Goal: Task Accomplishment & Management: Manage account settings

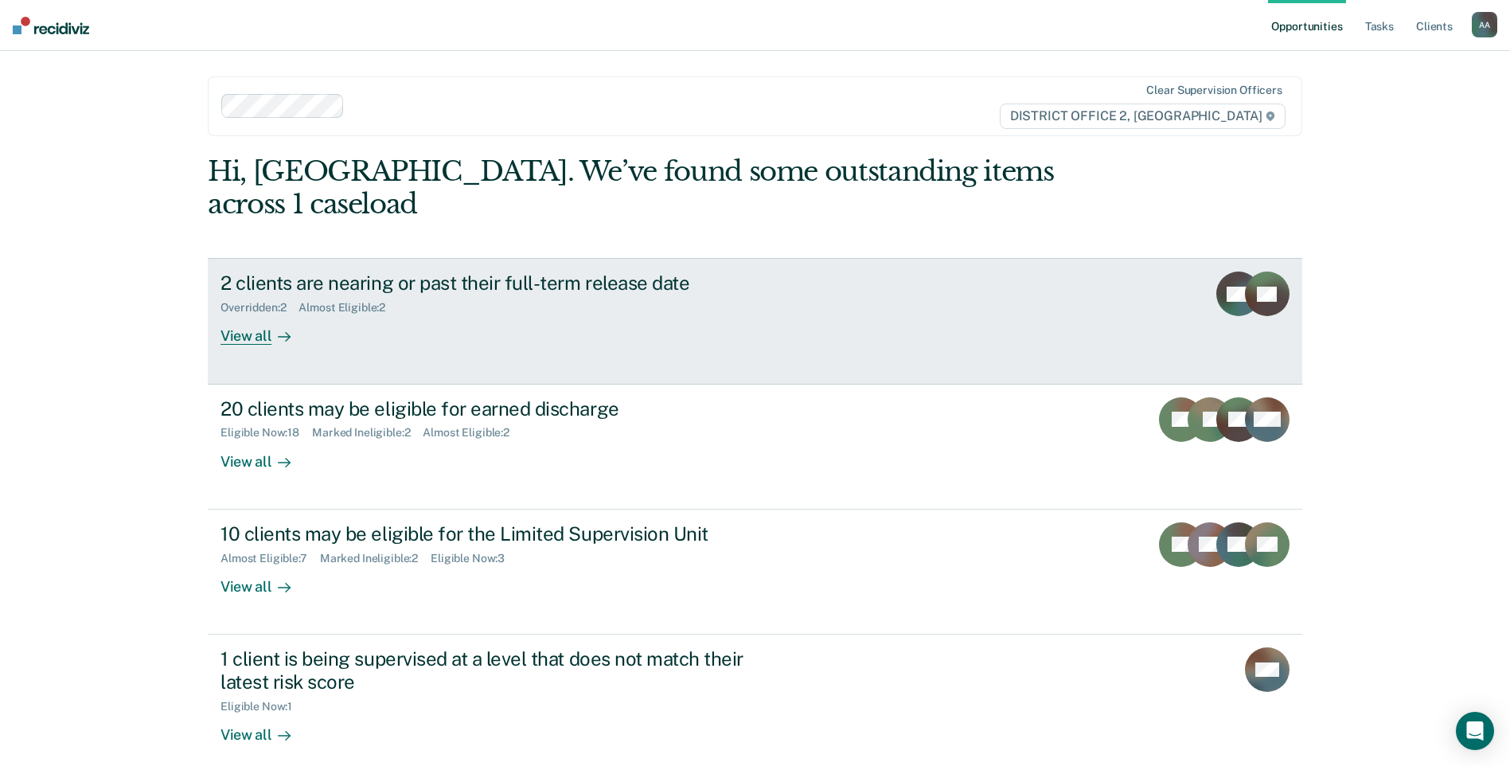
click at [626, 271] on div "2 clients are nearing or past their full-term release date" at bounding box center [499, 282] width 559 height 23
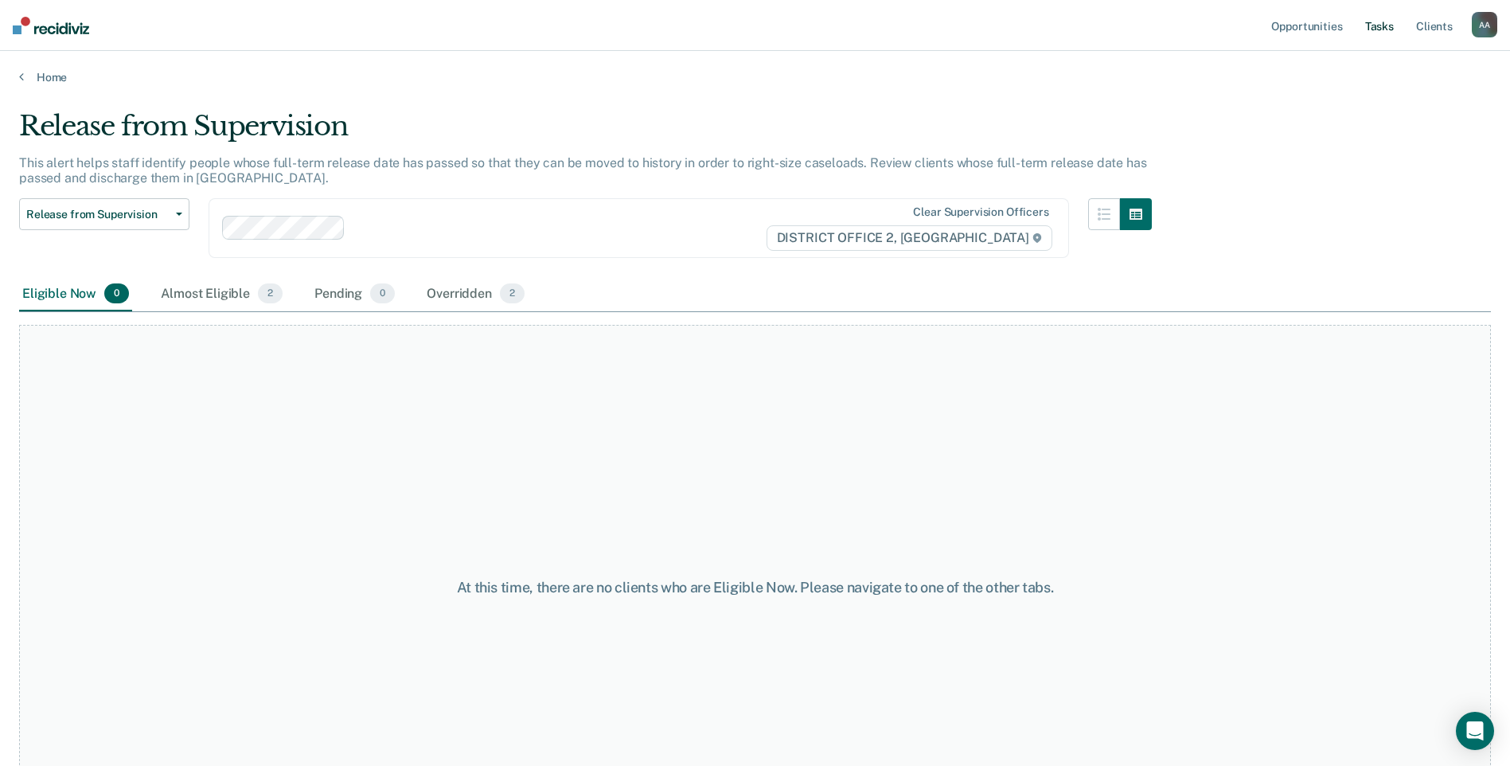
click at [1378, 31] on link "Tasks" at bounding box center [1379, 25] width 35 height 51
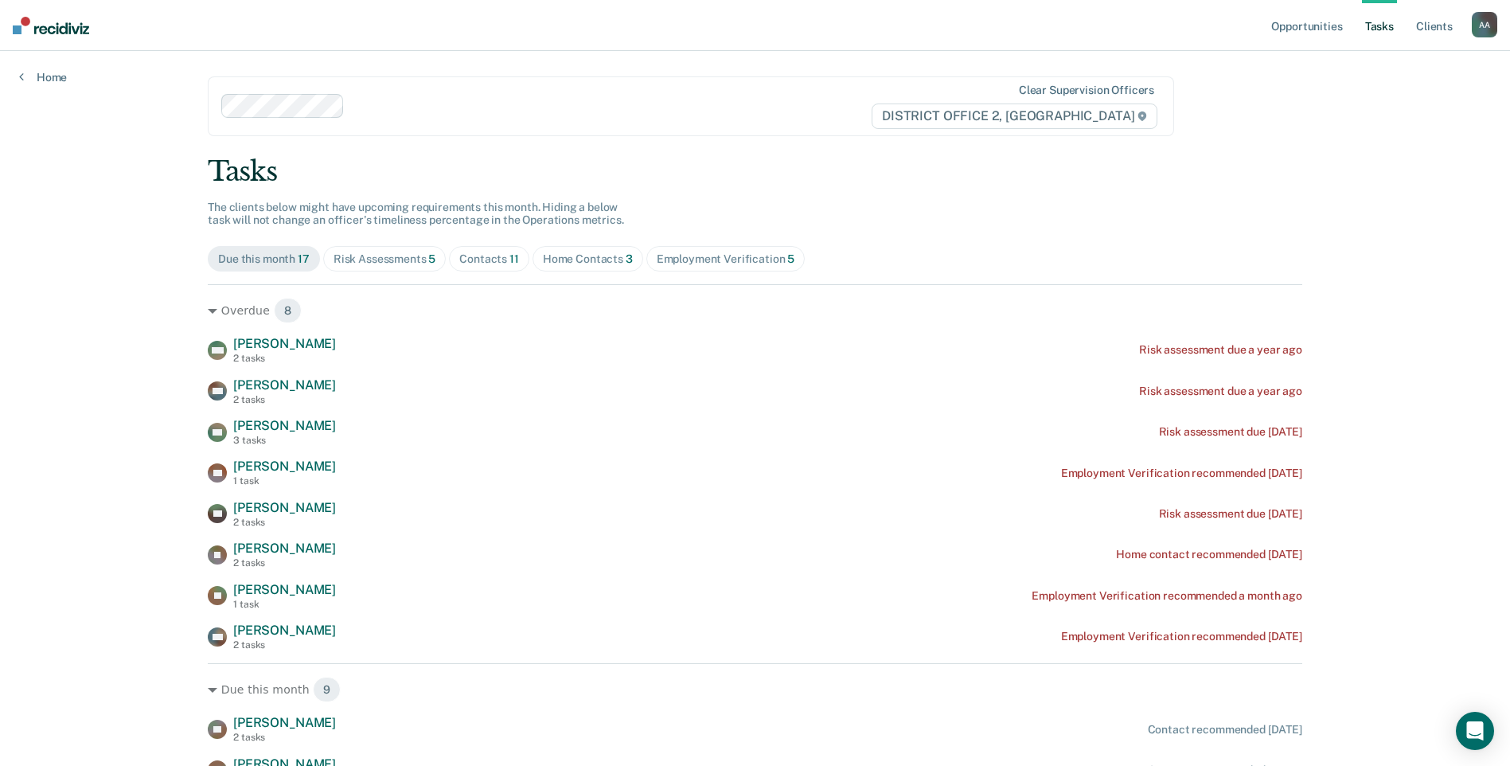
click at [567, 263] on div "Home Contacts 3" at bounding box center [588, 259] width 90 height 14
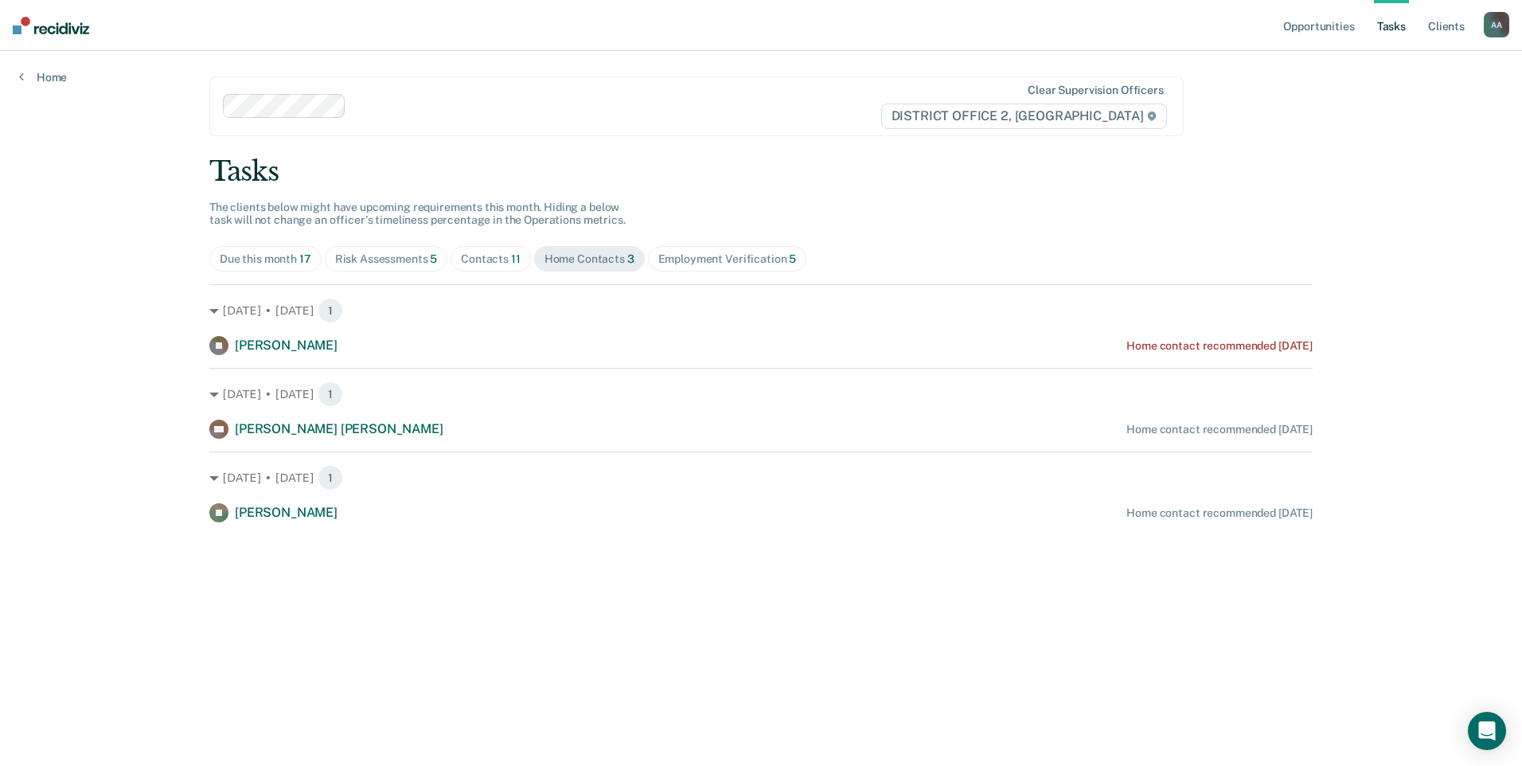
click at [492, 265] on div "Contacts 11" at bounding box center [491, 259] width 60 height 14
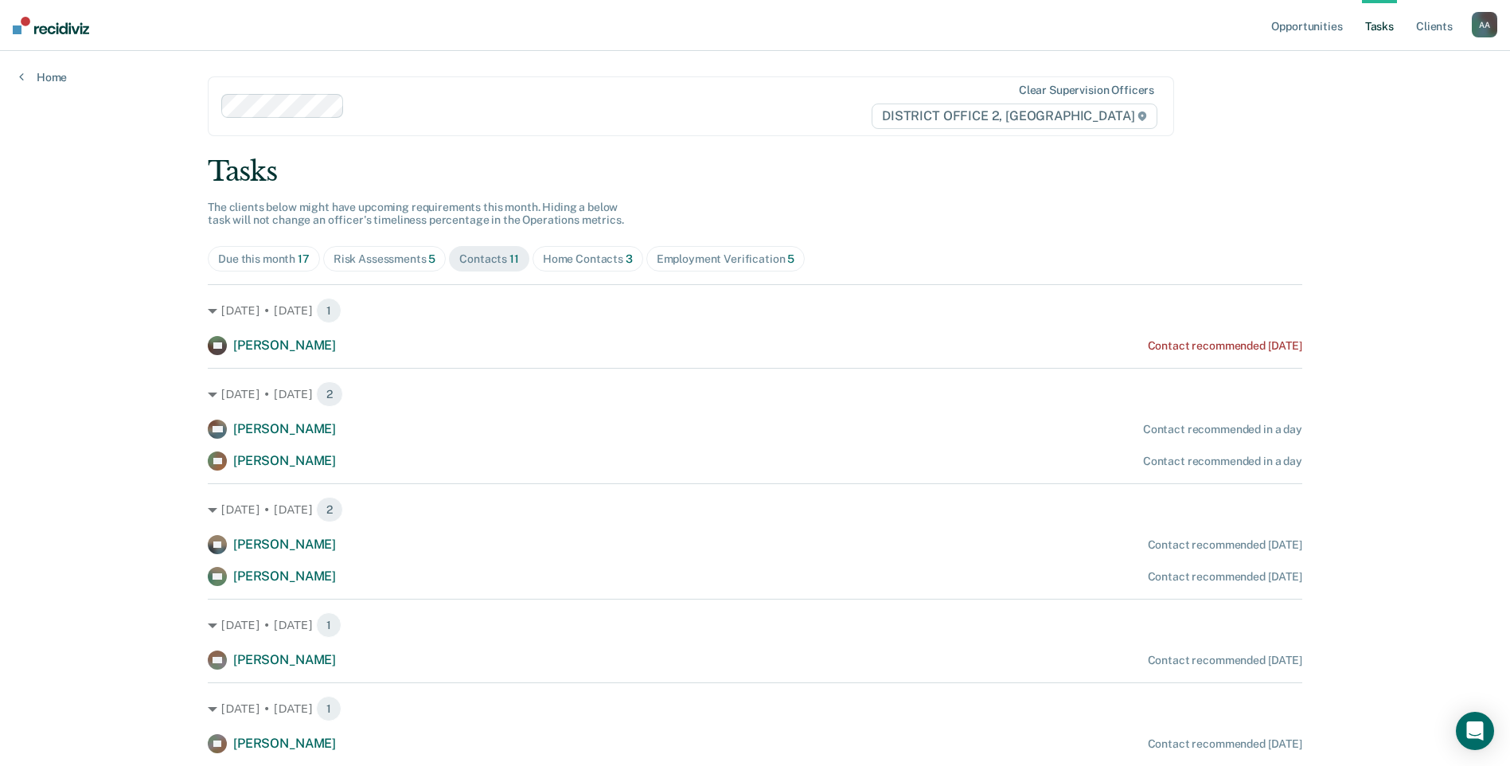
click at [687, 252] on div "Employment Verification 5" at bounding box center [726, 259] width 139 height 14
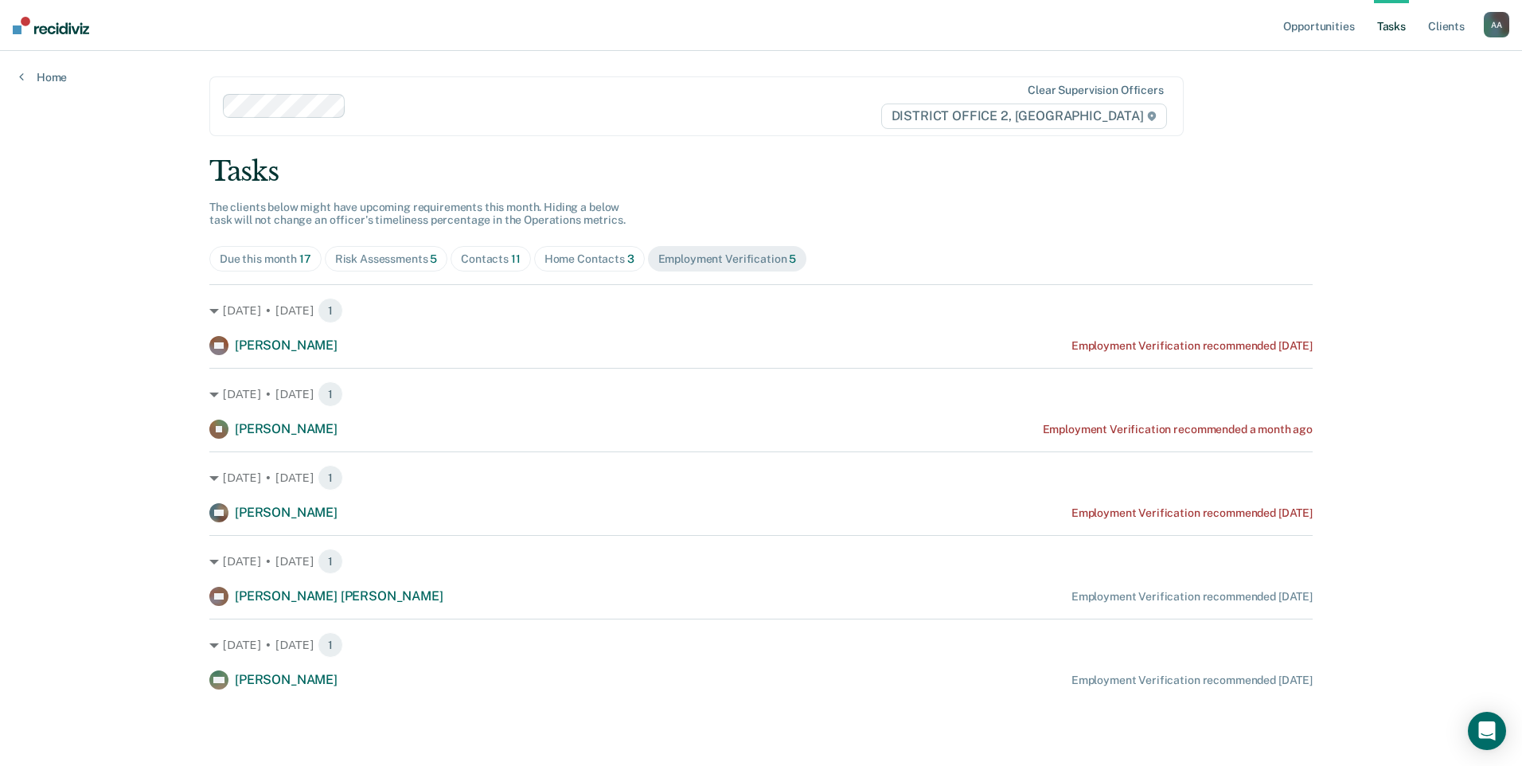
click at [287, 257] on div "Due this month 17" at bounding box center [266, 259] width 92 height 14
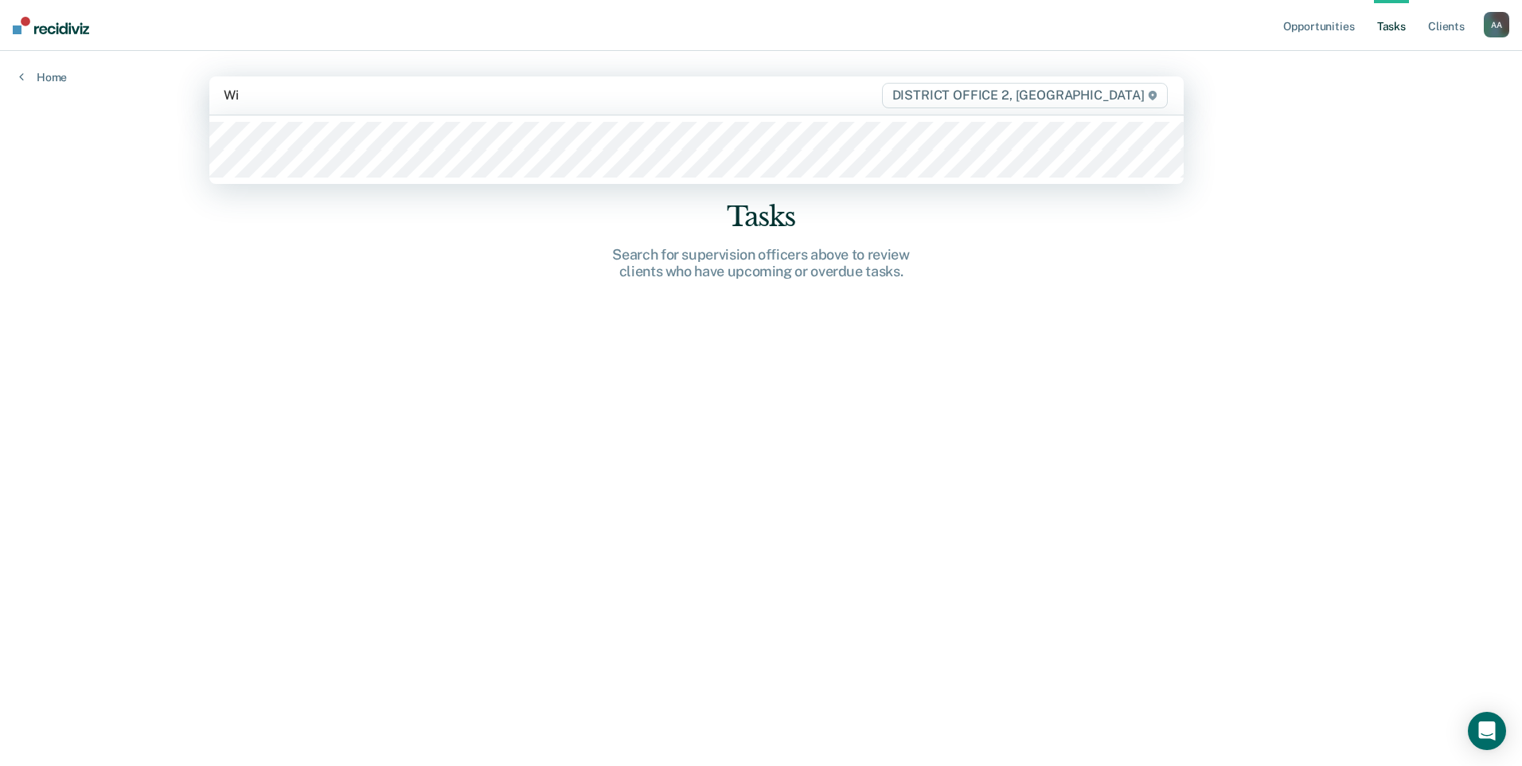
type input "Wil"
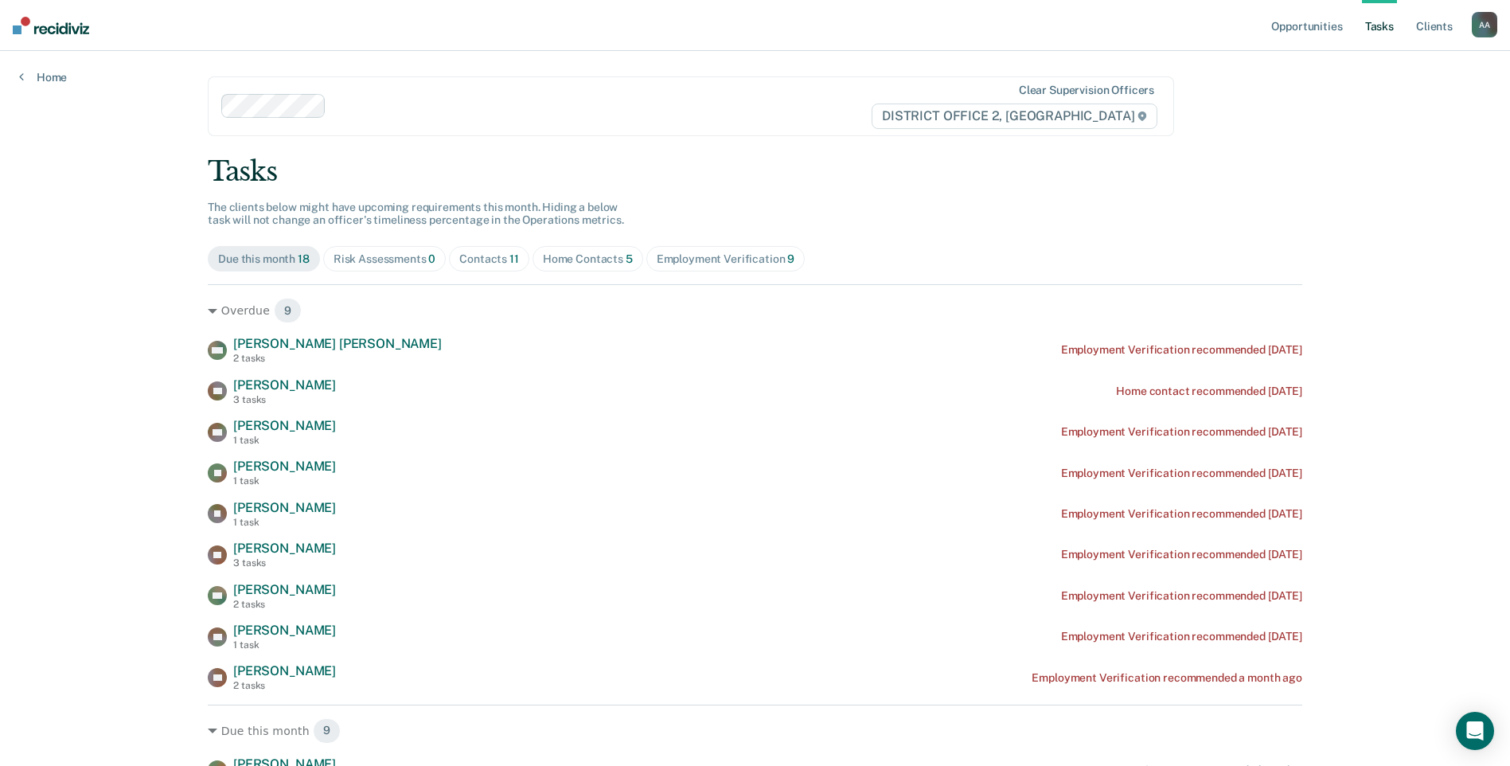
click at [579, 263] on div "Home Contacts 5" at bounding box center [588, 259] width 90 height 14
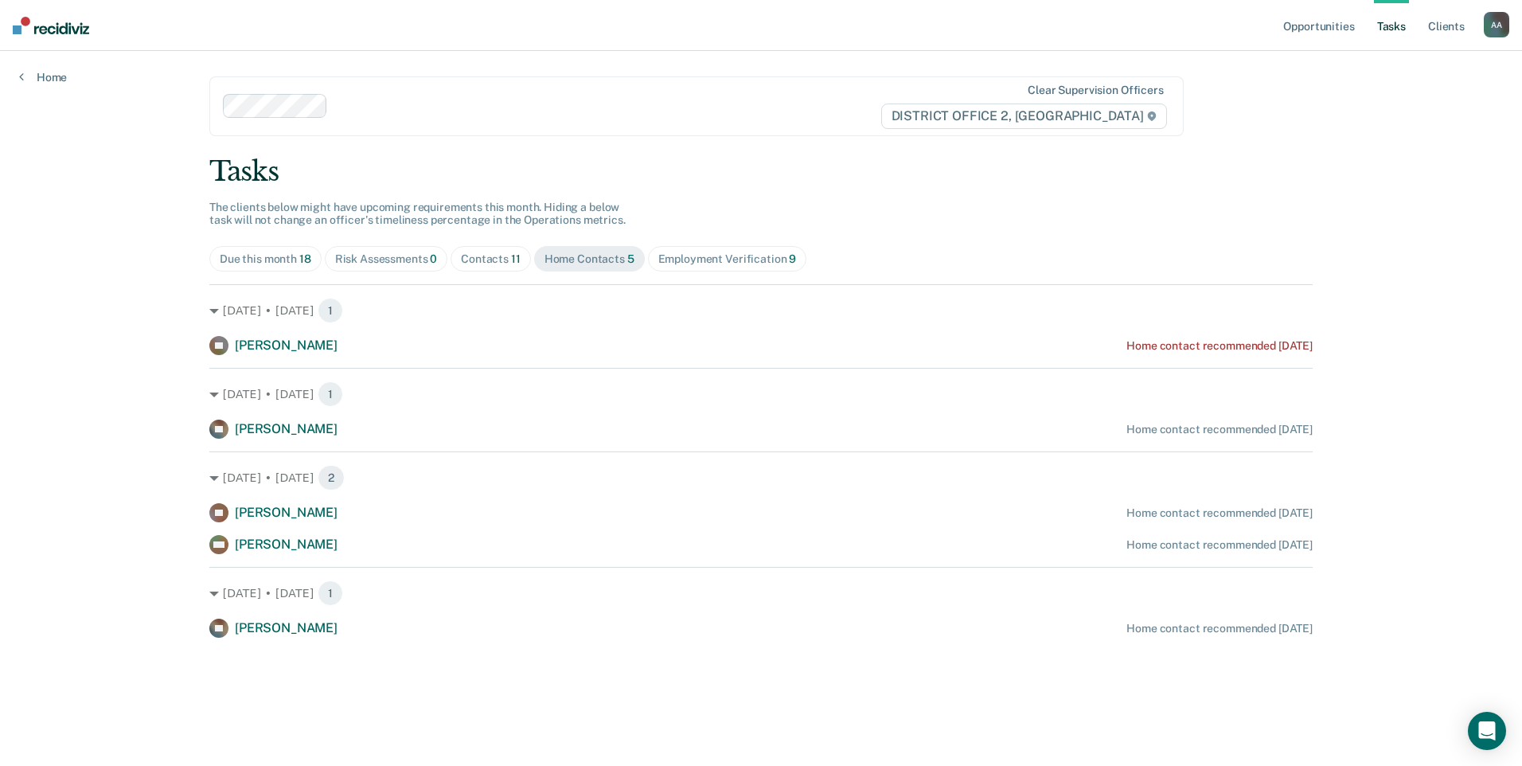
click at [494, 265] on div "Contacts 11" at bounding box center [491, 259] width 60 height 14
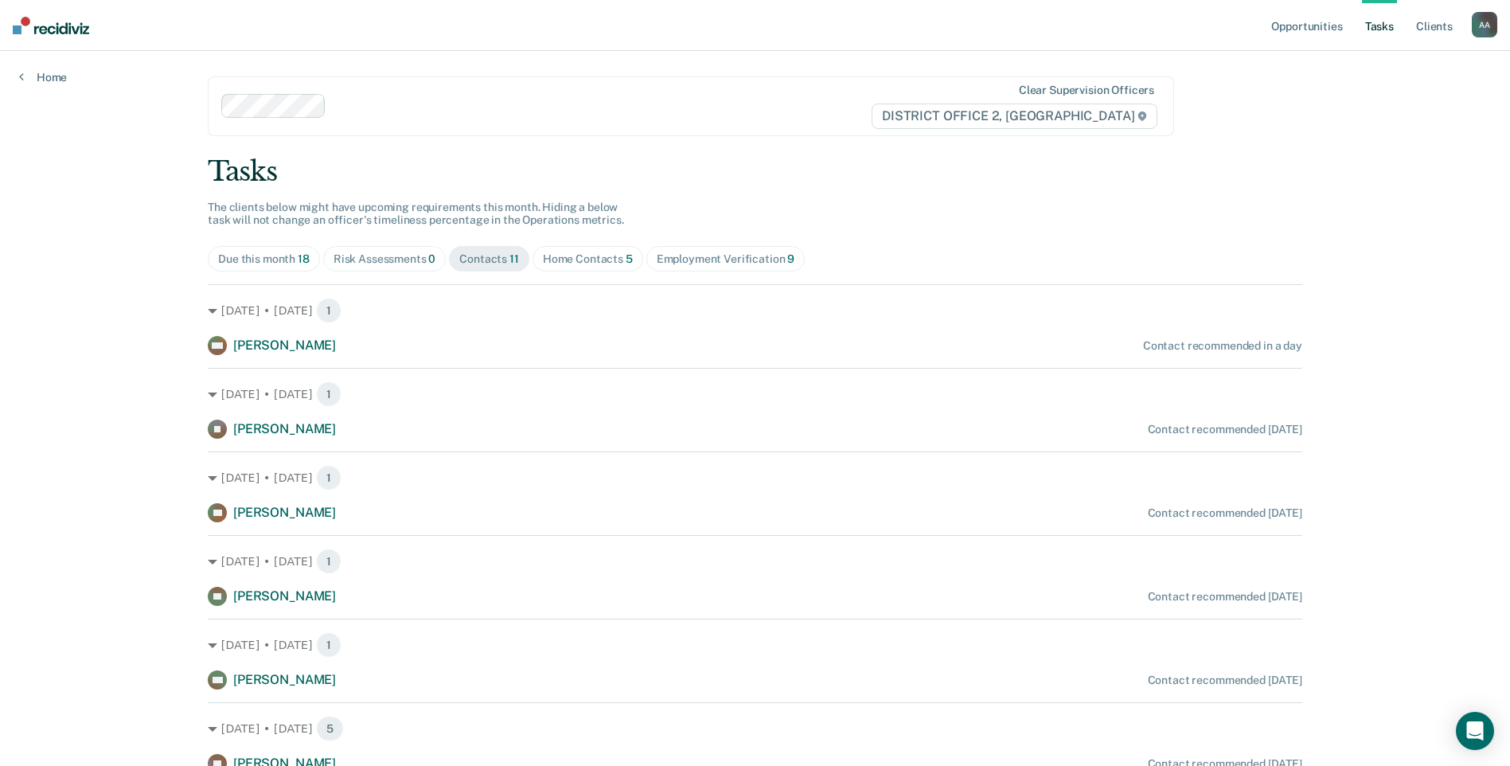
click at [572, 263] on div "Home Contacts 5" at bounding box center [588, 259] width 90 height 14
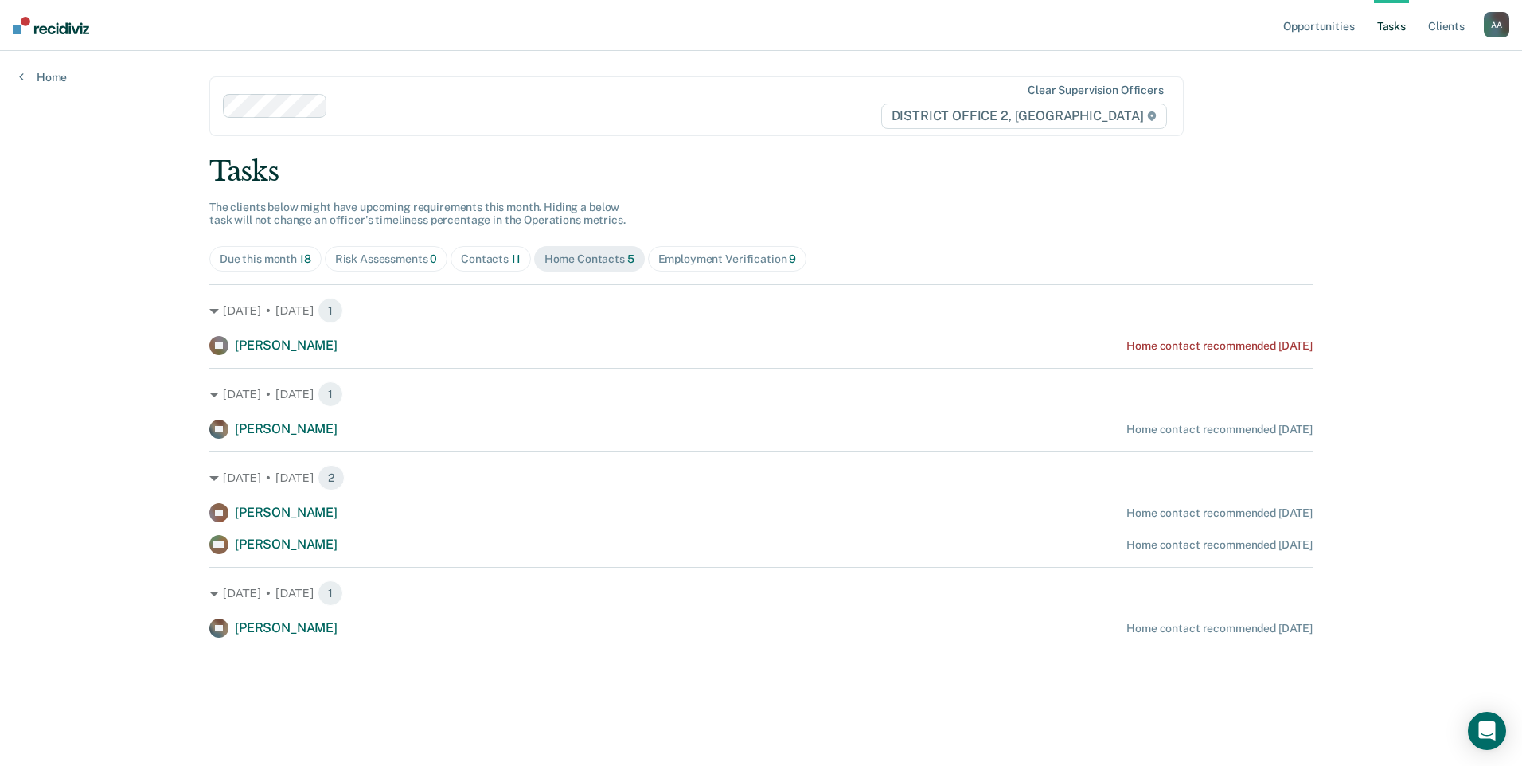
click at [383, 247] on span "Risk Assessments 0" at bounding box center [386, 258] width 123 height 25
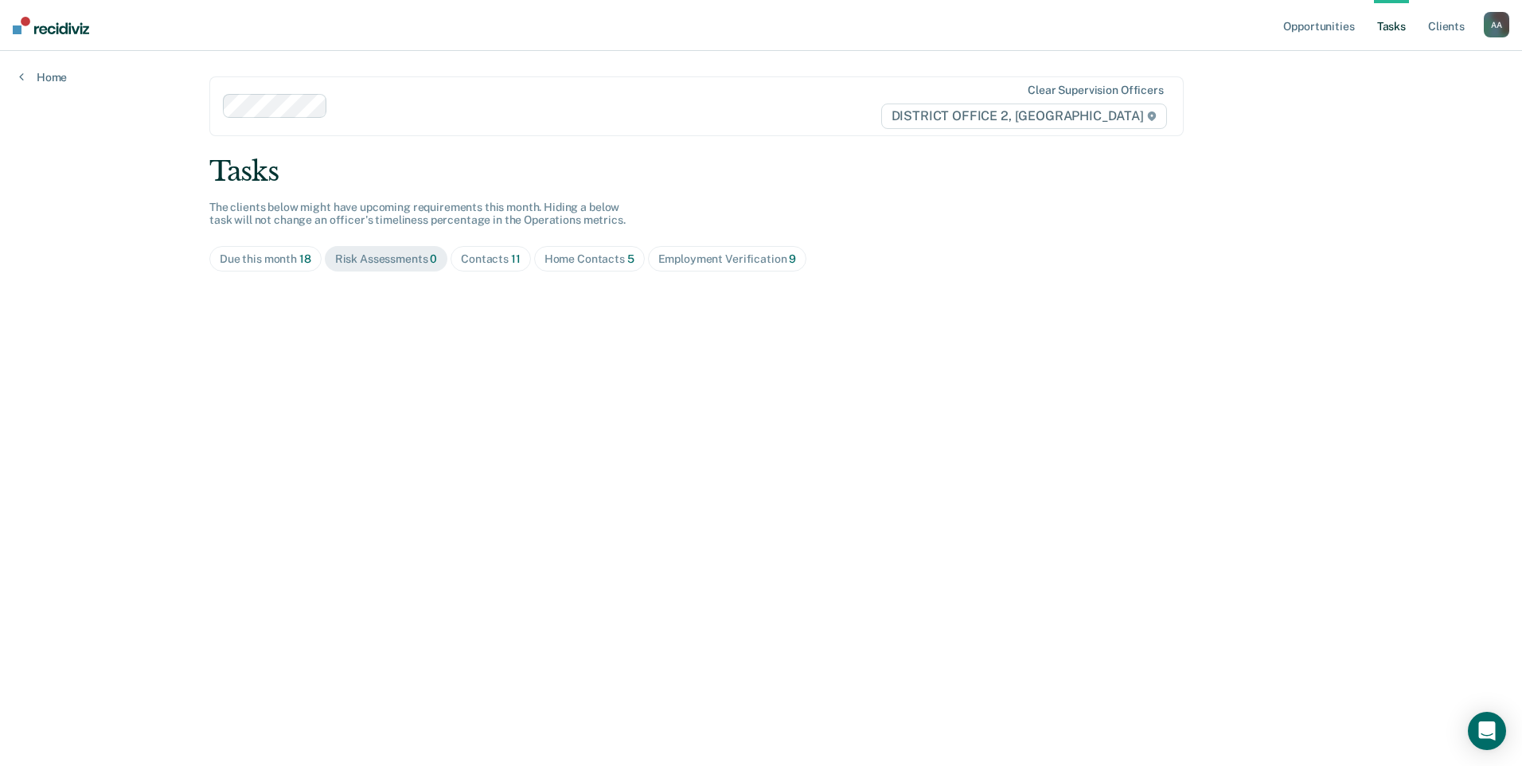
click at [259, 265] on div "Due this month 18" at bounding box center [266, 259] width 92 height 14
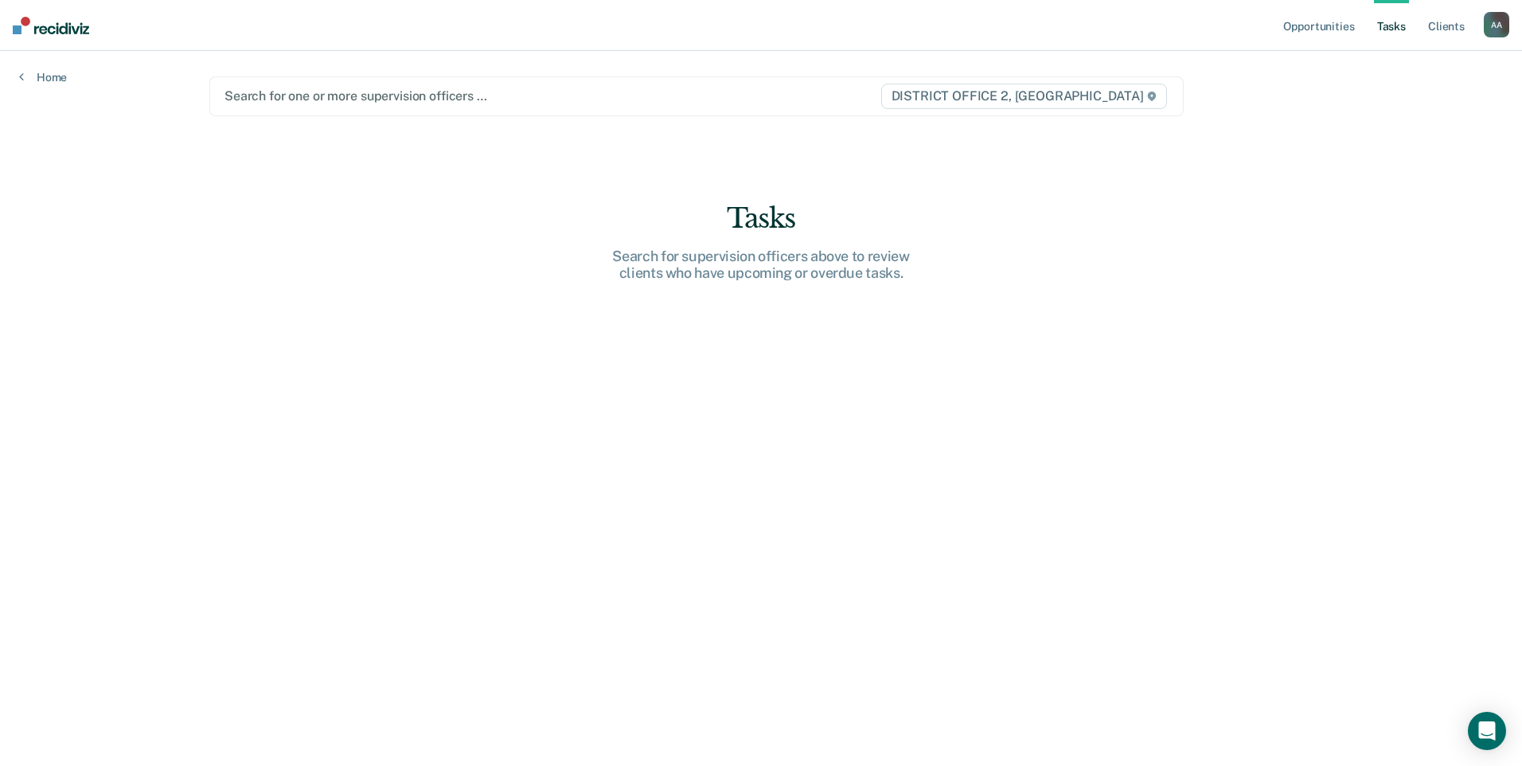
type input "a"
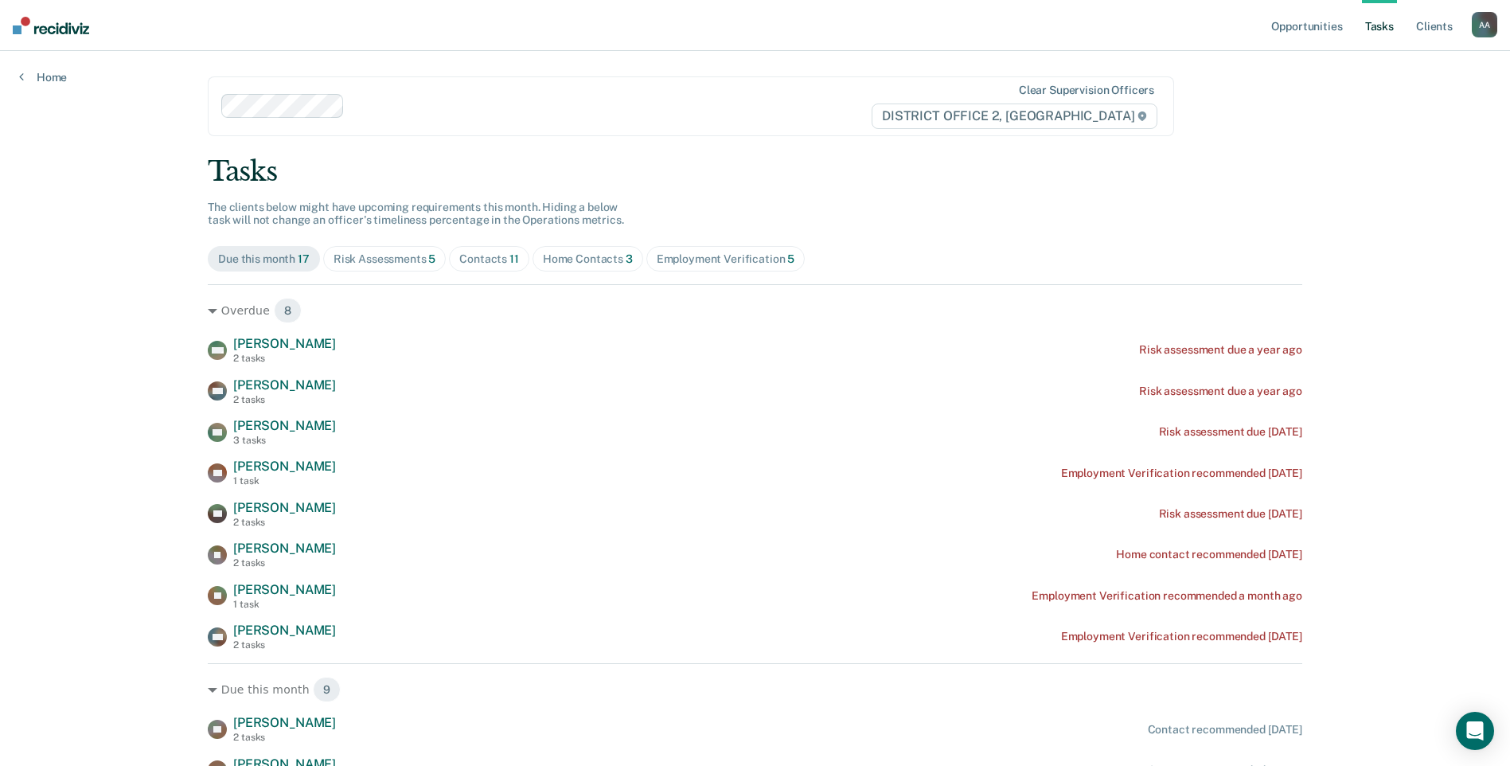
click at [724, 243] on div "Tasks The clients below might have upcoming requirements this month. Hiding a b…" at bounding box center [755, 612] width 1094 height 915
click at [498, 253] on div "Contacts 11" at bounding box center [489, 259] width 60 height 14
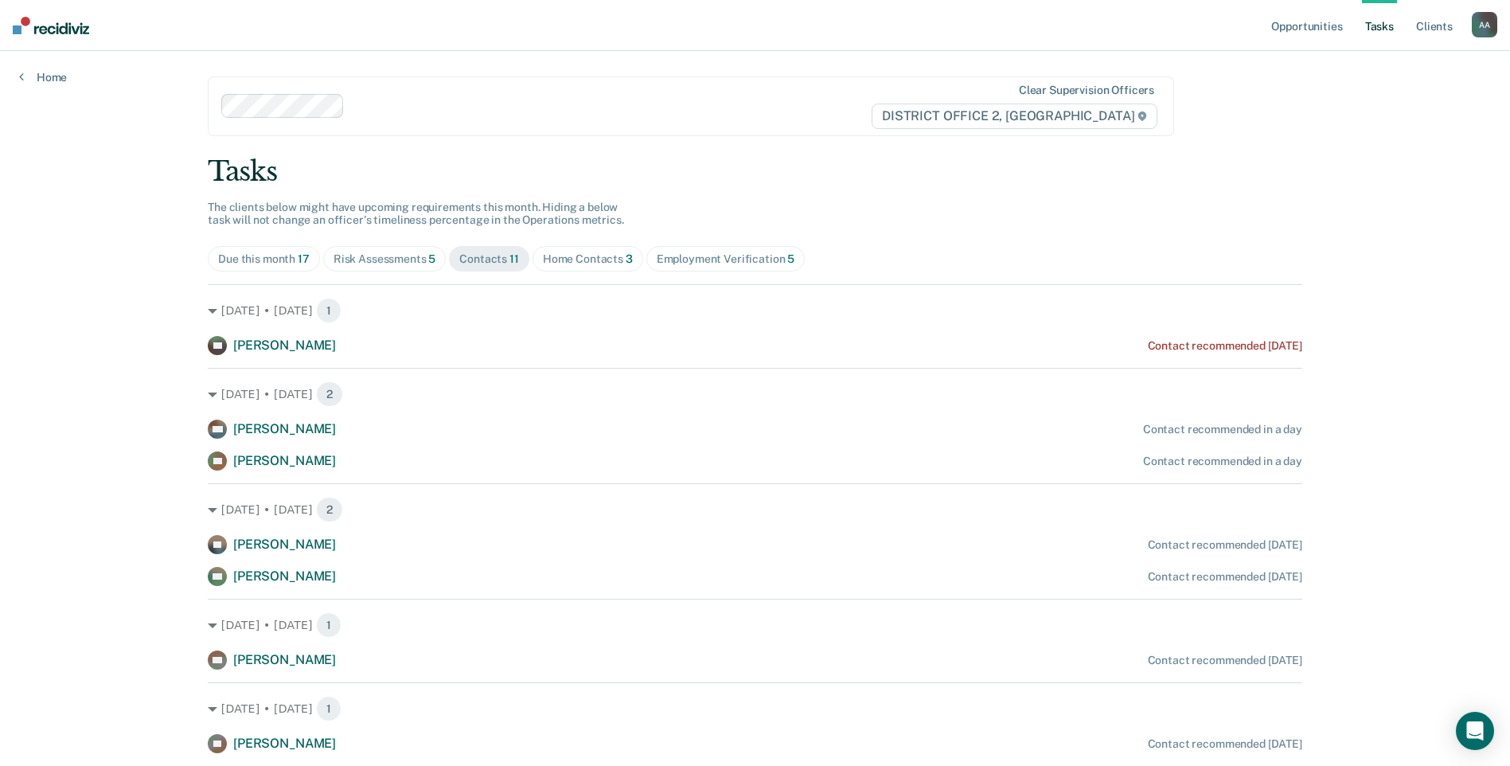
click at [380, 256] on div "Risk Assessments 5" at bounding box center [385, 259] width 103 height 14
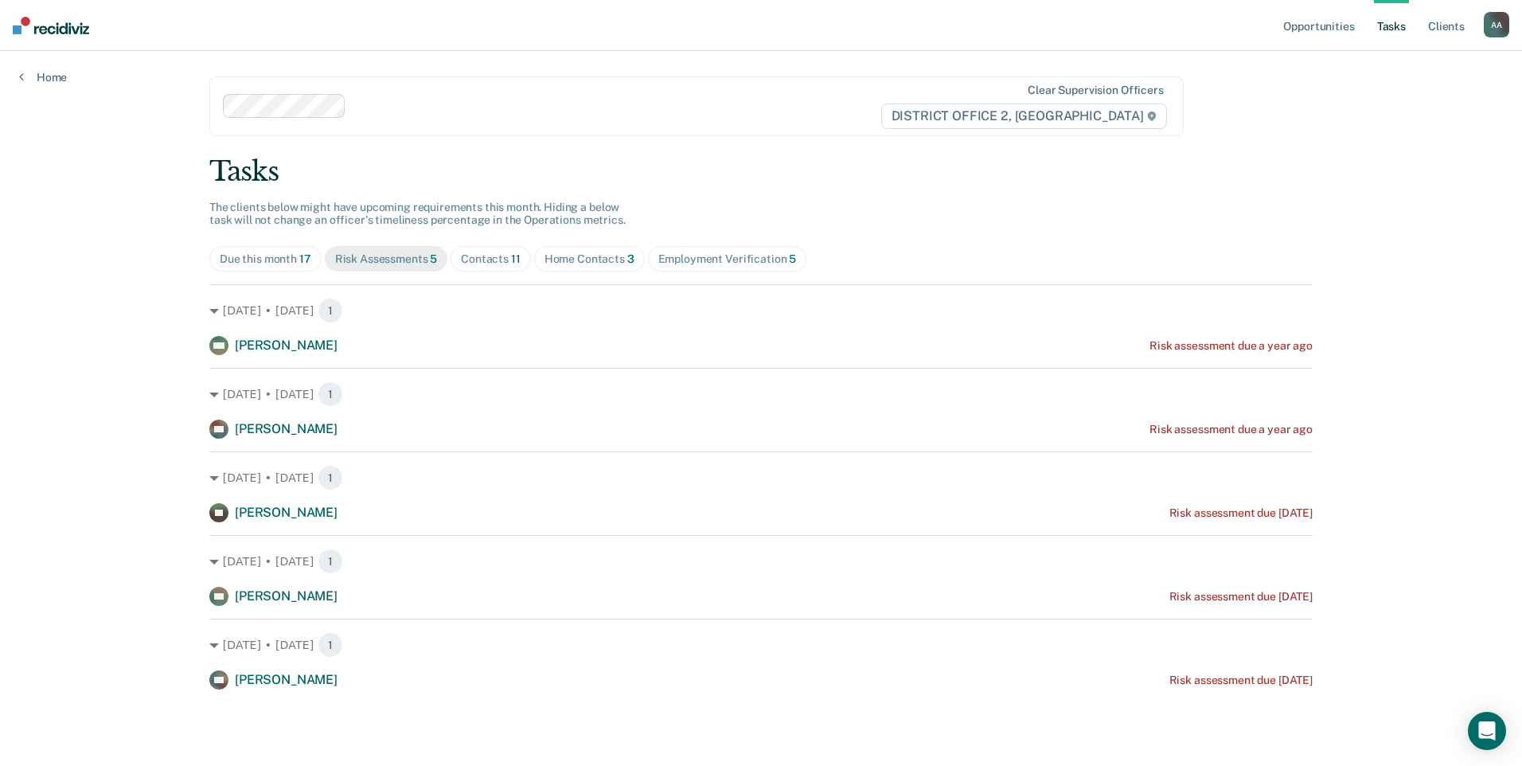
click at [1264, 33] on nav "Opportunities Tasks Client s [PERSON_NAME][GEOGRAPHIC_DATA] A A Profile How it …" at bounding box center [761, 25] width 1522 height 51
click at [1317, 36] on link "Opportunities" at bounding box center [1318, 25] width 77 height 51
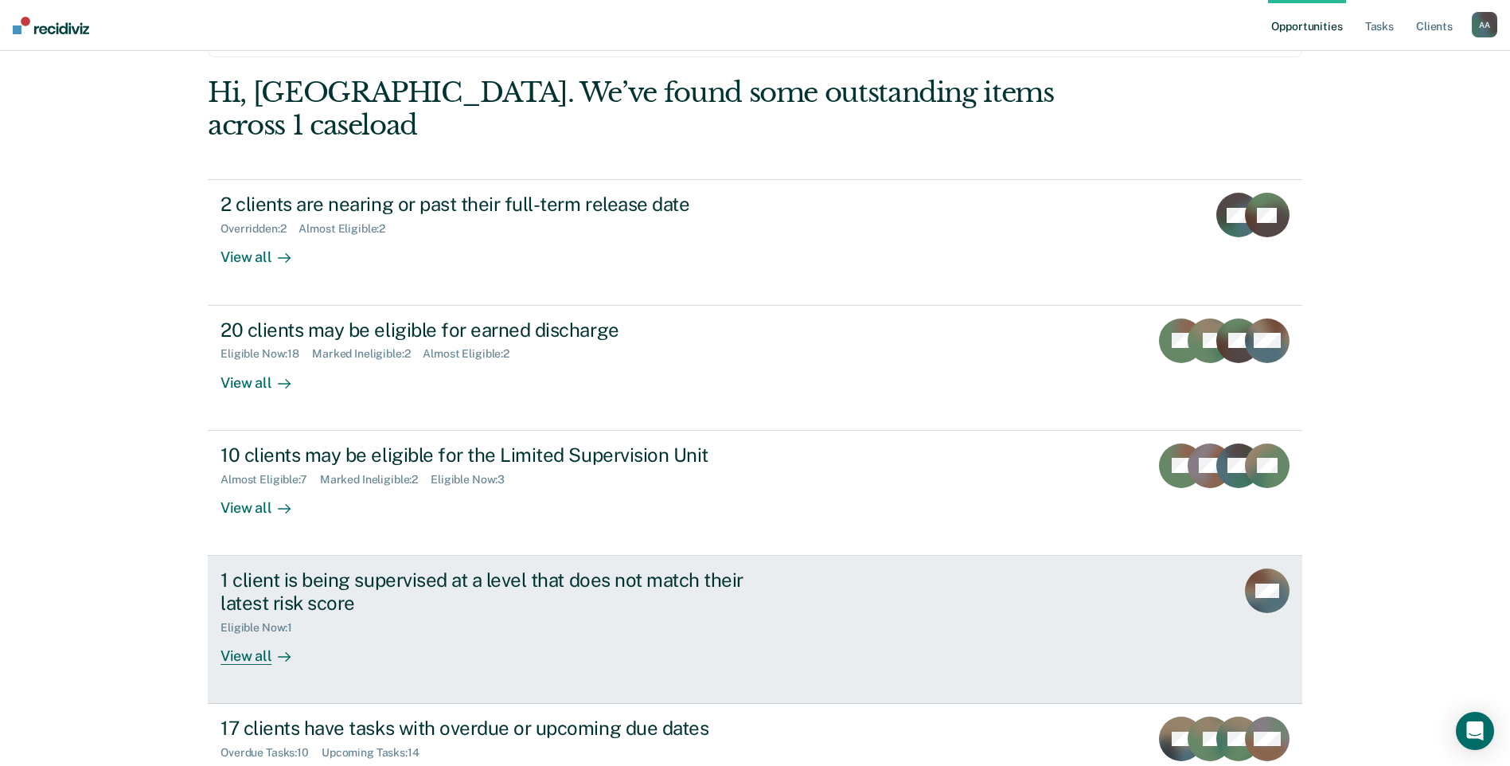
scroll to position [173, 0]
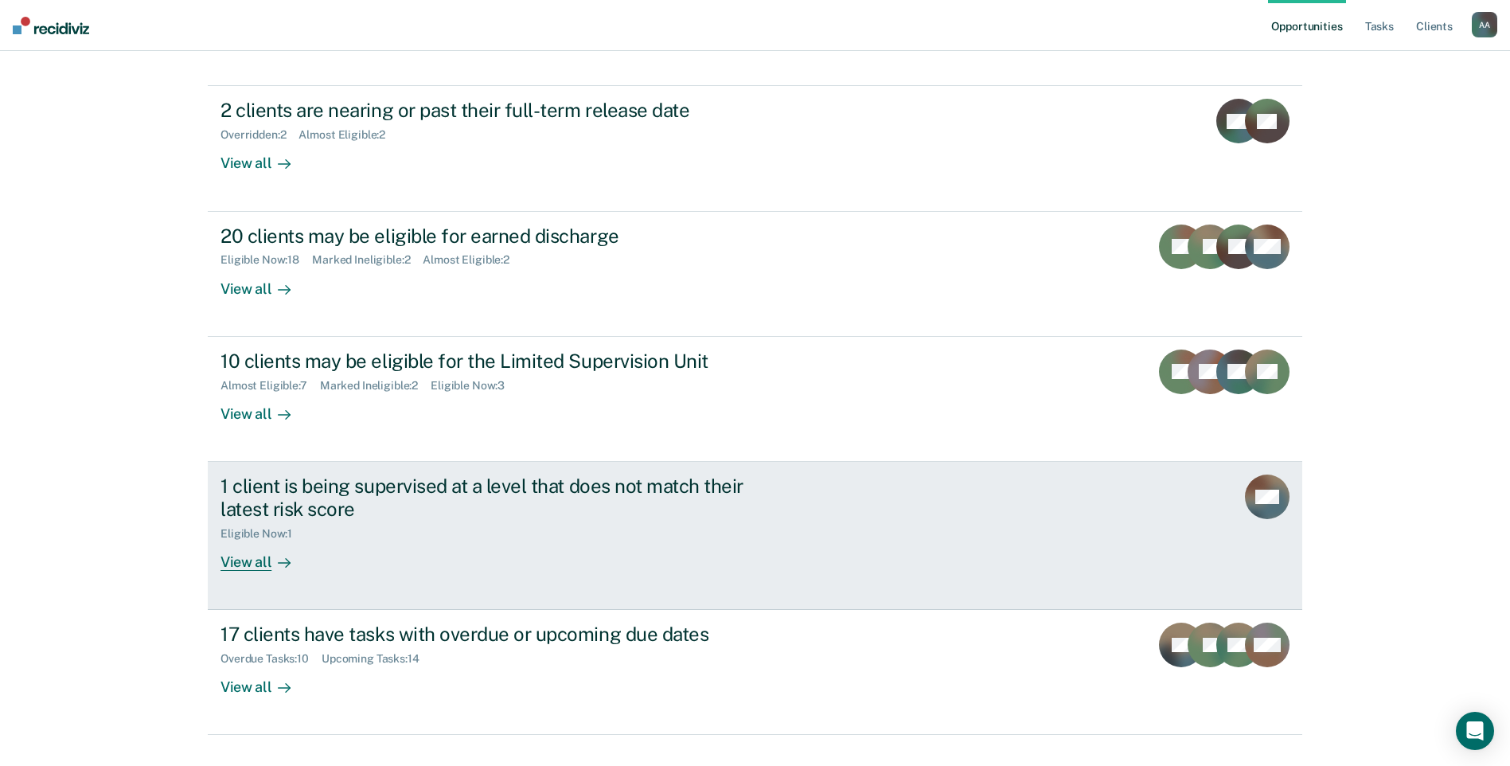
click at [569, 520] on div "1 client is being supervised at a level that does not match their latest risk s…" at bounding box center [518, 522] width 597 height 96
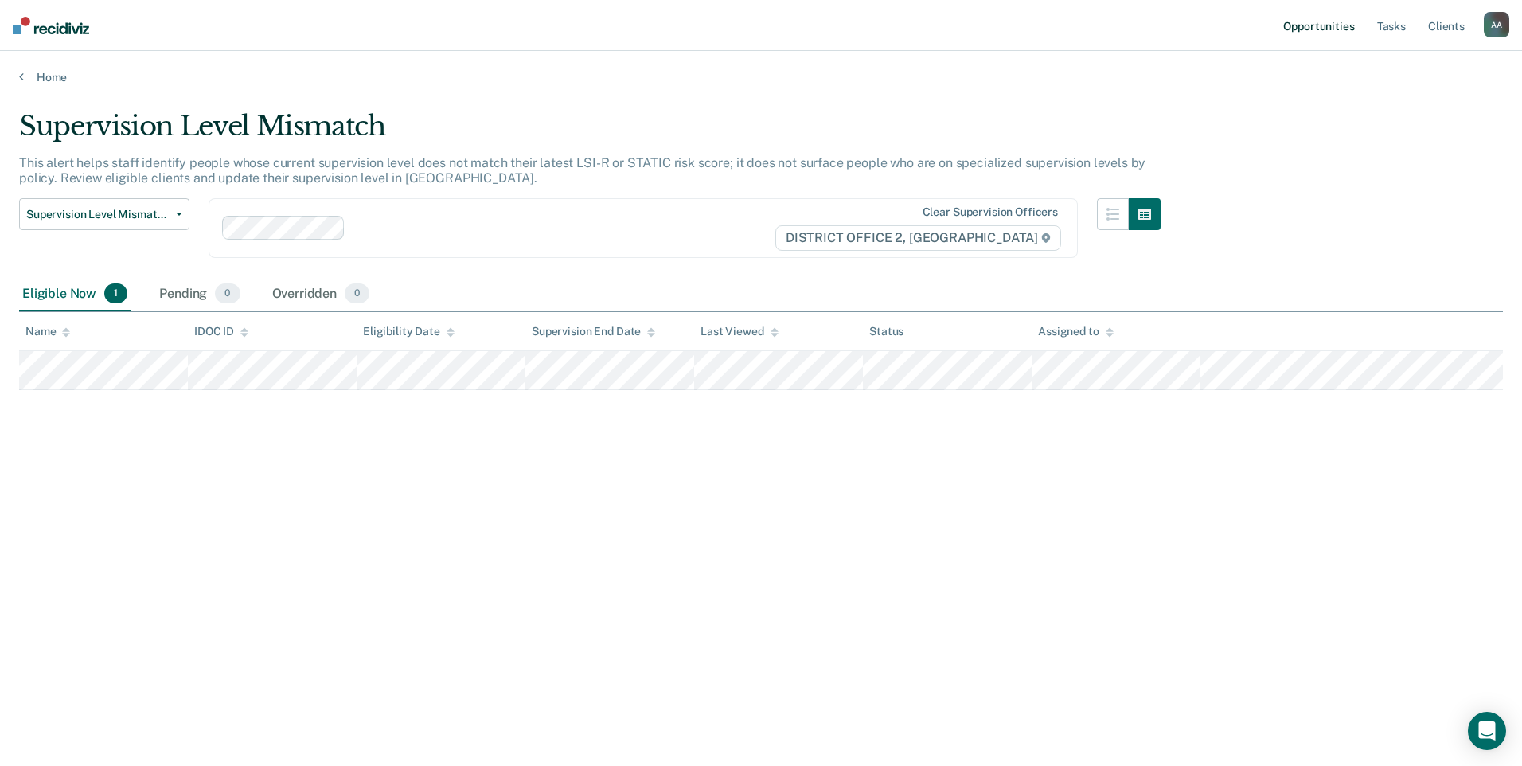
click at [1302, 30] on link "Opportunities" at bounding box center [1318, 25] width 77 height 51
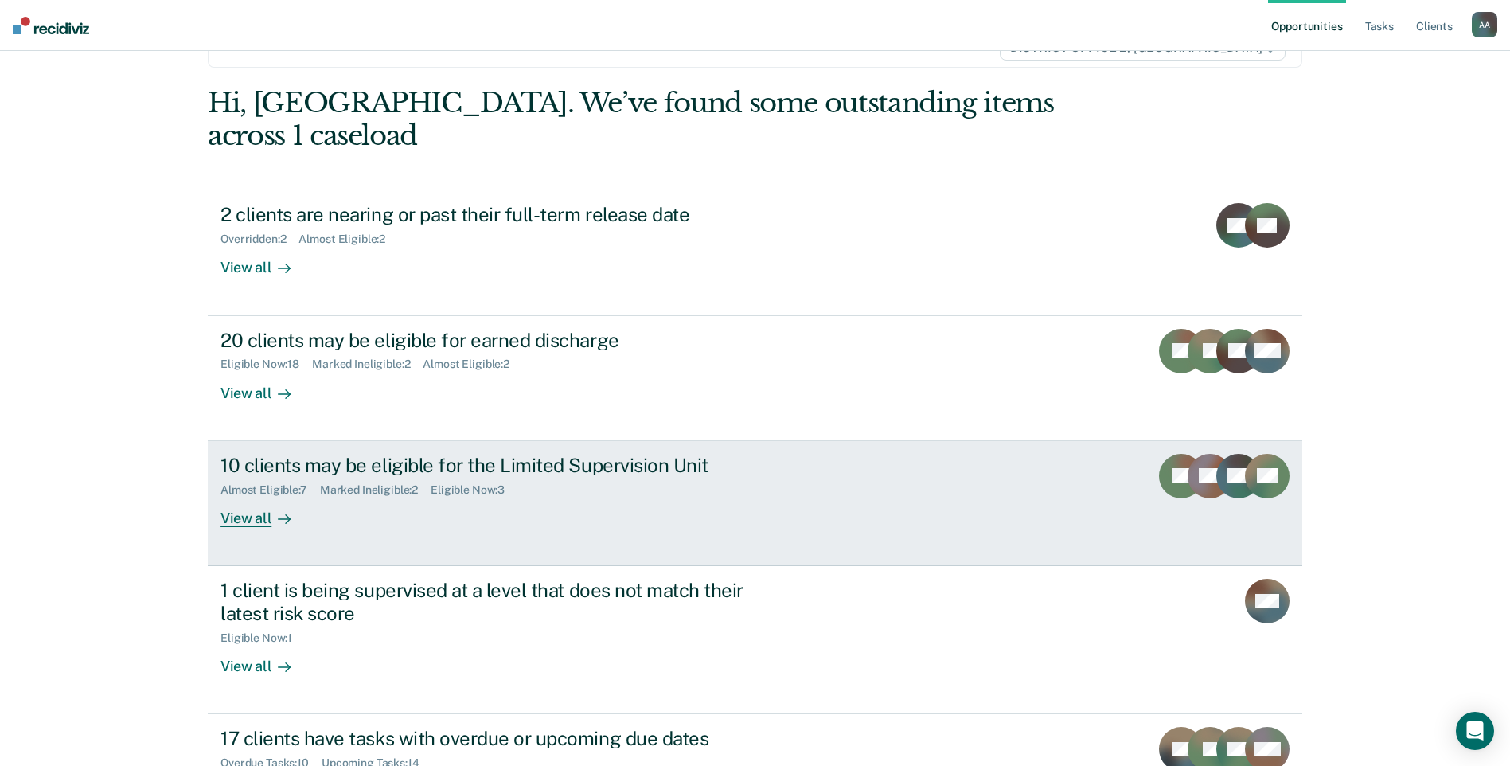
scroll to position [173, 0]
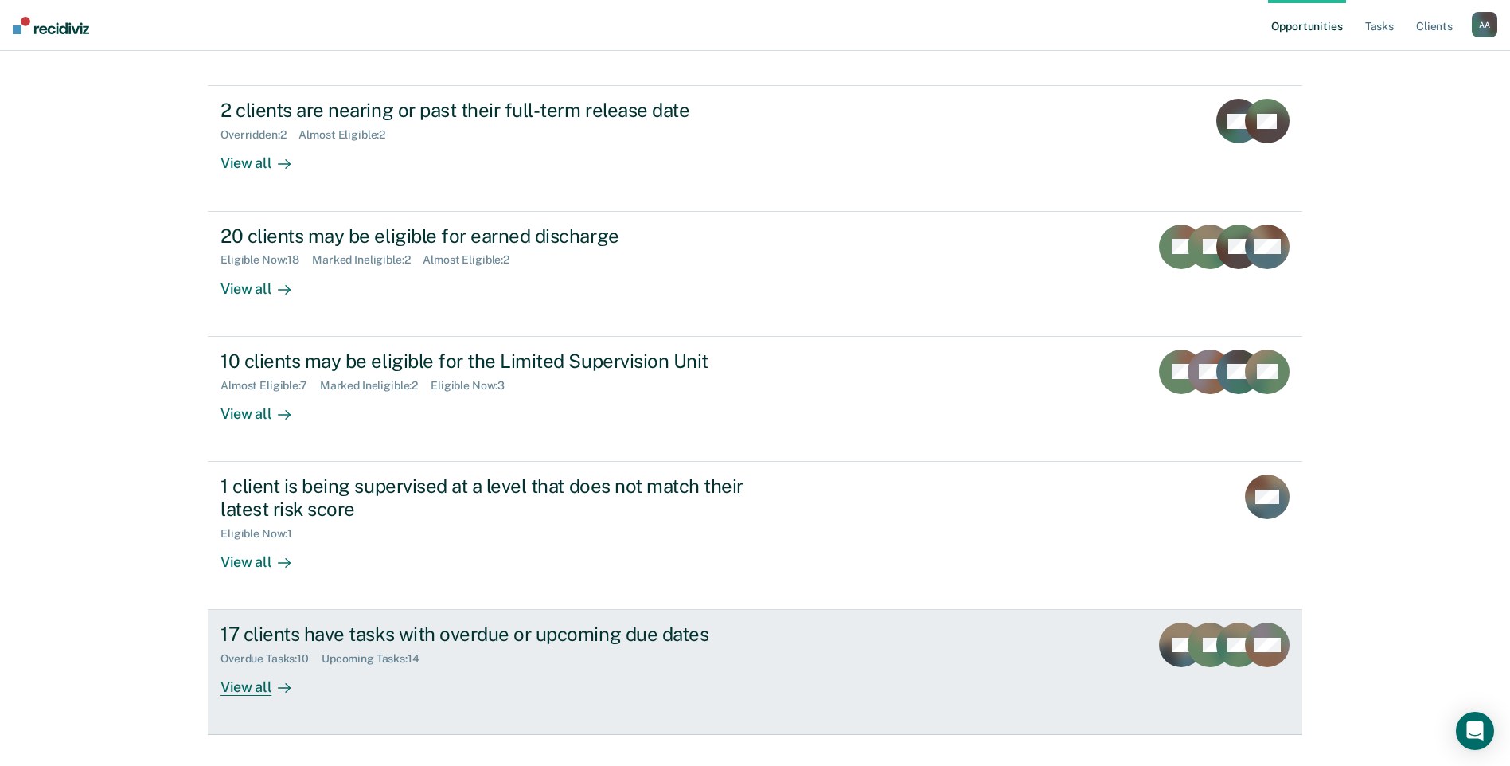
click at [539, 646] on div "Overdue Tasks : 10 Upcoming Tasks : 14" at bounding box center [499, 656] width 559 height 20
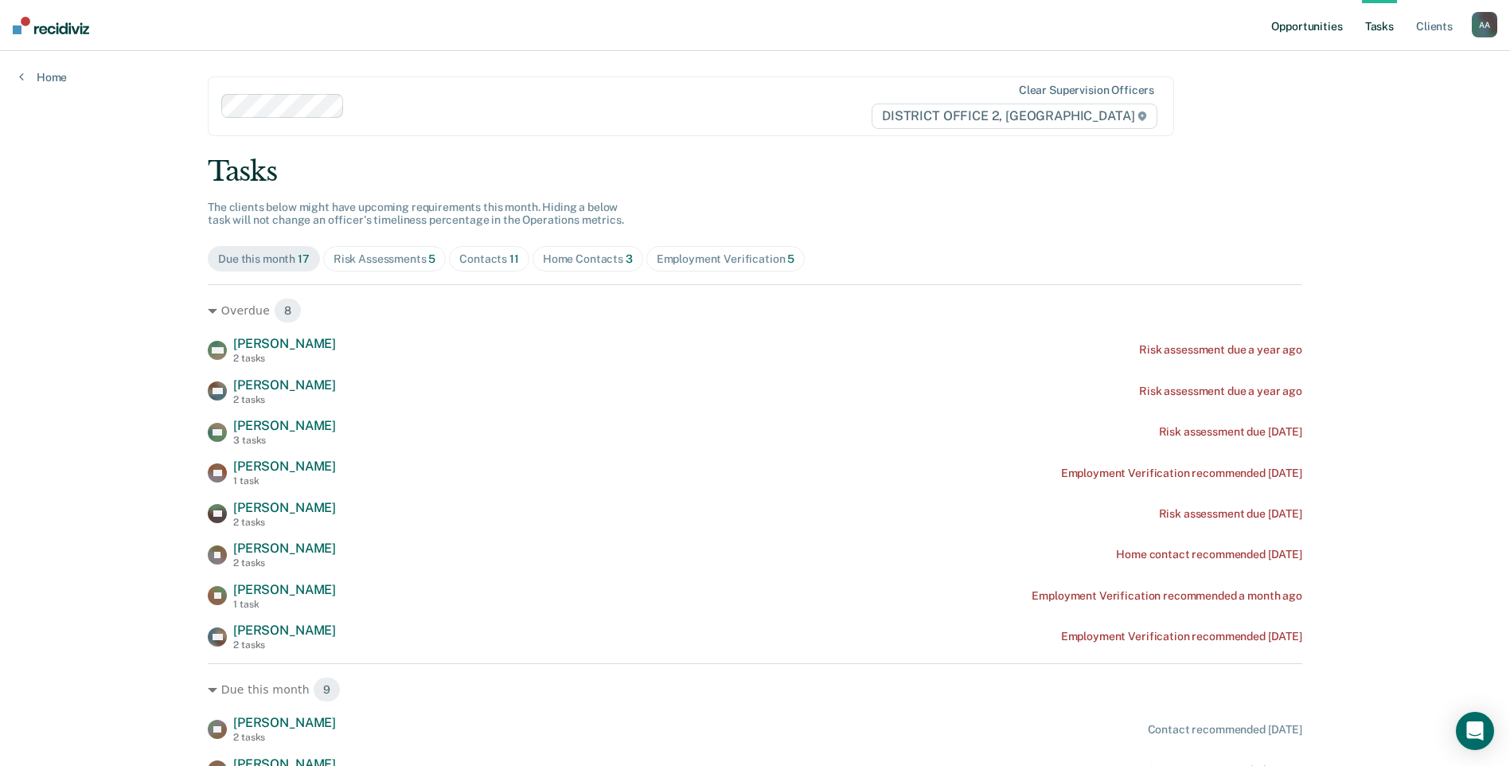
click at [1322, 20] on link "Opportunities" at bounding box center [1306, 25] width 77 height 51
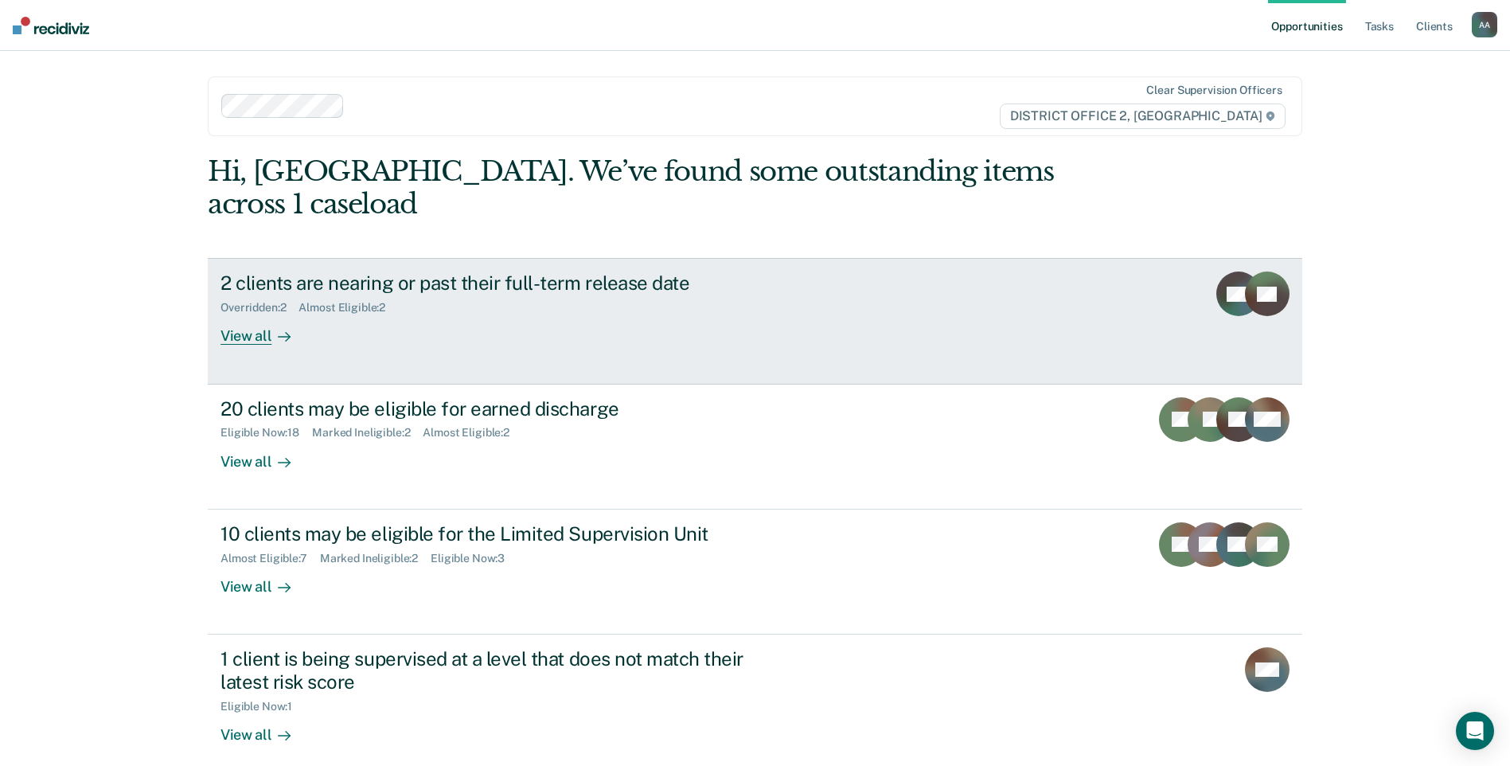
scroll to position [159, 0]
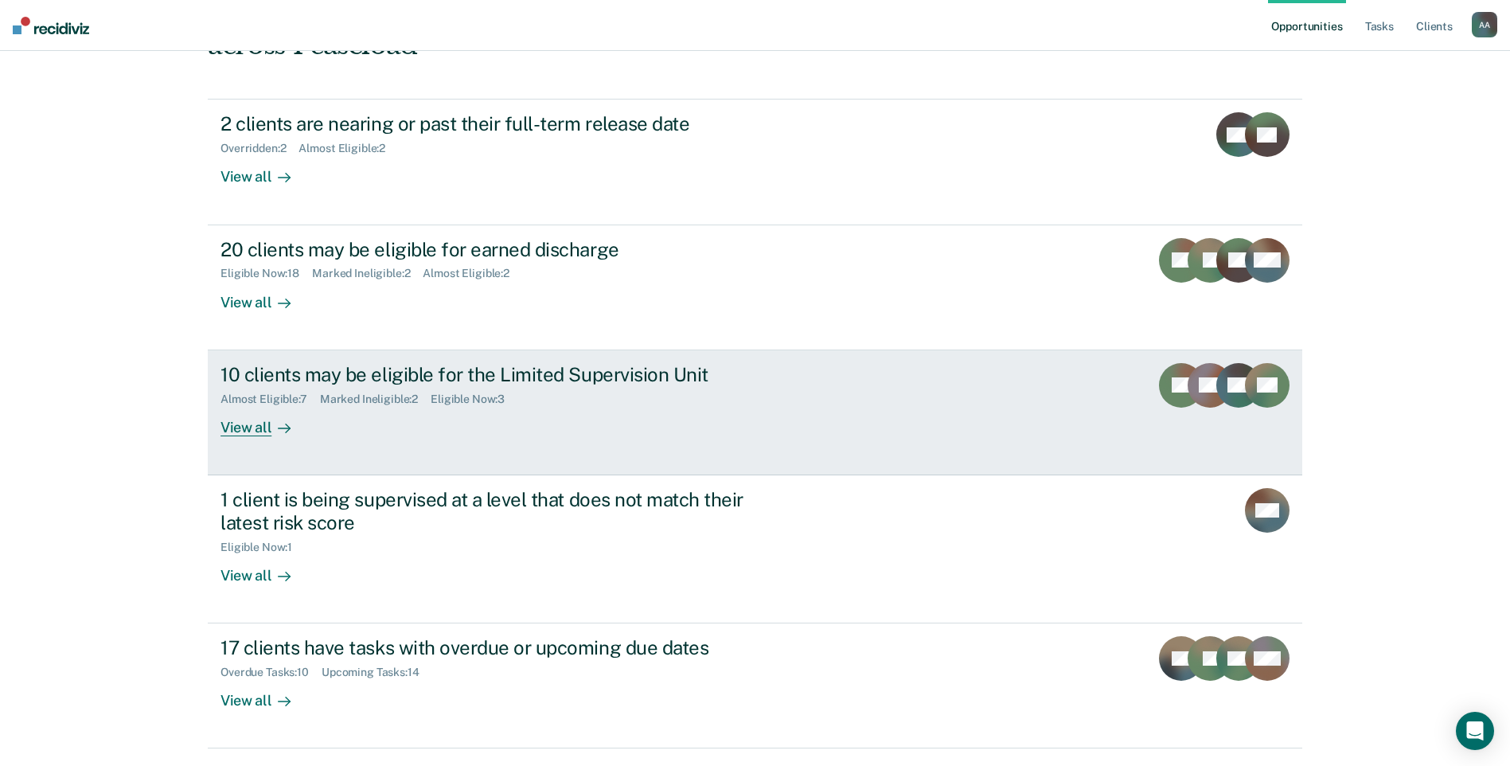
click at [739, 386] on div "Almost Eligible : 7 Marked Ineligible : 2 Eligible Now : 3" at bounding box center [499, 396] width 559 height 20
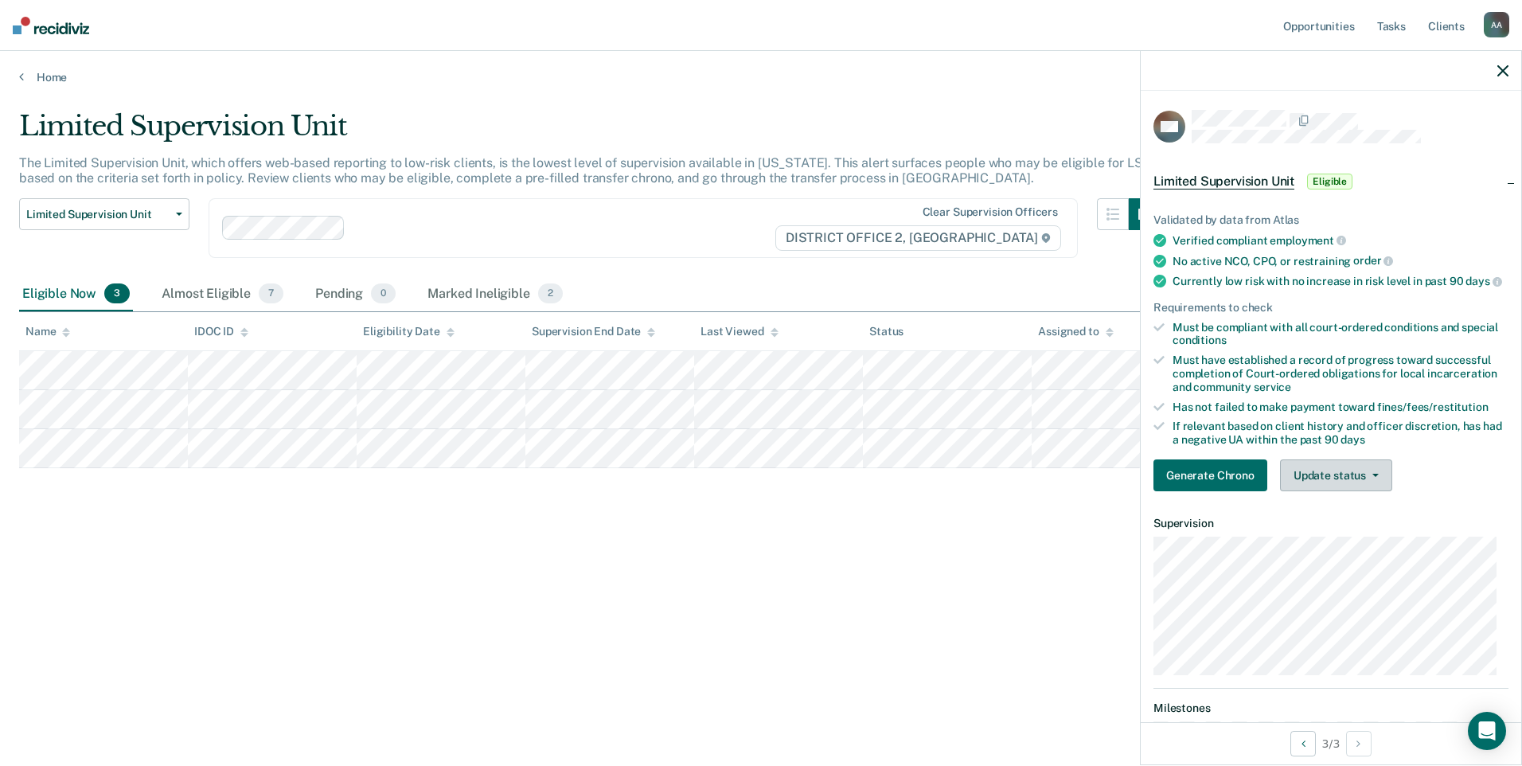
click at [1376, 488] on button "Update status" at bounding box center [1336, 475] width 112 height 32
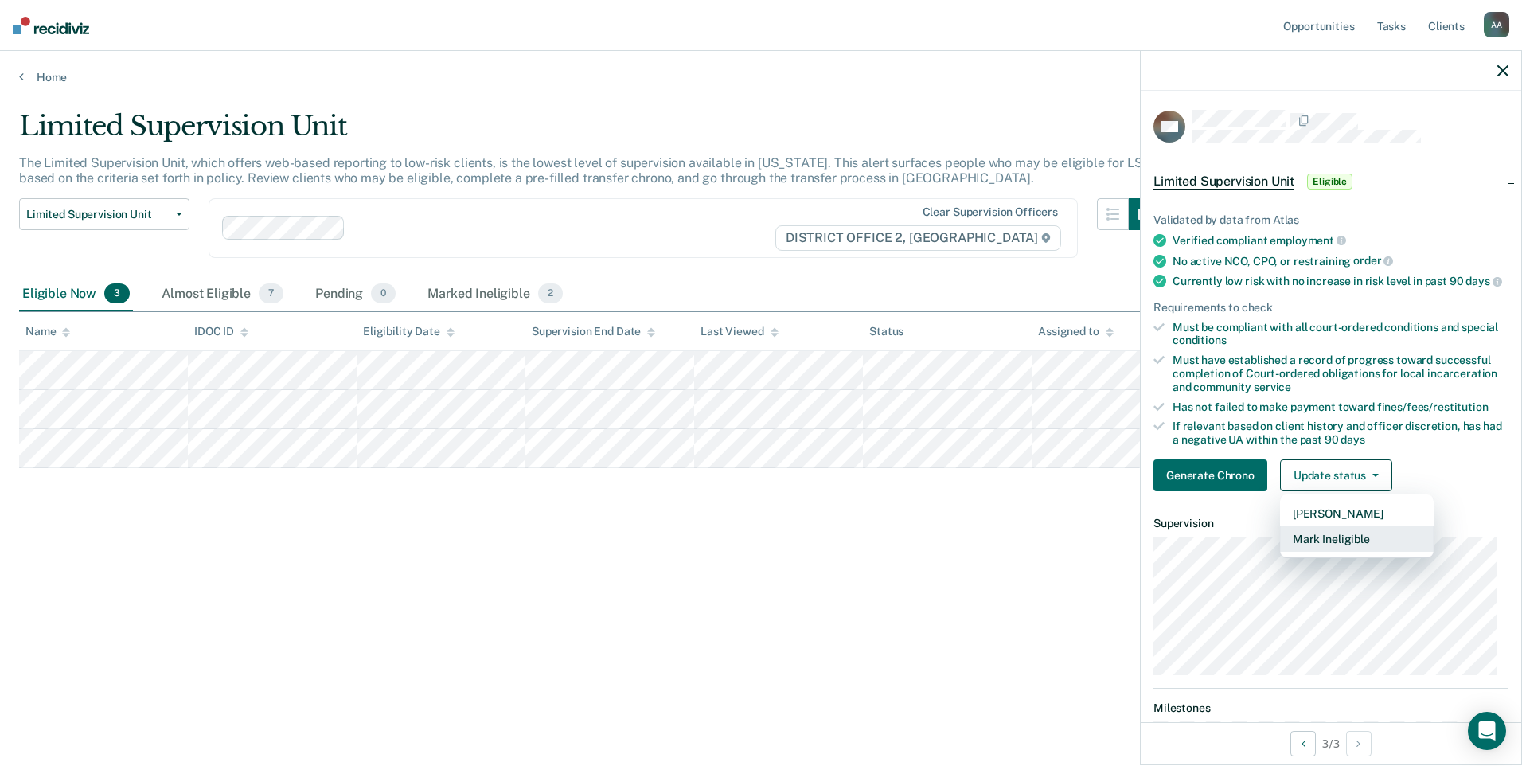
click at [1361, 552] on button "Mark Ineligible" at bounding box center [1357, 538] width 154 height 25
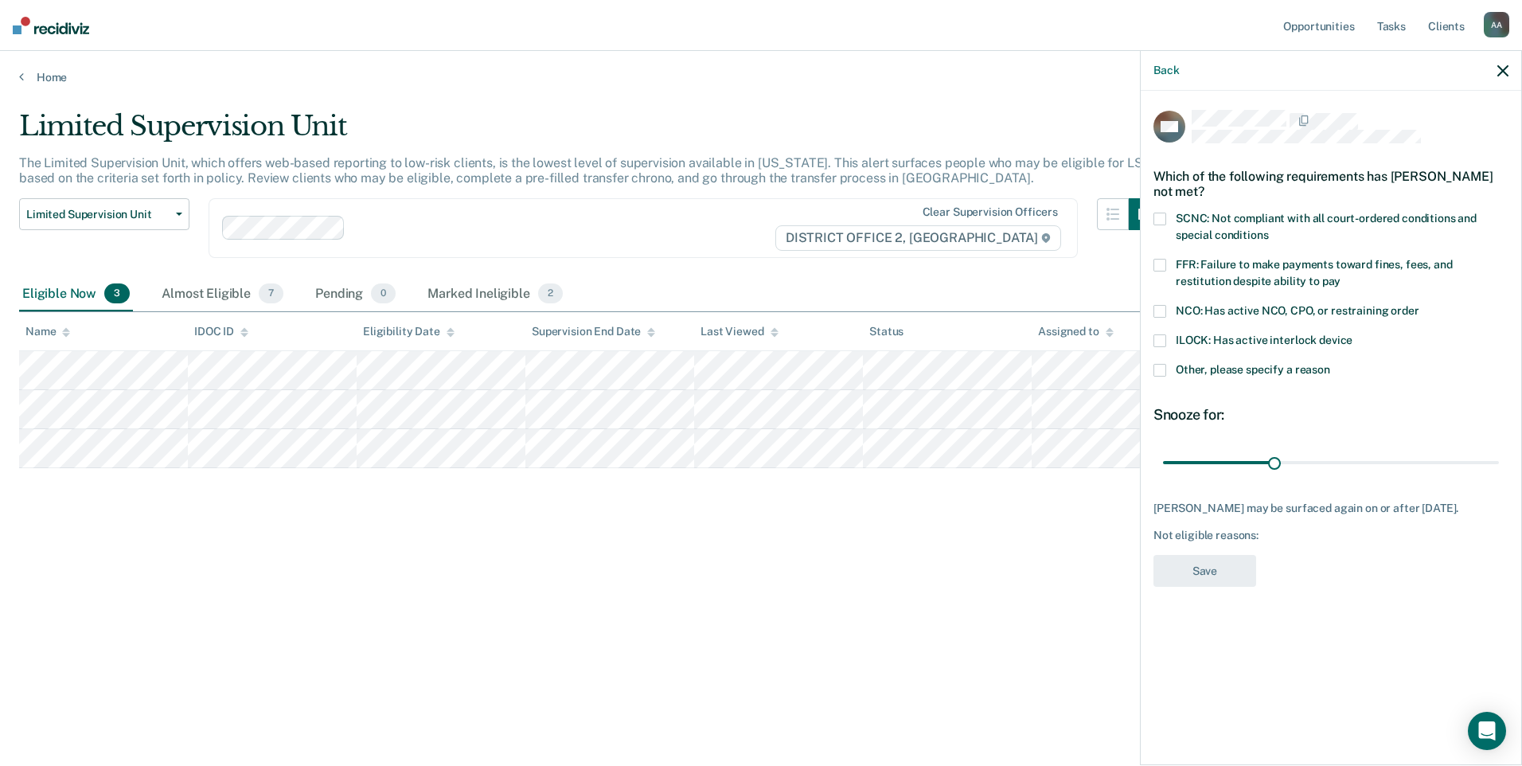
click at [1159, 213] on span at bounding box center [1159, 219] width 13 height 13
drag, startPoint x: 1274, startPoint y: 462, endPoint x: 1519, endPoint y: 464, distance: 245.2
type input "90"
click at [1499, 464] on input "range" at bounding box center [1331, 462] width 336 height 28
click at [1219, 577] on button "Save" at bounding box center [1204, 571] width 103 height 33
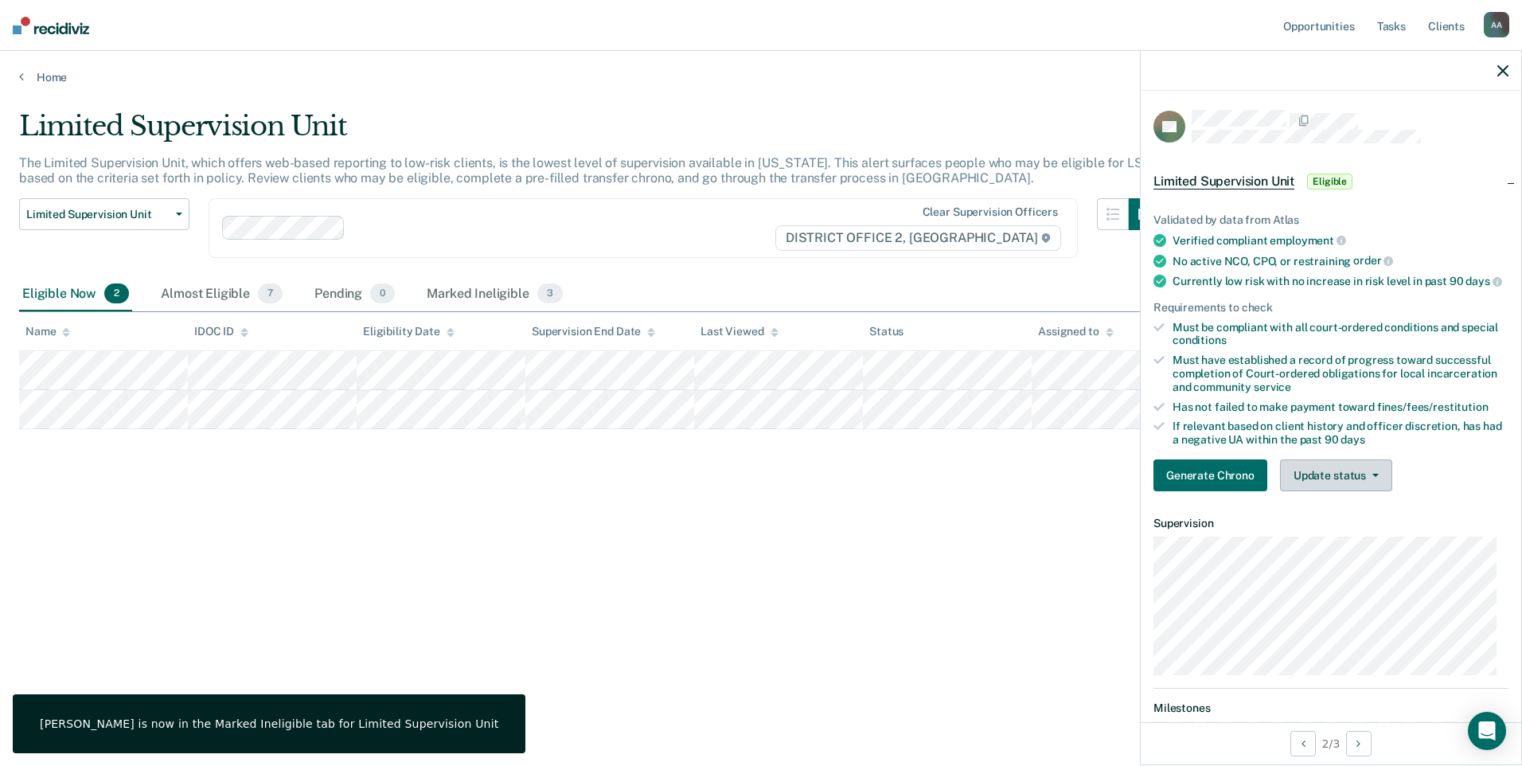
click at [1372, 477] on icon "button" at bounding box center [1375, 475] width 6 height 3
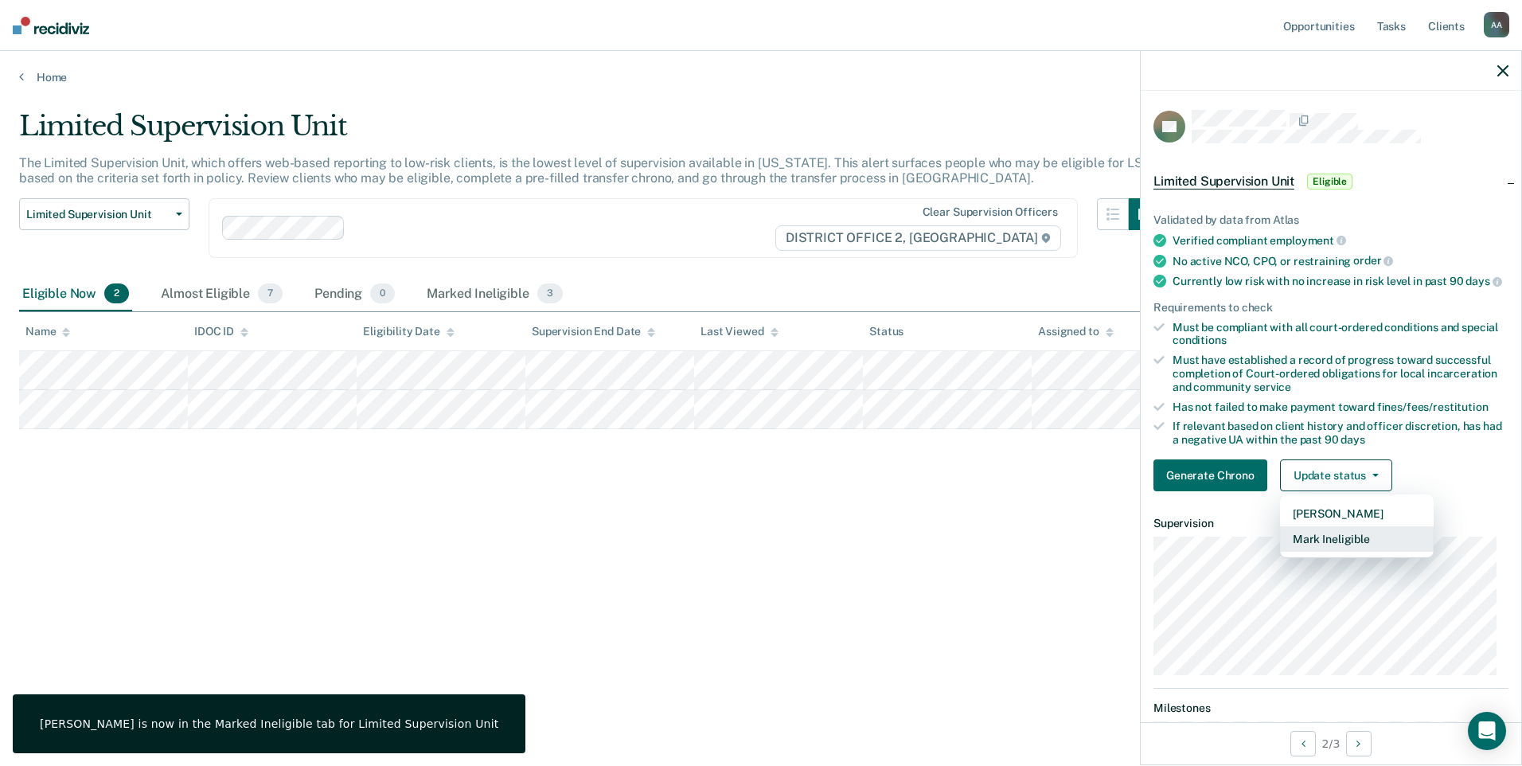
click at [1346, 548] on button "Mark Ineligible" at bounding box center [1357, 538] width 154 height 25
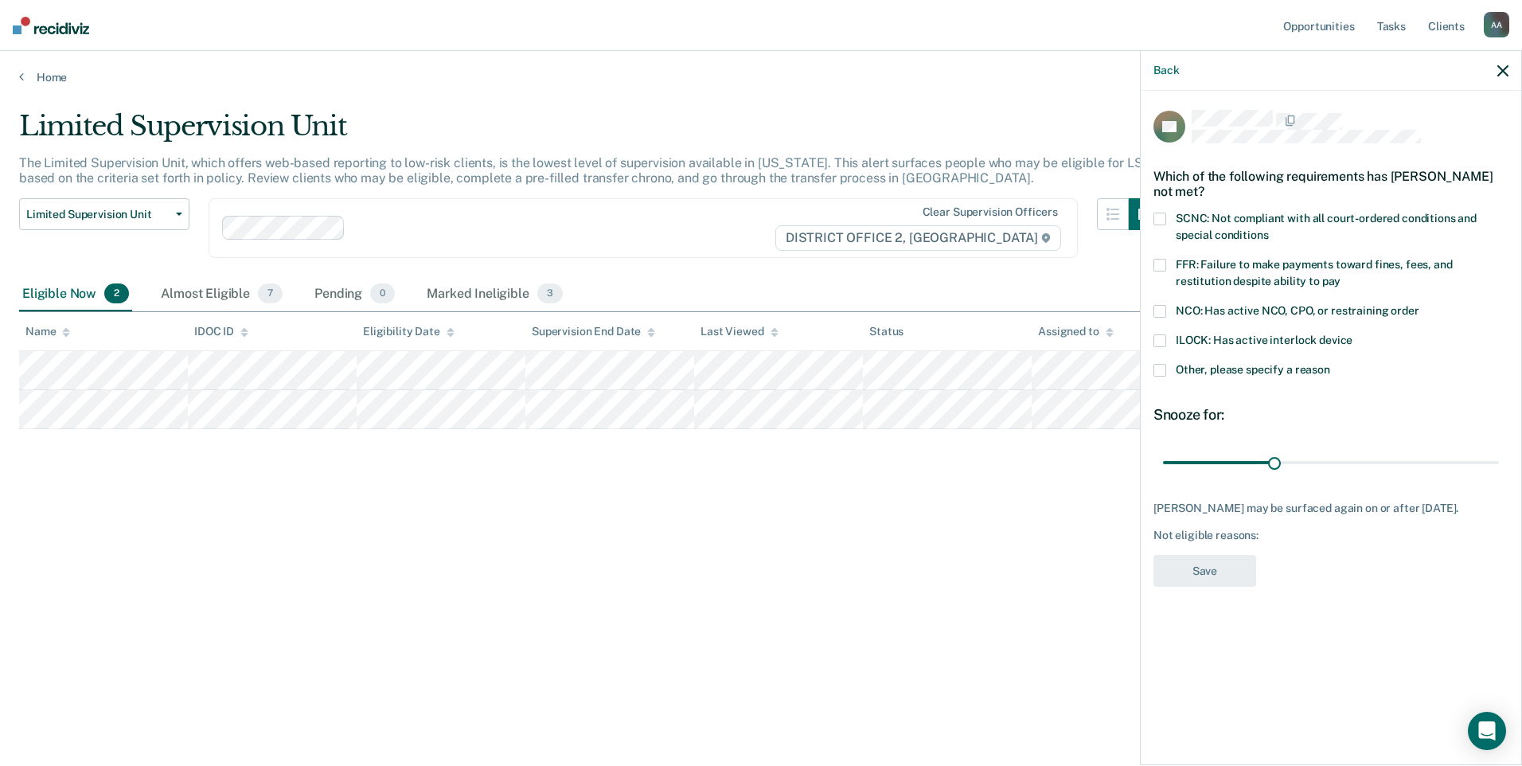
click at [1161, 213] on span at bounding box center [1159, 219] width 13 height 13
drag, startPoint x: 1278, startPoint y: 462, endPoint x: 1434, endPoint y: 488, distance: 157.3
type input "90"
click at [1499, 463] on input "range" at bounding box center [1331, 462] width 336 height 28
click at [1199, 576] on button "Save" at bounding box center [1204, 571] width 103 height 33
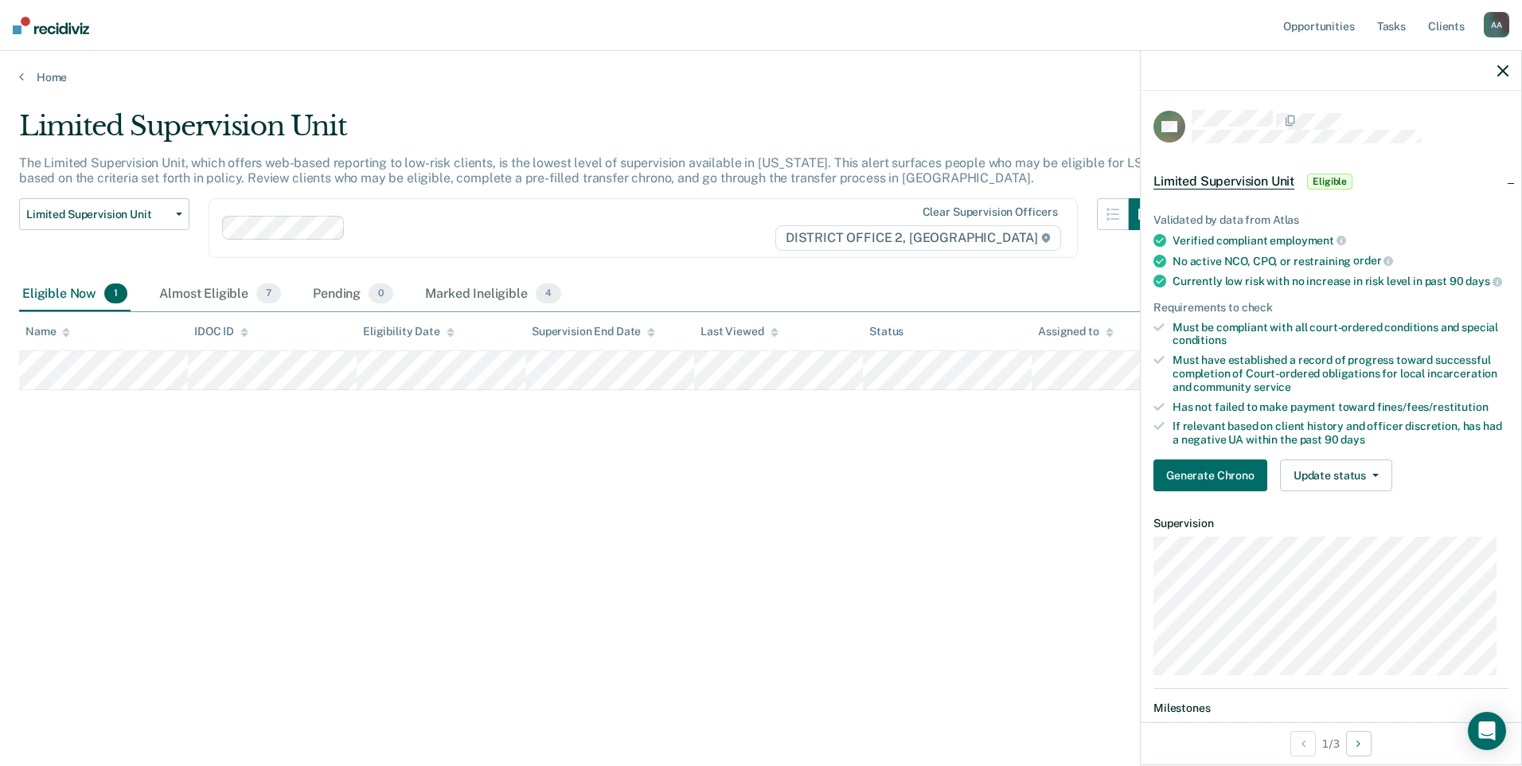
scroll to position [224, 0]
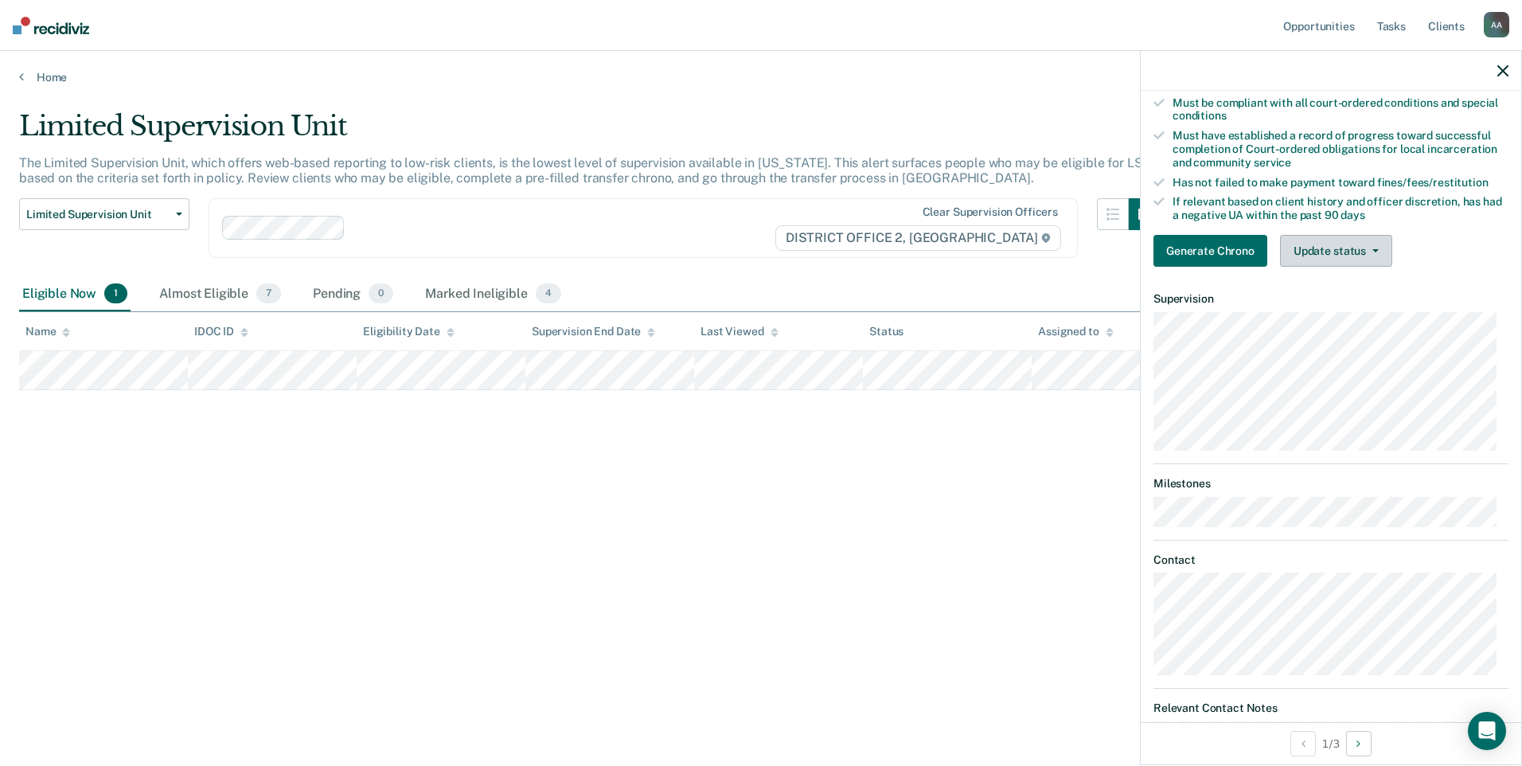
click at [1345, 267] on button "Update status" at bounding box center [1336, 251] width 112 height 32
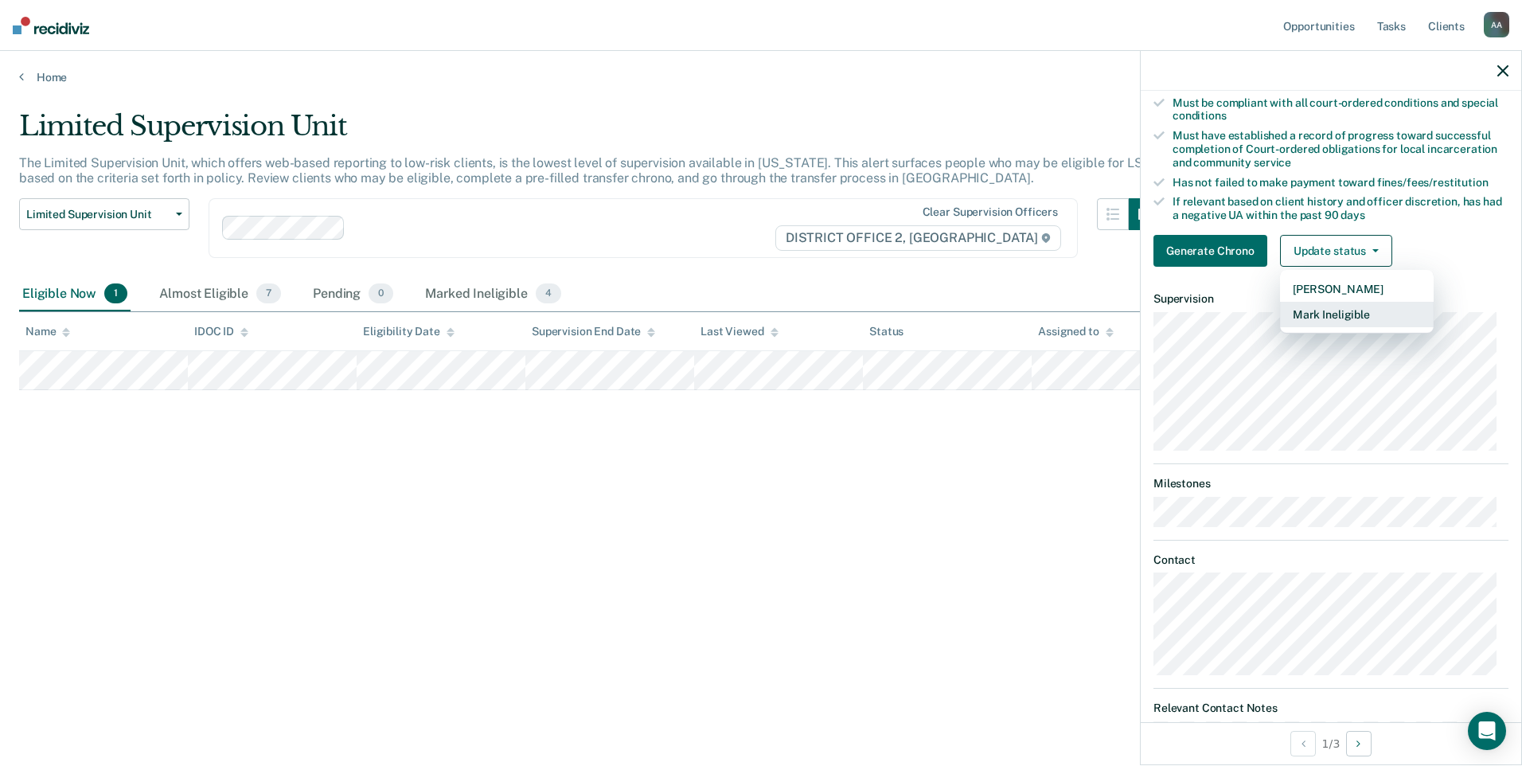
click at [1333, 322] on button "Mark Ineligible" at bounding box center [1357, 314] width 154 height 25
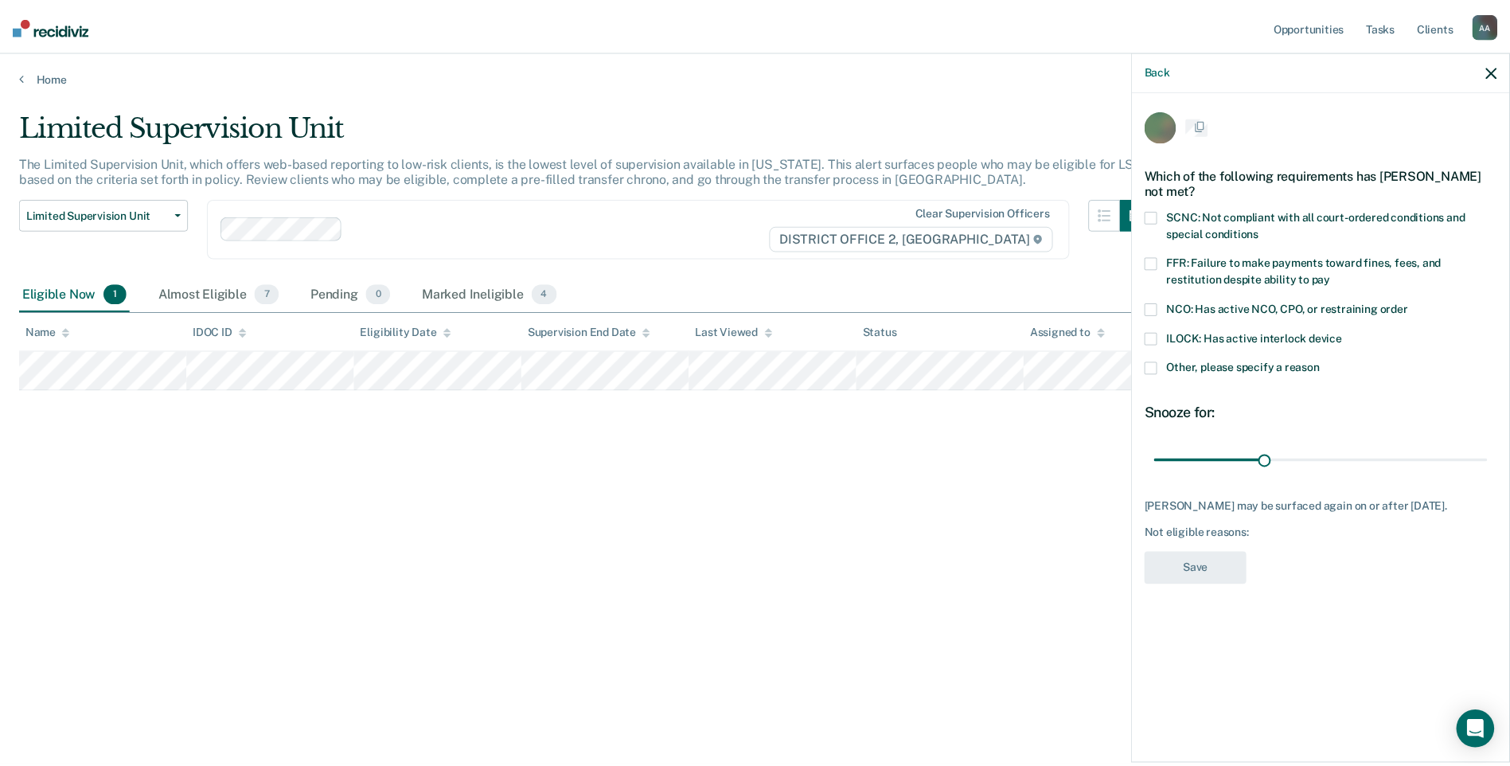
scroll to position [0, 0]
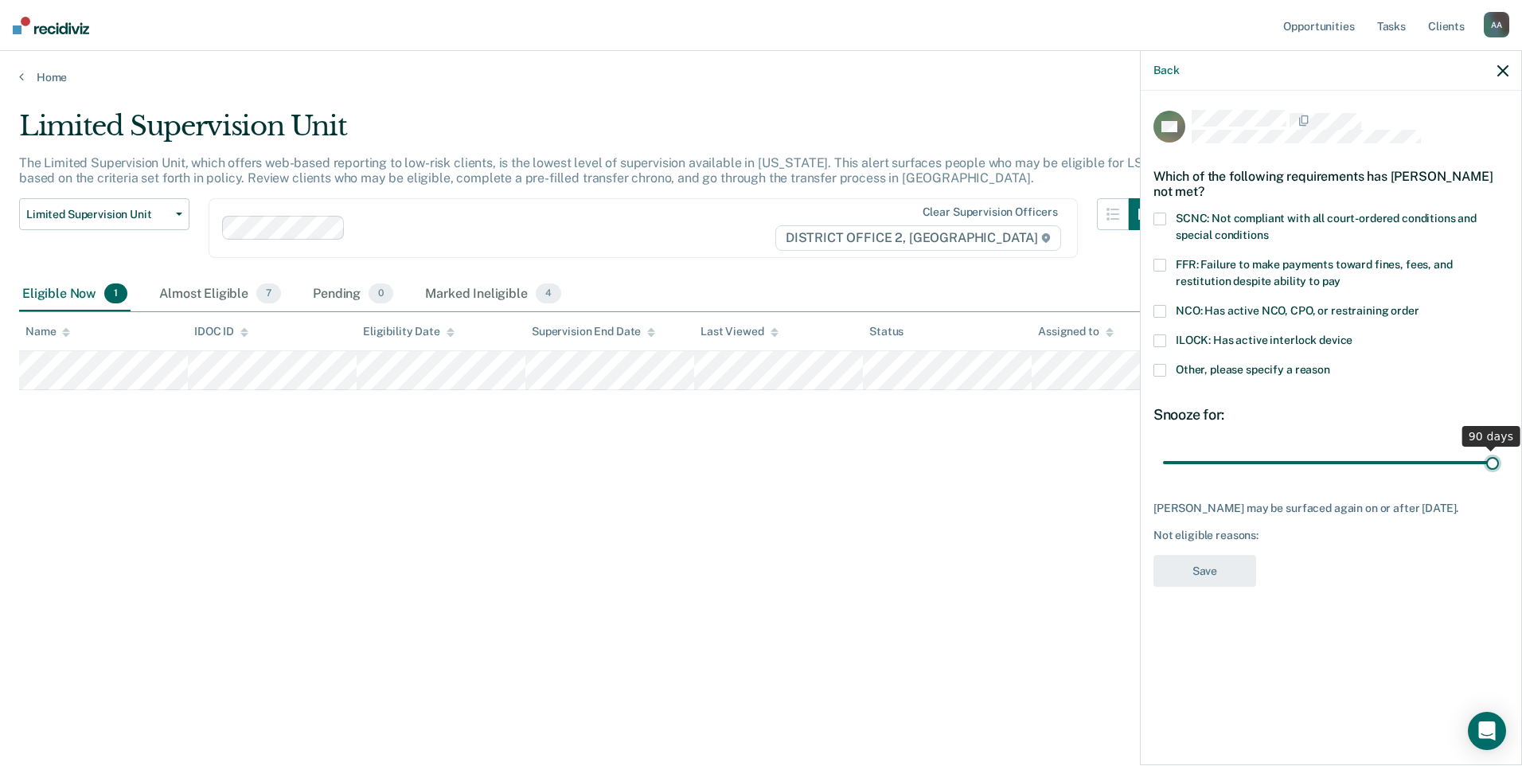
drag, startPoint x: 1278, startPoint y: 464, endPoint x: 1504, endPoint y: 442, distance: 227.2
type input "90"
click at [1499, 451] on input "range" at bounding box center [1331, 462] width 336 height 28
click at [1166, 213] on label "SCNC: Not compliant with all court-ordered conditions and special conditions" at bounding box center [1330, 229] width 355 height 33
click at [1161, 214] on span at bounding box center [1159, 219] width 13 height 13
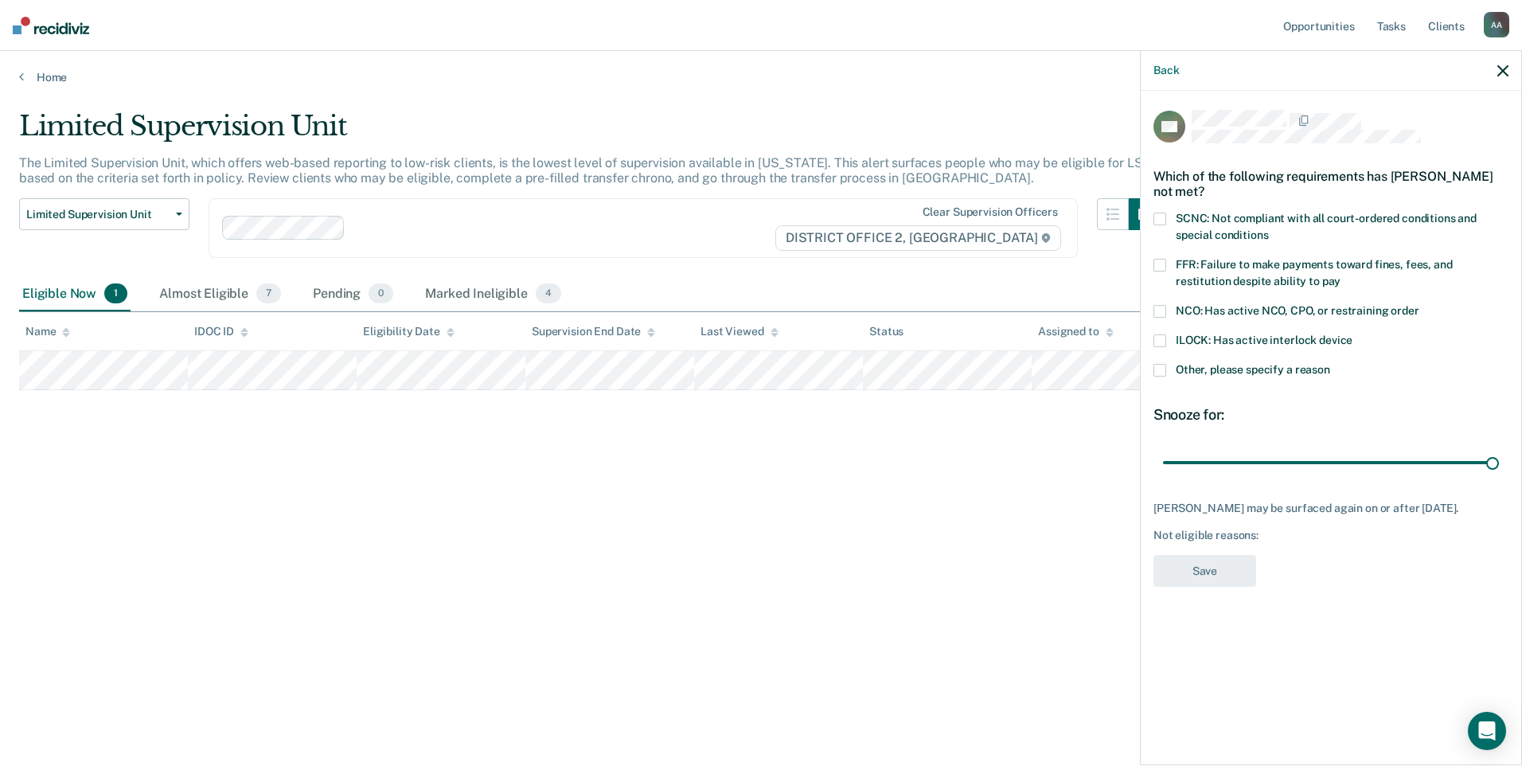
click at [1162, 269] on span at bounding box center [1159, 265] width 13 height 13
click at [1243, 570] on button "Save" at bounding box center [1204, 571] width 103 height 33
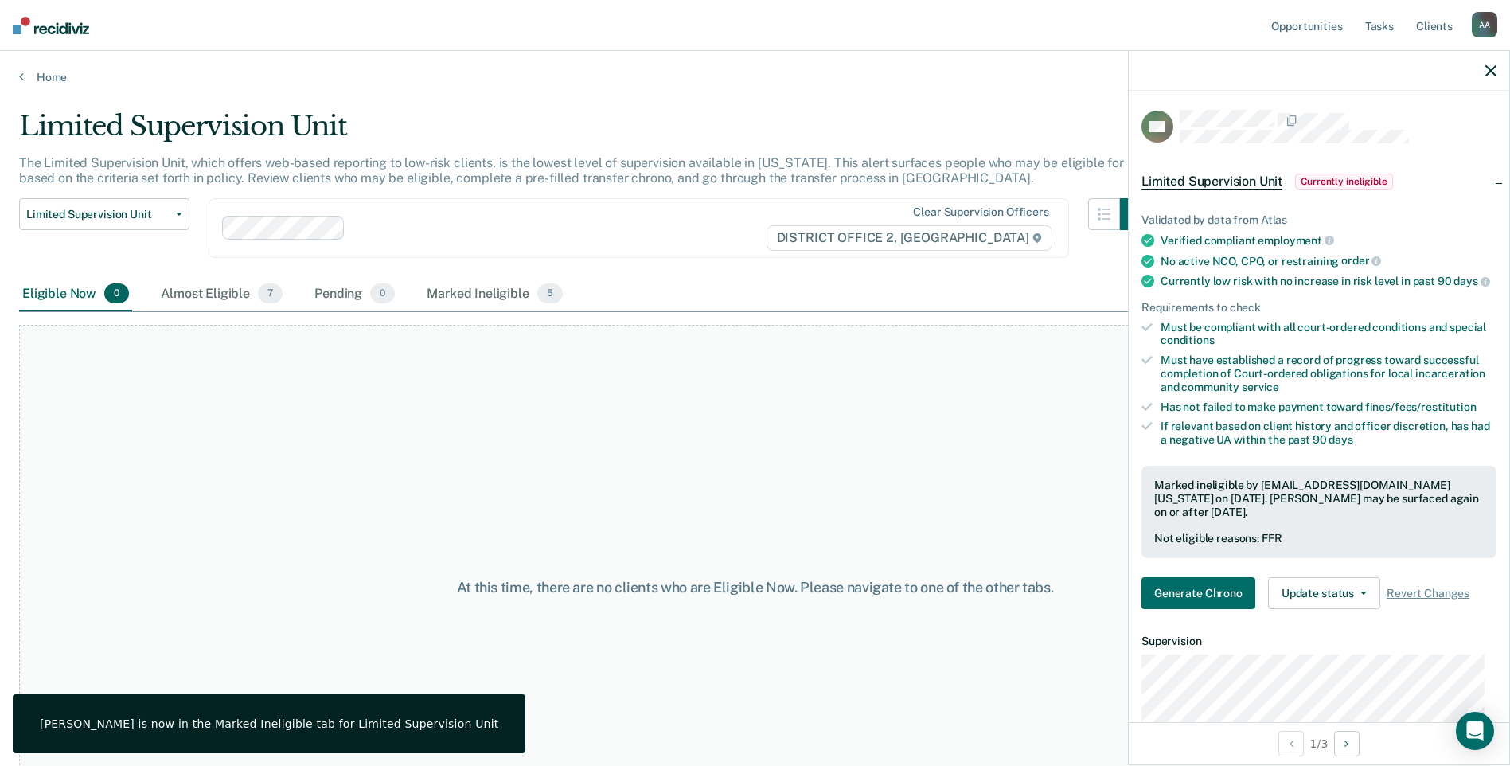
click at [1494, 70] on icon "button" at bounding box center [1490, 70] width 11 height 11
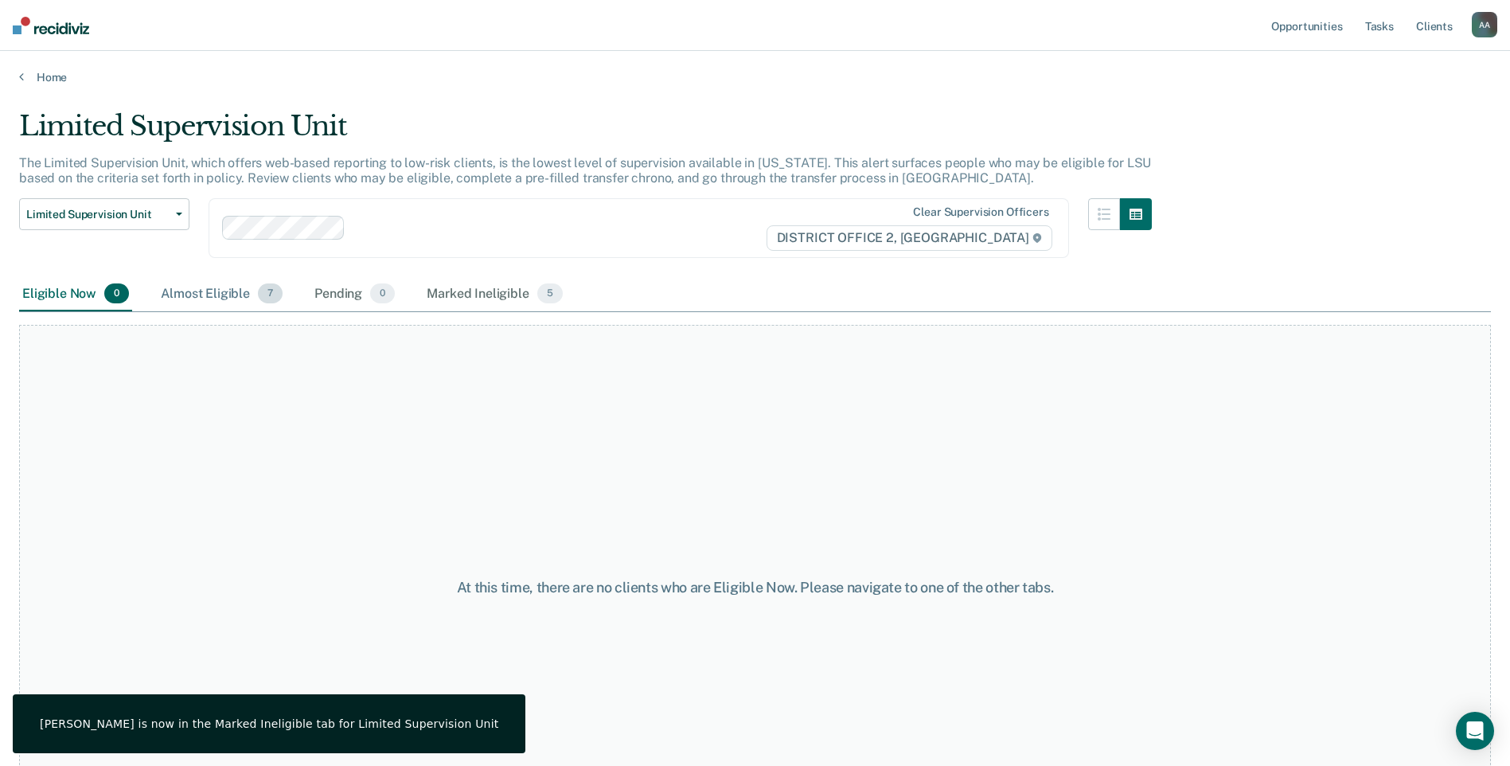
click at [224, 301] on div "Almost Eligible 7" at bounding box center [222, 294] width 128 height 35
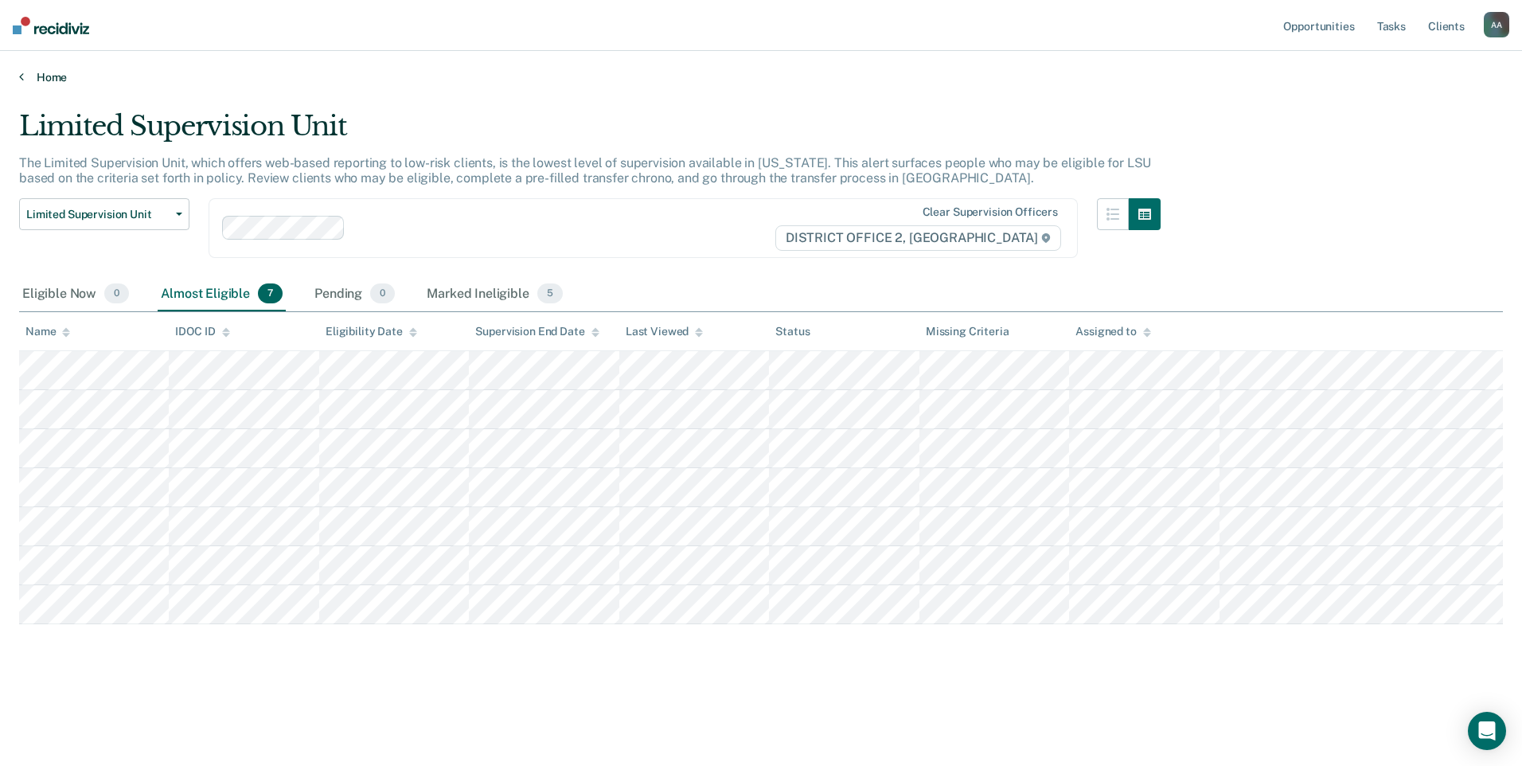
click at [52, 70] on link "Home" at bounding box center [761, 77] width 1484 height 14
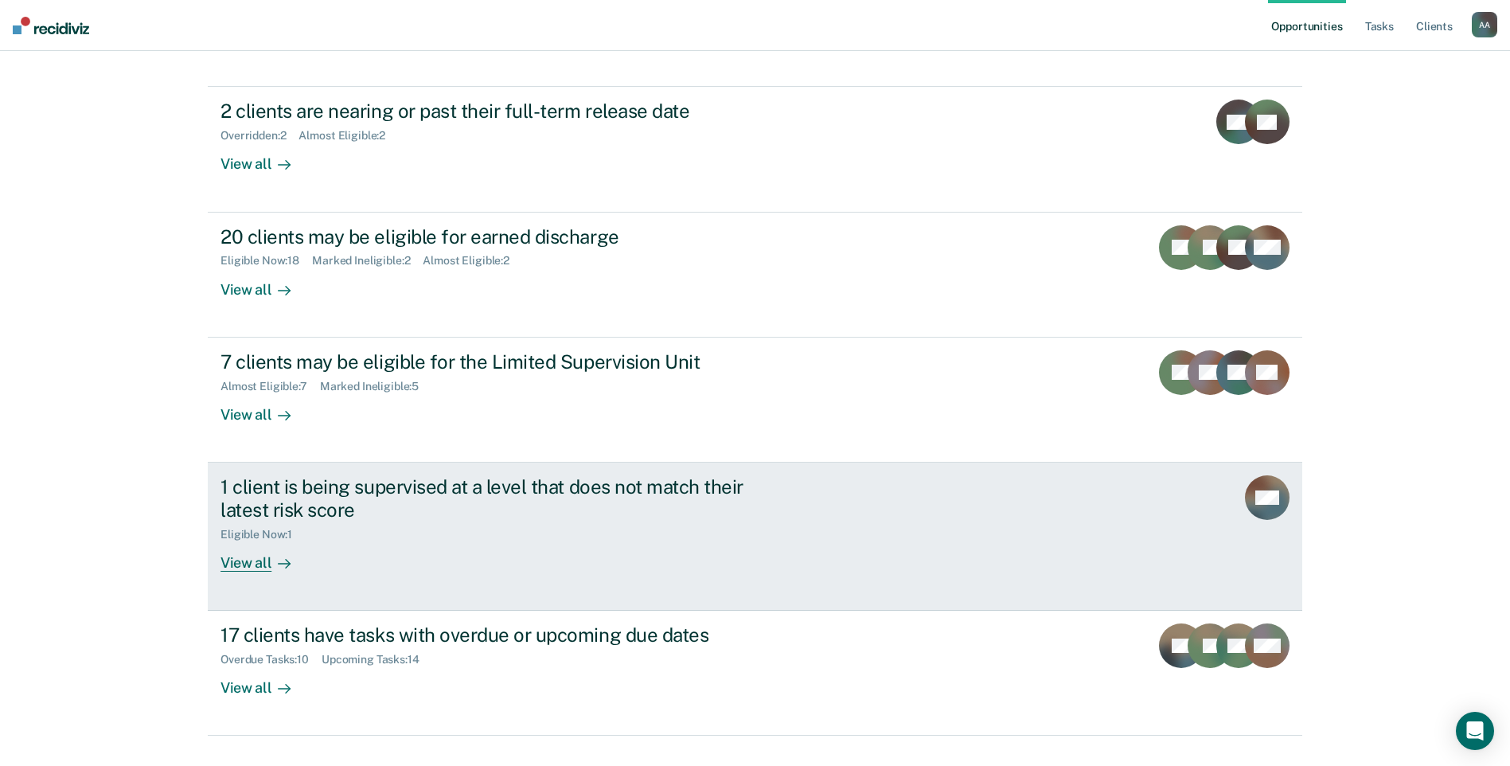
scroll to position [173, 0]
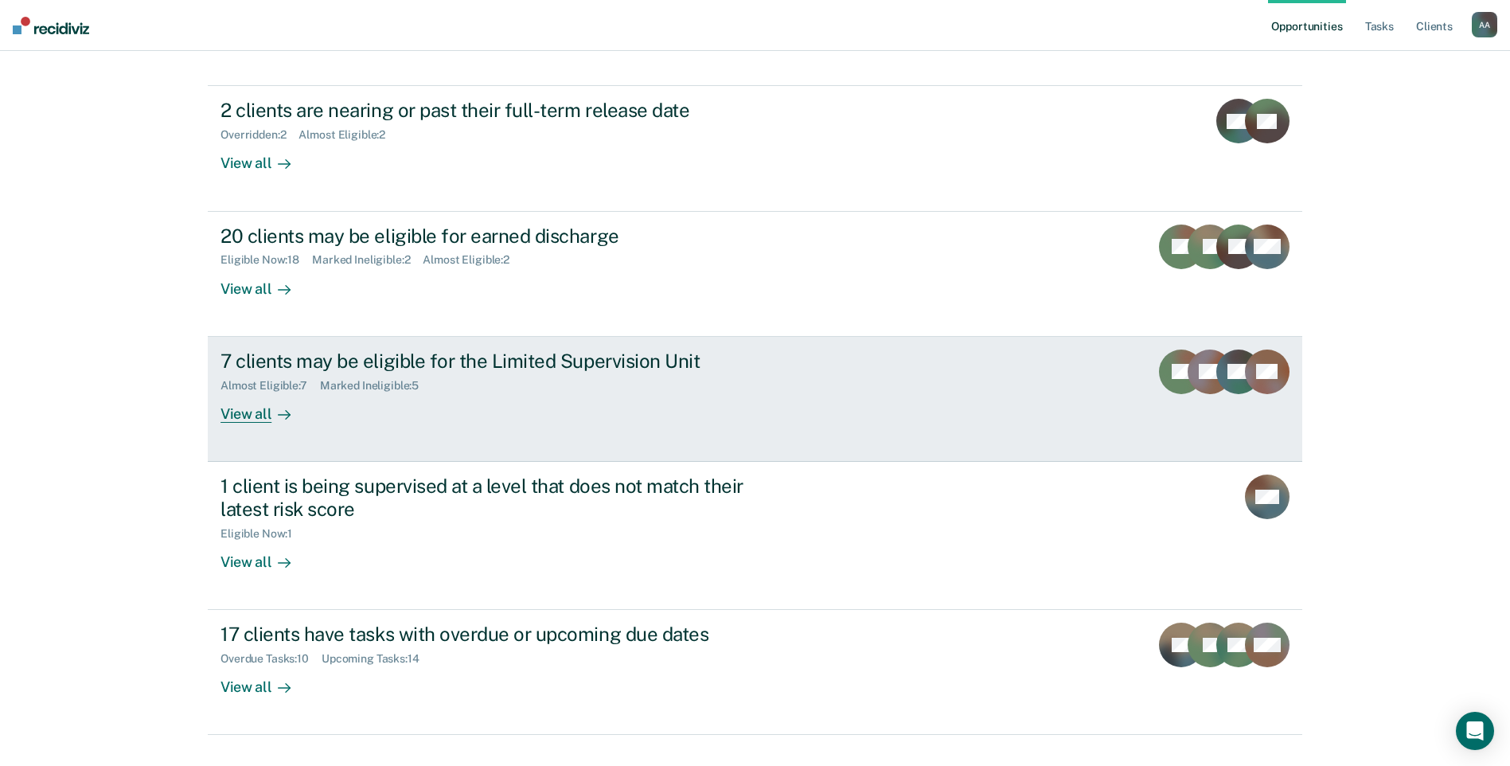
click at [538, 376] on div "7 clients may be eligible for the Limited Supervision Unit Almost Eligible : 7 …" at bounding box center [518, 385] width 597 height 73
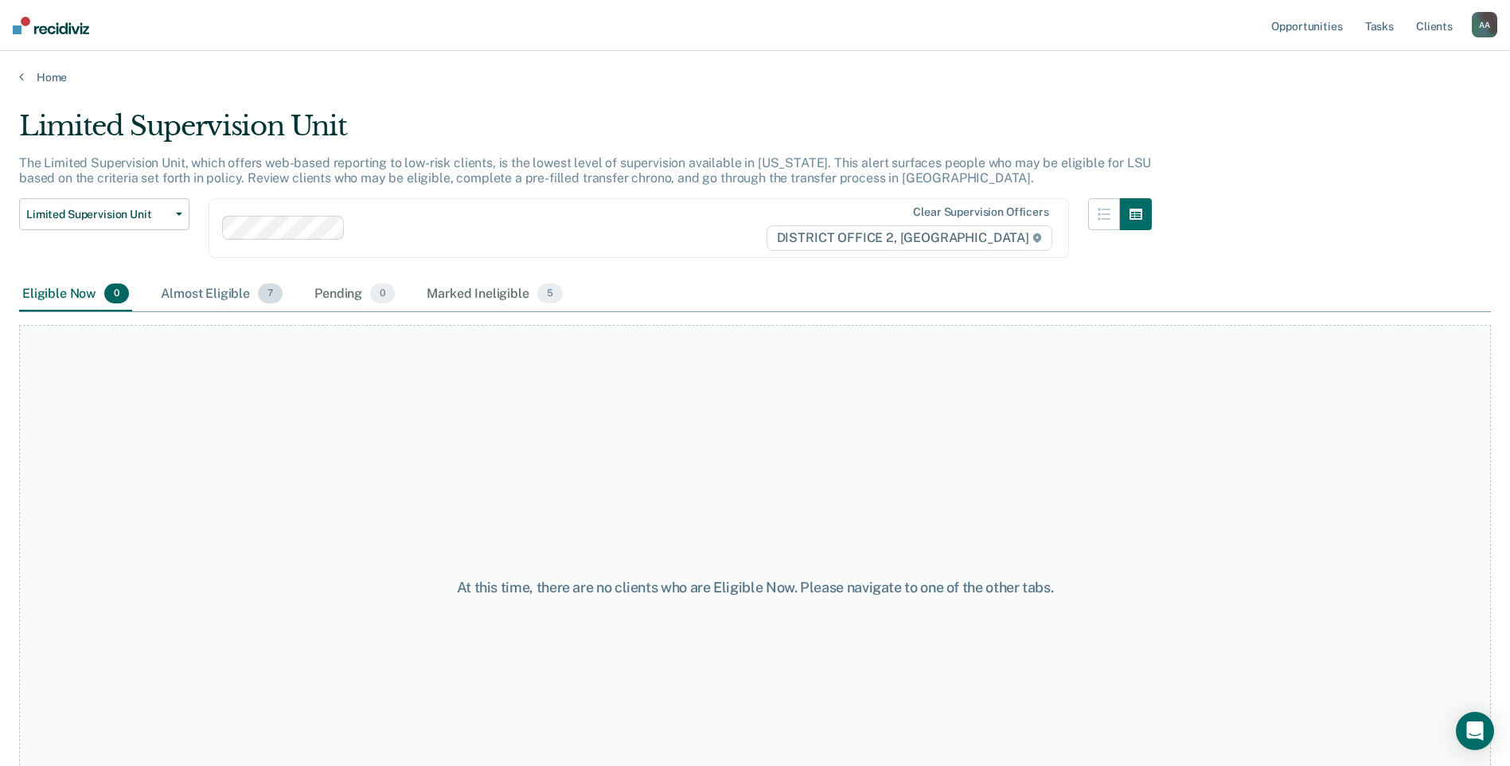
click at [204, 282] on div "Almost Eligible 7" at bounding box center [222, 294] width 128 height 35
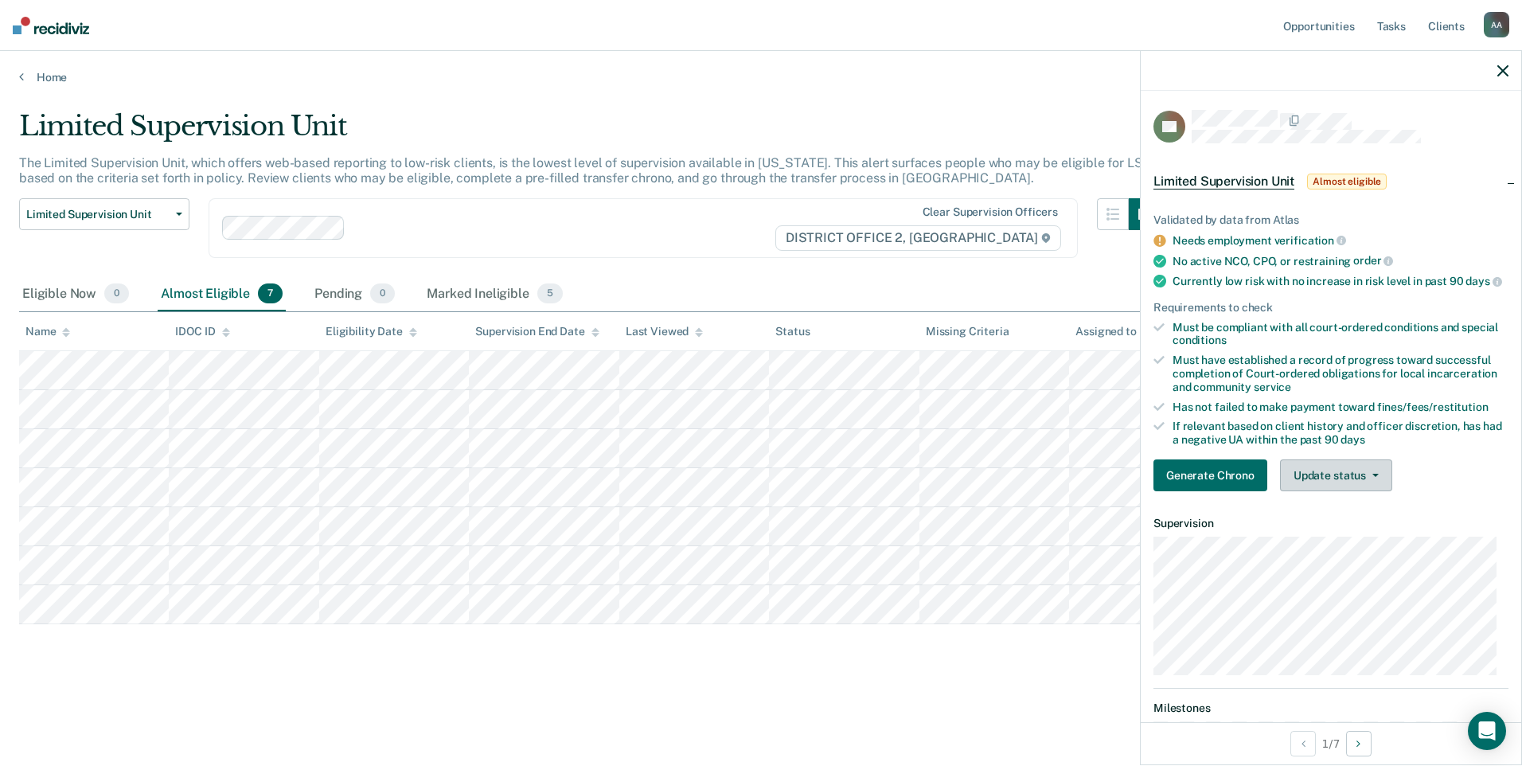
click at [1370, 480] on button "Update status" at bounding box center [1336, 475] width 112 height 32
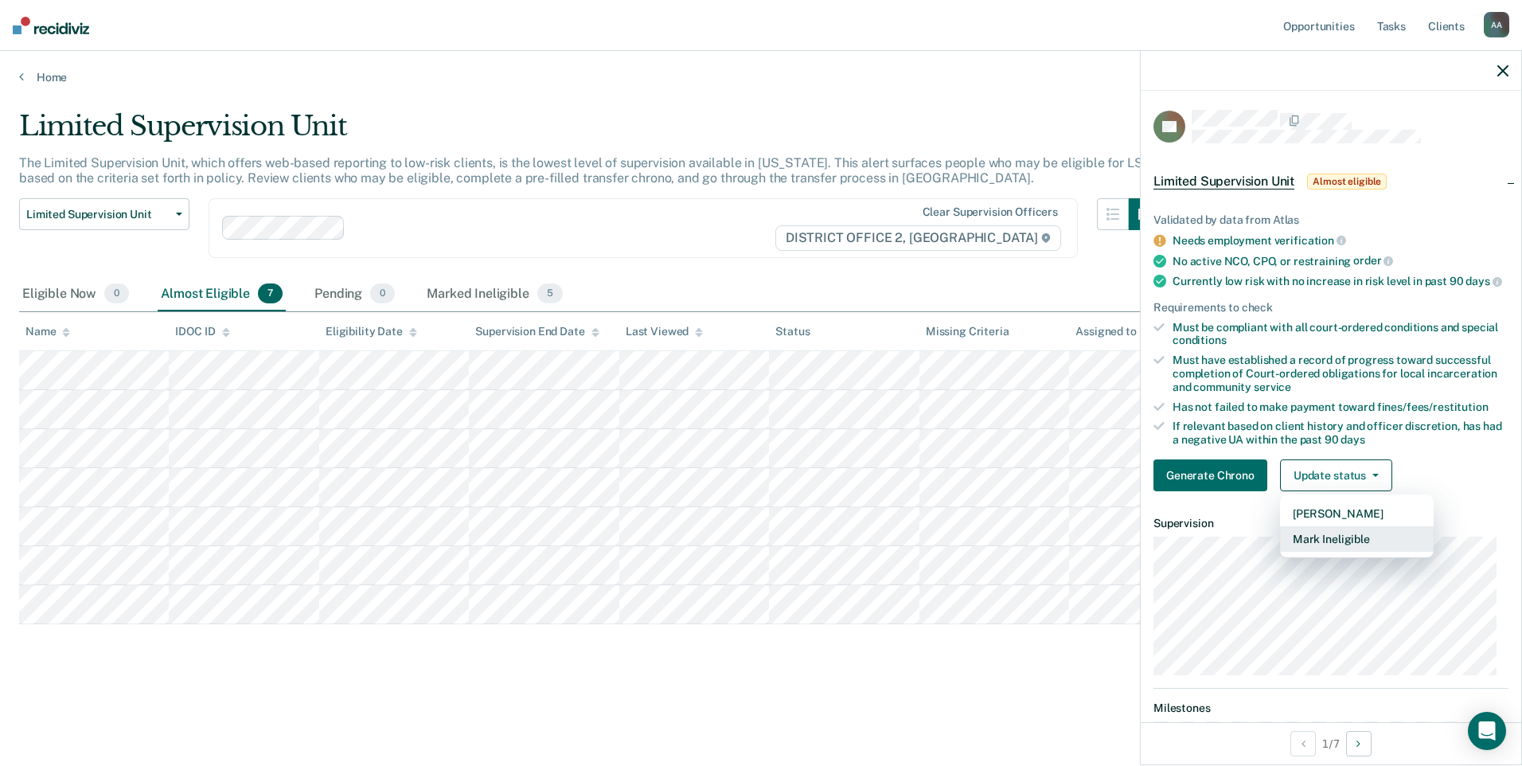
click at [1344, 548] on button "Mark Ineligible" at bounding box center [1357, 538] width 154 height 25
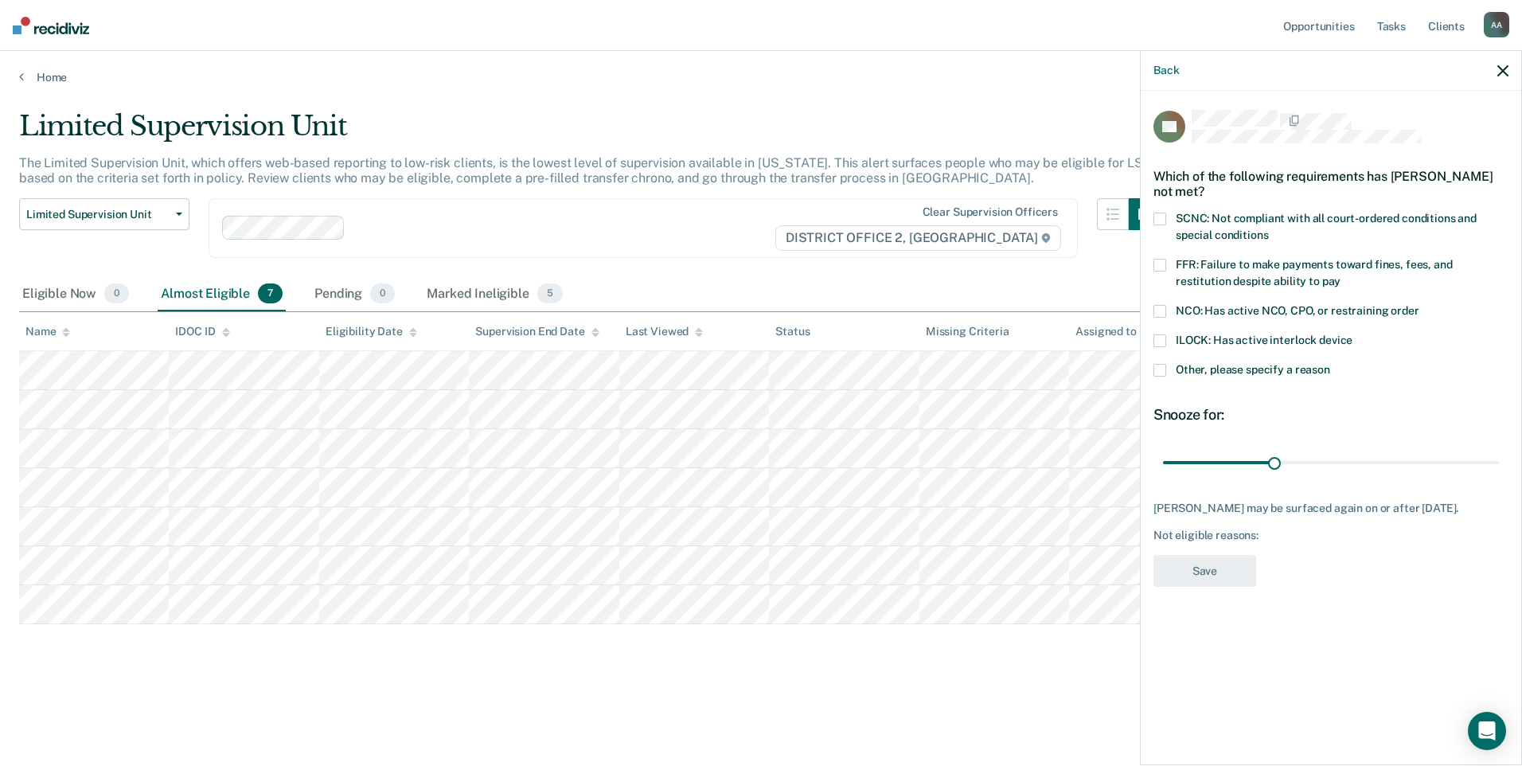
click at [1163, 259] on span at bounding box center [1159, 265] width 13 height 13
drag, startPoint x: 1282, startPoint y: 456, endPoint x: 1520, endPoint y: 521, distance: 247.6
type input "90"
click at [1499, 476] on input "range" at bounding box center [1331, 462] width 336 height 28
click at [1180, 549] on div "TR Which of the following requirements has [PERSON_NAME] not met? SCNC: Not com…" at bounding box center [1330, 353] width 355 height 487
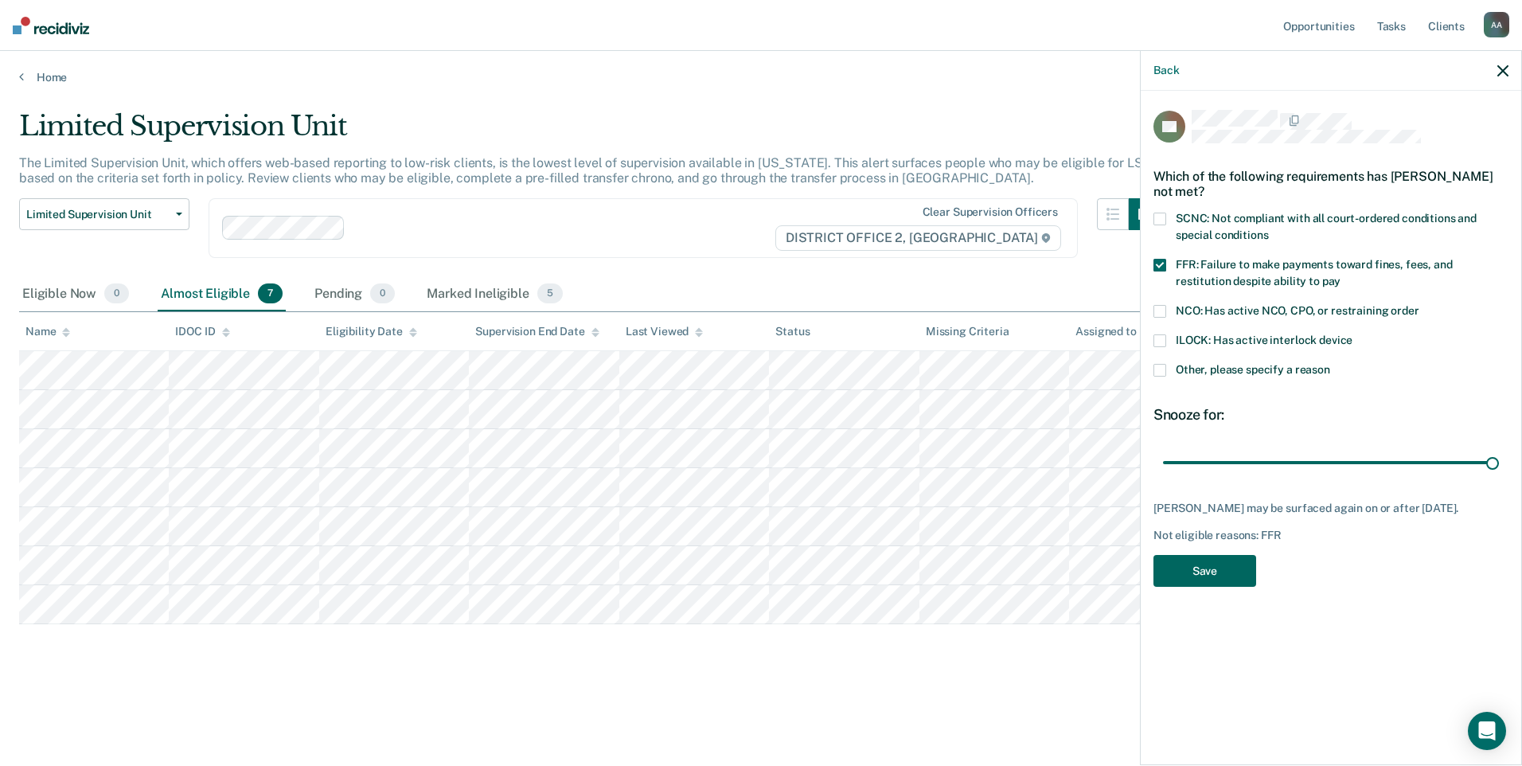
click at [1180, 560] on button "Save" at bounding box center [1204, 571] width 103 height 33
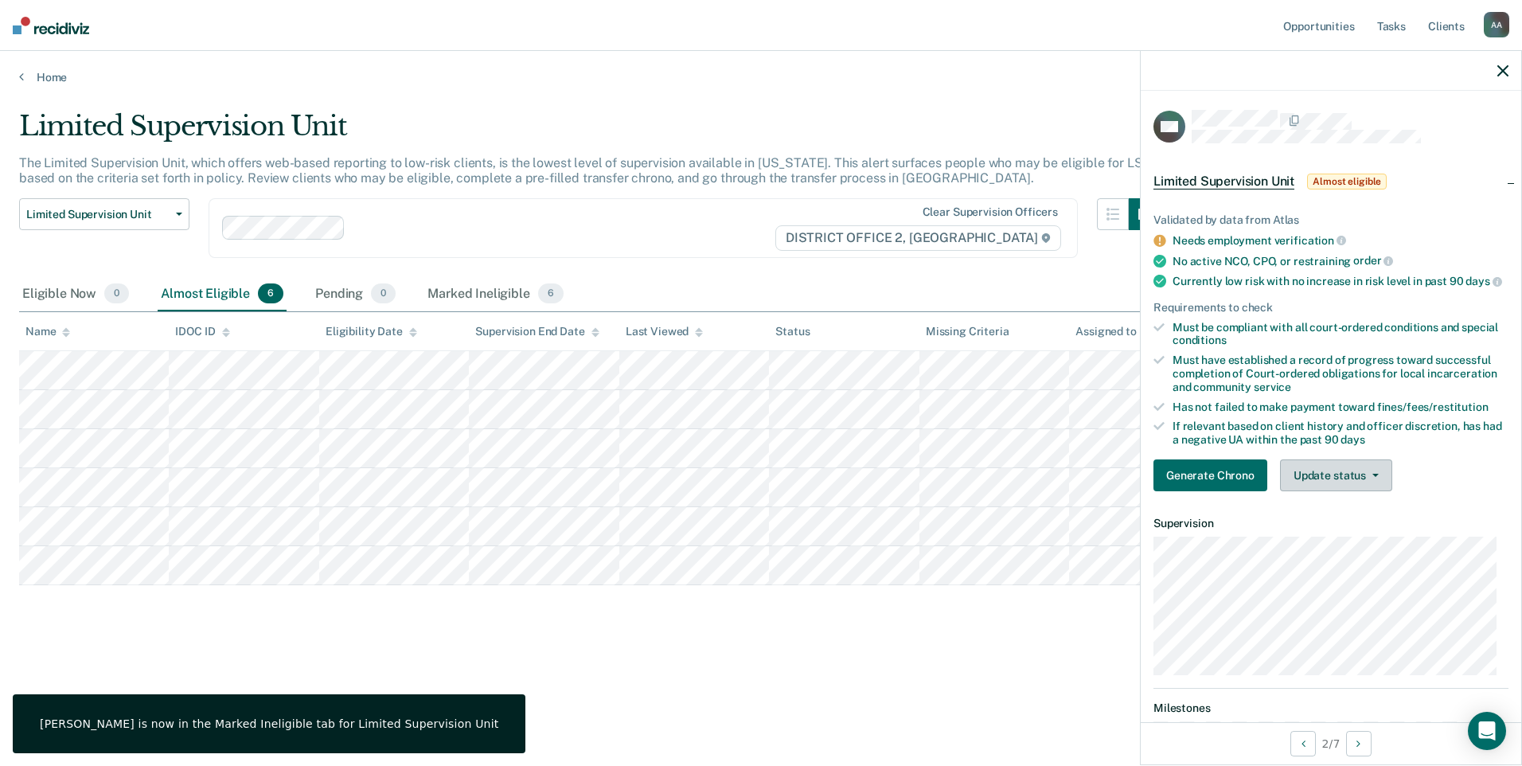
click at [1305, 477] on button "Update status" at bounding box center [1336, 475] width 112 height 32
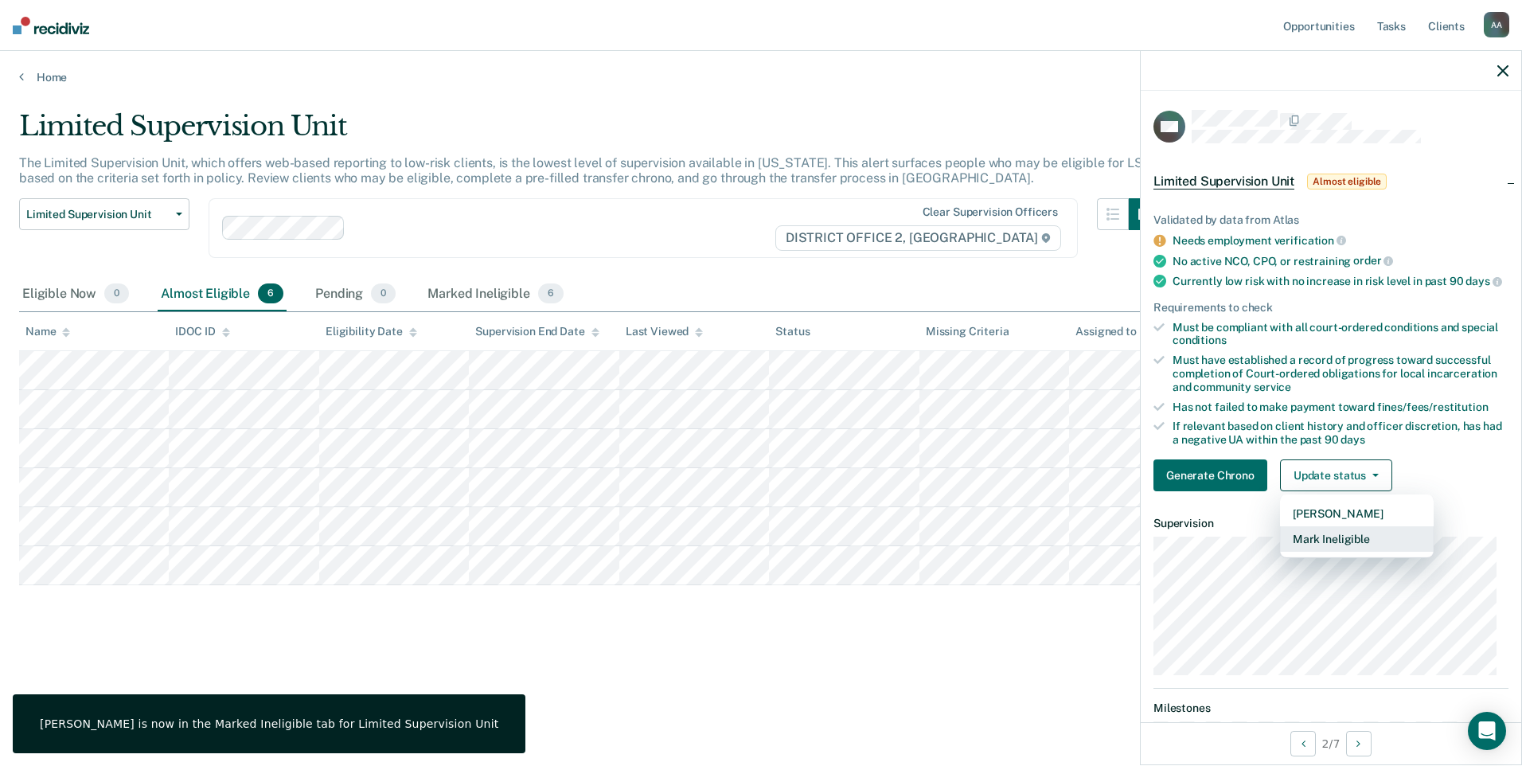
click at [1317, 548] on button "Mark Ineligible" at bounding box center [1357, 538] width 154 height 25
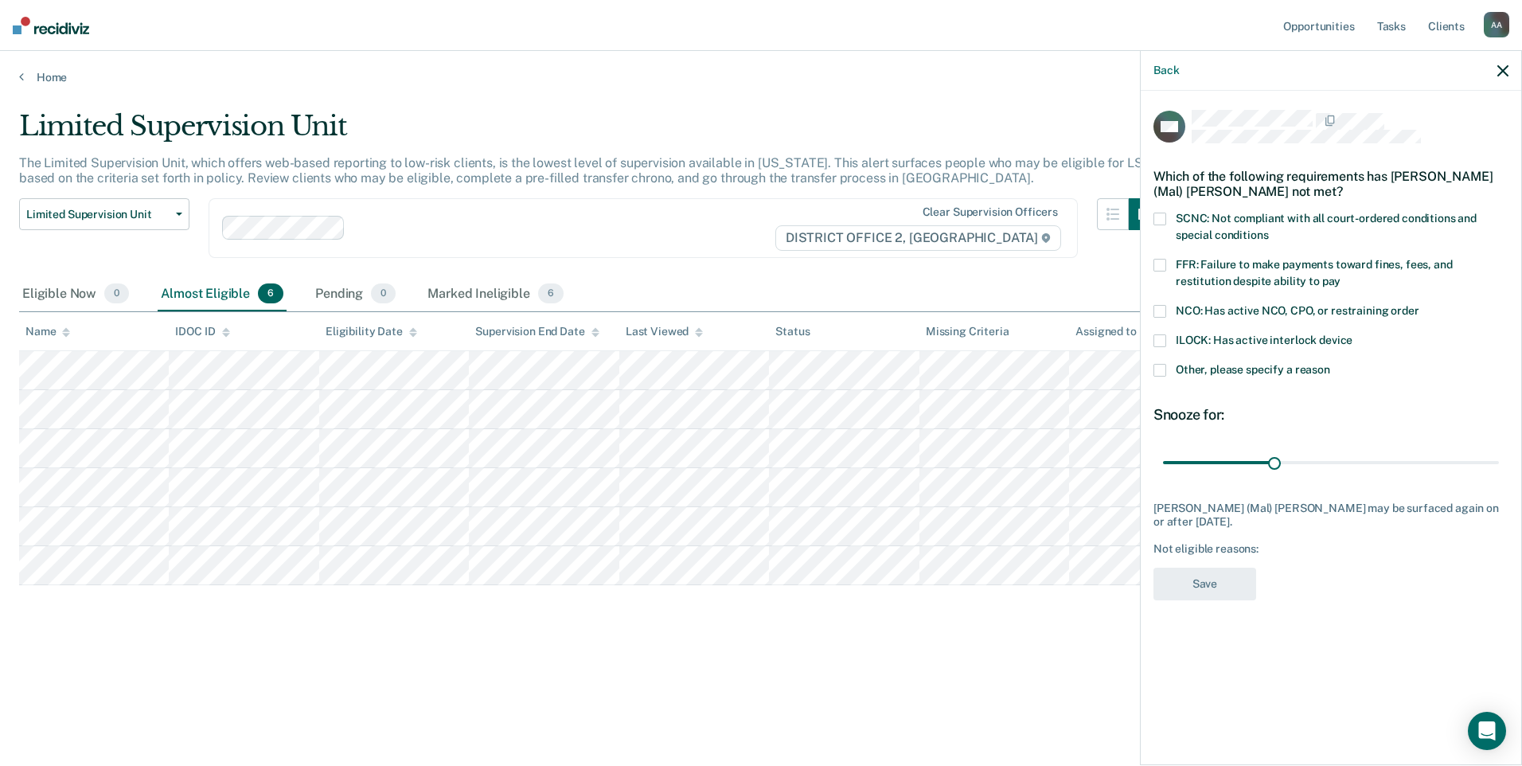
click at [1166, 215] on label "SCNC: Not compliant with all court-ordered conditions and special conditions" at bounding box center [1330, 229] width 355 height 33
drag, startPoint x: 1278, startPoint y: 458, endPoint x: 1524, endPoint y: 475, distance: 247.3
type input "90"
click at [1499, 475] on input "range" at bounding box center [1331, 462] width 336 height 28
click at [1156, 587] on button "Save" at bounding box center [1204, 584] width 103 height 33
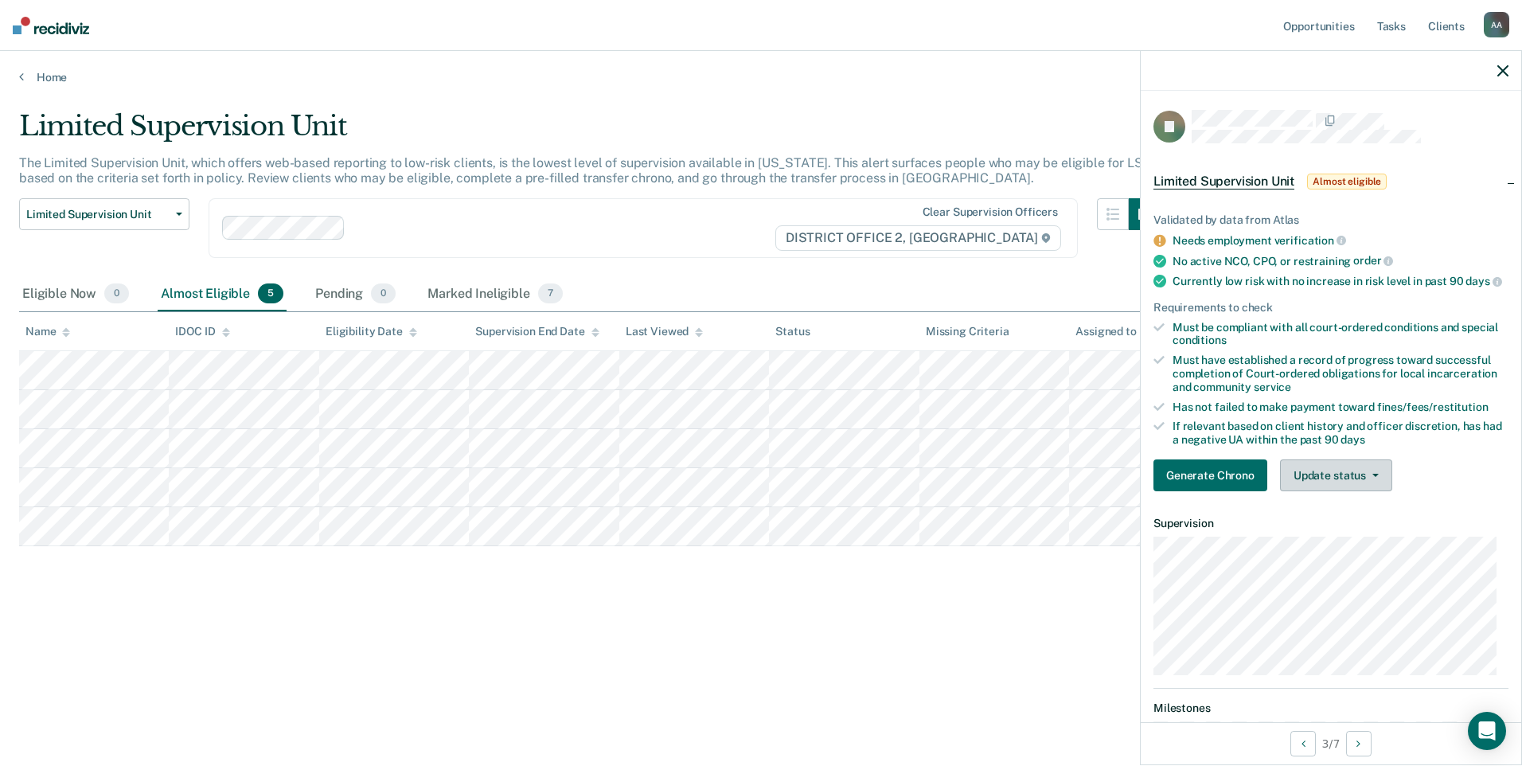
click at [1377, 485] on button "Update status" at bounding box center [1336, 475] width 112 height 32
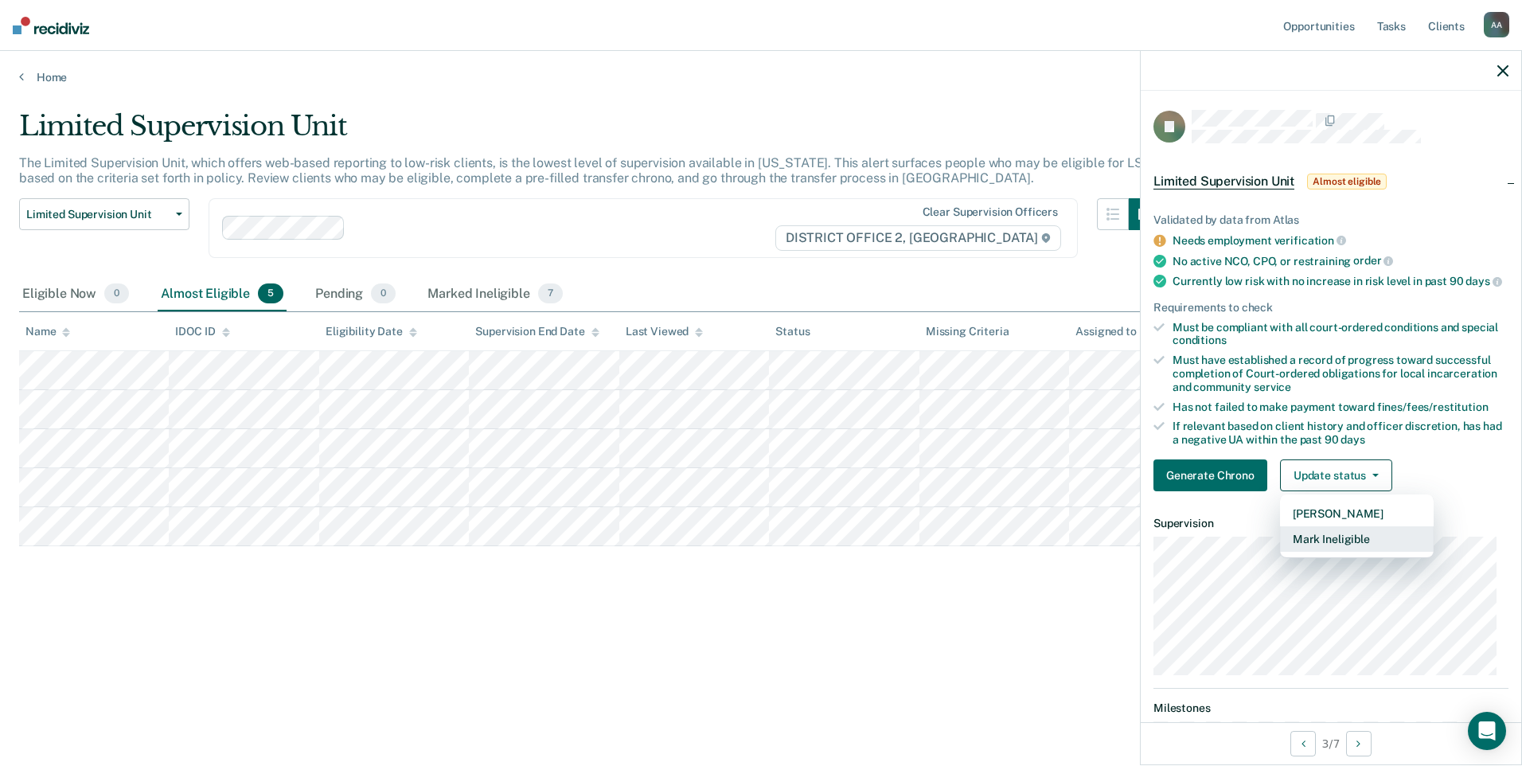
click at [1356, 544] on button "Mark Ineligible" at bounding box center [1357, 538] width 154 height 25
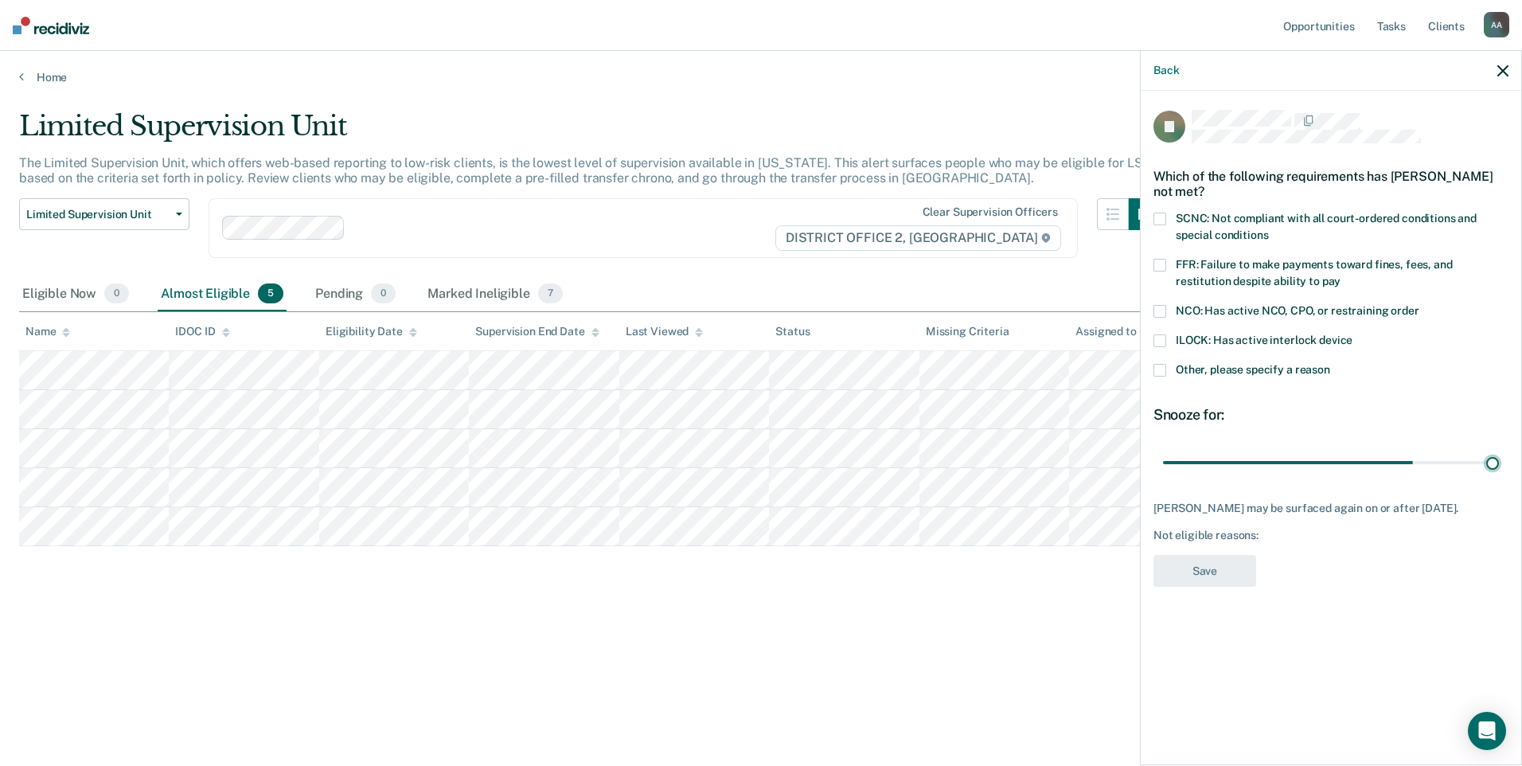
drag, startPoint x: 1277, startPoint y: 461, endPoint x: 1521, endPoint y: 457, distance: 244.4
type input "90"
click at [1499, 457] on input "range" at bounding box center [1331, 462] width 336 height 28
click at [1160, 217] on span at bounding box center [1159, 219] width 13 height 13
click at [1218, 576] on button "Save" at bounding box center [1204, 571] width 103 height 33
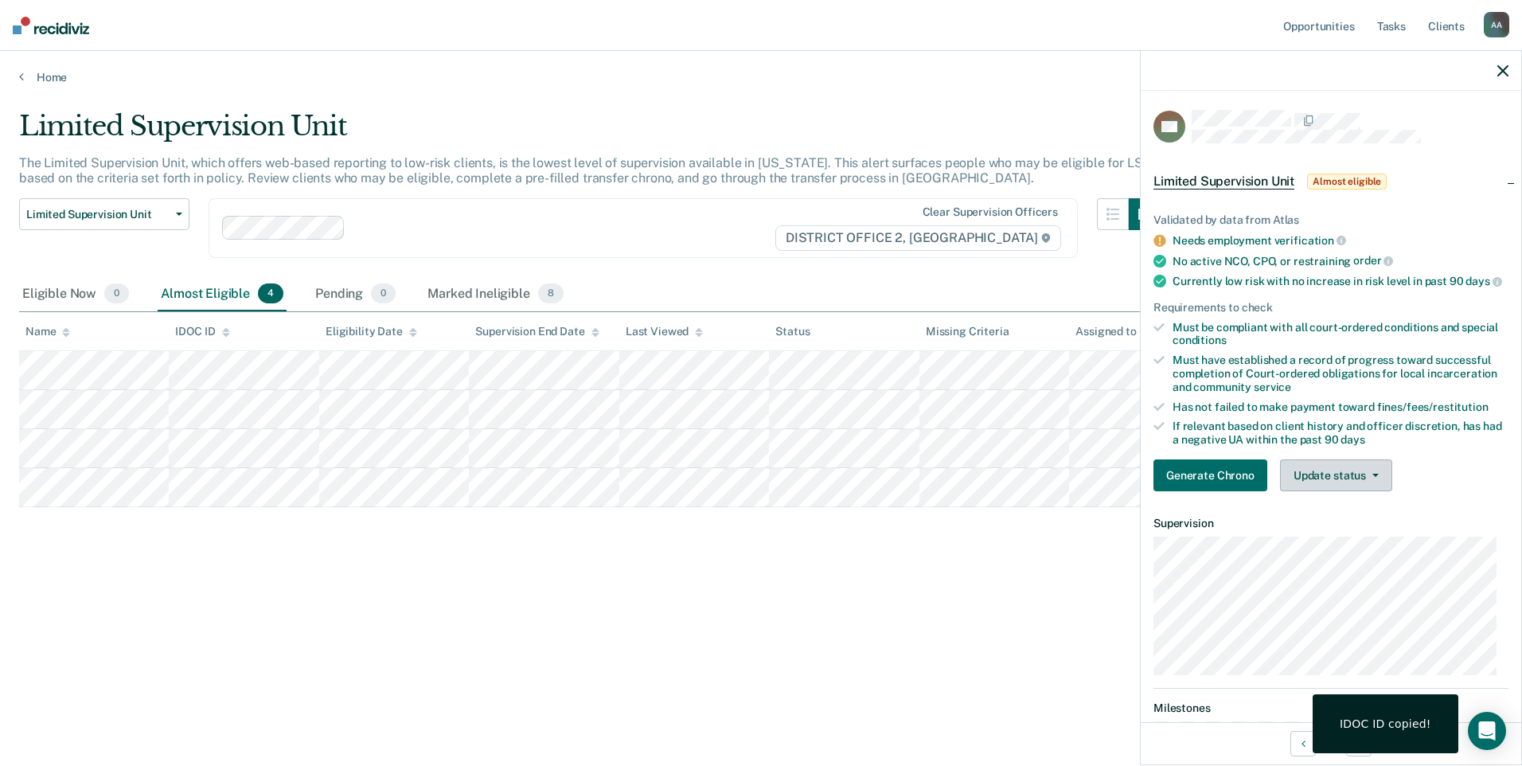
click at [1329, 491] on button "Update status" at bounding box center [1336, 475] width 112 height 32
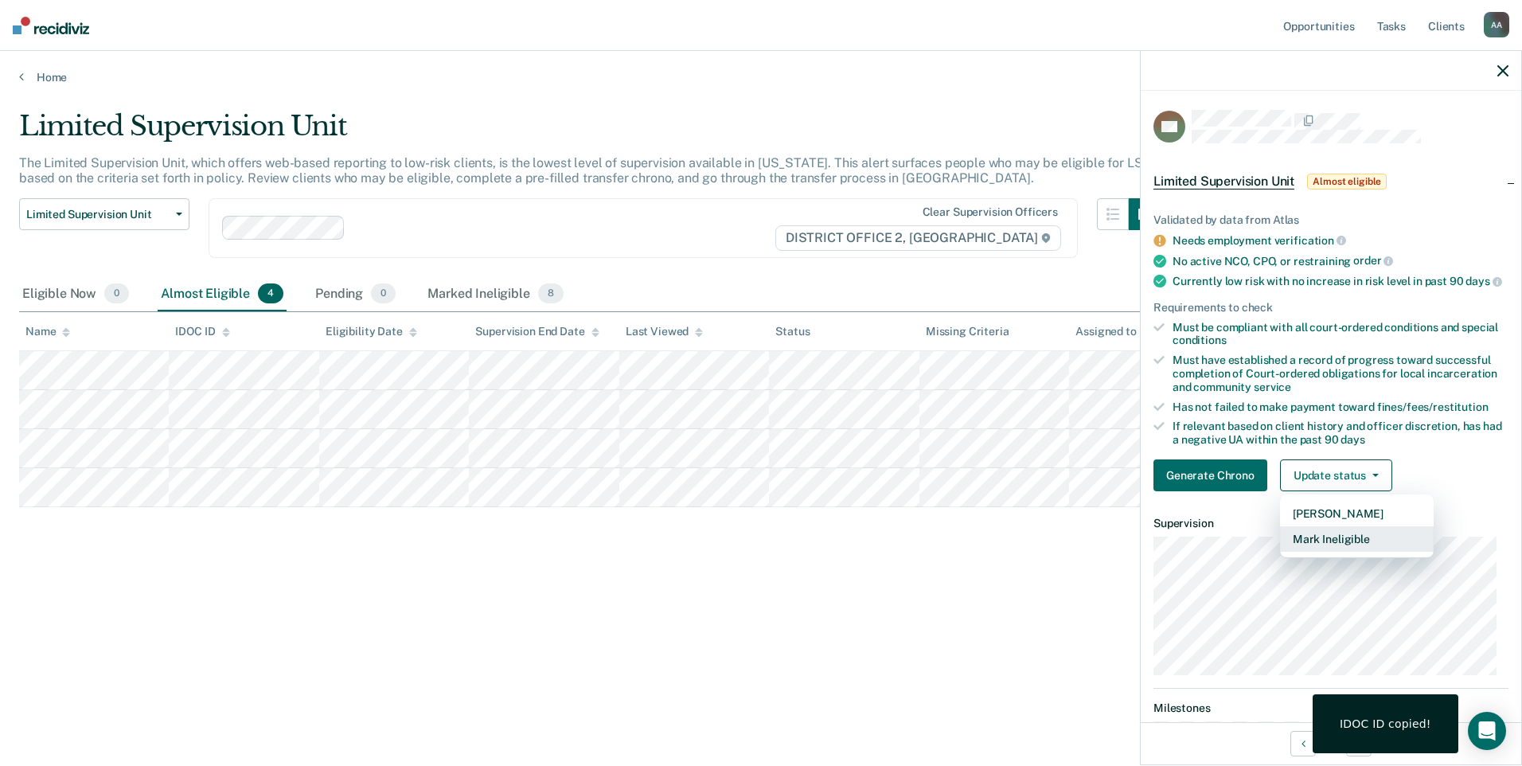
click at [1329, 548] on button "Mark Ineligible" at bounding box center [1357, 538] width 154 height 25
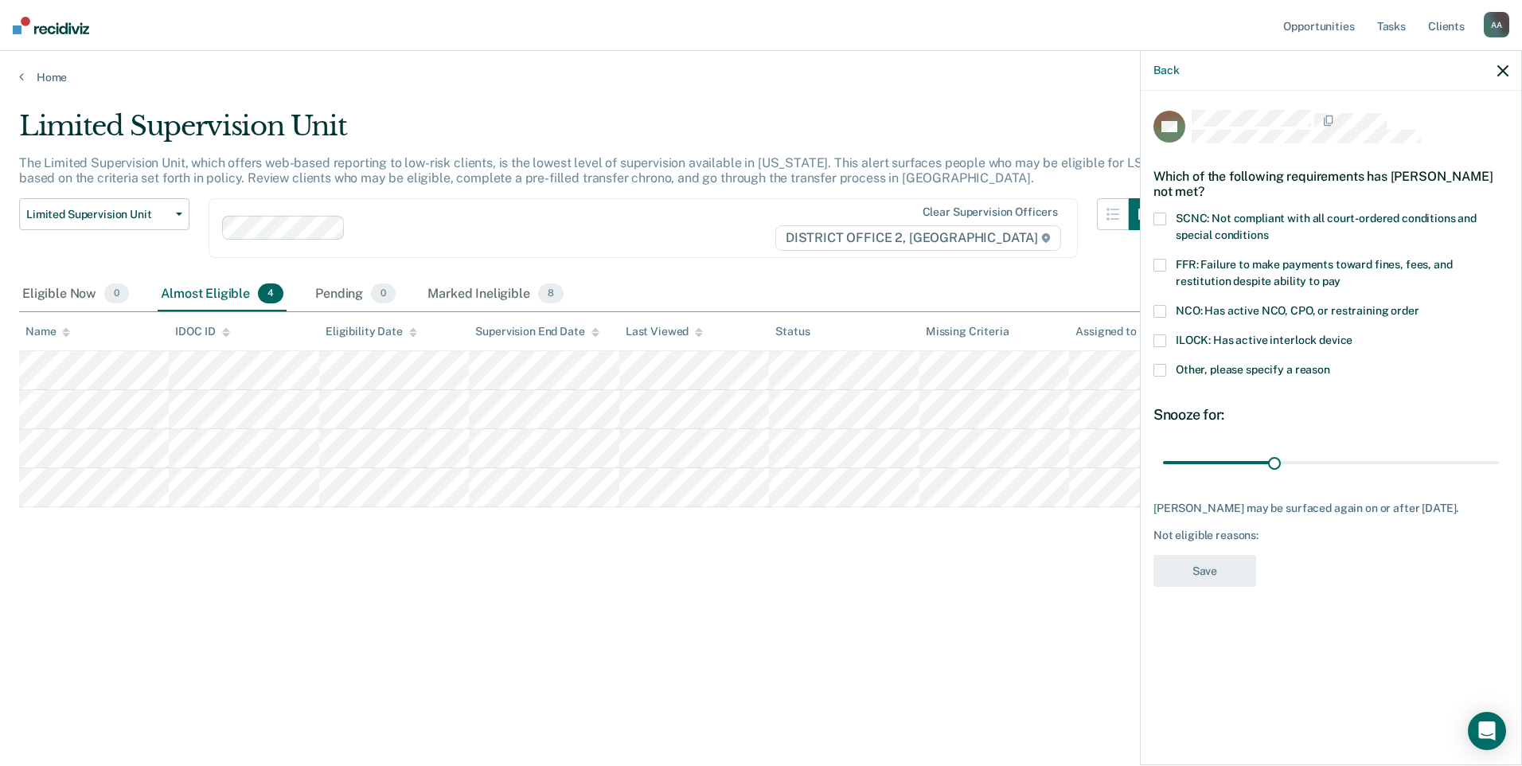
click at [962, 538] on div "Limited Supervision Unit The Limited Supervision Unit, which offers web-based r…" at bounding box center [761, 378] width 1484 height 536
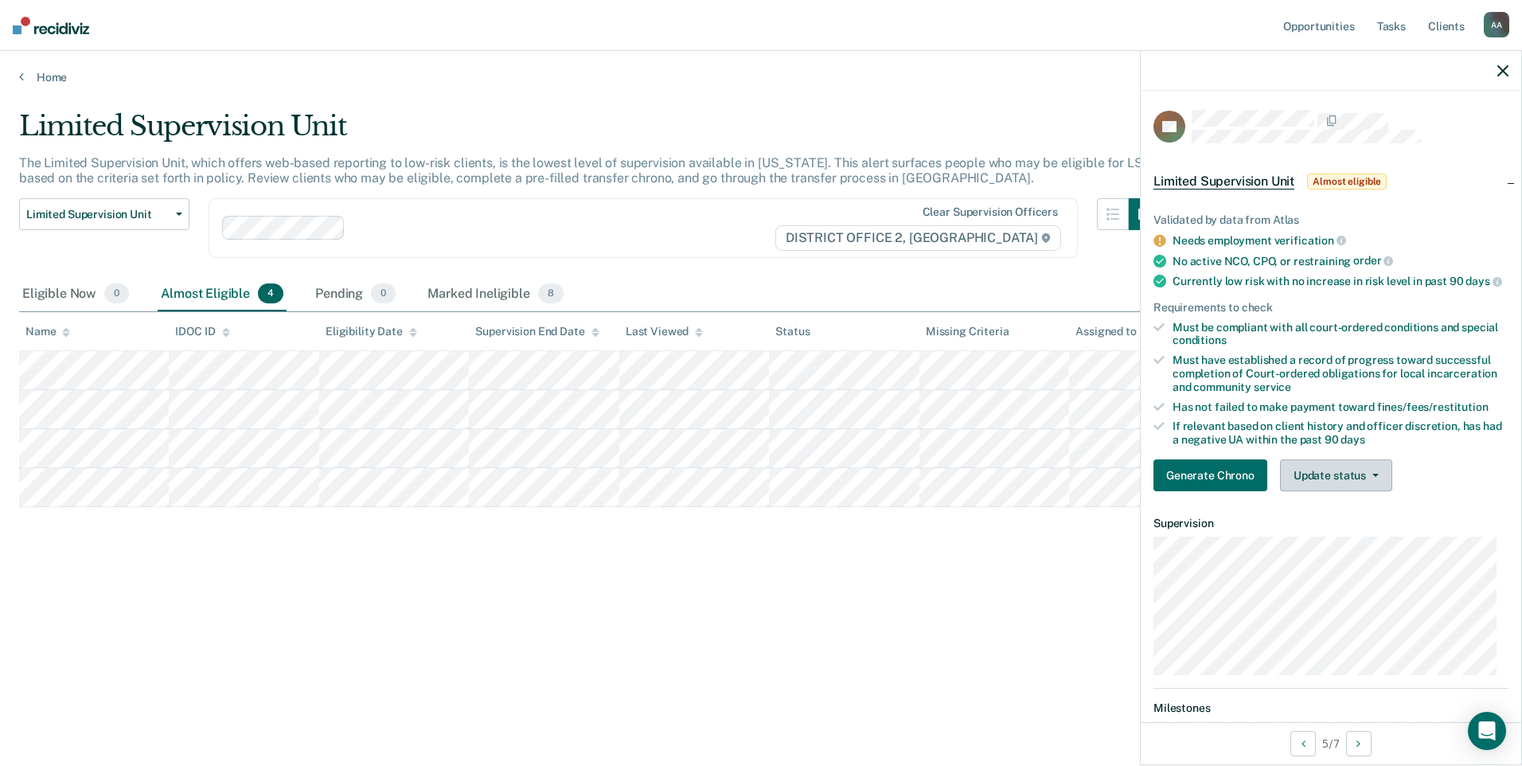
click at [1363, 491] on button "Update status" at bounding box center [1336, 475] width 112 height 32
click at [985, 590] on div "Limited Supervision Unit The Limited Supervision Unit, which offers web-based r…" at bounding box center [761, 378] width 1484 height 536
click at [1508, 77] on div at bounding box center [1331, 71] width 380 height 40
click at [1505, 70] on icon "button" at bounding box center [1502, 70] width 11 height 11
click at [1310, 475] on button "Update status" at bounding box center [1336, 475] width 112 height 32
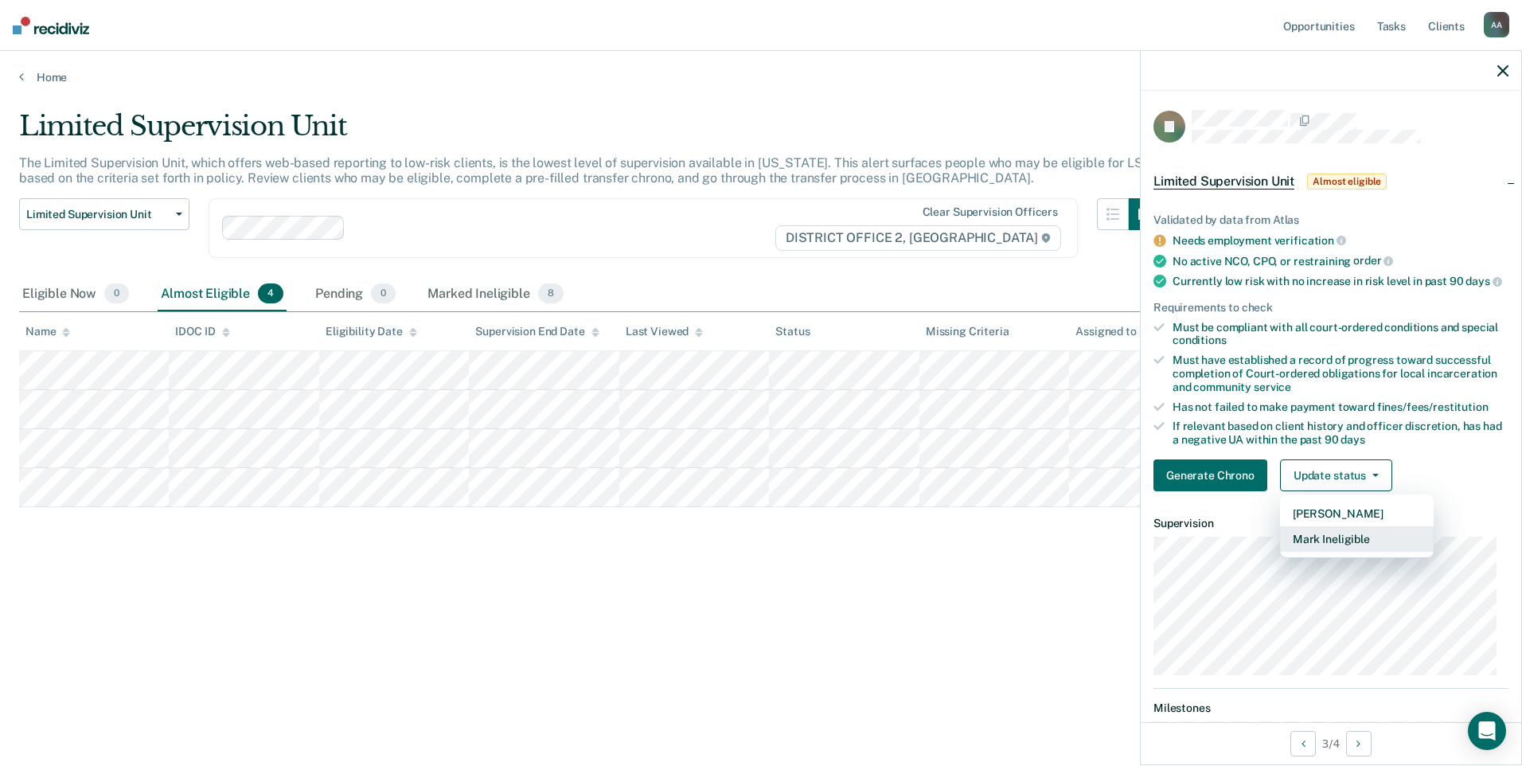
click at [1333, 552] on button "Mark Ineligible" at bounding box center [1357, 538] width 154 height 25
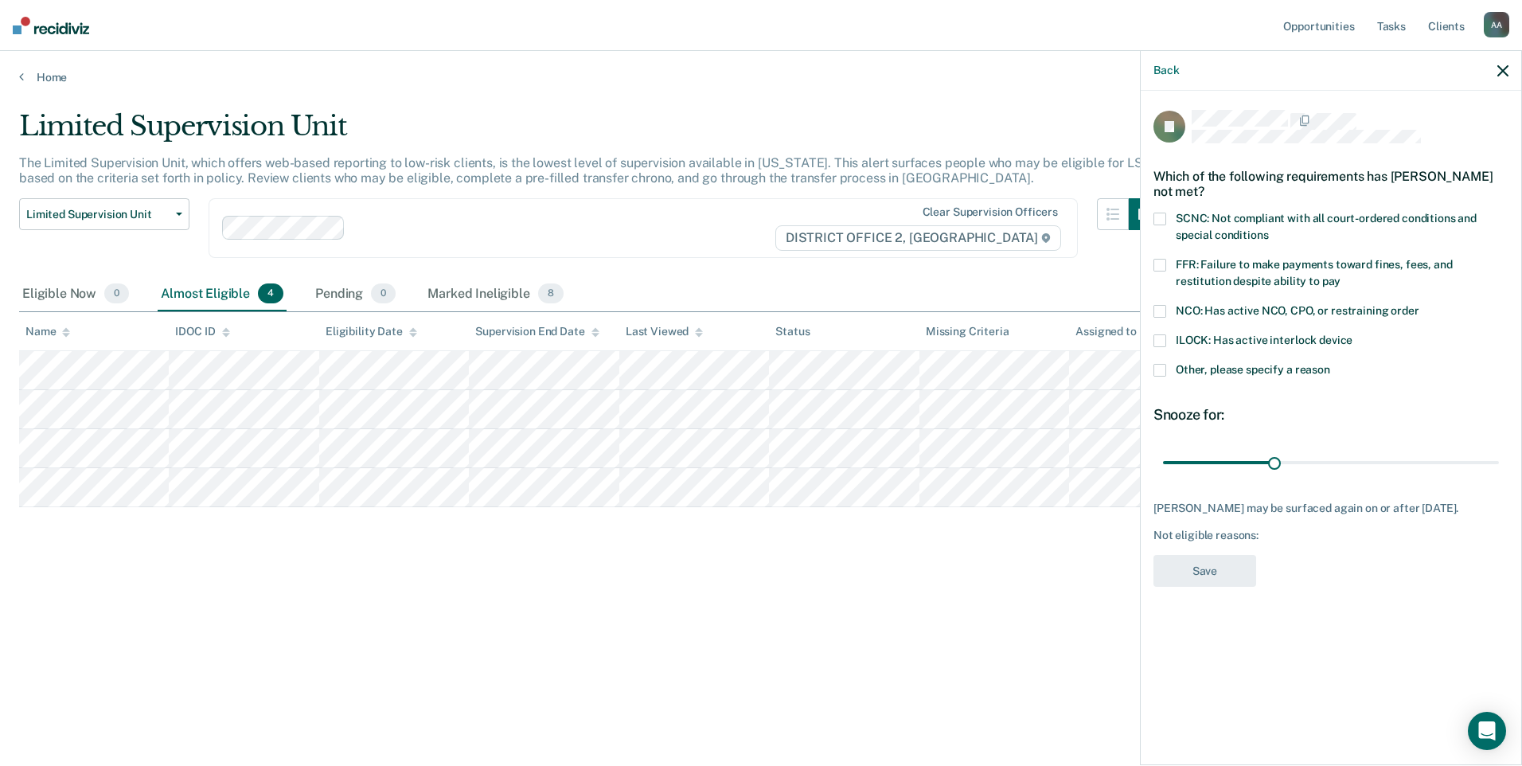
click at [1190, 267] on span "FFR: Failure to make payments toward fines, fees, and restitution despite abili…" at bounding box center [1314, 272] width 277 height 29
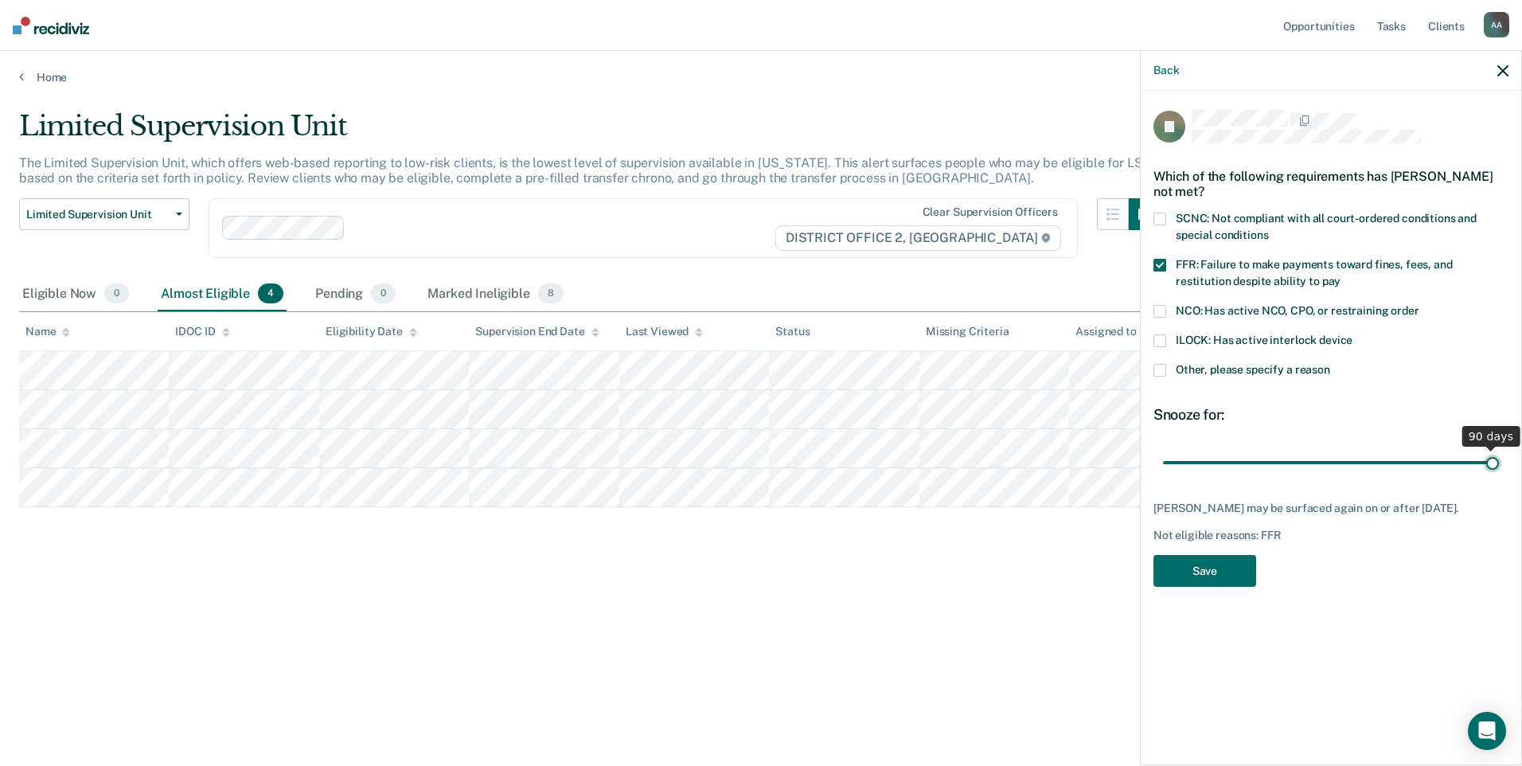
drag, startPoint x: 1278, startPoint y: 465, endPoint x: 1524, endPoint y: 487, distance: 247.0
type input "90"
click at [1499, 476] on input "range" at bounding box center [1331, 462] width 336 height 28
click at [1223, 584] on button "Save" at bounding box center [1204, 571] width 103 height 33
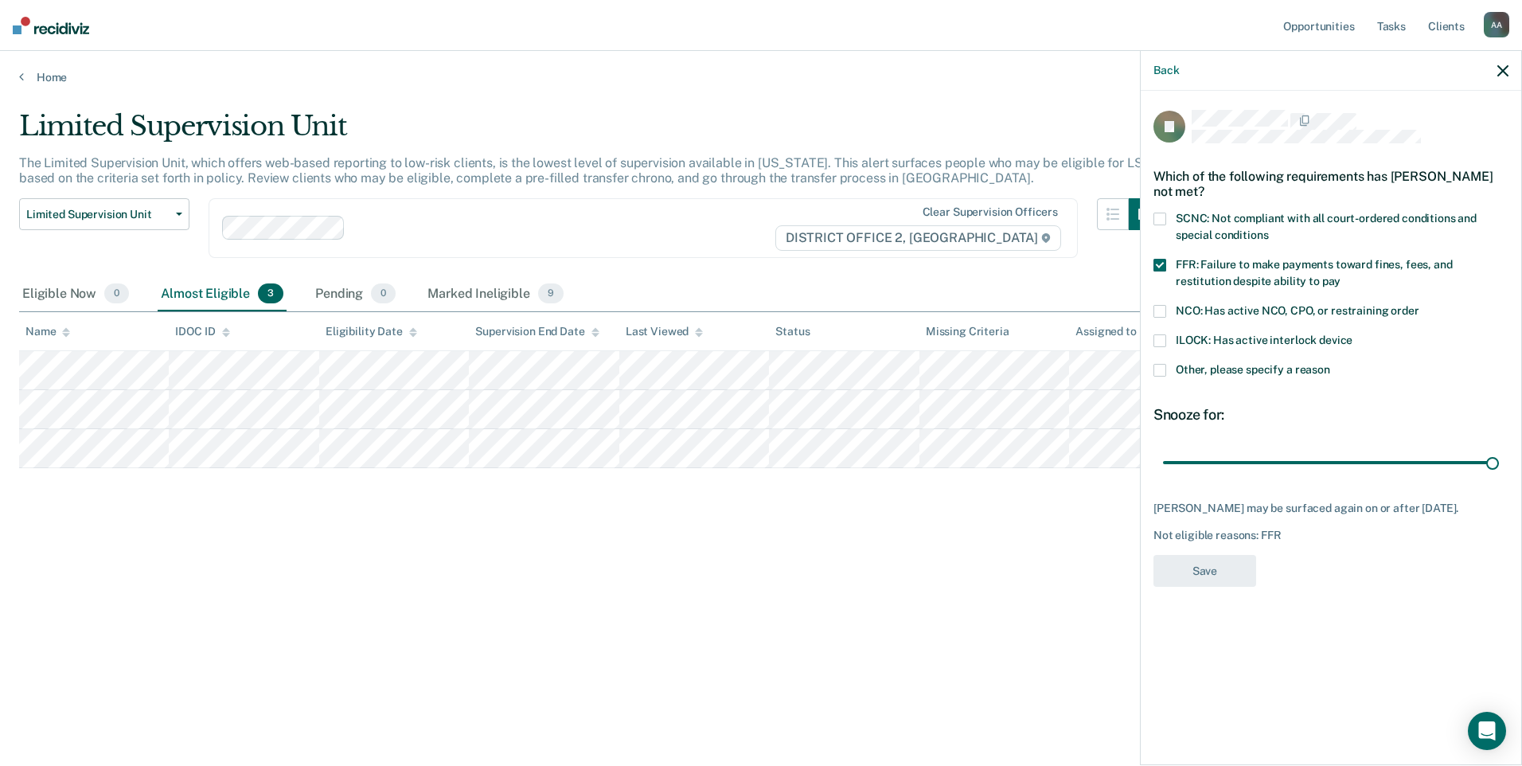
click at [681, 544] on div "Limited Supervision Unit The Limited Supervision Unit, which offers web-based r…" at bounding box center [761, 378] width 1484 height 536
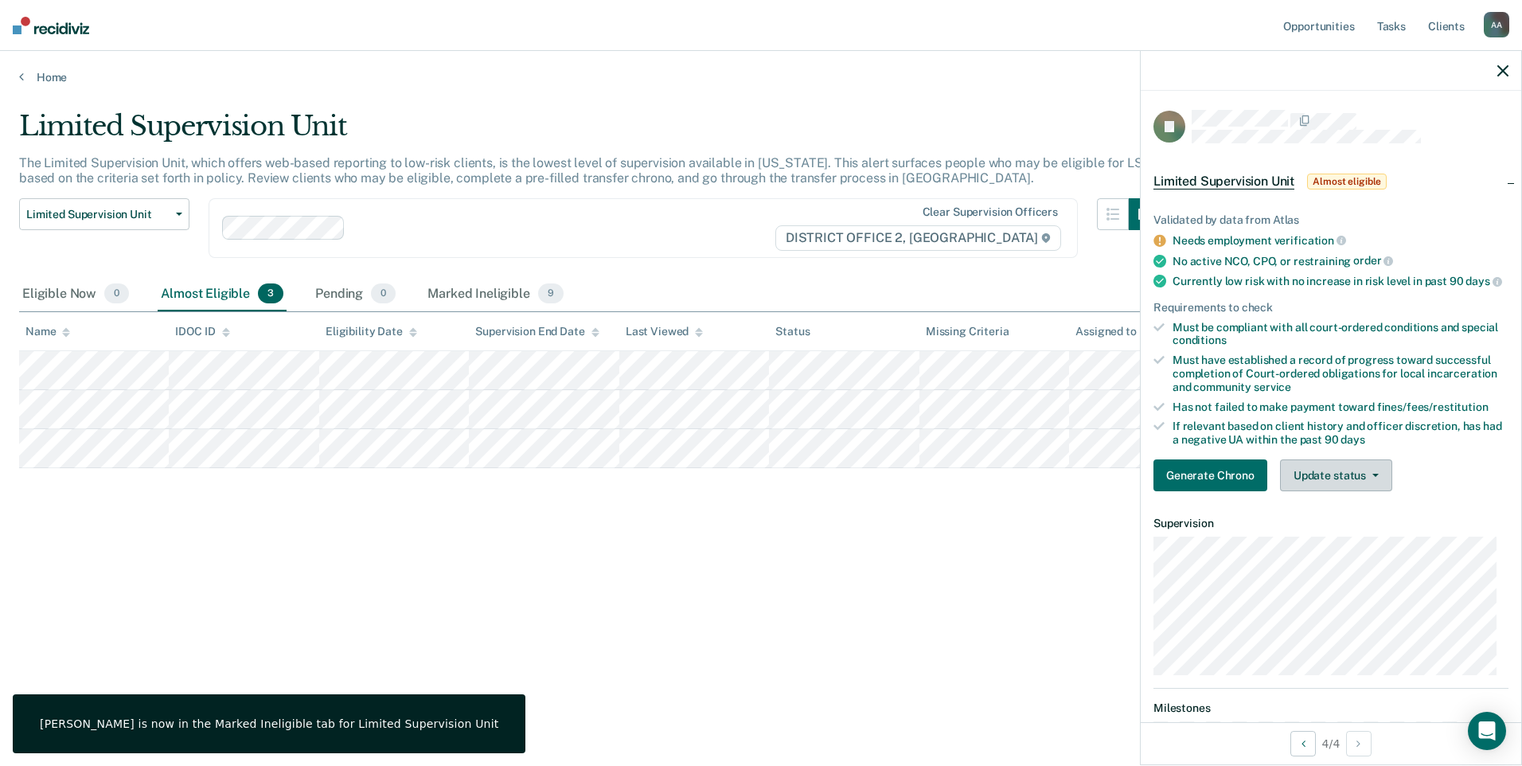
click at [1373, 489] on button "Update status" at bounding box center [1336, 475] width 112 height 32
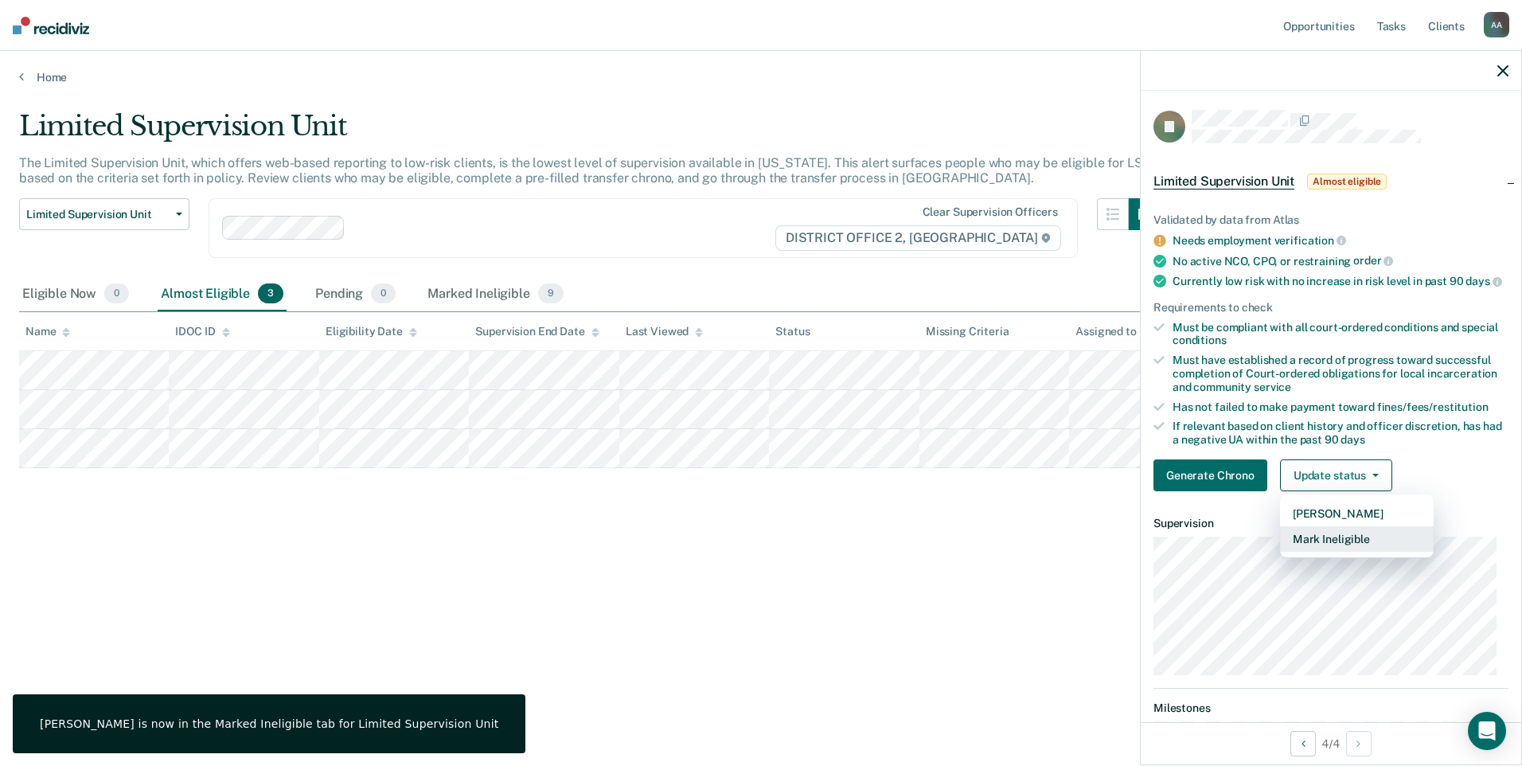
click at [1363, 548] on button "Mark Ineligible" at bounding box center [1357, 538] width 154 height 25
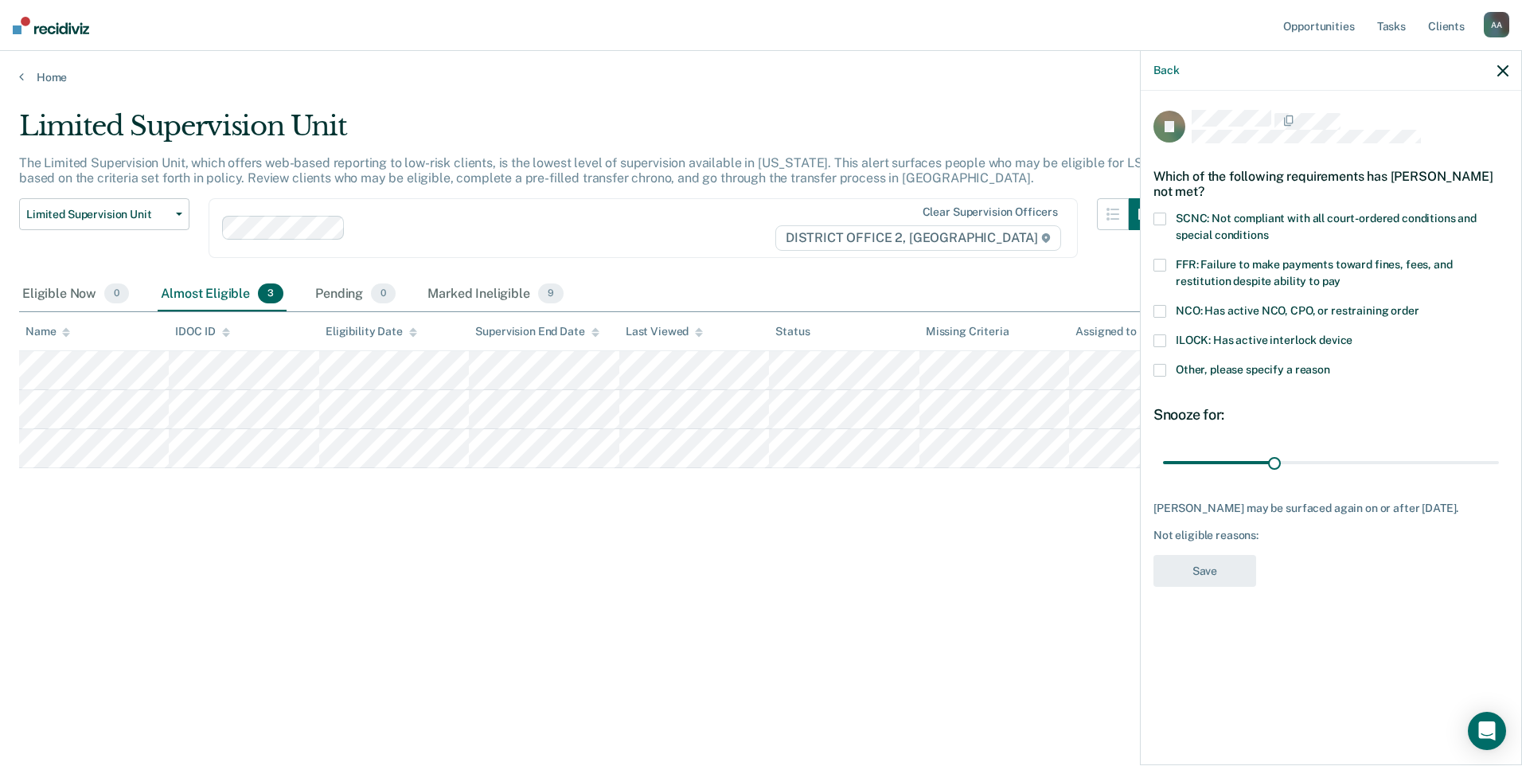
click at [1162, 262] on span at bounding box center [1159, 265] width 13 height 13
click at [1159, 217] on span at bounding box center [1159, 219] width 13 height 13
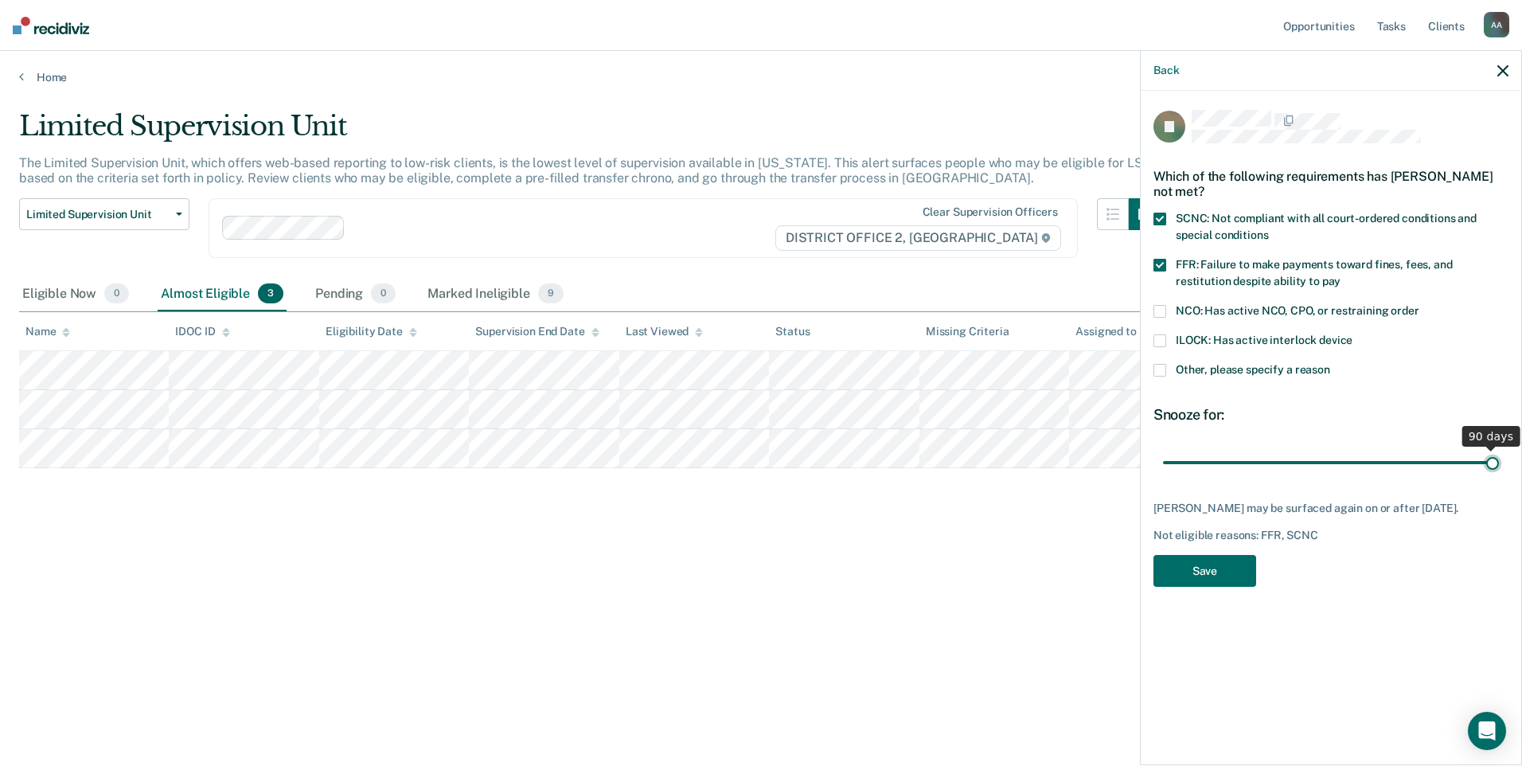
drag, startPoint x: 1274, startPoint y: 465, endPoint x: 1524, endPoint y: 469, distance: 250.0
type input "90"
click at [1499, 469] on input "range" at bounding box center [1331, 462] width 336 height 28
click at [1200, 566] on button "Save" at bounding box center [1204, 571] width 103 height 33
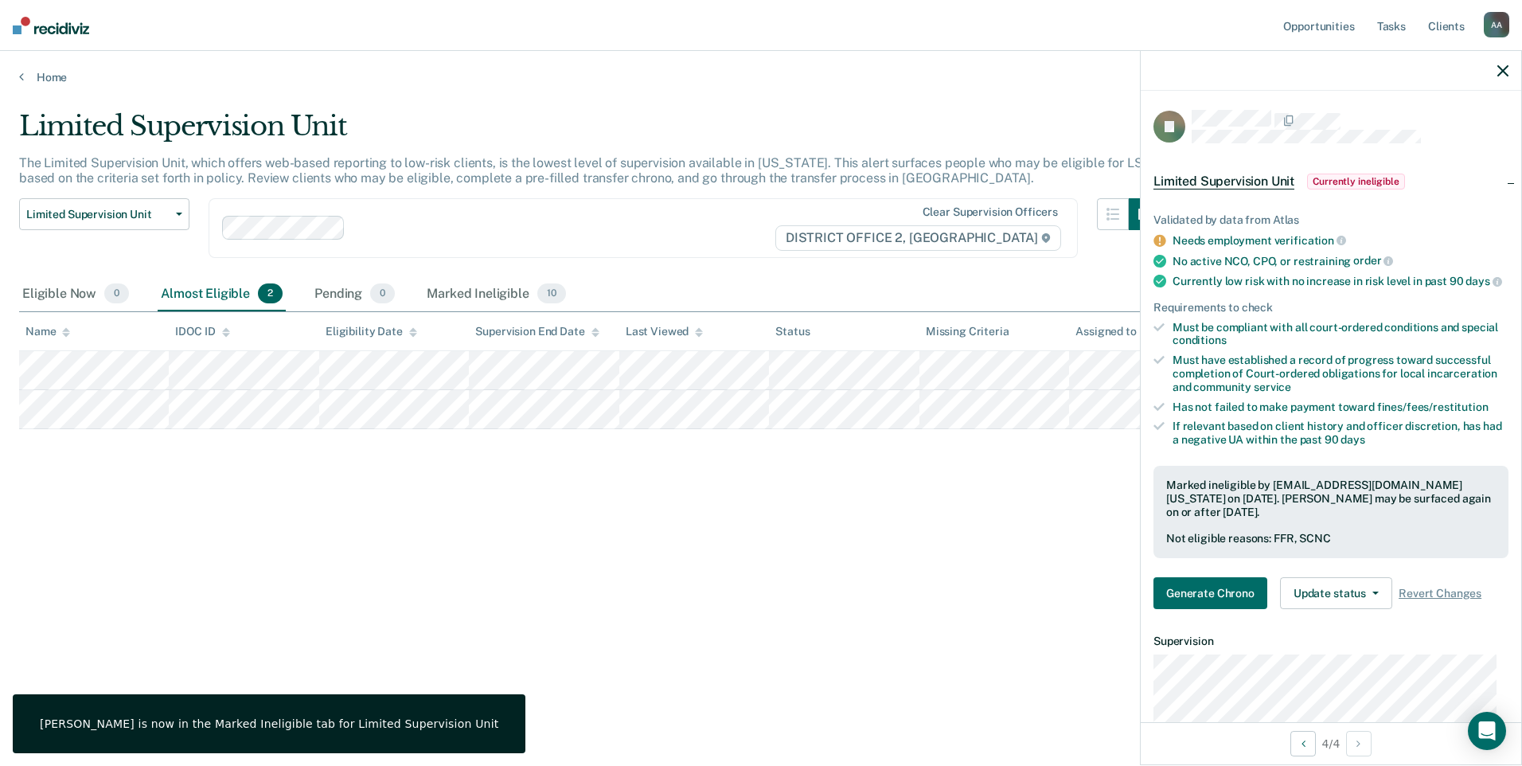
click at [882, 499] on div "Limited Supervision Unit The Limited Supervision Unit, which offers web-based r…" at bounding box center [761, 378] width 1484 height 536
click at [1505, 80] on div at bounding box center [1331, 71] width 380 height 40
click at [1504, 80] on div at bounding box center [1331, 71] width 380 height 40
click at [1507, 69] on icon "button" at bounding box center [1502, 70] width 11 height 11
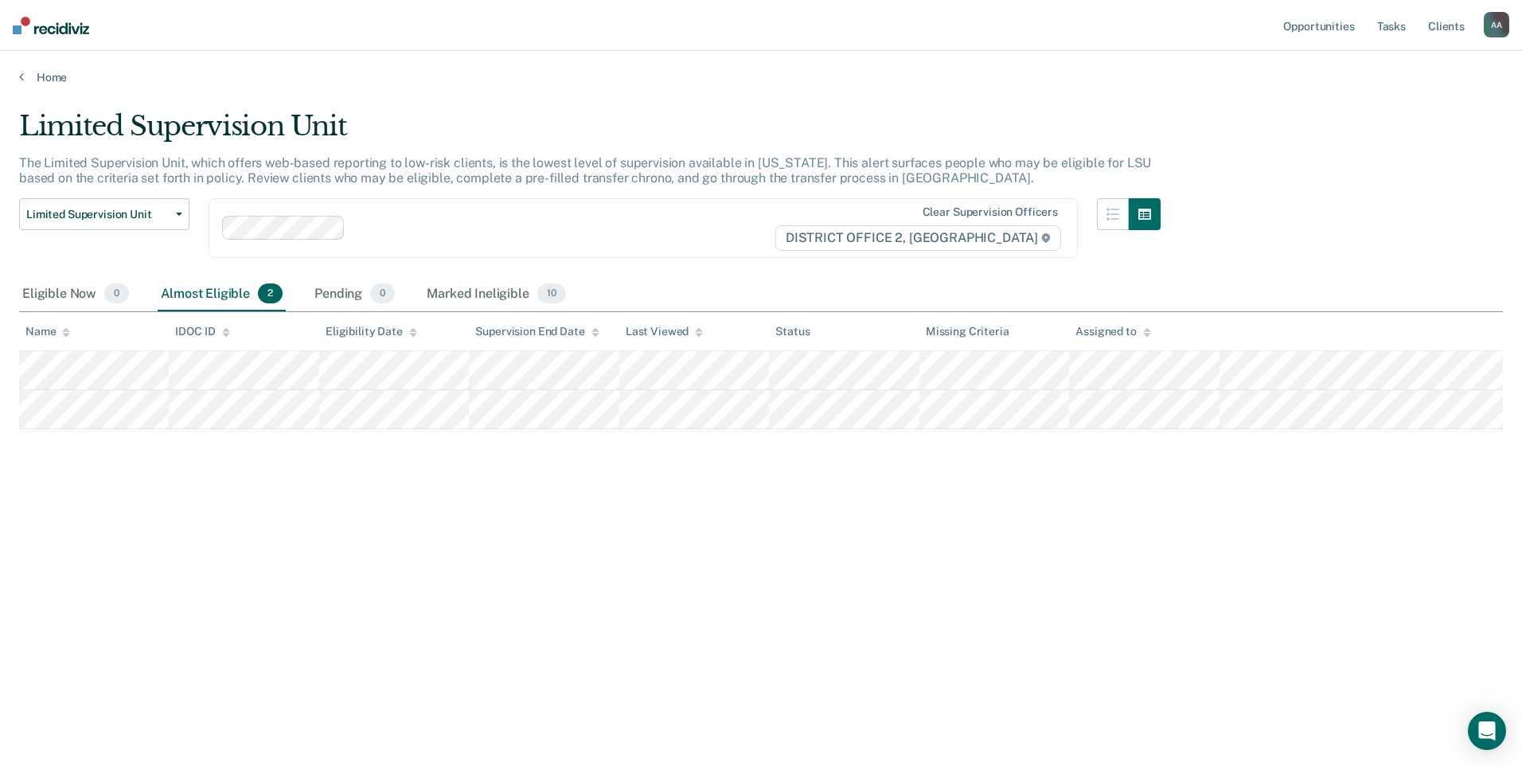
click at [53, 86] on main "Limited Supervision Unit The Limited Supervision Unit, which offers web-based r…" at bounding box center [761, 422] width 1522 height 677
click at [53, 77] on link "Home" at bounding box center [761, 77] width 1484 height 14
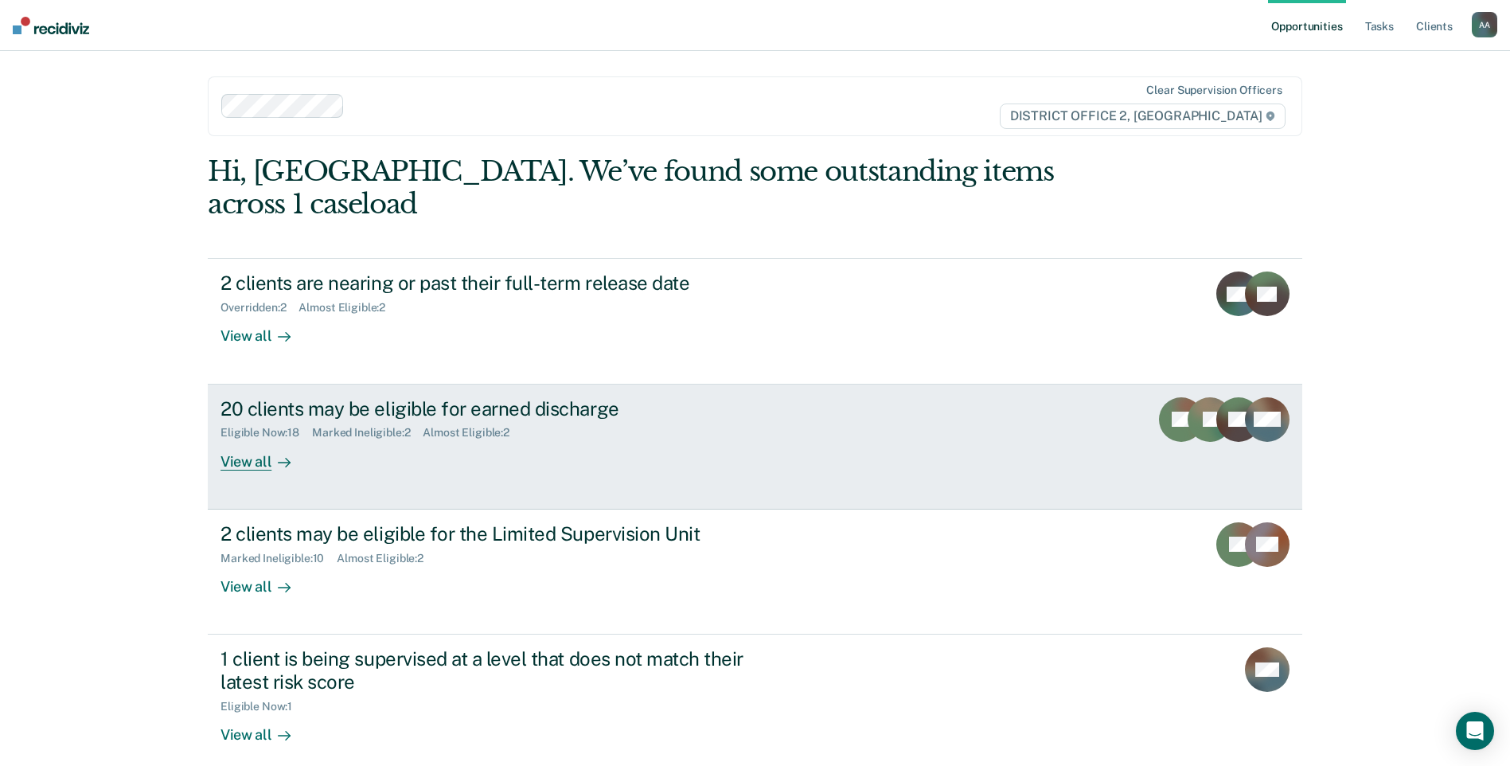
click at [653, 431] on div "20 clients may be eligible for earned discharge Eligible Now : 18 Marked Inelig…" at bounding box center [518, 433] width 597 height 73
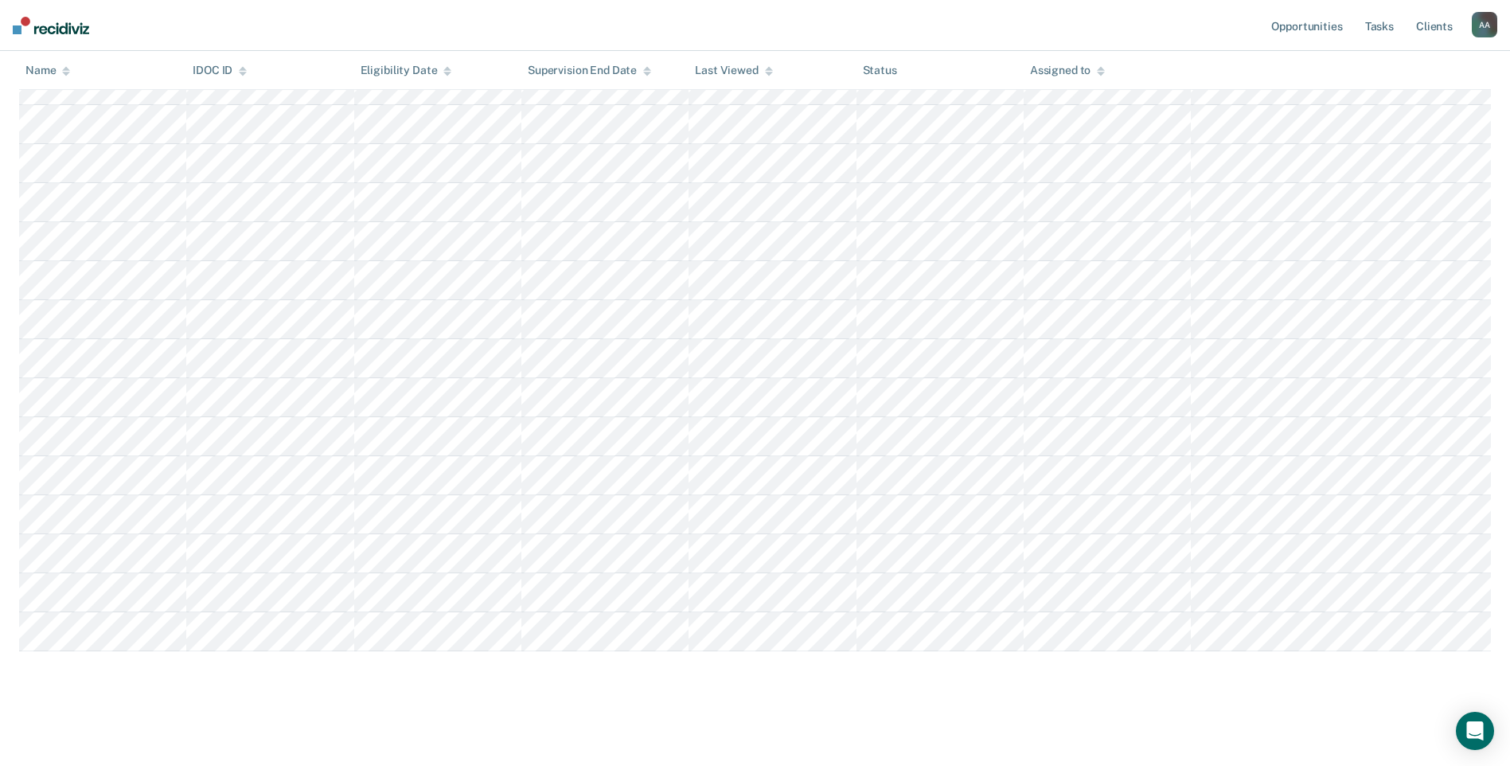
scroll to position [84, 0]
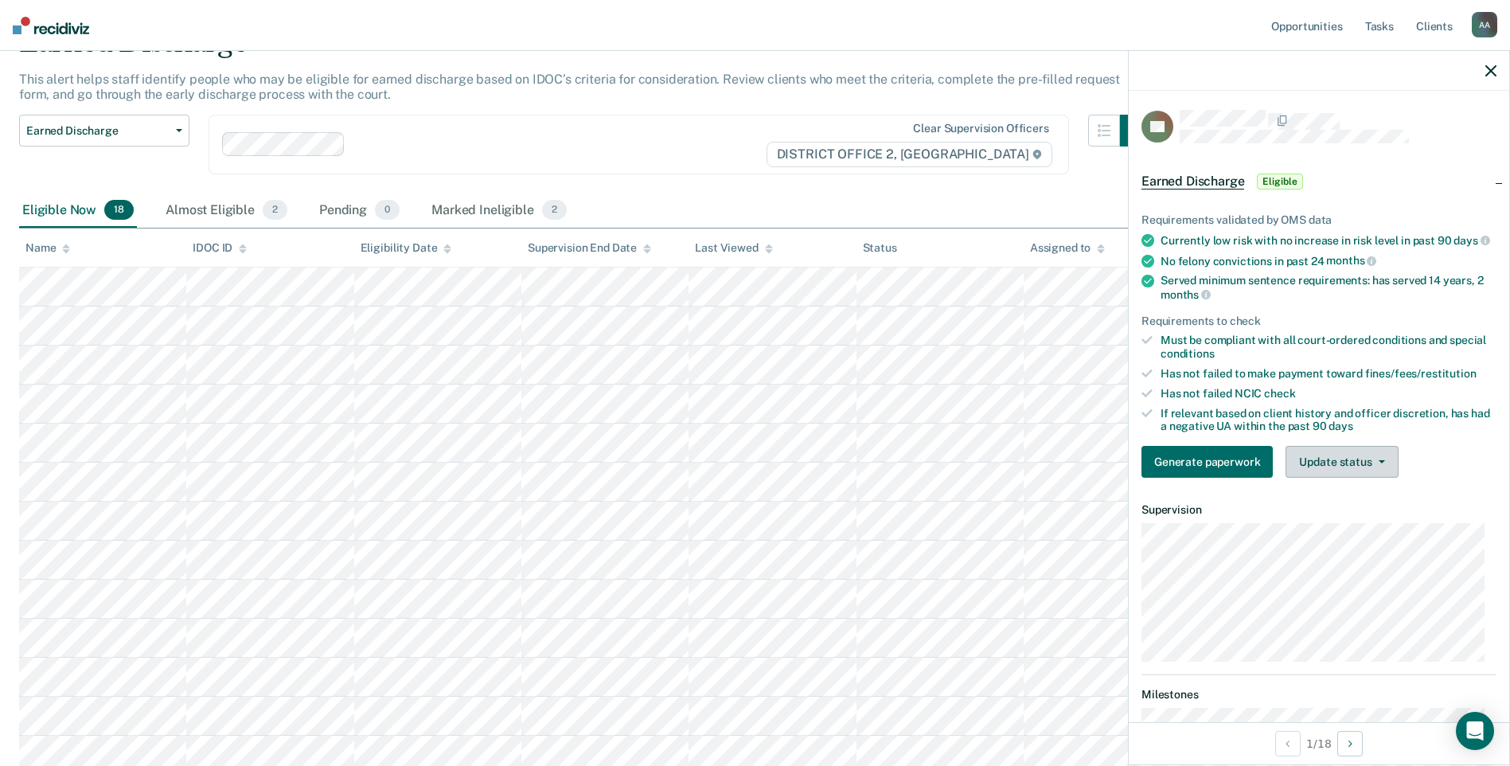
click at [1376, 478] on button "Update status" at bounding box center [1342, 462] width 112 height 32
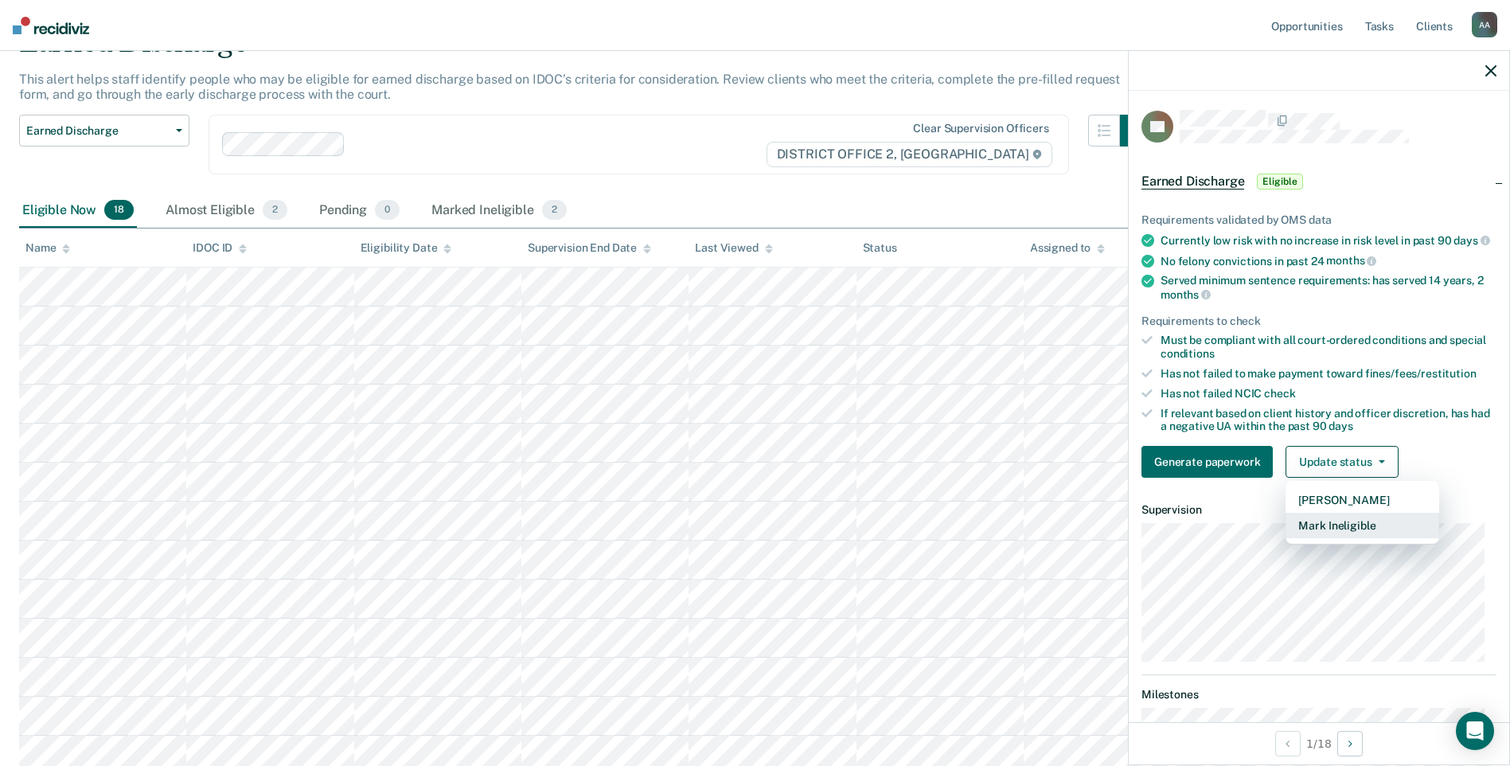
click at [1362, 533] on button "Mark Ineligible" at bounding box center [1363, 525] width 154 height 25
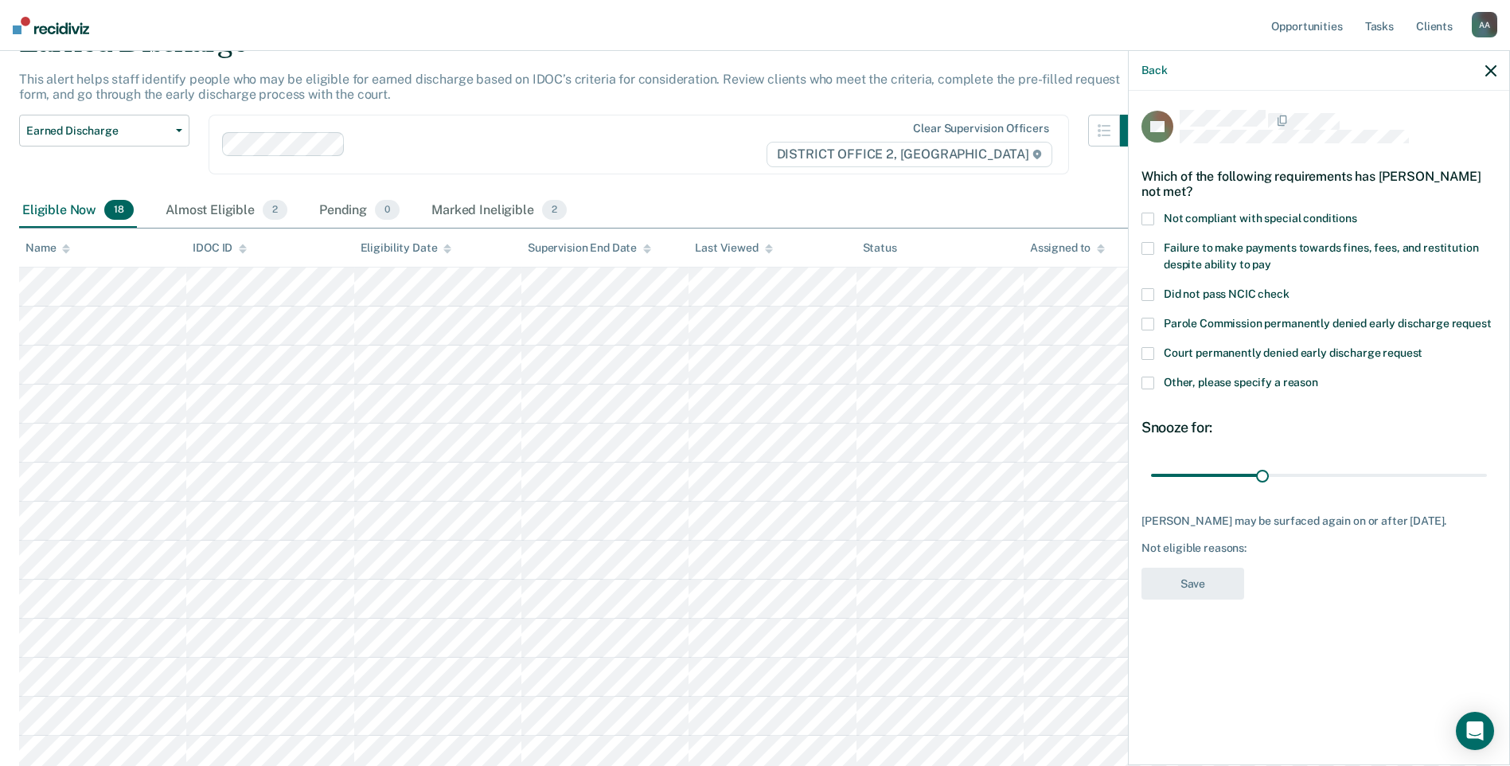
click at [1212, 213] on span "Not compliant with special conditions" at bounding box center [1260, 218] width 193 height 13
click at [1213, 212] on span "Not compliant with special conditions" at bounding box center [1260, 218] width 193 height 13
click at [1209, 244] on span "Failure to make payments towards fines, fees, and restitution despite ability t…" at bounding box center [1321, 255] width 314 height 29
drag, startPoint x: 1266, startPoint y: 471, endPoint x: 1524, endPoint y: 488, distance: 259.2
type input "90"
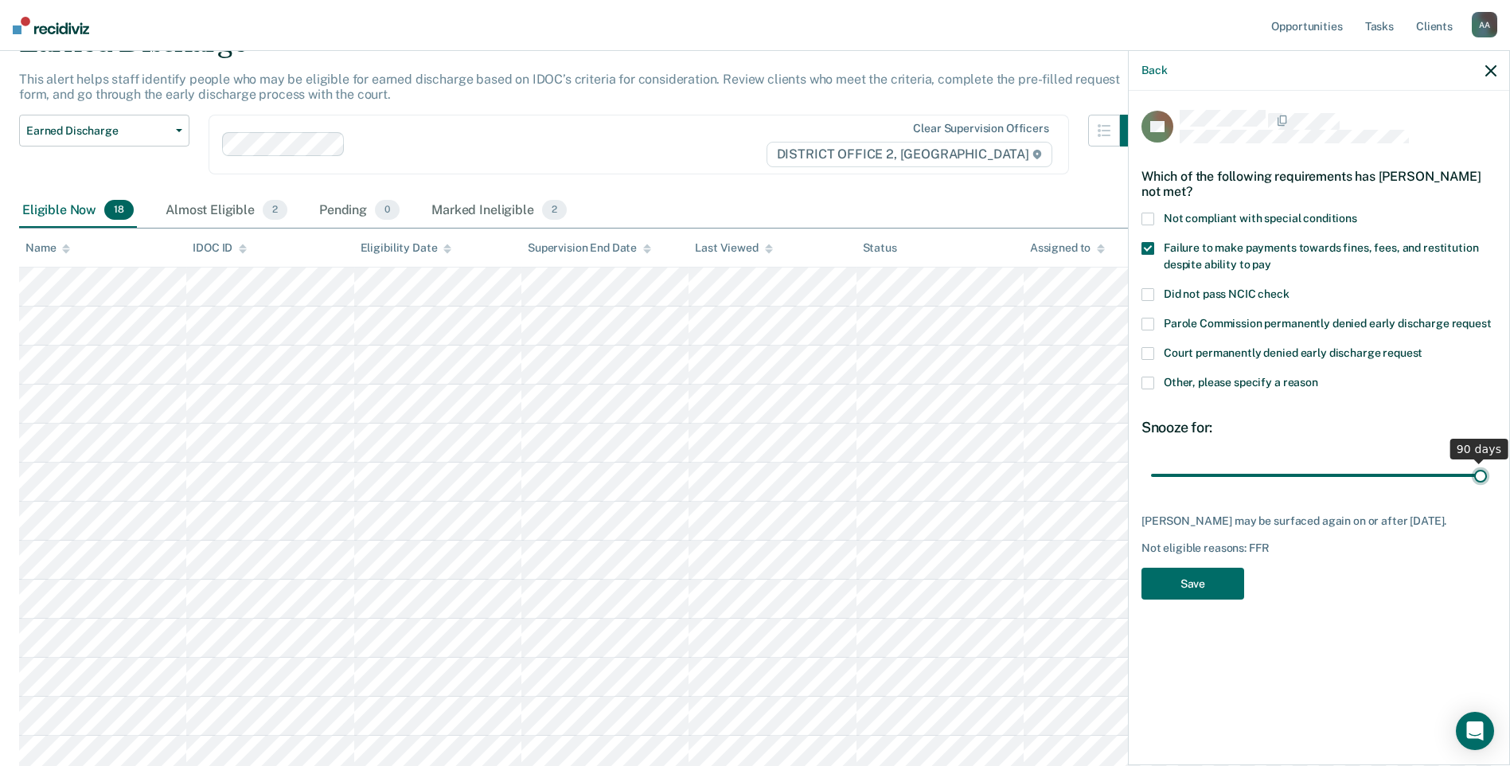
click at [1487, 488] on input "range" at bounding box center [1319, 475] width 336 height 28
click at [1233, 579] on button "Save" at bounding box center [1192, 584] width 103 height 33
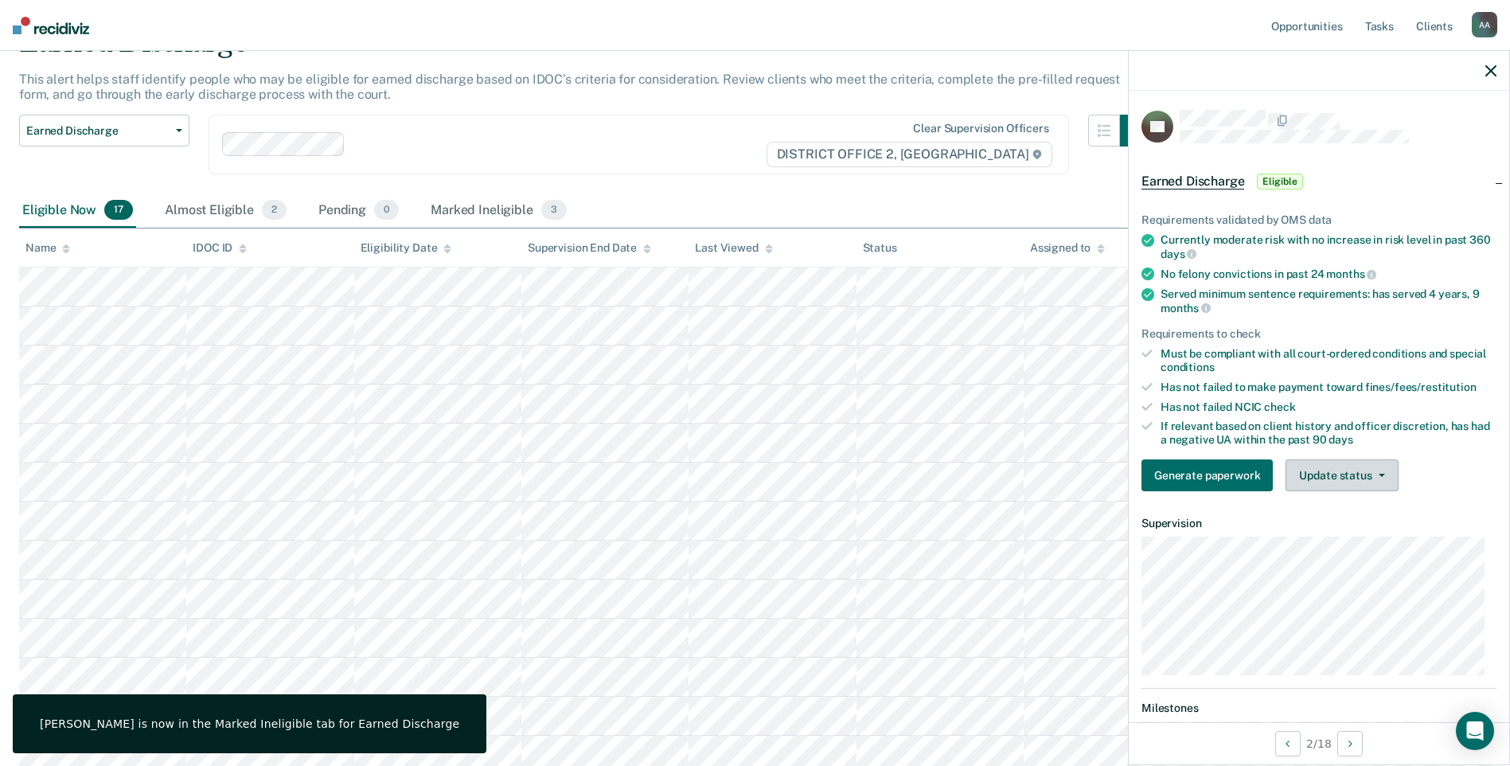
click at [1333, 489] on button "Update status" at bounding box center [1342, 475] width 112 height 32
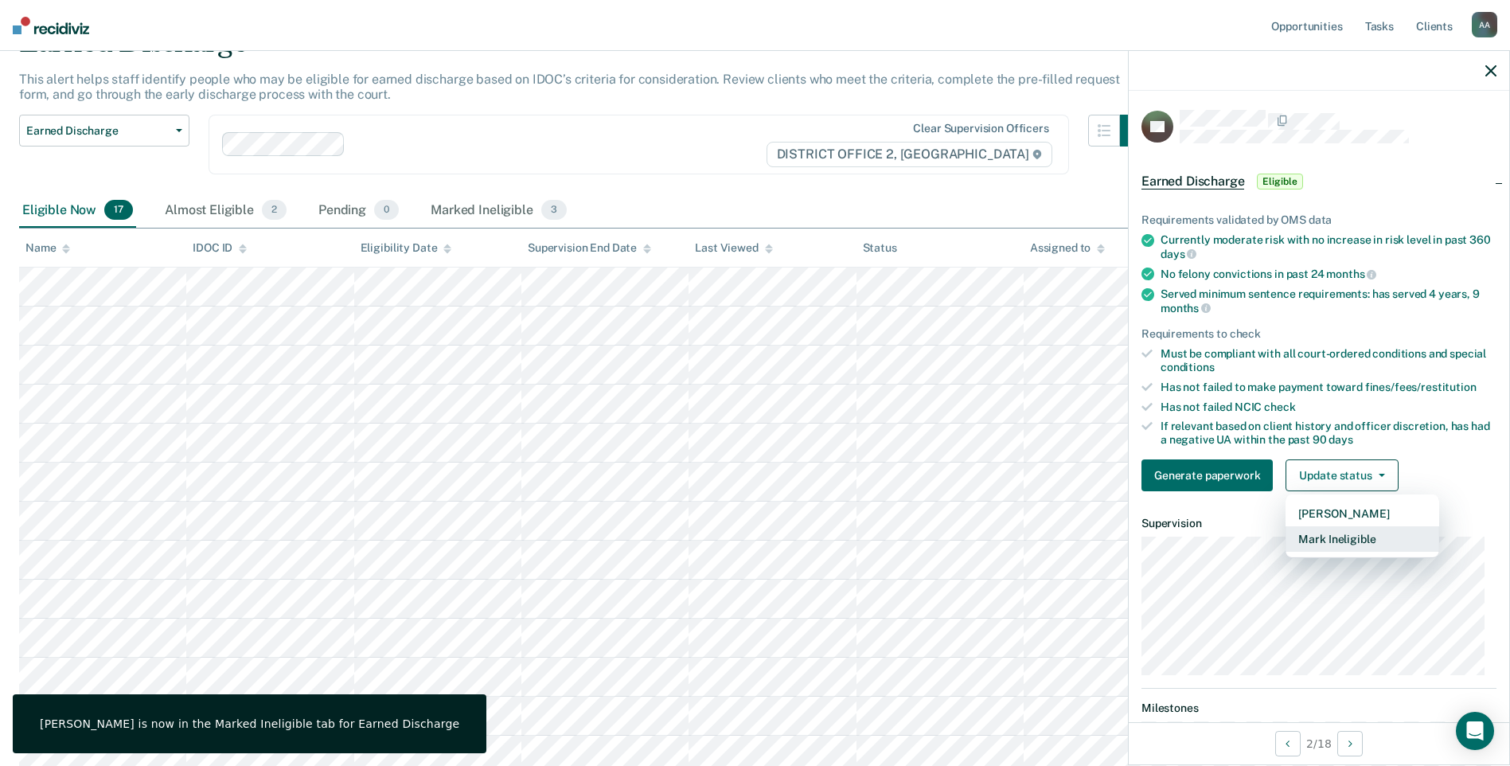
click at [1349, 546] on button "Mark Ineligible" at bounding box center [1363, 538] width 154 height 25
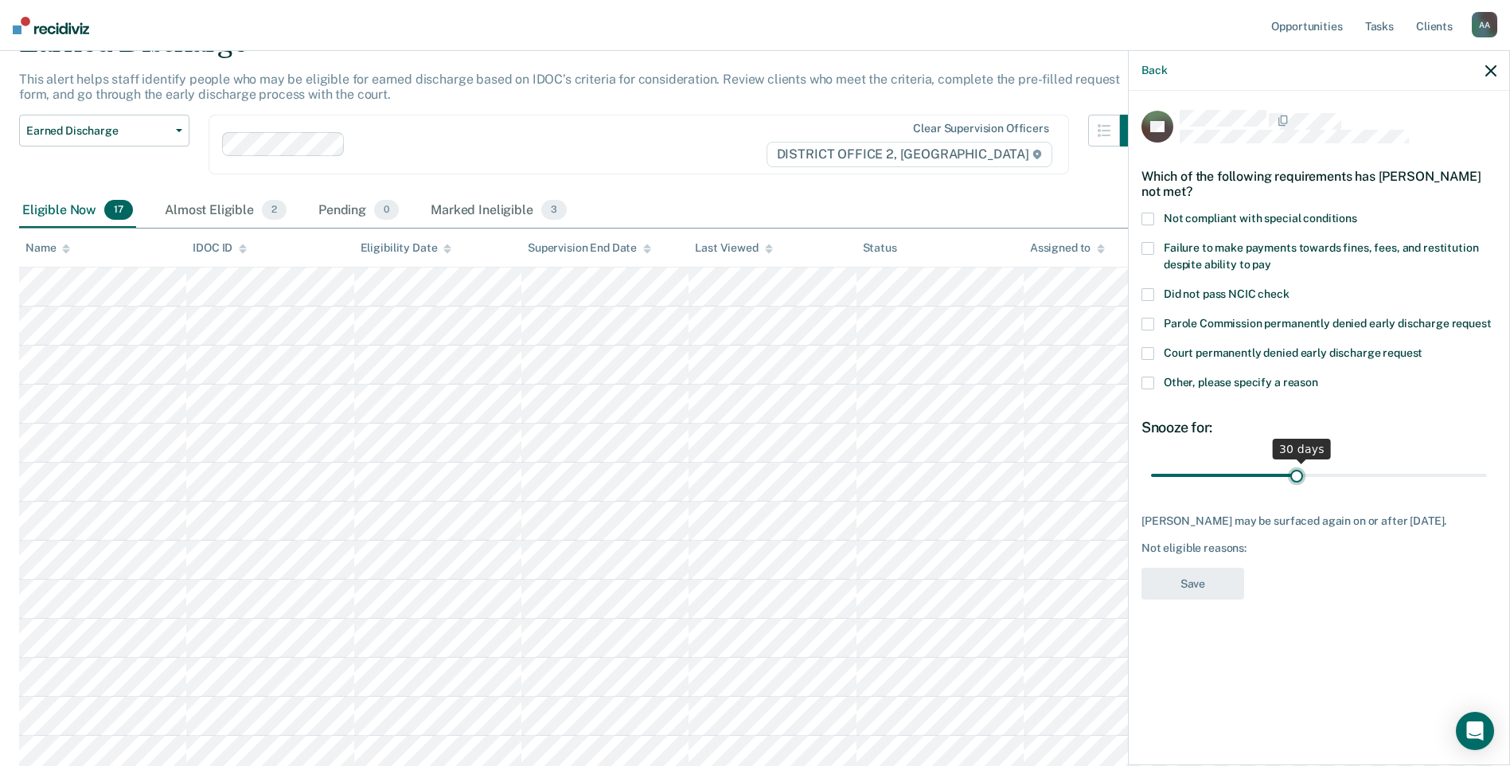
click at [1295, 466] on input "range" at bounding box center [1319, 475] width 336 height 28
drag, startPoint x: 1296, startPoint y: 468, endPoint x: 1524, endPoint y: 495, distance: 230.0
type input "66"
click at [1487, 489] on input "range" at bounding box center [1319, 475] width 336 height 28
click at [1143, 244] on span at bounding box center [1147, 248] width 13 height 13
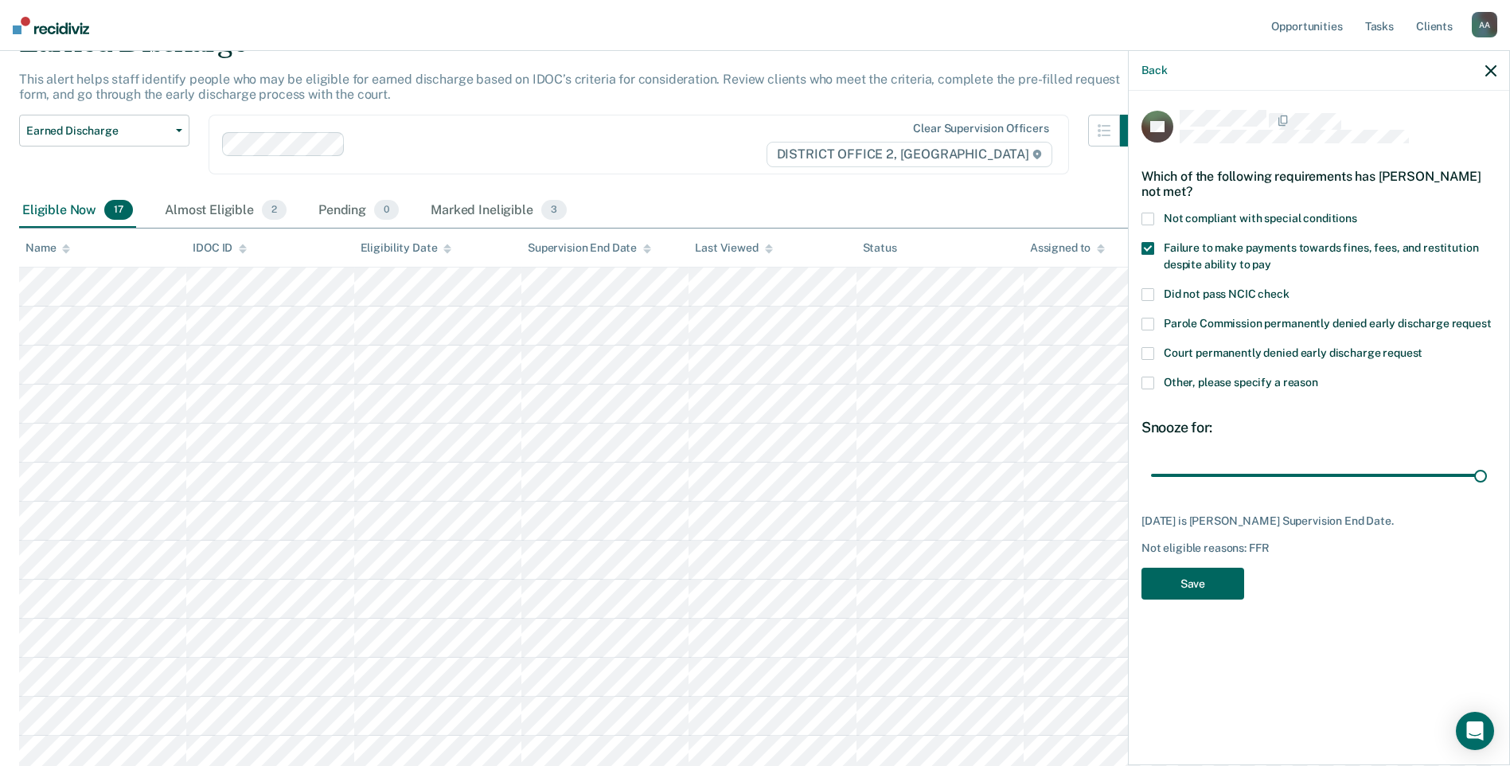
click at [1192, 580] on button "Save" at bounding box center [1192, 584] width 103 height 33
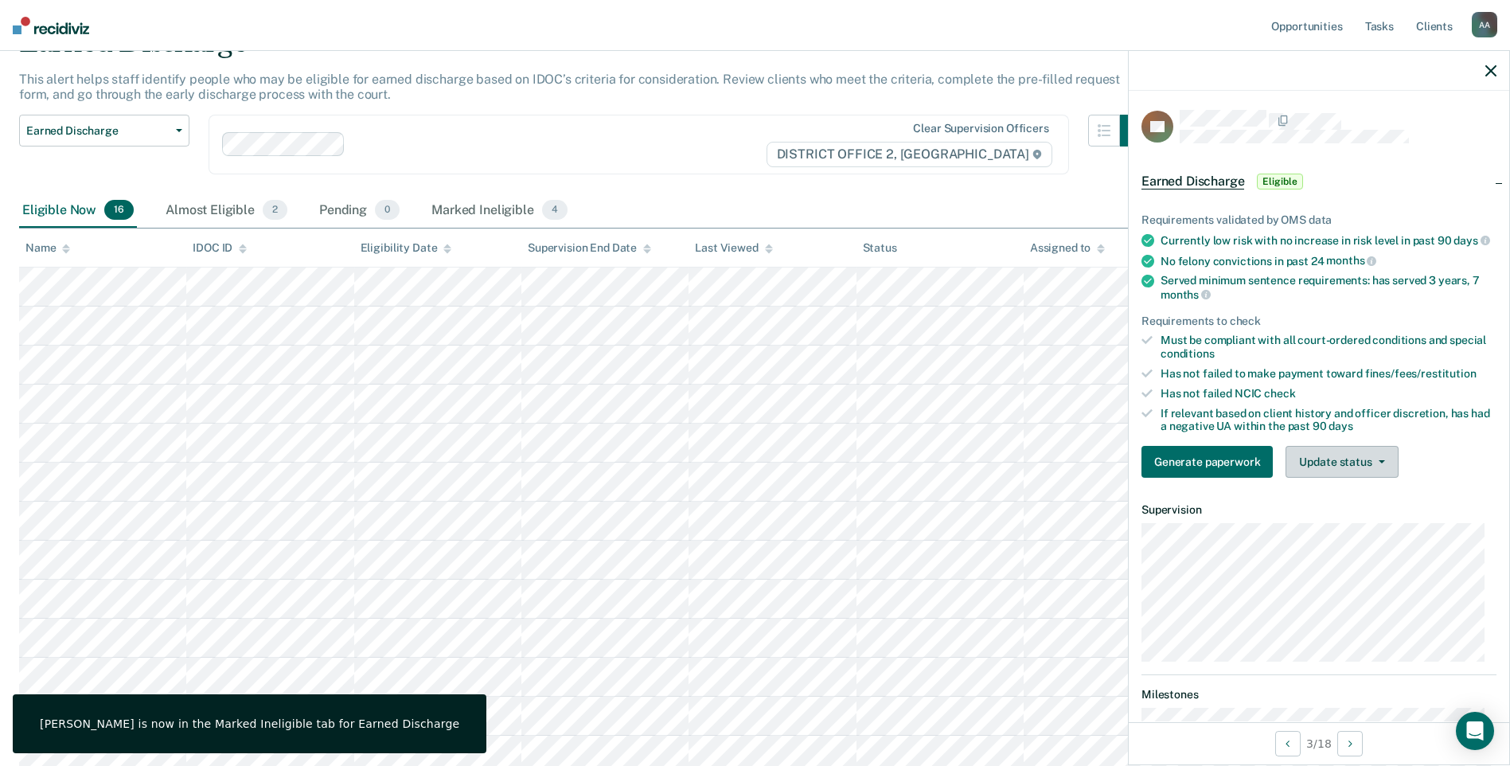
click at [1356, 478] on button "Update status" at bounding box center [1342, 462] width 112 height 32
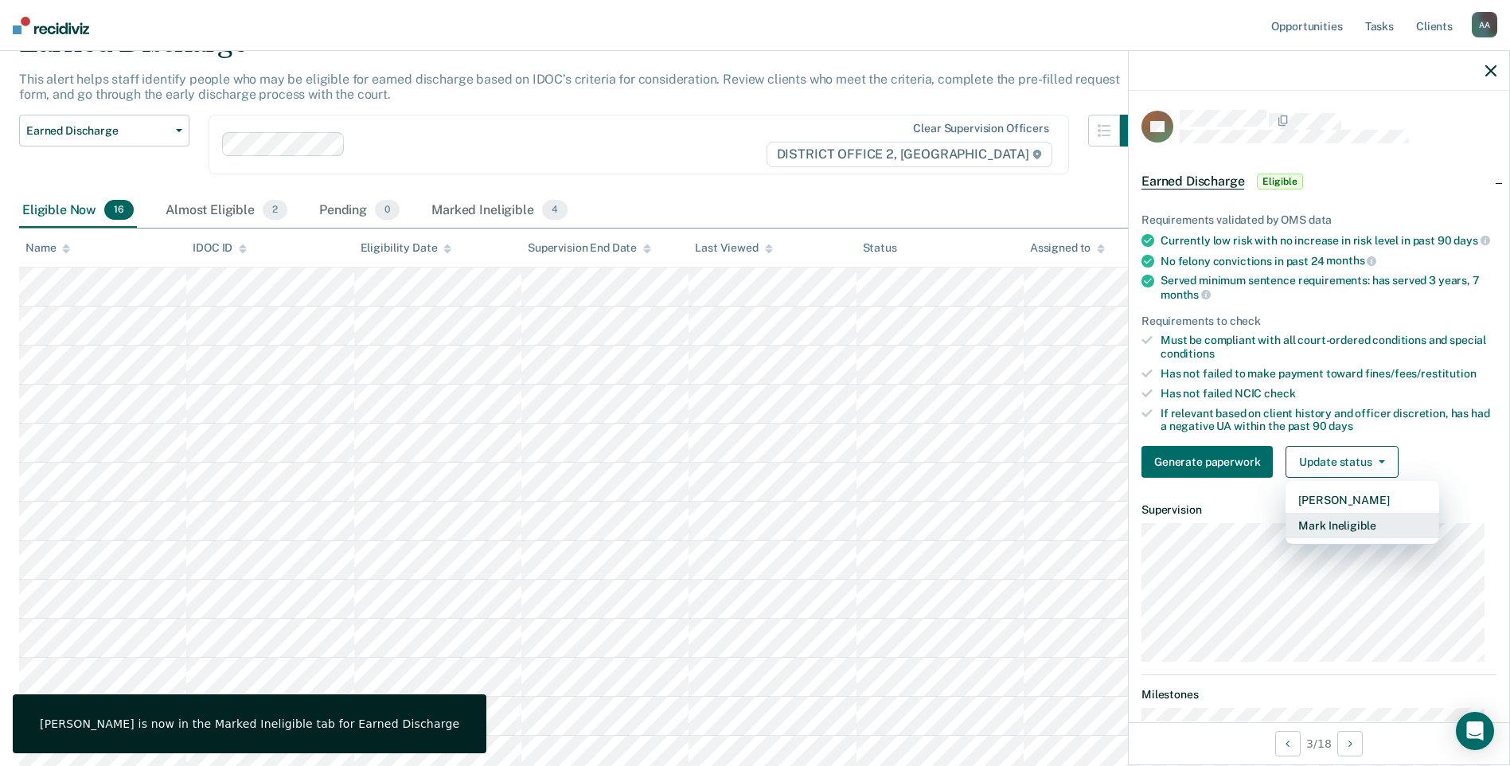
click at [1360, 536] on button "Mark Ineligible" at bounding box center [1363, 525] width 154 height 25
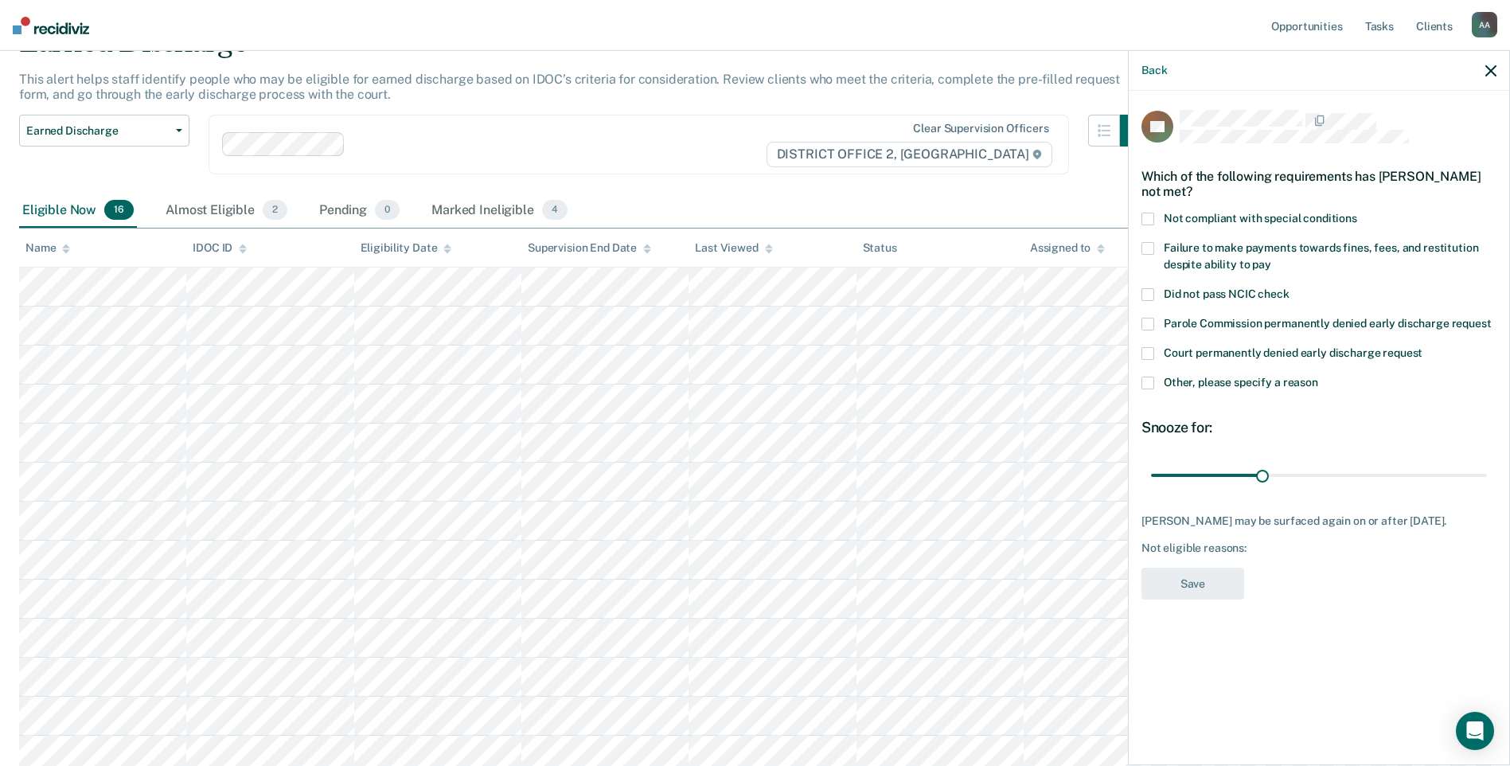
click at [1177, 248] on span "Failure to make payments towards fines, fees, and restitution despite ability t…" at bounding box center [1321, 255] width 314 height 29
drag, startPoint x: 1261, startPoint y: 476, endPoint x: 1524, endPoint y: 533, distance: 269.5
type input "90"
click at [1487, 489] on input "range" at bounding box center [1319, 475] width 336 height 28
click at [1212, 590] on button "Save" at bounding box center [1192, 584] width 103 height 33
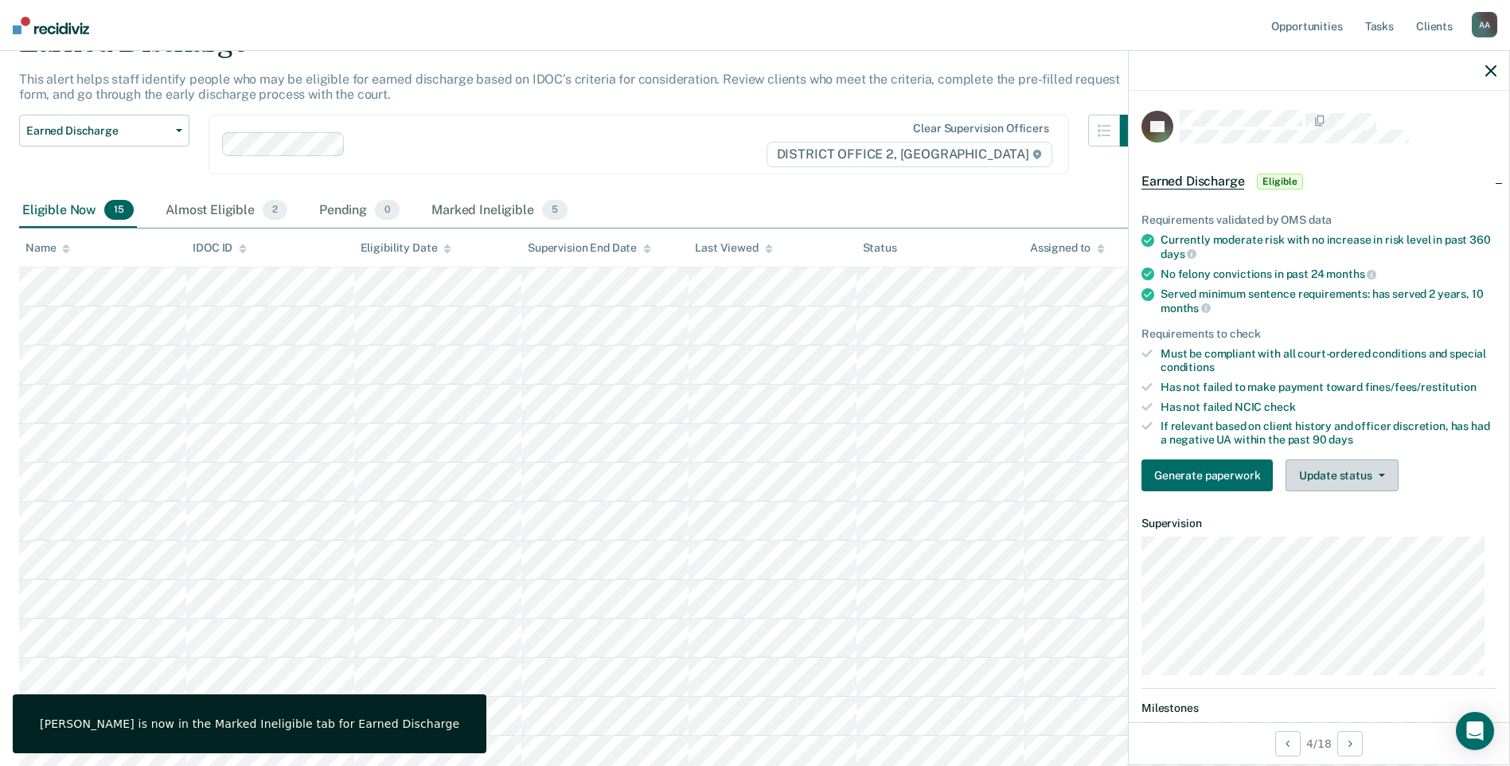
click at [1340, 476] on button "Update status" at bounding box center [1342, 475] width 112 height 32
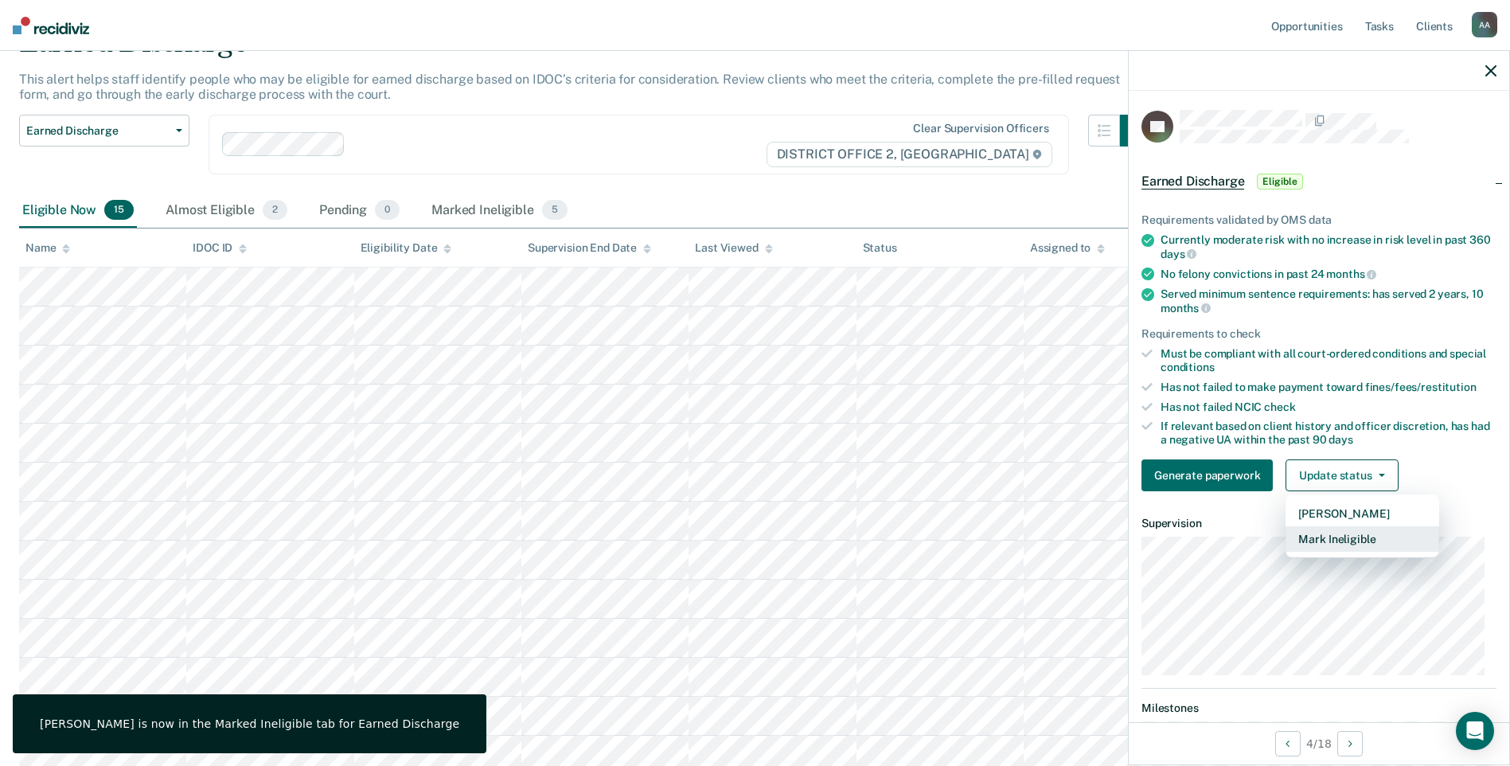
click at [1340, 533] on button "Mark Ineligible" at bounding box center [1363, 538] width 154 height 25
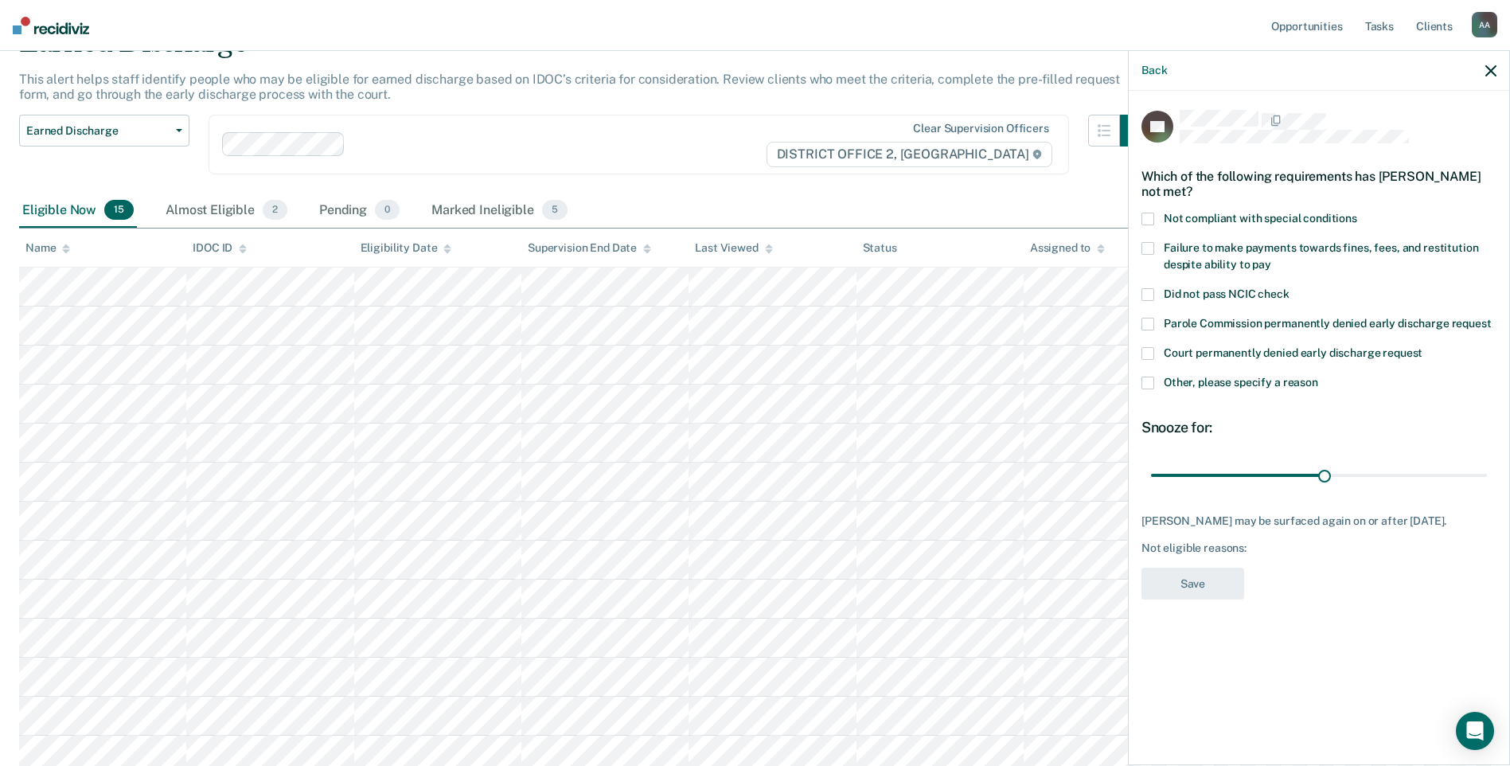
click at [1145, 218] on span at bounding box center [1147, 219] width 13 height 13
drag, startPoint x: 1323, startPoint y: 473, endPoint x: 1524, endPoint y: 498, distance: 203.0
type input "57"
click at [1487, 489] on input "range" at bounding box center [1319, 475] width 336 height 28
click at [1169, 584] on button "Save" at bounding box center [1192, 584] width 103 height 33
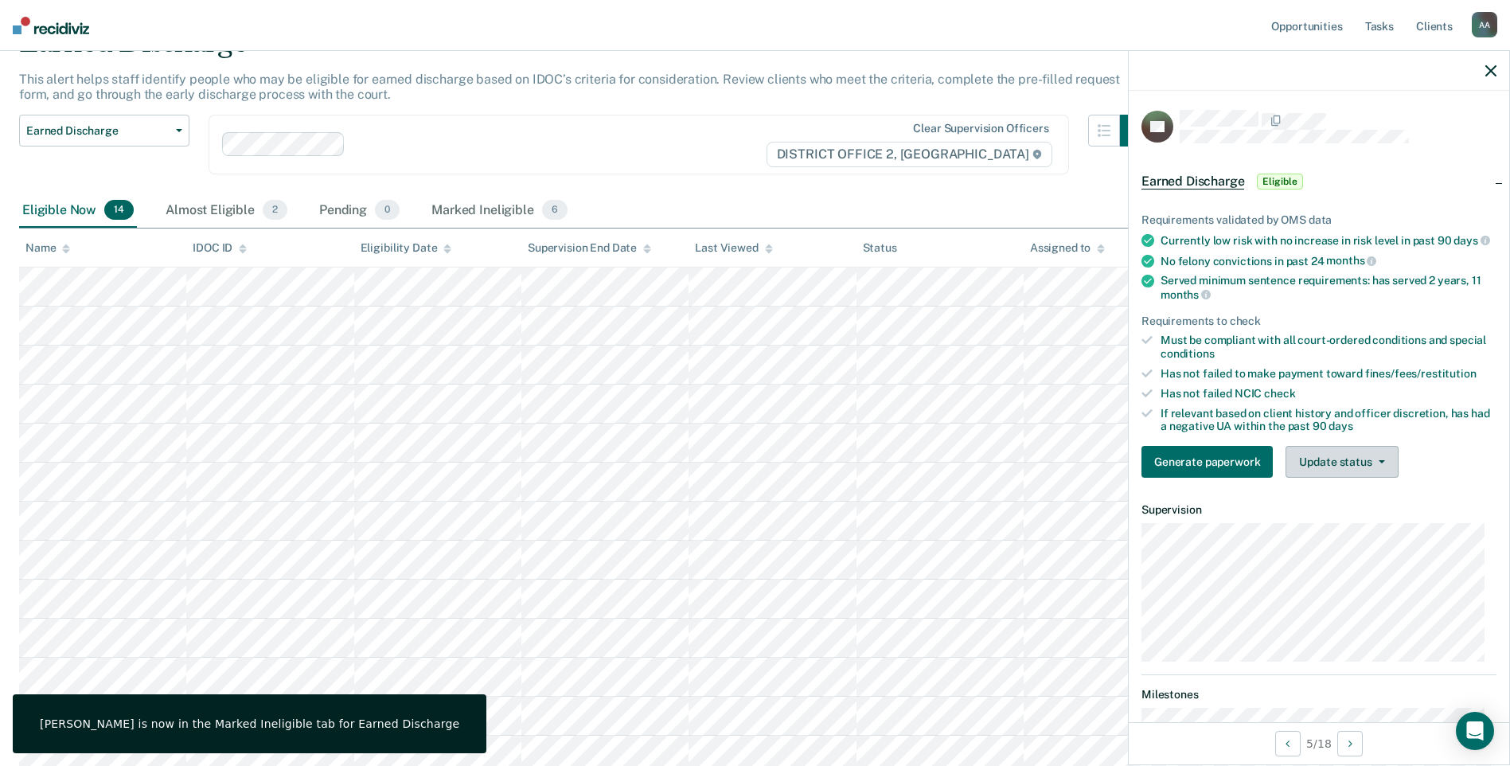
click at [1351, 470] on button "Update status" at bounding box center [1342, 462] width 112 height 32
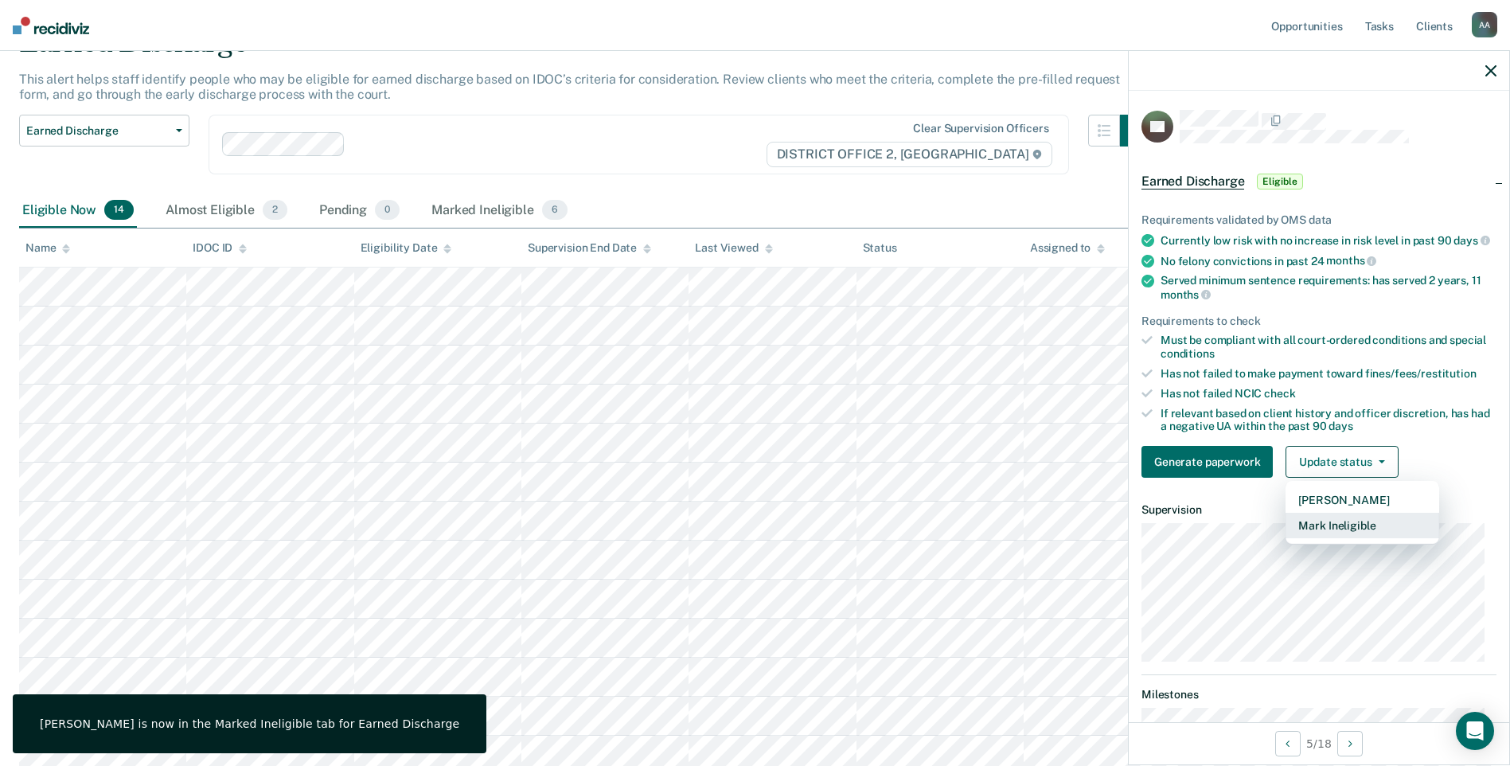
click at [1346, 538] on button "Mark Ineligible" at bounding box center [1363, 525] width 154 height 25
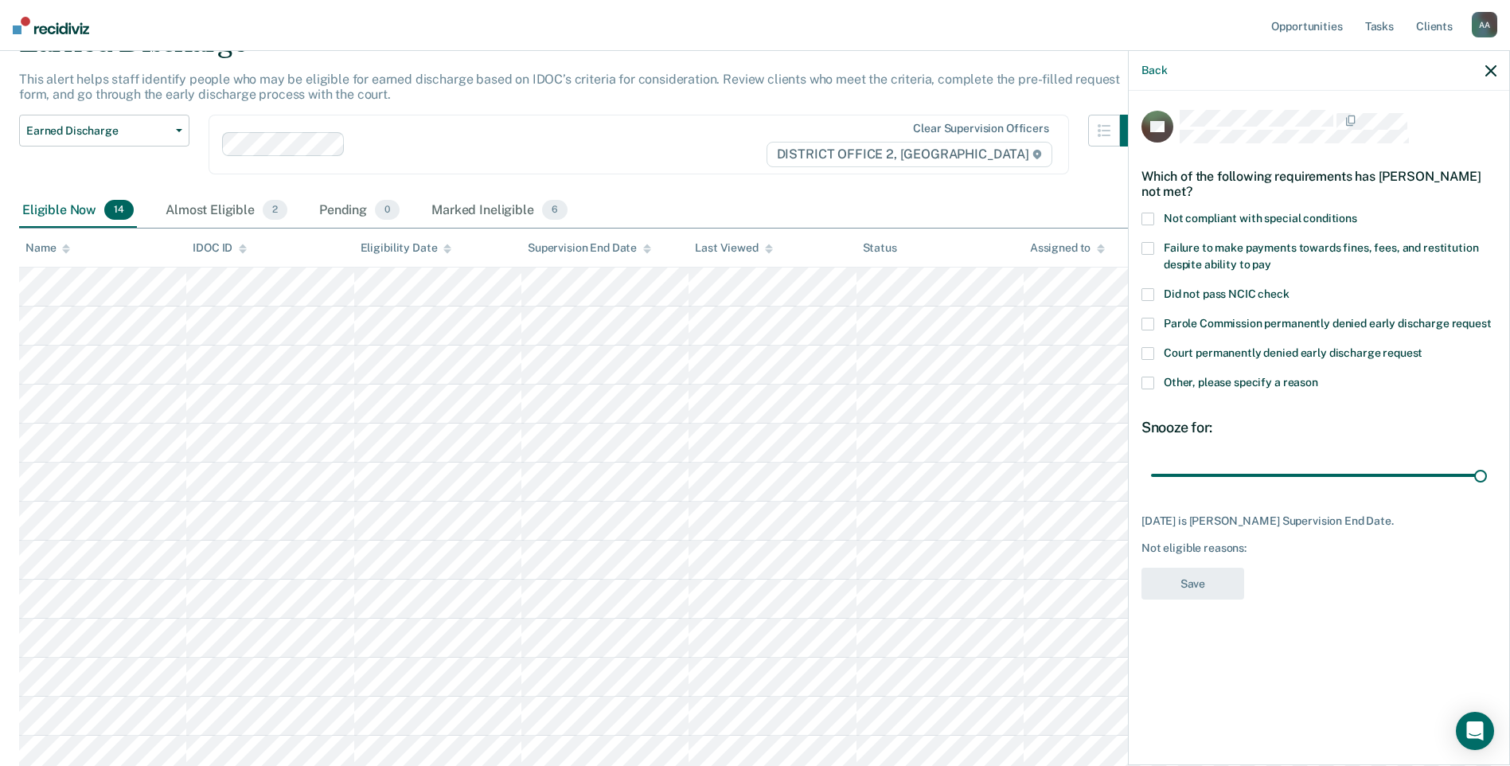
click at [1161, 216] on label "Not compliant with special conditions" at bounding box center [1318, 221] width 355 height 17
click at [1204, 600] on button "Save" at bounding box center [1192, 584] width 103 height 33
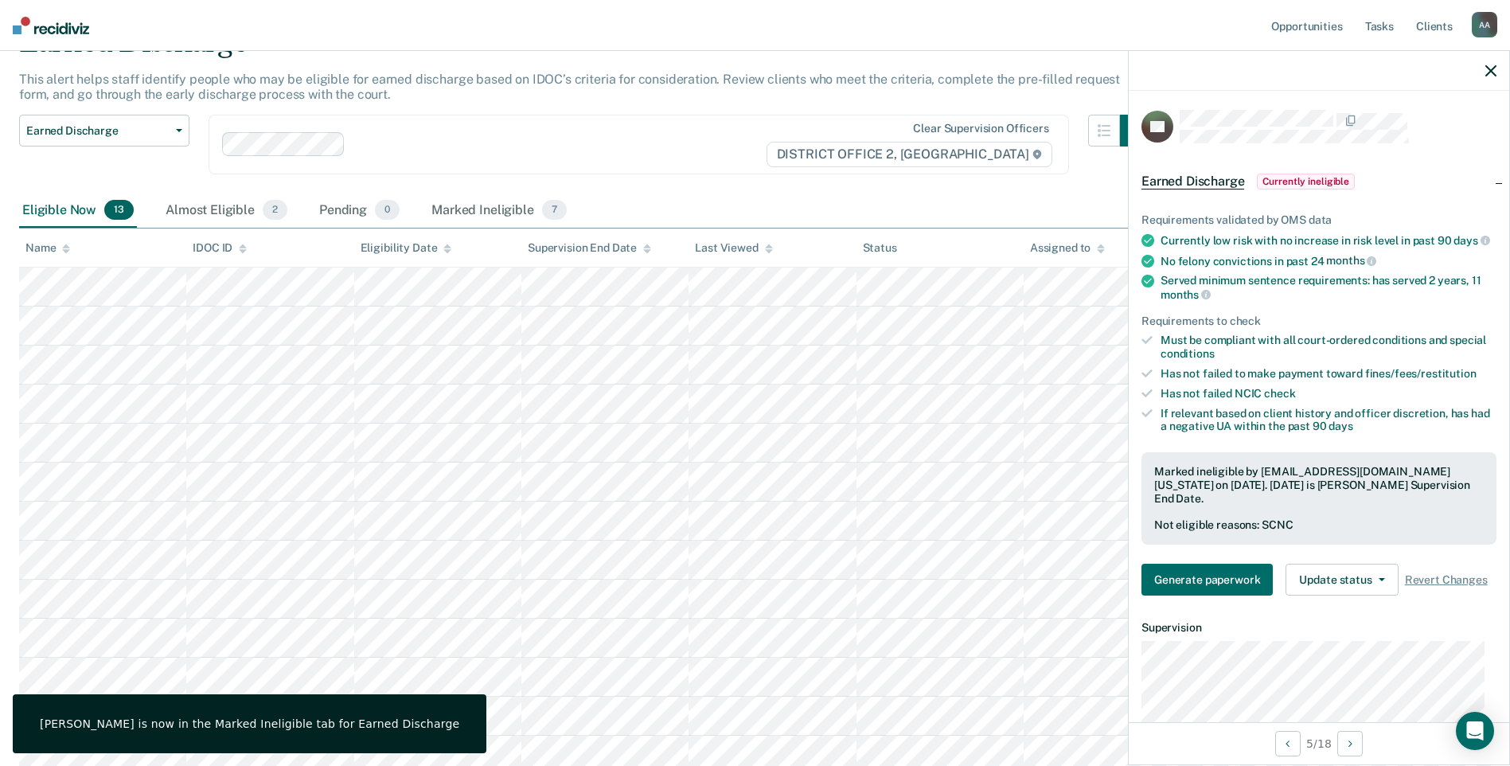
scroll to position [207, 0]
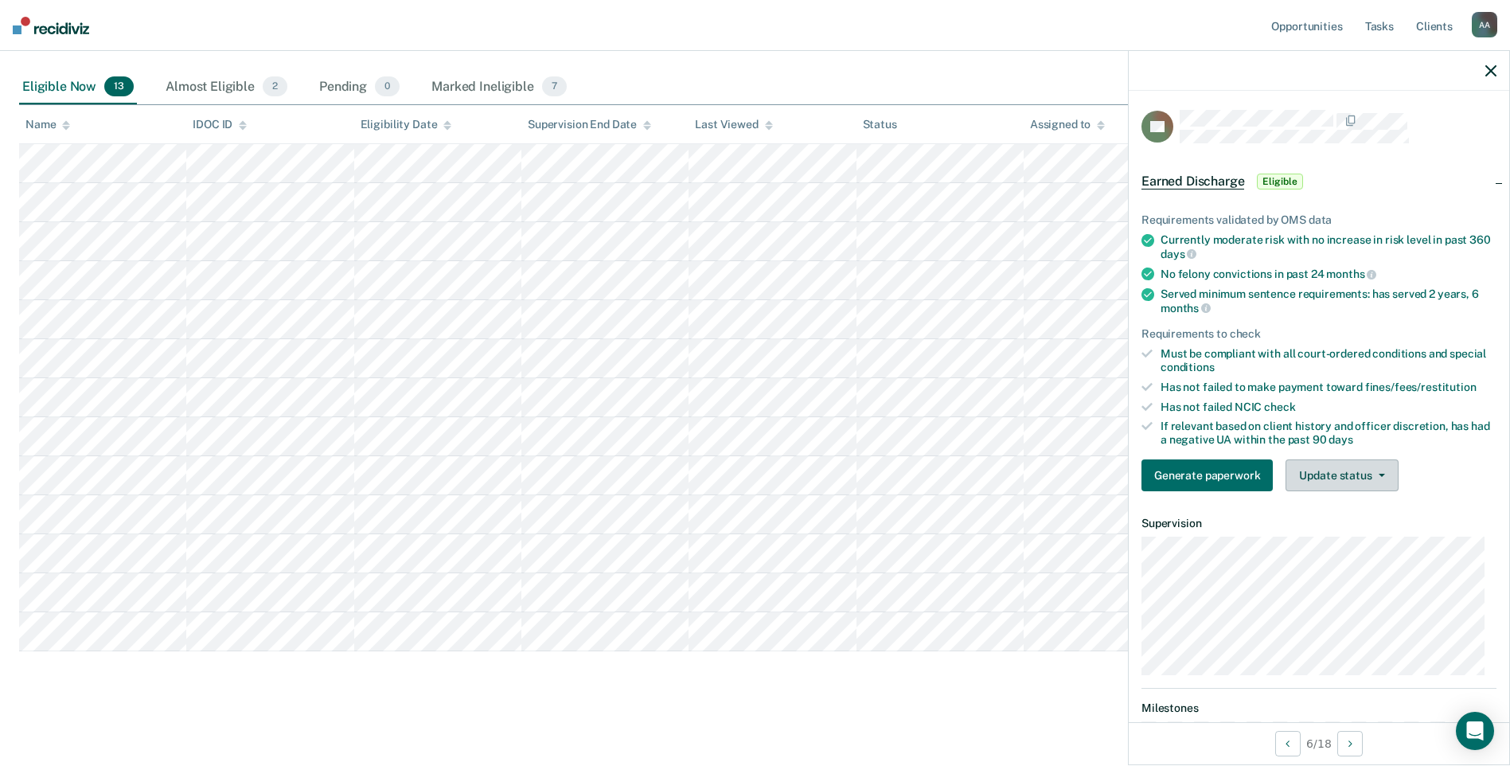
click at [1301, 469] on button "Update status" at bounding box center [1342, 475] width 112 height 32
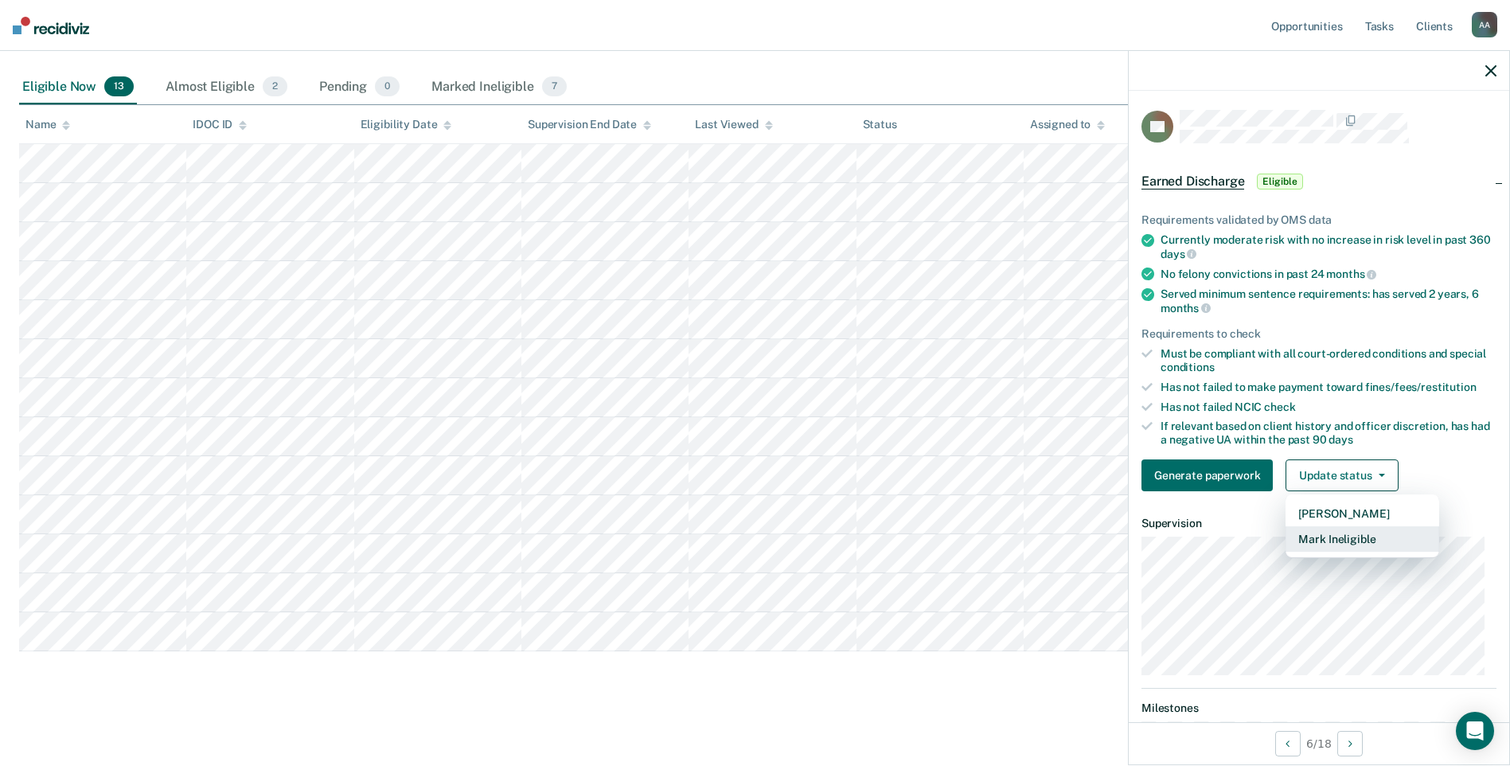
click at [1329, 545] on button "Mark Ineligible" at bounding box center [1363, 538] width 154 height 25
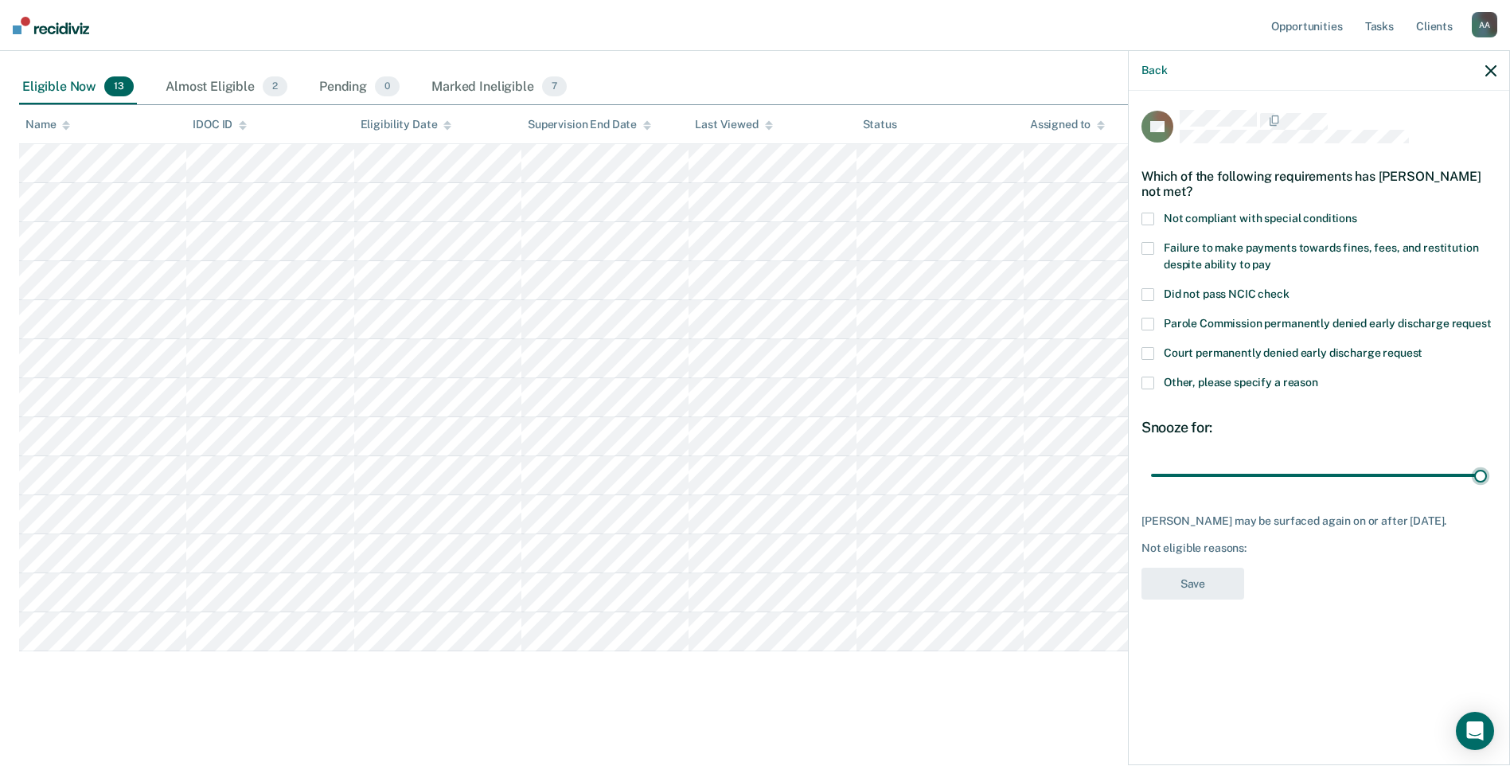
drag, startPoint x: 1265, startPoint y: 466, endPoint x: 1521, endPoint y: 478, distance: 256.6
type input "90"
click at [1487, 482] on input "range" at bounding box center [1319, 475] width 336 height 28
click at [1155, 216] on label "Not compliant with special conditions" at bounding box center [1318, 221] width 355 height 17
click at [1235, 578] on button "Save" at bounding box center [1192, 584] width 103 height 33
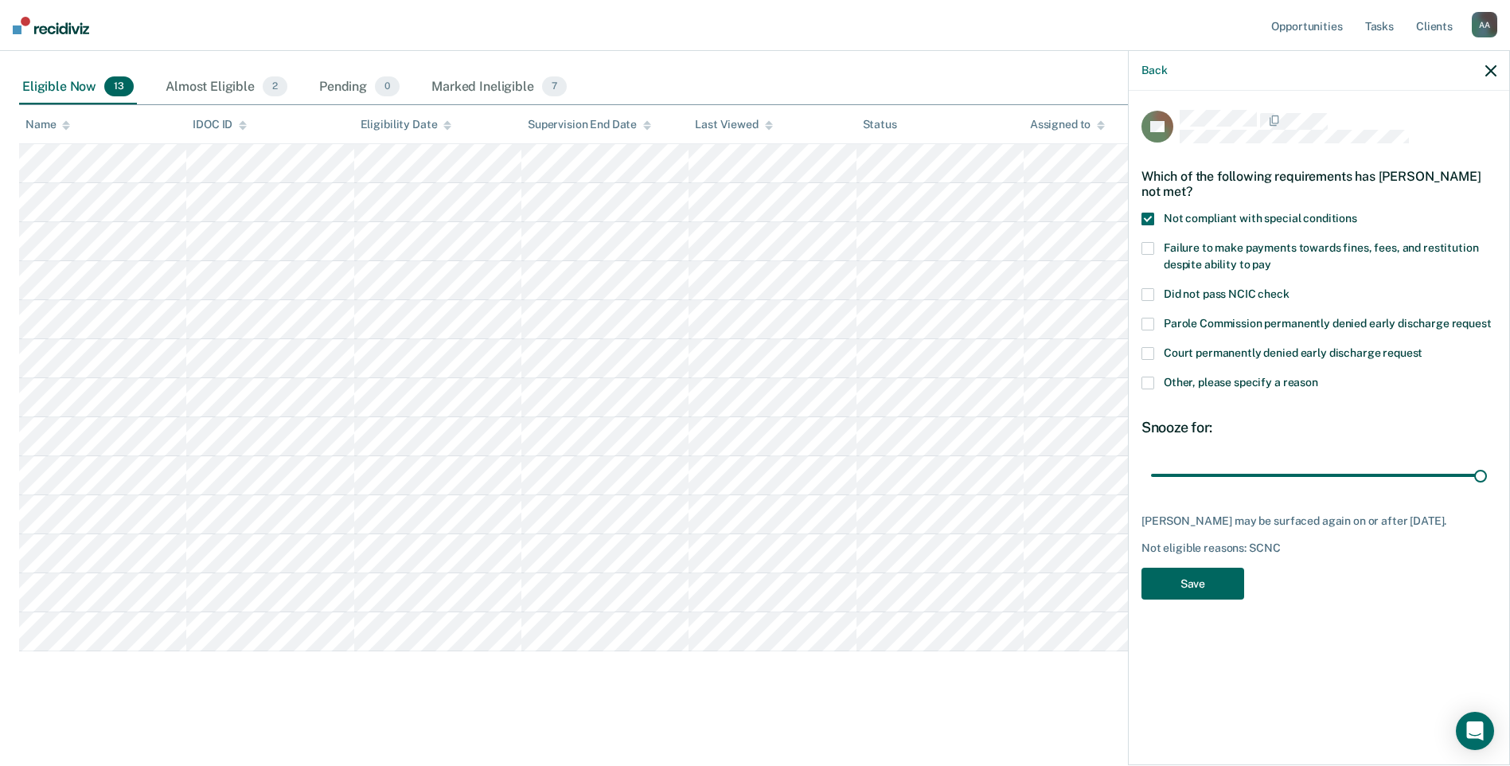
scroll to position [168, 0]
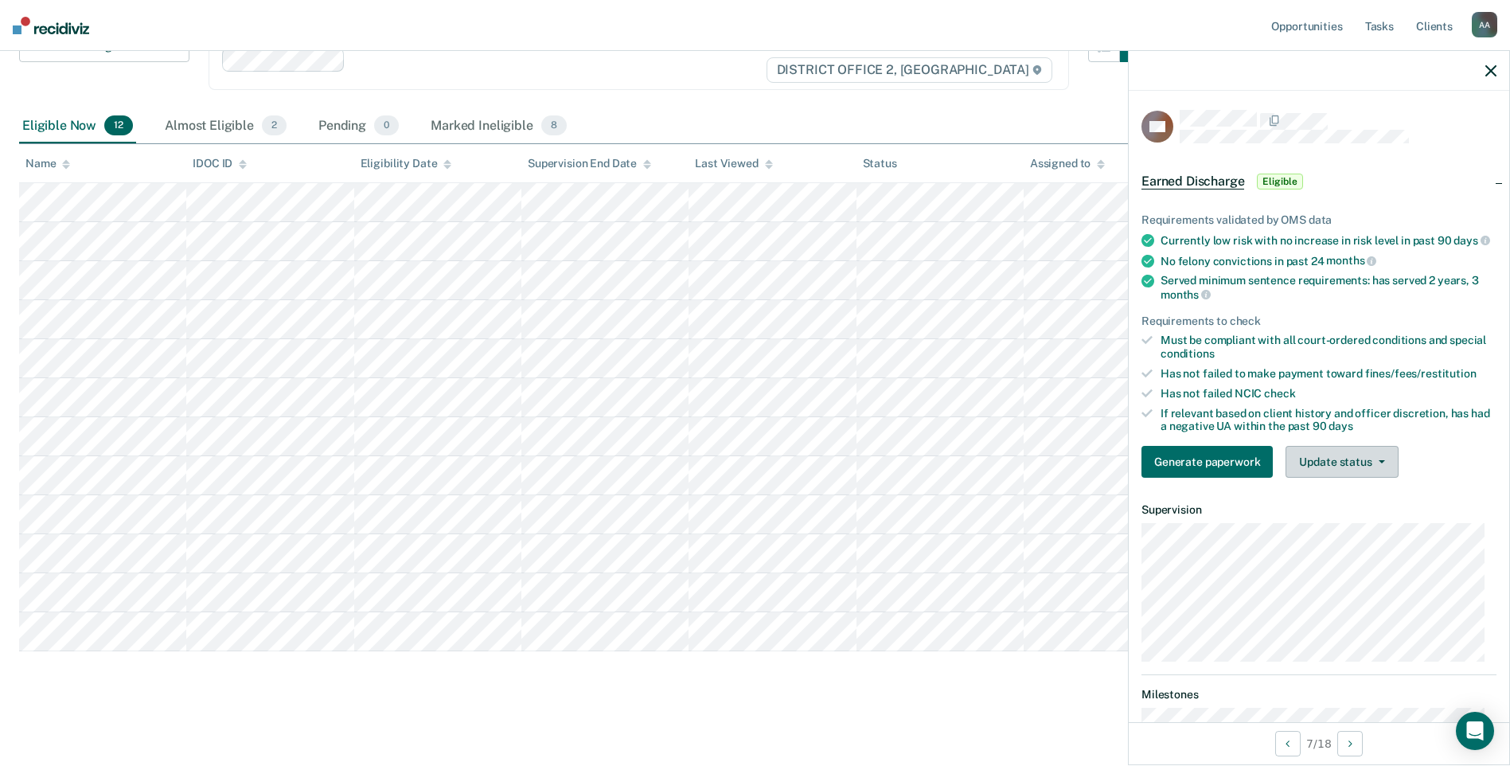
click at [1345, 474] on button "Update status" at bounding box center [1342, 462] width 112 height 32
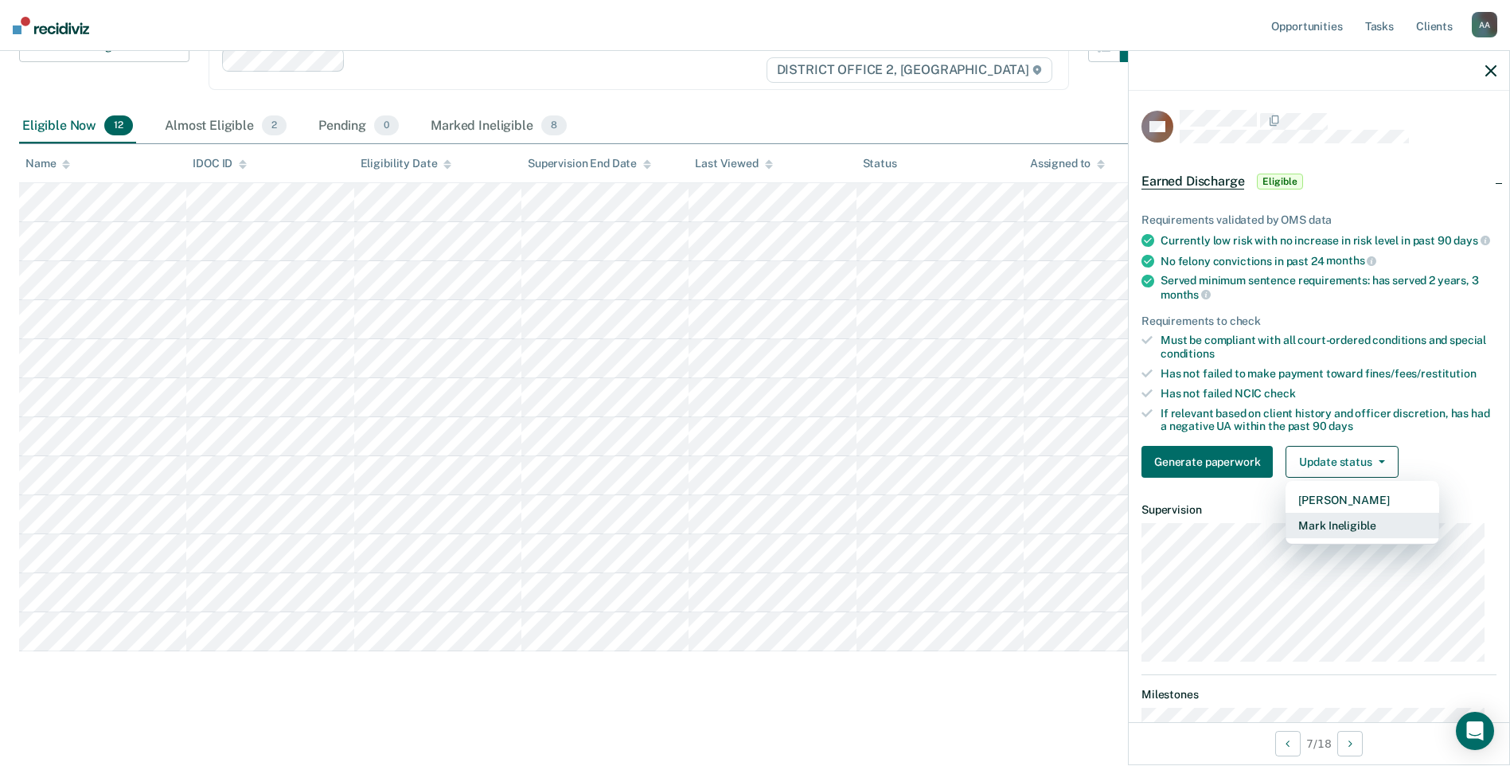
click at [1334, 538] on button "Mark Ineligible" at bounding box center [1363, 525] width 154 height 25
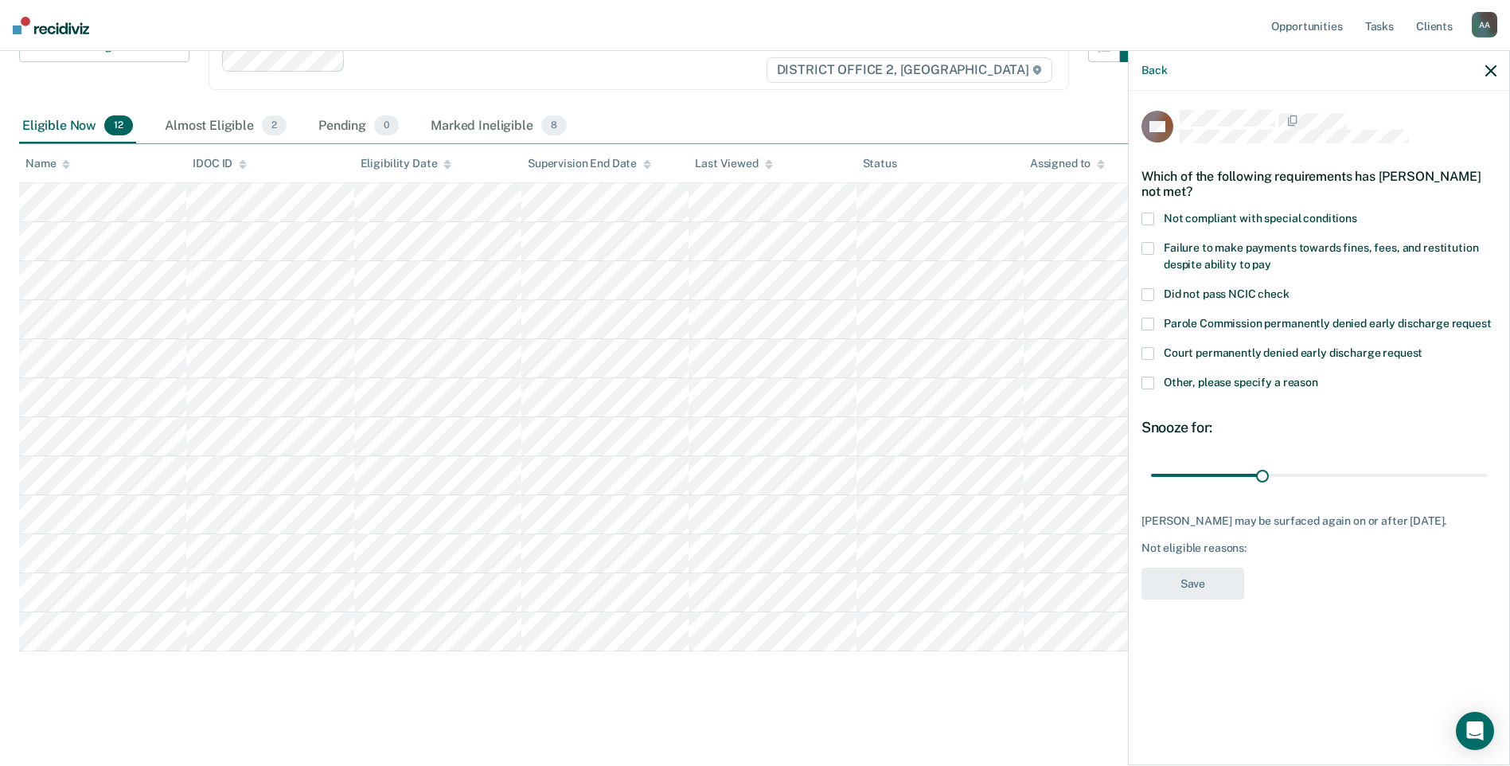
click at [1145, 217] on span at bounding box center [1147, 219] width 13 height 13
drag, startPoint x: 1265, startPoint y: 472, endPoint x: 1524, endPoint y: 505, distance: 261.6
type input "90"
click at [1487, 489] on input "range" at bounding box center [1319, 475] width 336 height 28
click at [1204, 585] on button "Save" at bounding box center [1192, 584] width 103 height 33
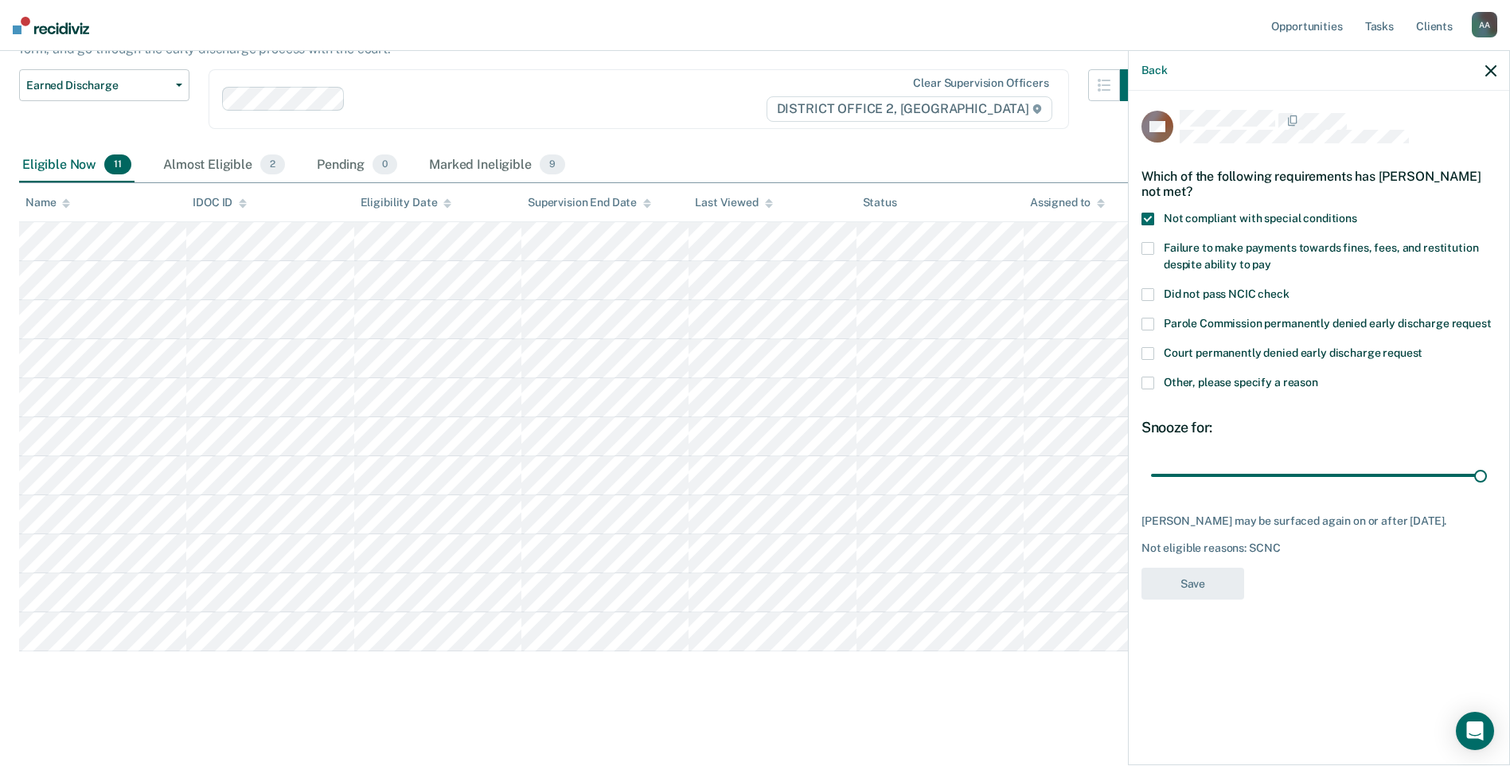
scroll to position [129, 0]
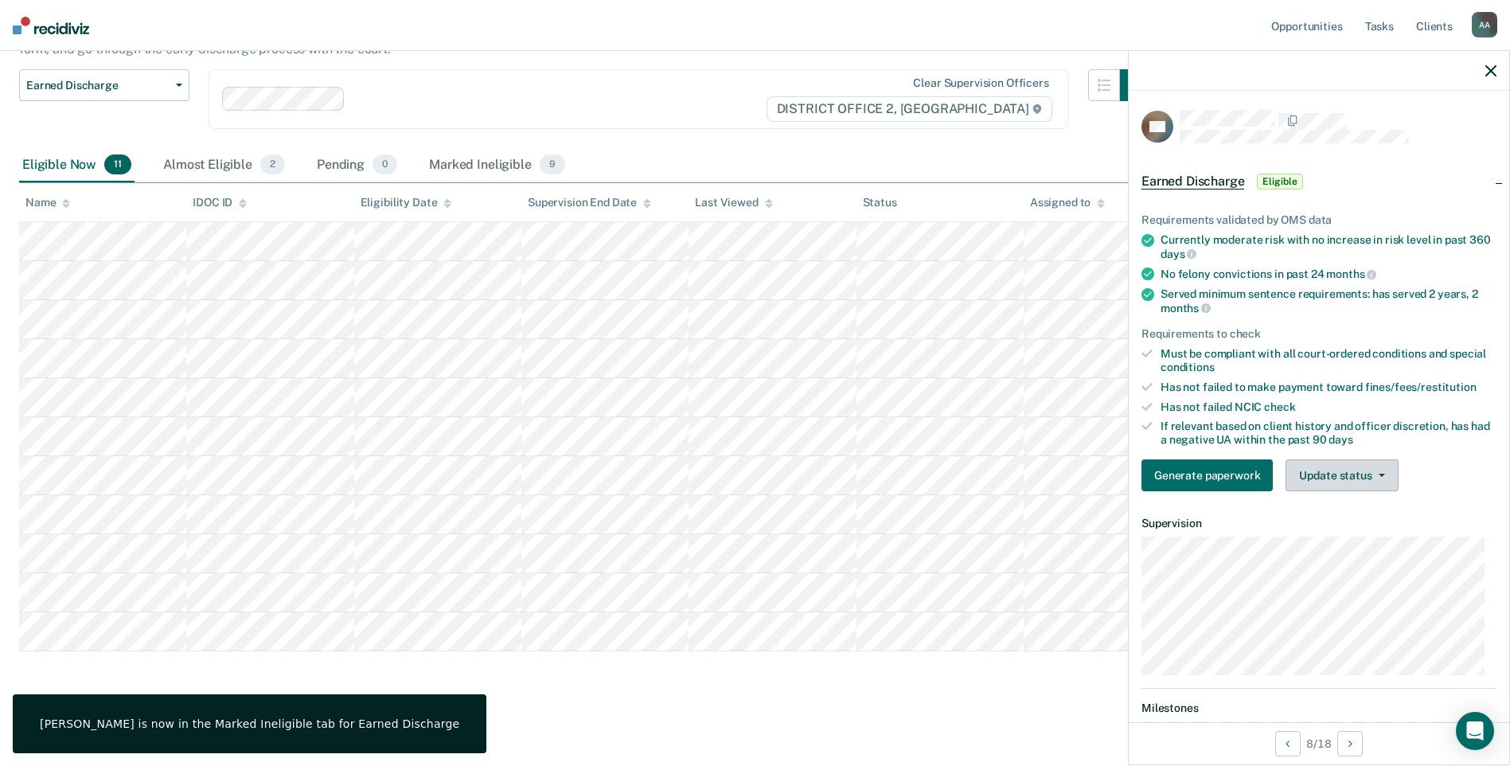
click at [1329, 478] on button "Update status" at bounding box center [1342, 475] width 112 height 32
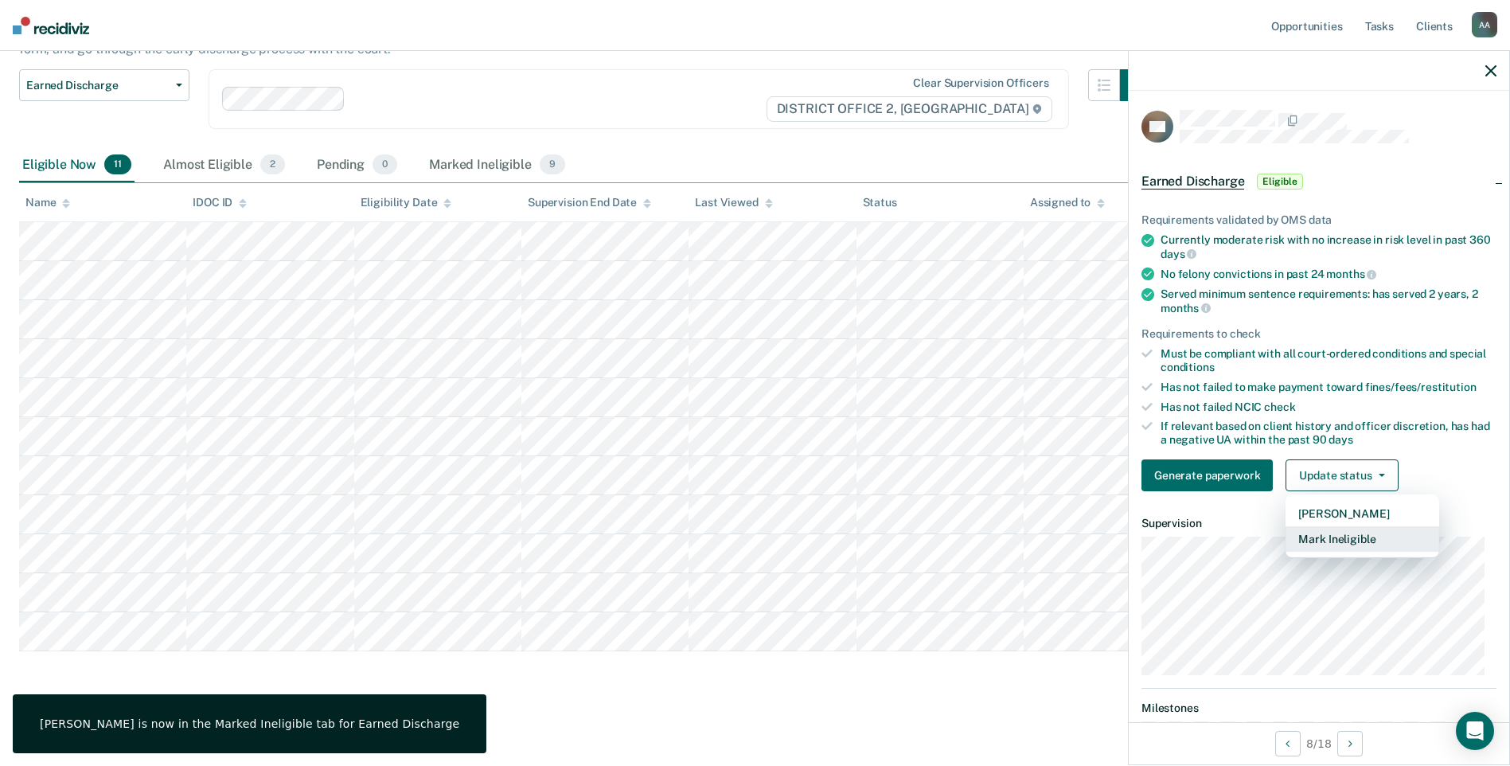
click at [1344, 536] on button "Mark Ineligible" at bounding box center [1363, 538] width 154 height 25
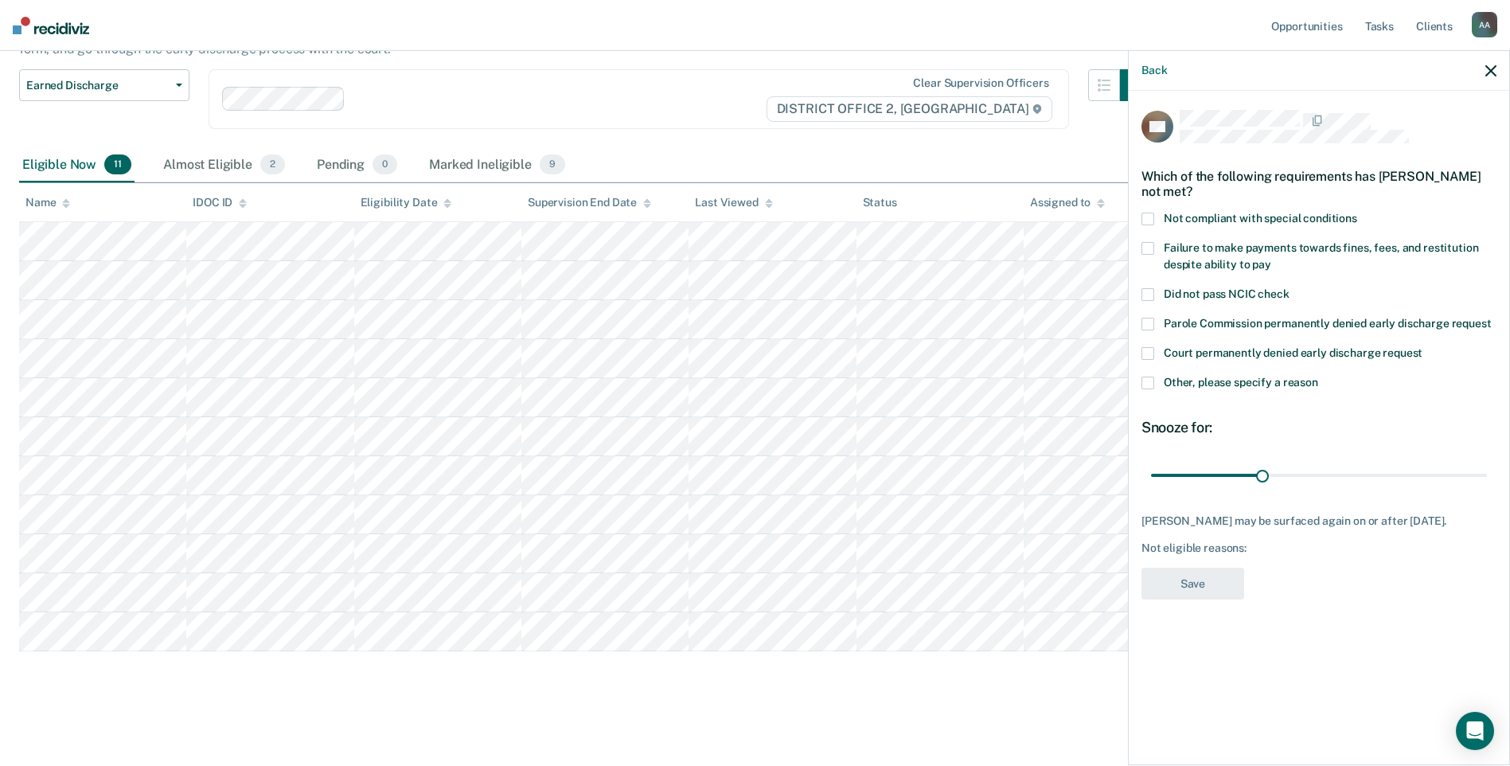
click at [1146, 219] on span at bounding box center [1147, 219] width 13 height 13
drag, startPoint x: 1266, startPoint y: 474, endPoint x: 1521, endPoint y: 492, distance: 256.1
type input "90"
click at [1487, 489] on input "range" at bounding box center [1319, 475] width 336 height 28
click at [1210, 596] on button "Save" at bounding box center [1192, 584] width 103 height 33
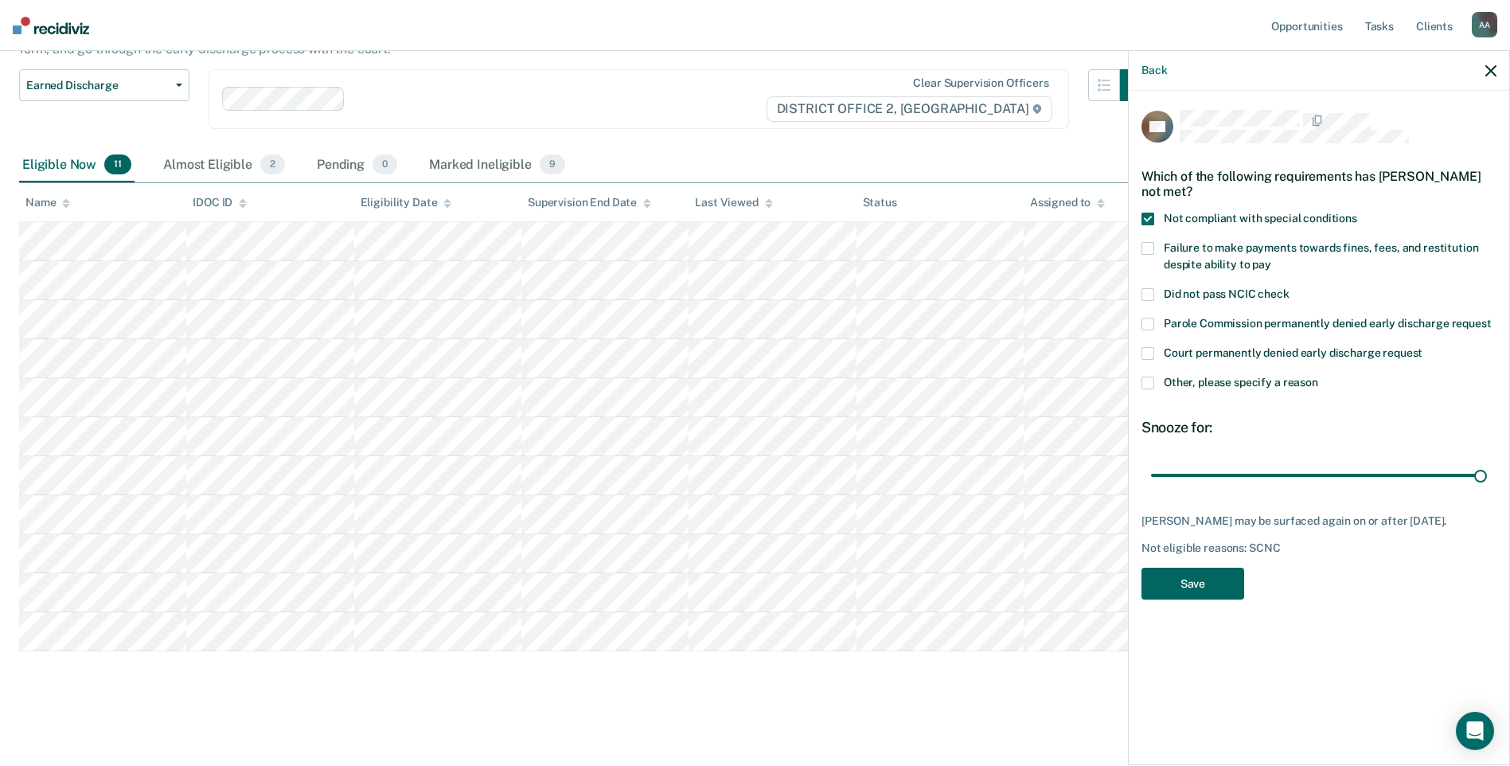
scroll to position [90, 0]
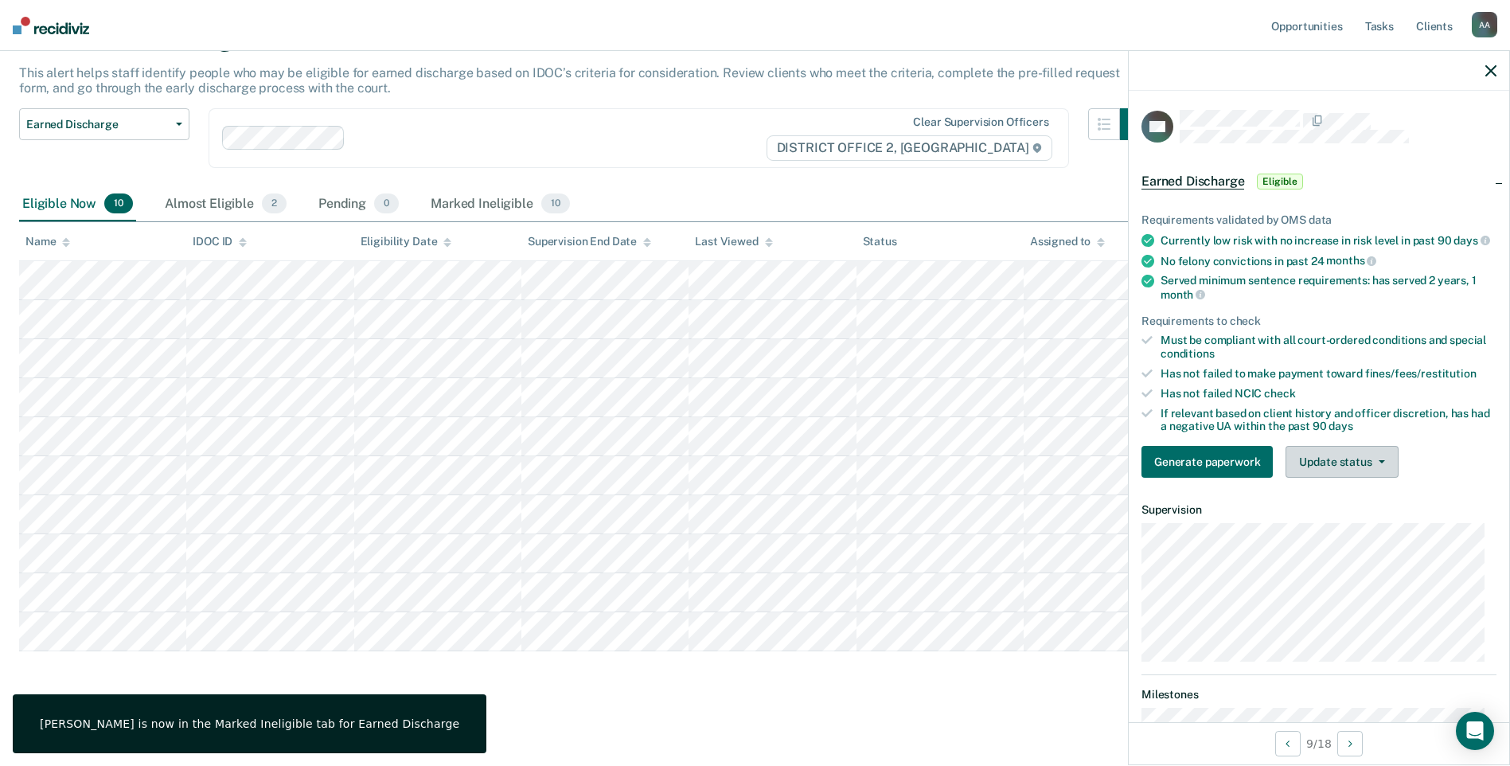
click at [1339, 474] on button "Update status" at bounding box center [1342, 462] width 112 height 32
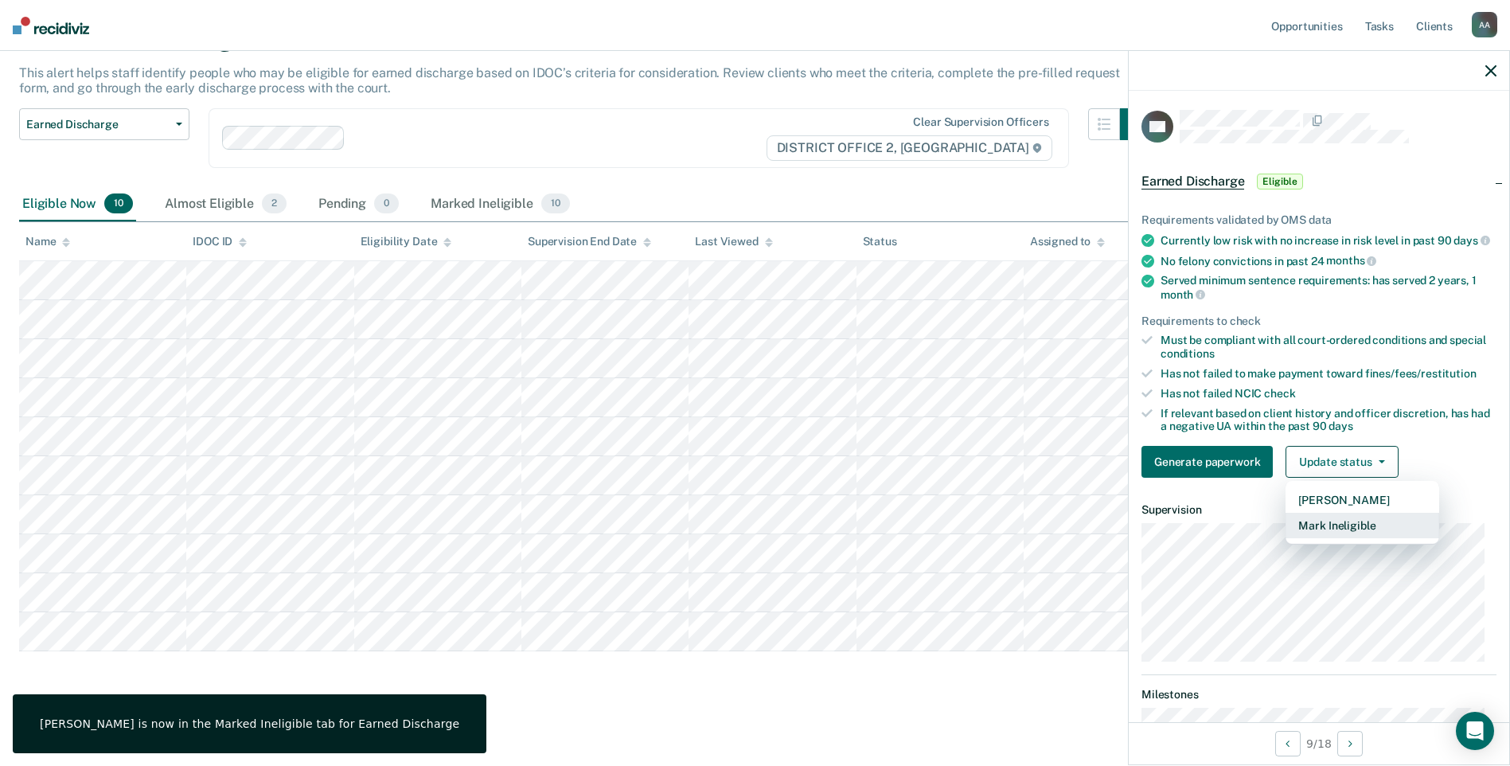
click at [1329, 536] on button "Mark Ineligible" at bounding box center [1363, 525] width 154 height 25
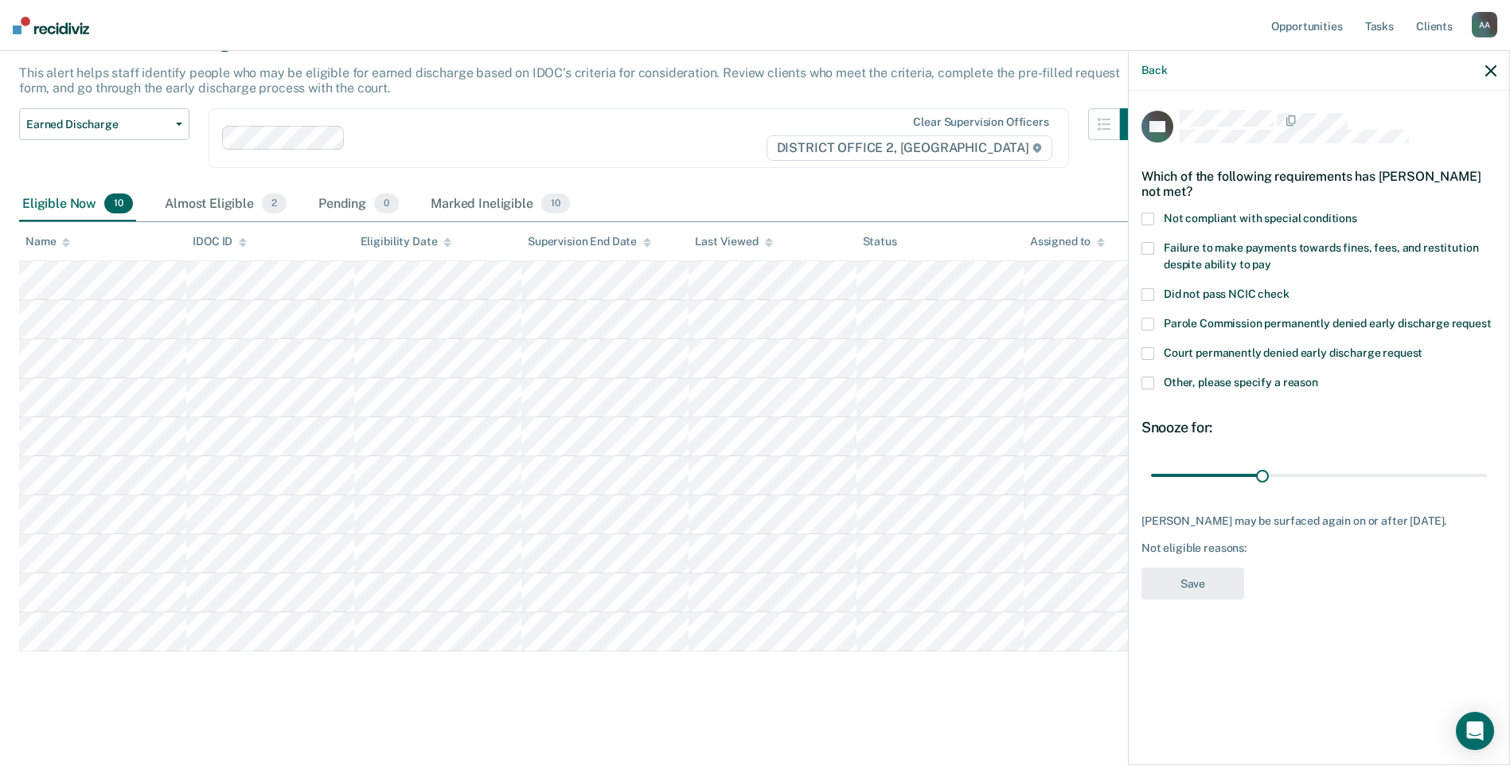
click at [1145, 216] on span at bounding box center [1147, 219] width 13 height 13
drag, startPoint x: 1264, startPoint y: 471, endPoint x: 1505, endPoint y: 485, distance: 241.6
type input "90"
click at [1487, 474] on input "range" at bounding box center [1319, 475] width 336 height 28
click at [1195, 581] on button "Save" at bounding box center [1192, 584] width 103 height 33
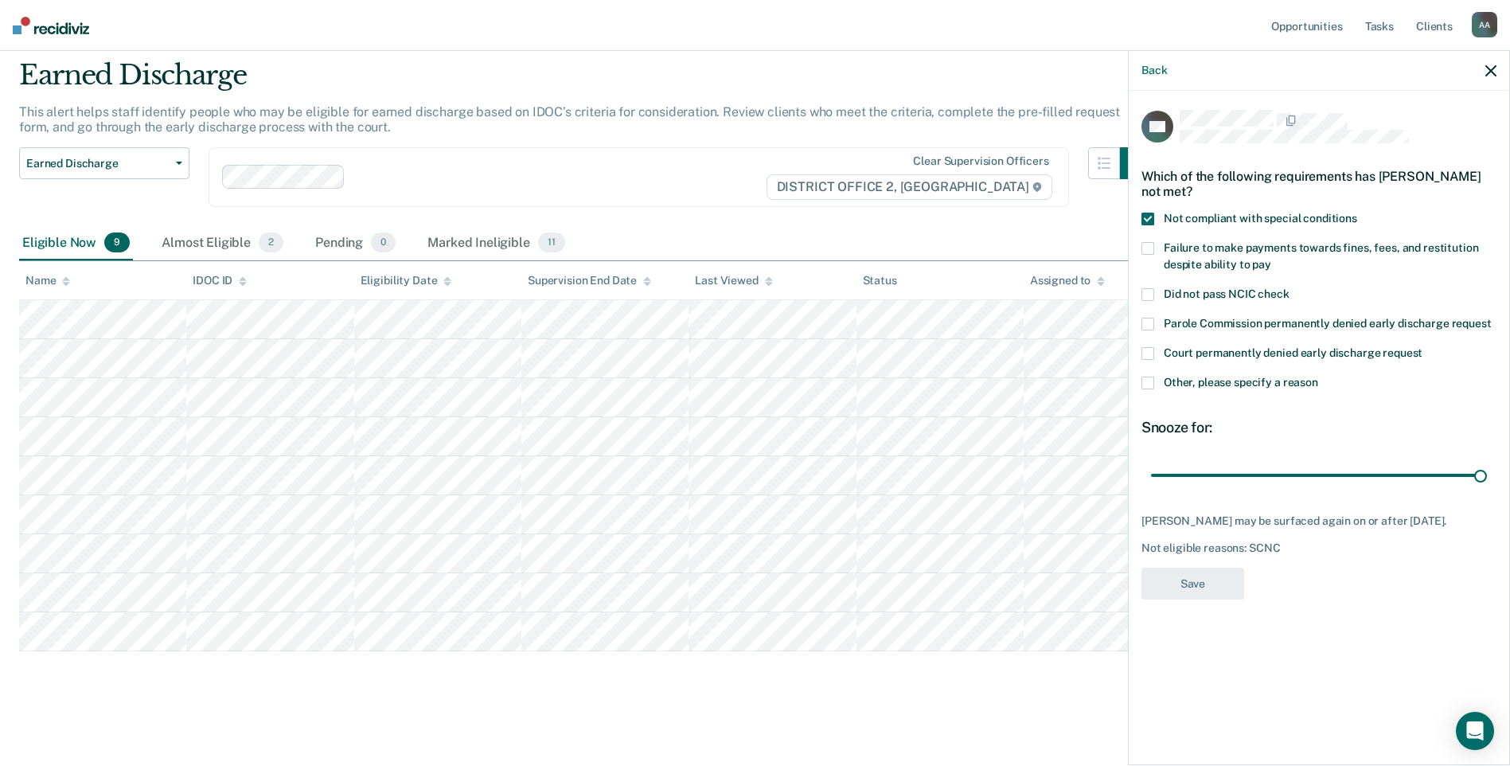
scroll to position [51, 0]
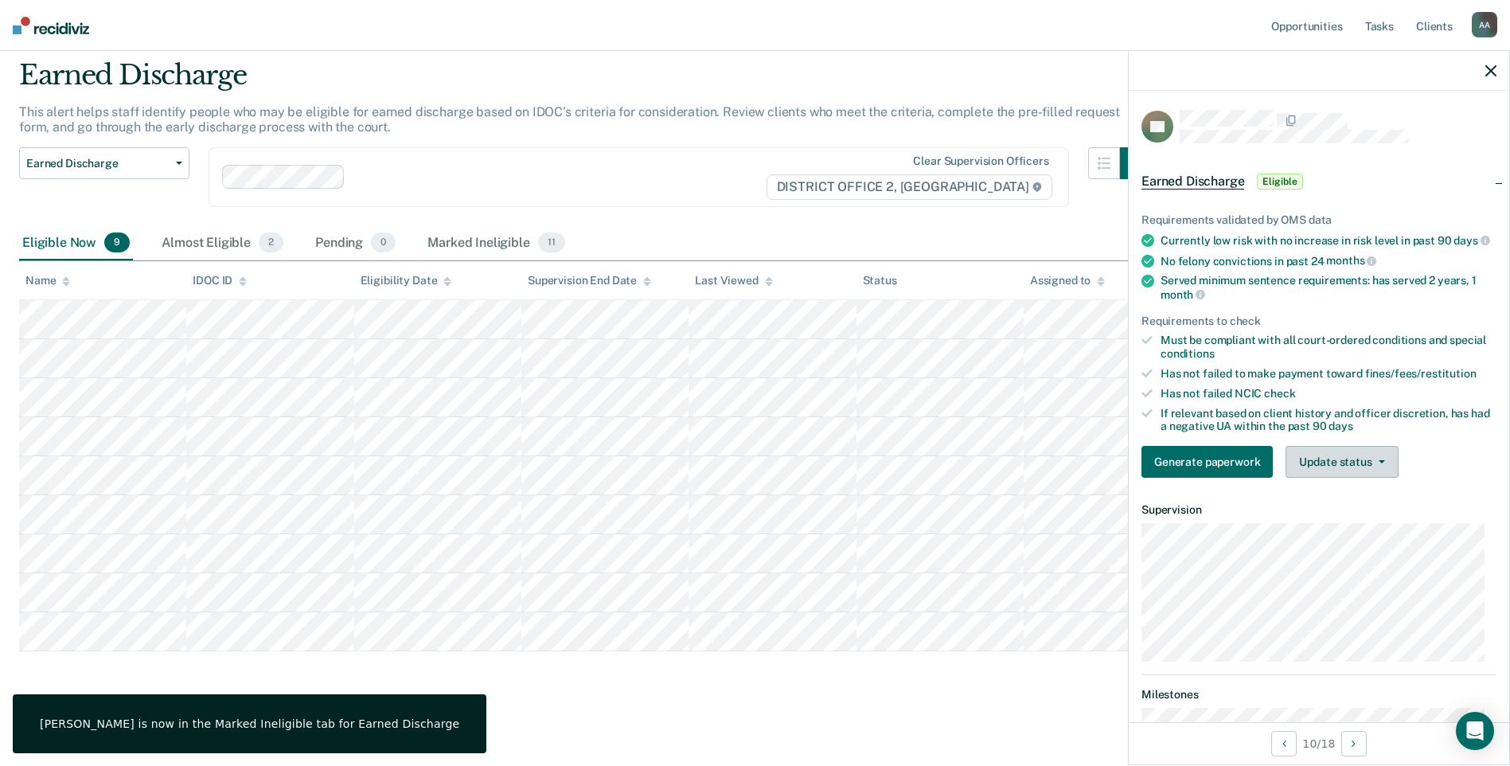
click at [1395, 478] on button "Update status" at bounding box center [1342, 462] width 112 height 32
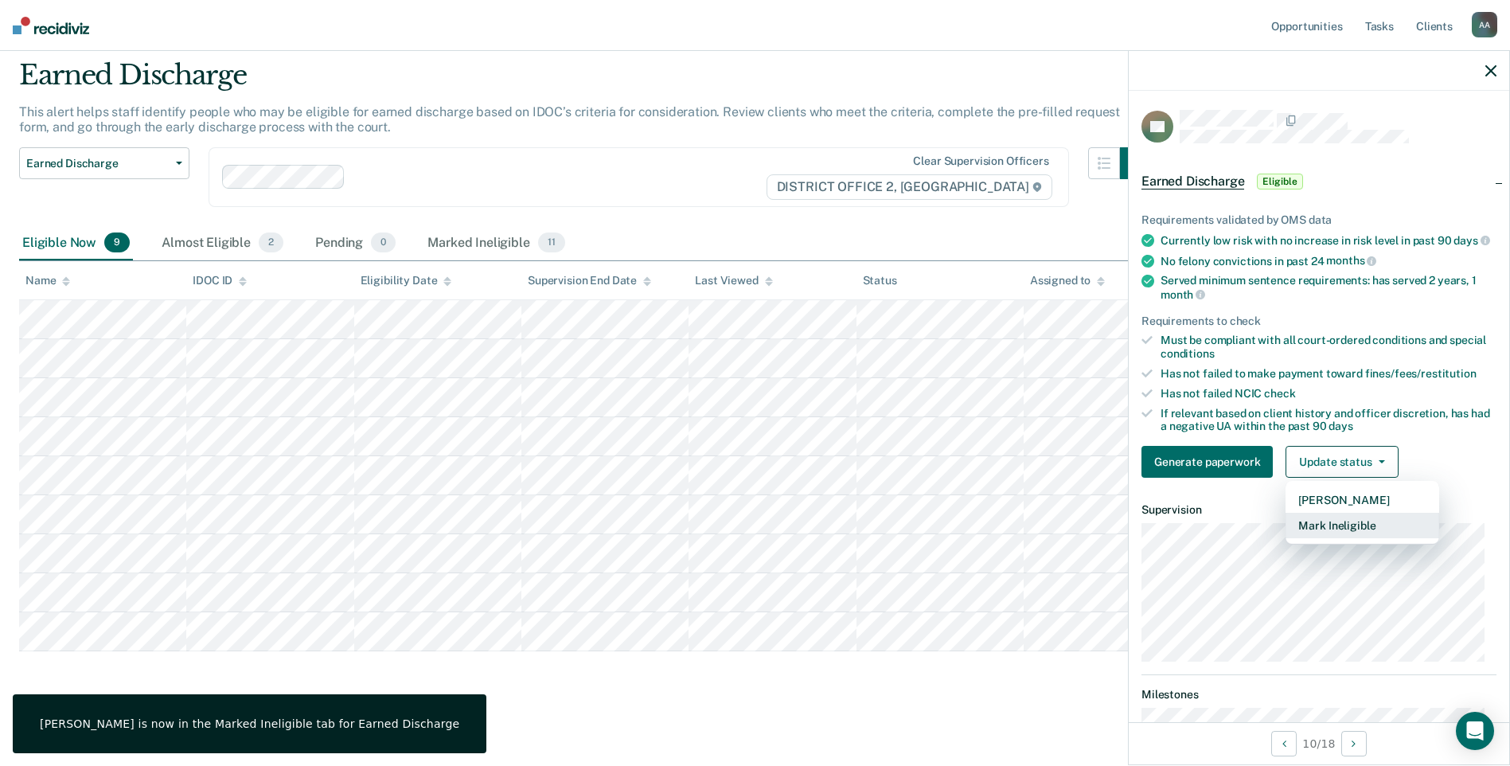
click at [1380, 538] on button "Mark Ineligible" at bounding box center [1363, 525] width 154 height 25
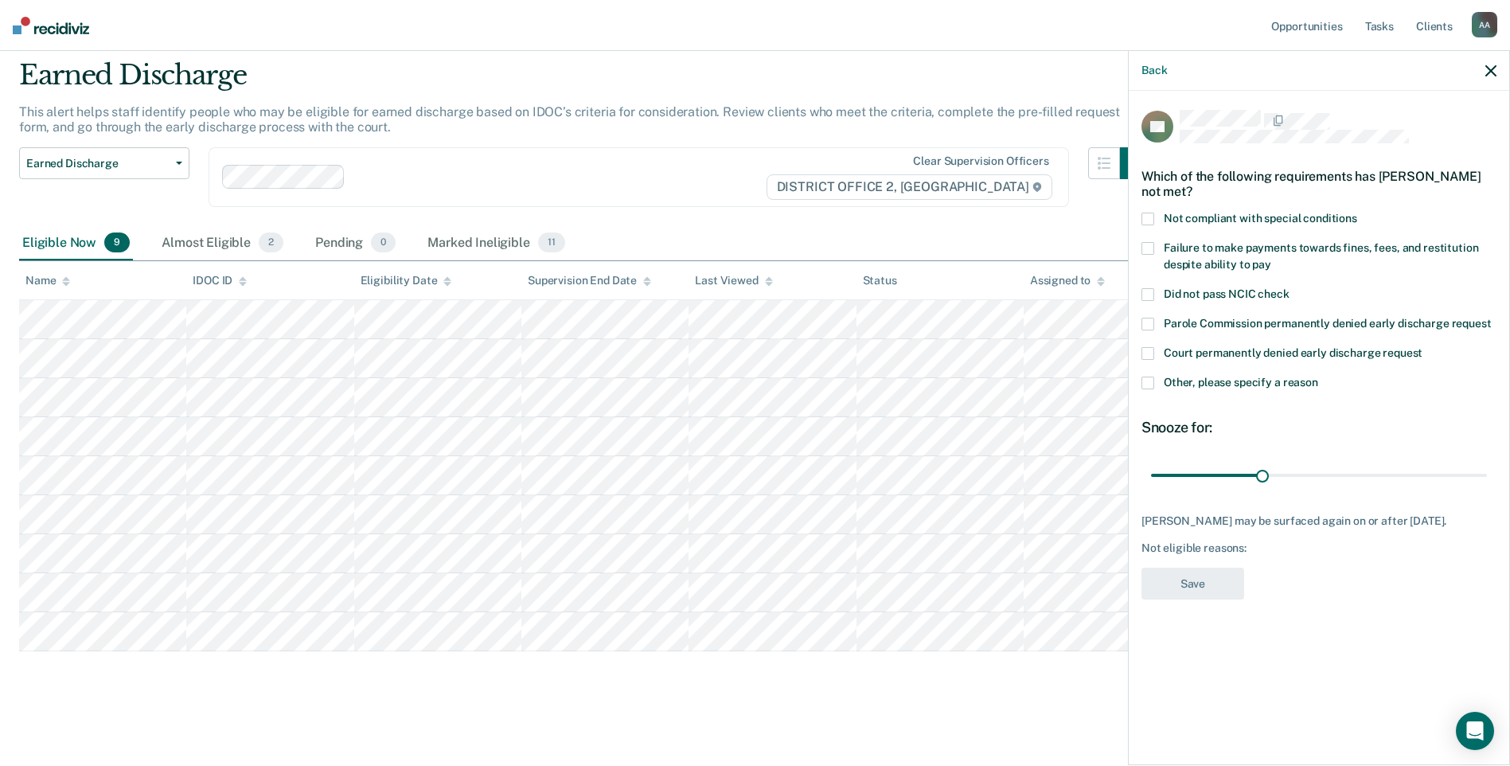
click at [1149, 217] on span at bounding box center [1147, 219] width 13 height 13
drag, startPoint x: 1266, startPoint y: 475, endPoint x: 1524, endPoint y: 502, distance: 259.3
type input "90"
click at [1487, 489] on input "range" at bounding box center [1319, 475] width 336 height 28
click at [1213, 580] on button "Save" at bounding box center [1192, 584] width 103 height 33
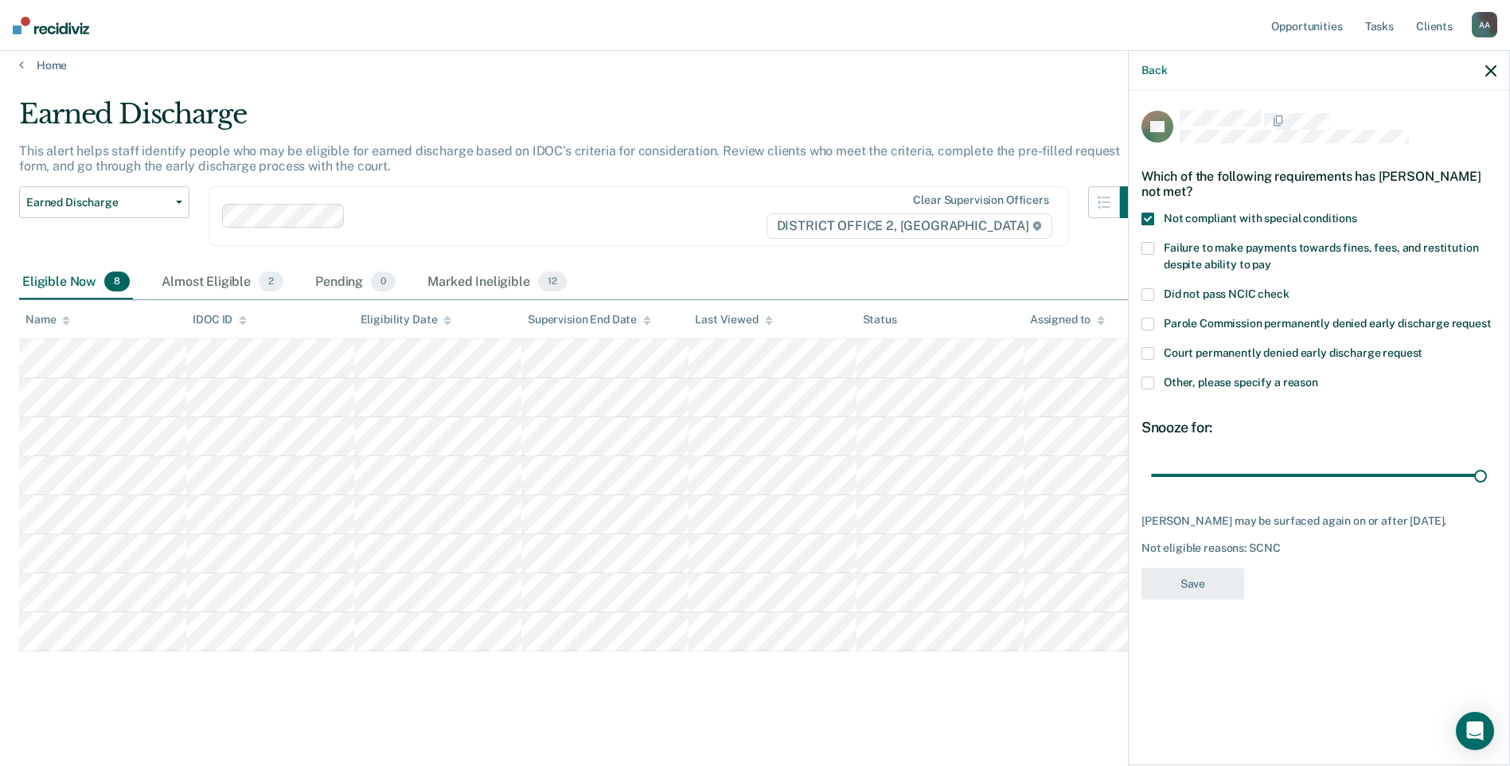
scroll to position [12, 0]
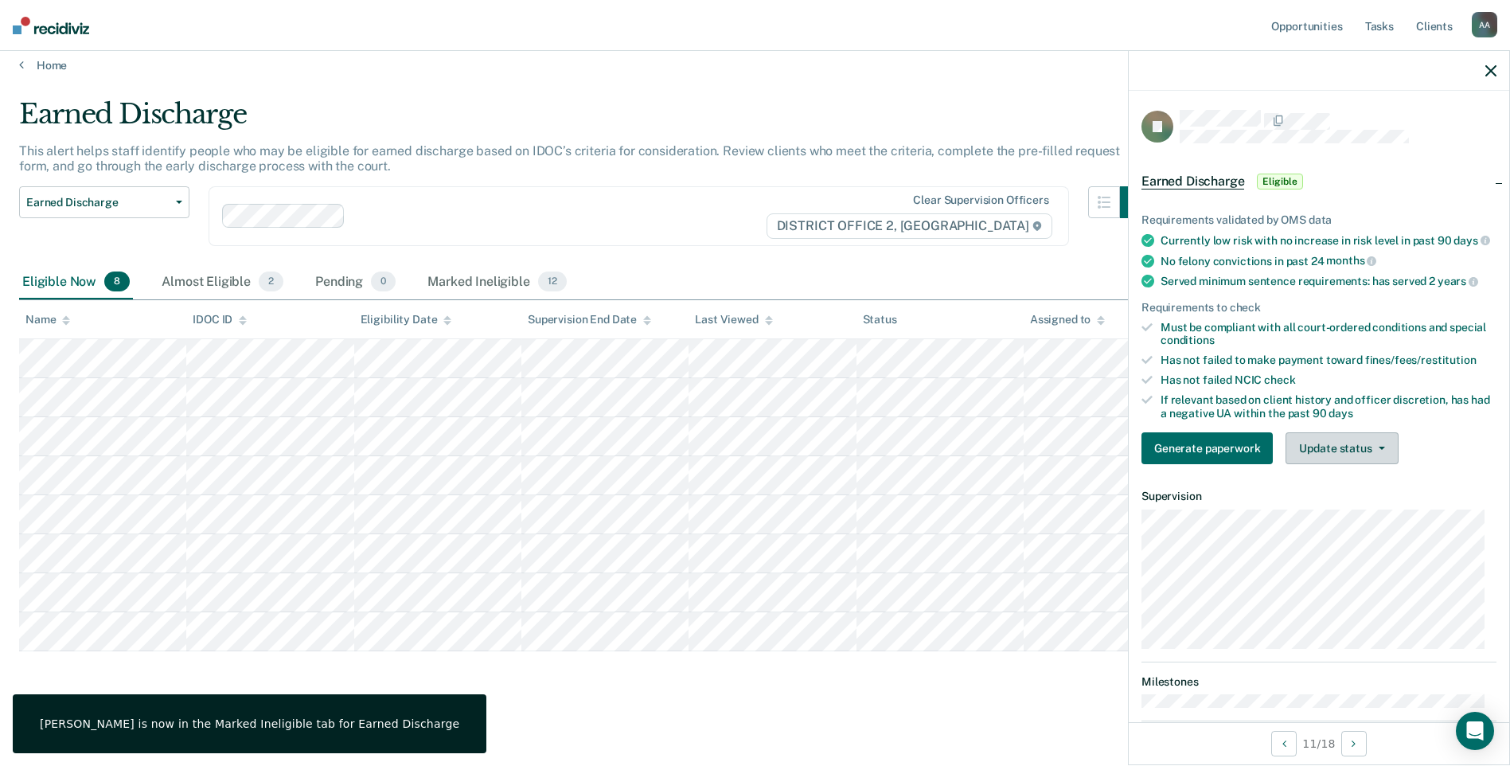
click at [1332, 457] on button "Update status" at bounding box center [1342, 448] width 112 height 32
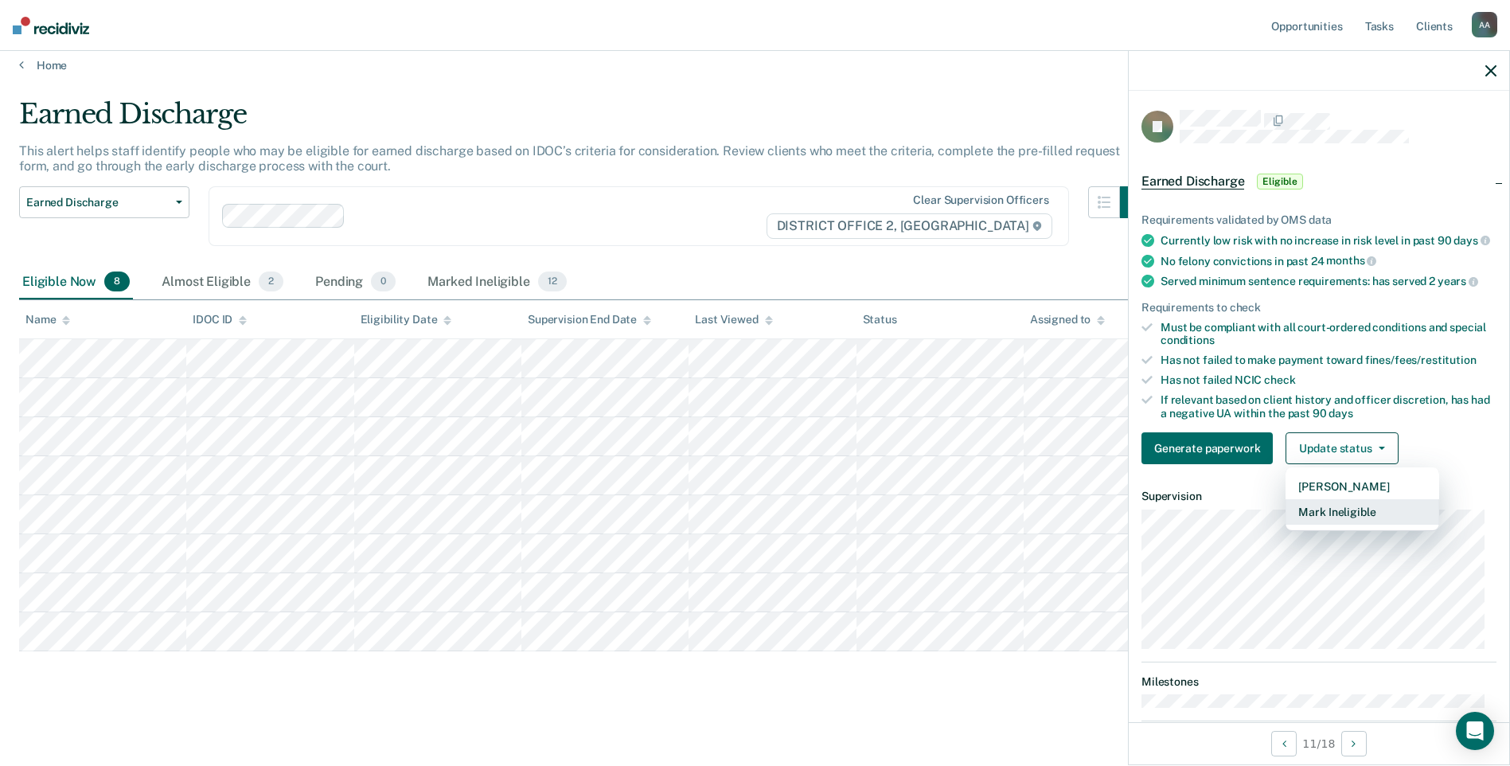
click at [1340, 525] on button "Mark Ineligible" at bounding box center [1363, 511] width 154 height 25
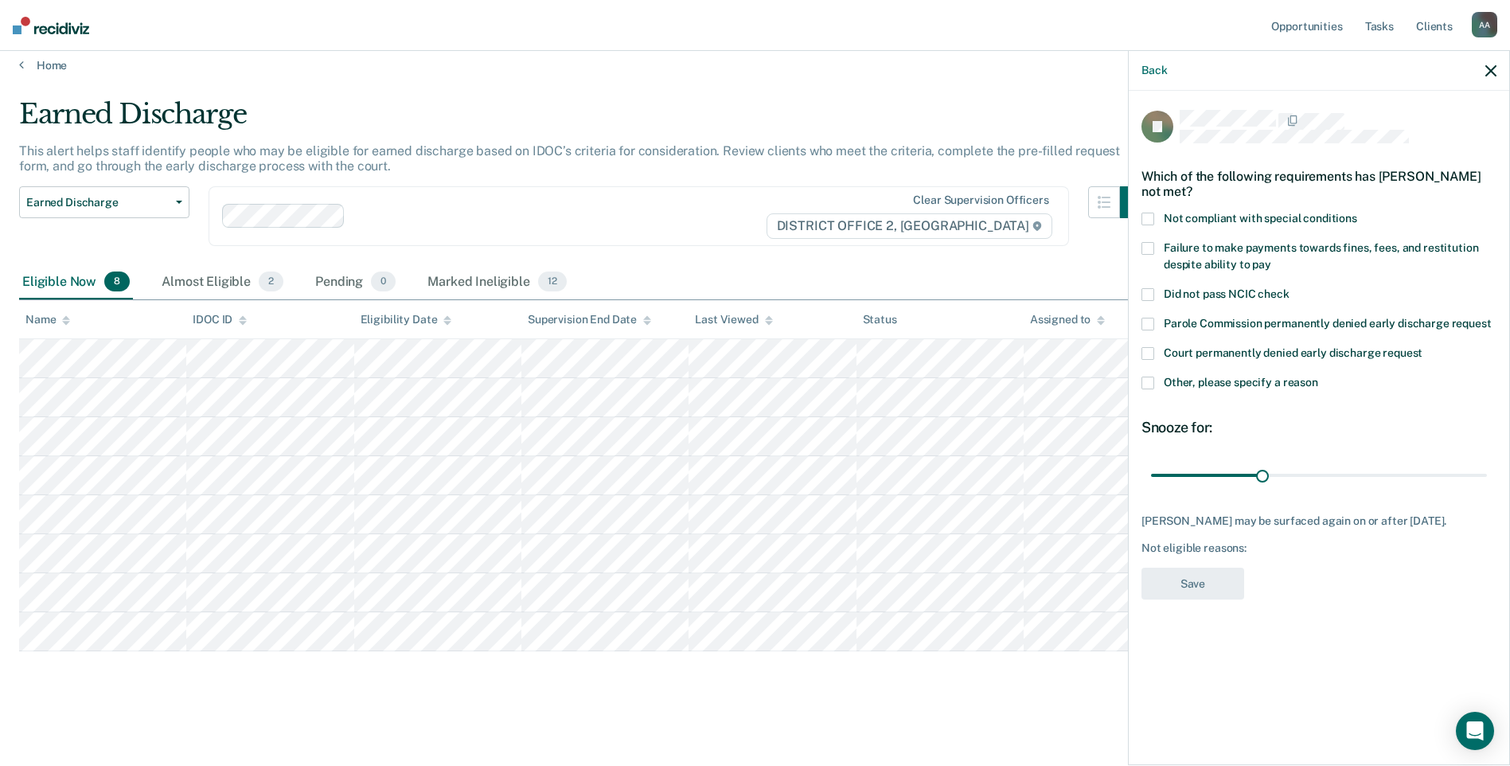
click at [1155, 248] on label "Failure to make payments towards fines, fees, and restitution despite ability t…" at bounding box center [1318, 258] width 355 height 33
drag, startPoint x: 1265, startPoint y: 472, endPoint x: 1524, endPoint y: 473, distance: 259.5
type input "90"
click at [1487, 473] on input "range" at bounding box center [1319, 475] width 336 height 28
click at [1223, 588] on button "Save" at bounding box center [1192, 584] width 103 height 33
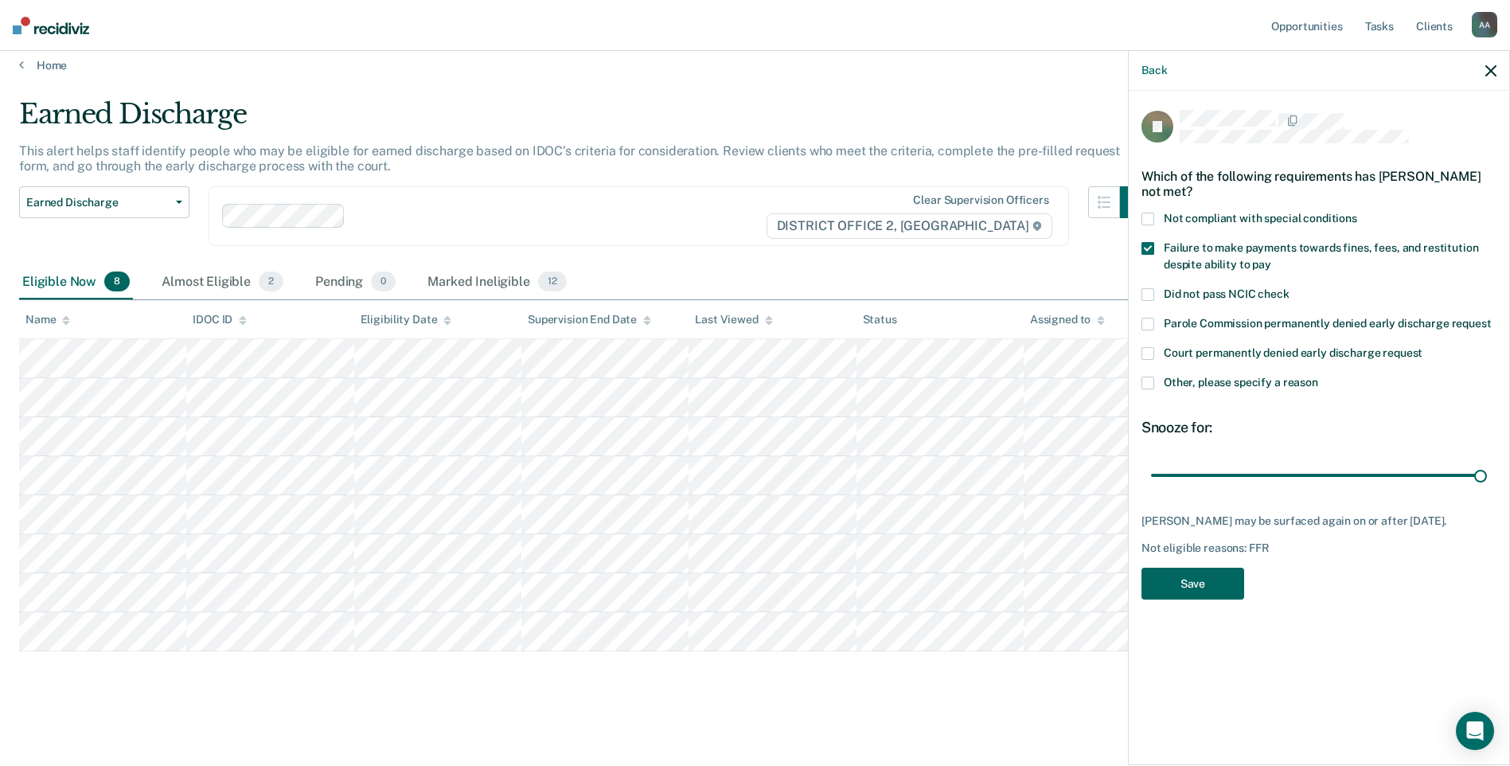
scroll to position [0, 0]
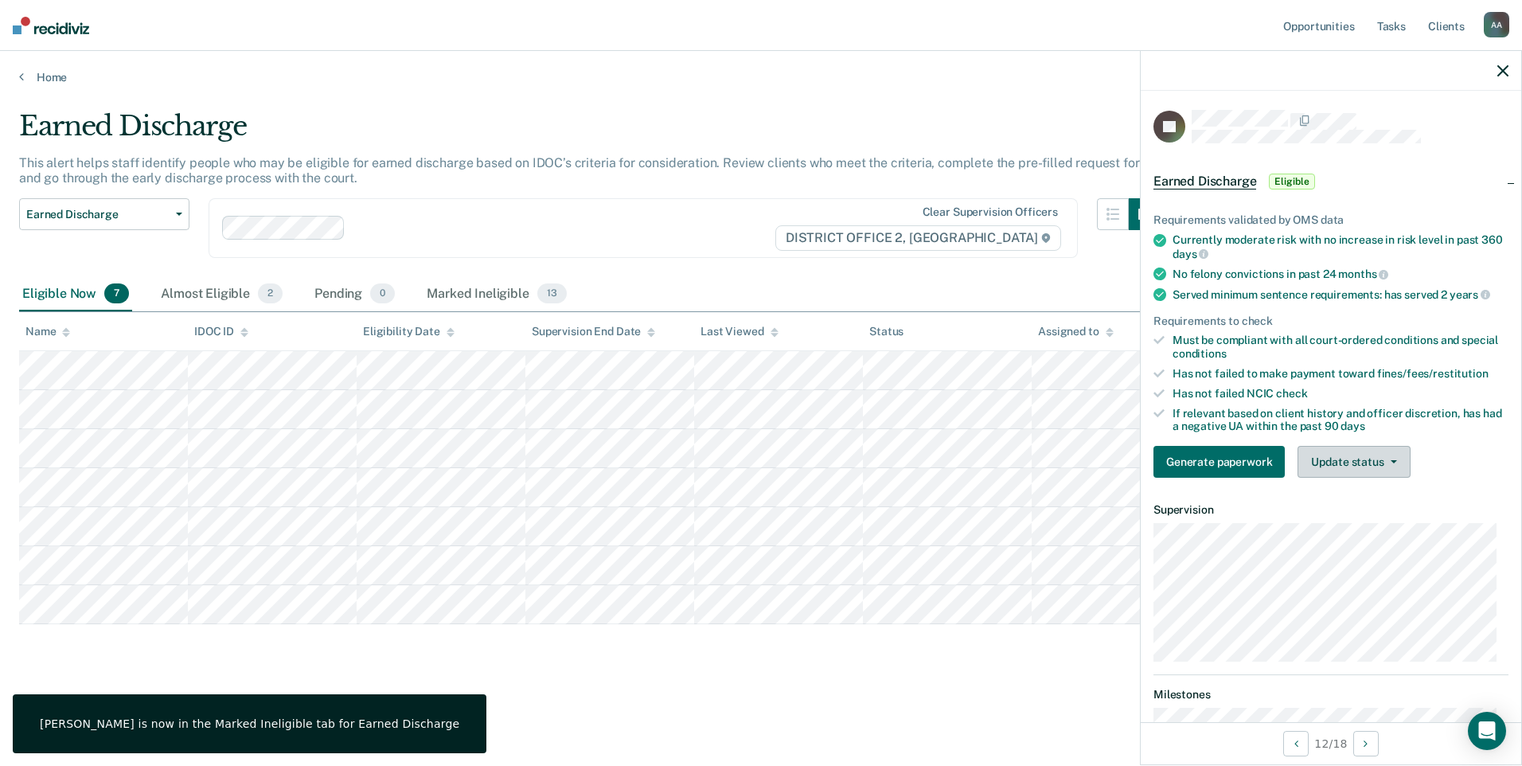
click at [1383, 466] on button "Update status" at bounding box center [1353, 462] width 112 height 32
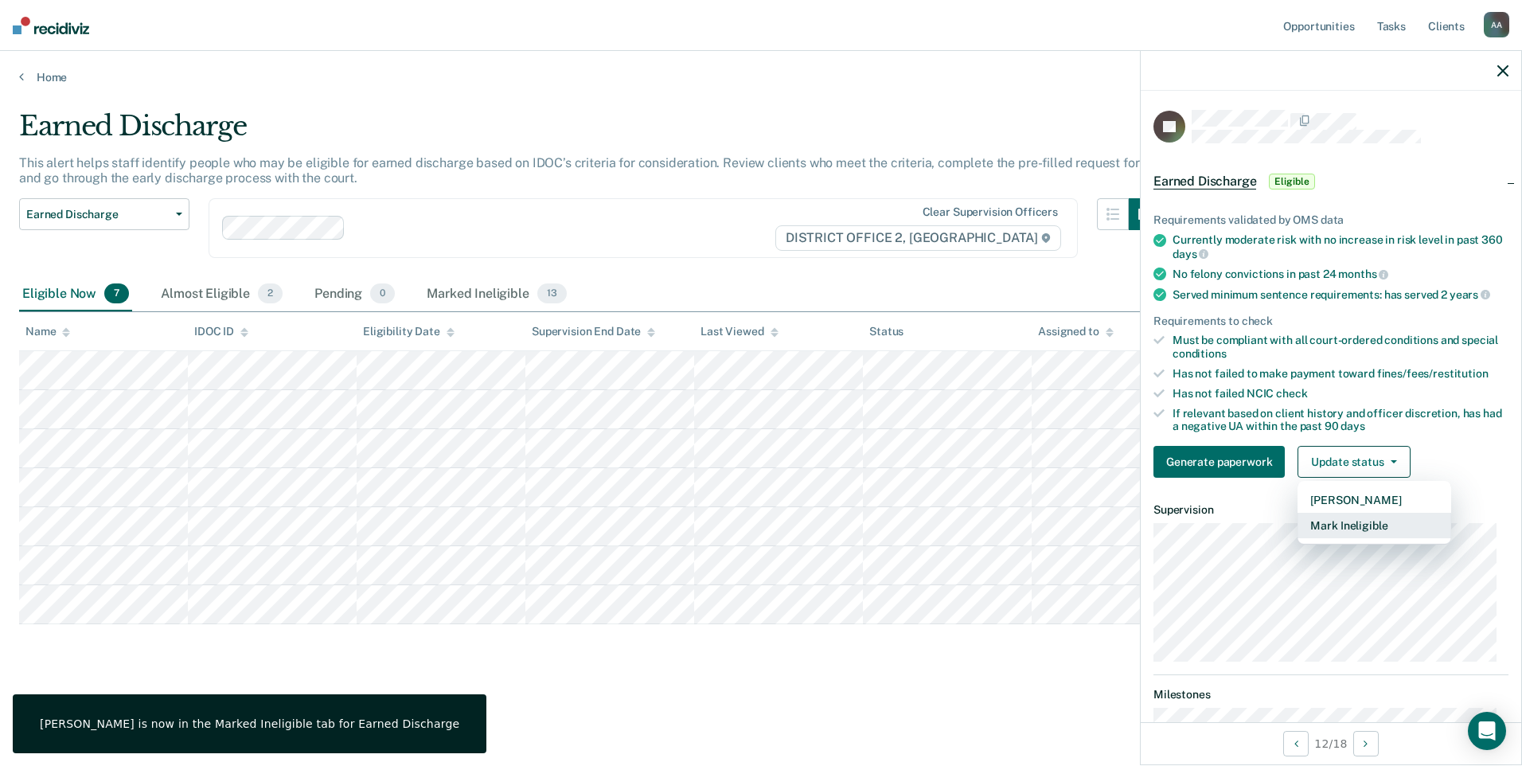
click at [1360, 529] on button "Mark Ineligible" at bounding box center [1374, 525] width 154 height 25
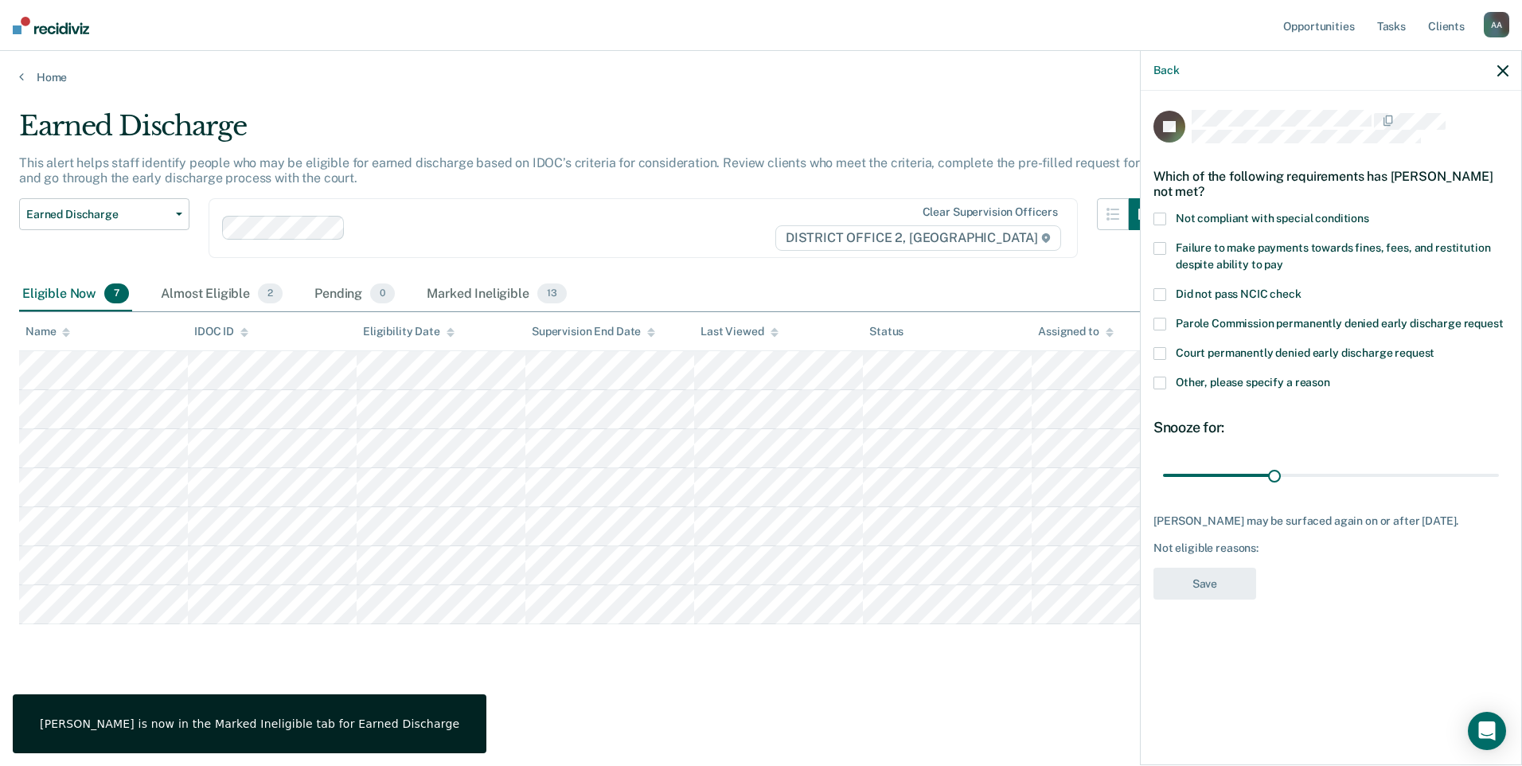
click at [1161, 219] on span at bounding box center [1159, 219] width 13 height 13
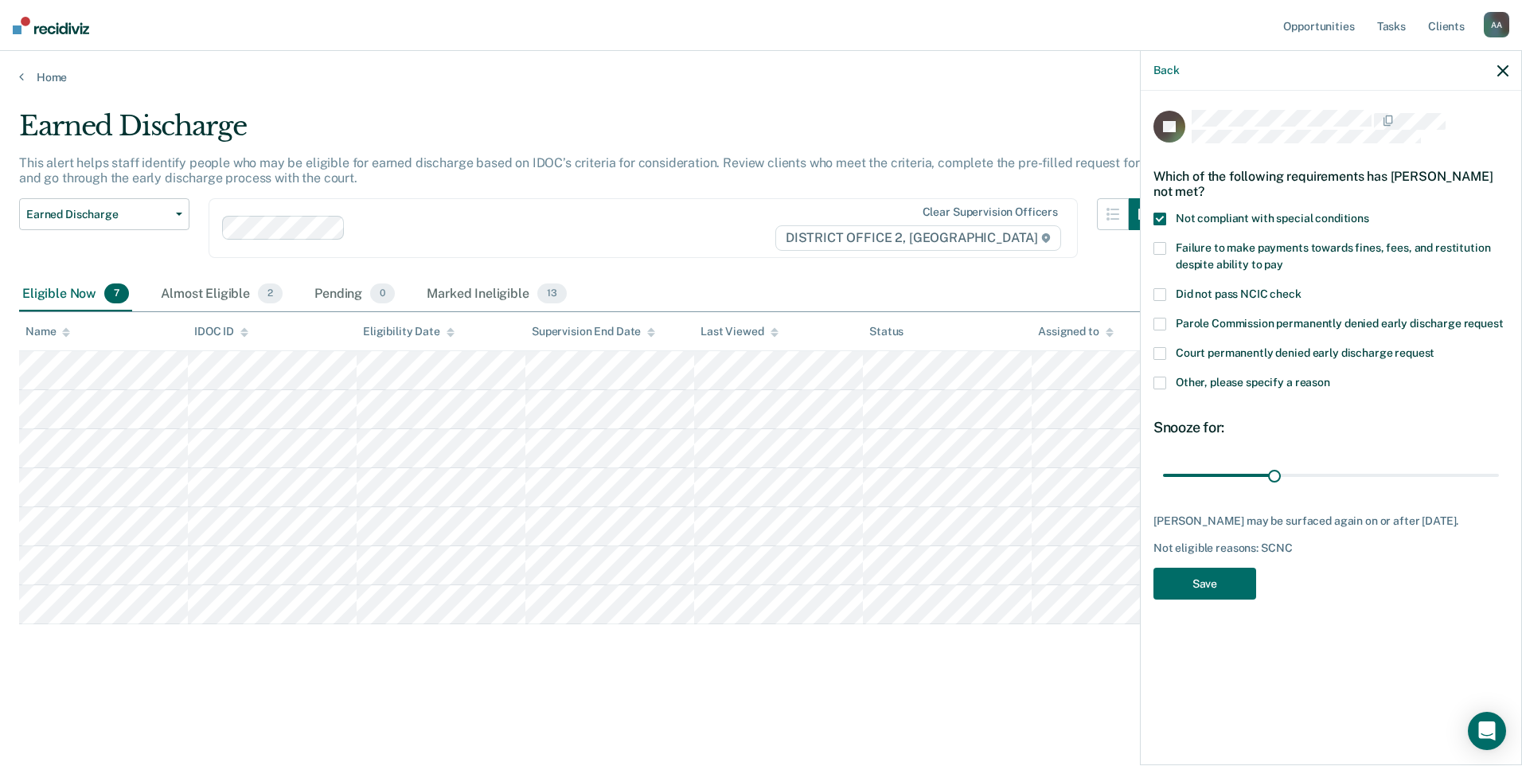
click at [1159, 254] on label "Failure to make payments towards fines, fees, and restitution despite ability t…" at bounding box center [1330, 258] width 355 height 33
drag, startPoint x: 1272, startPoint y: 481, endPoint x: 1492, endPoint y: 489, distance: 220.6
type input "90"
click at [1492, 489] on input "range" at bounding box center [1331, 475] width 336 height 28
click at [1249, 600] on button "Save" at bounding box center [1204, 584] width 103 height 33
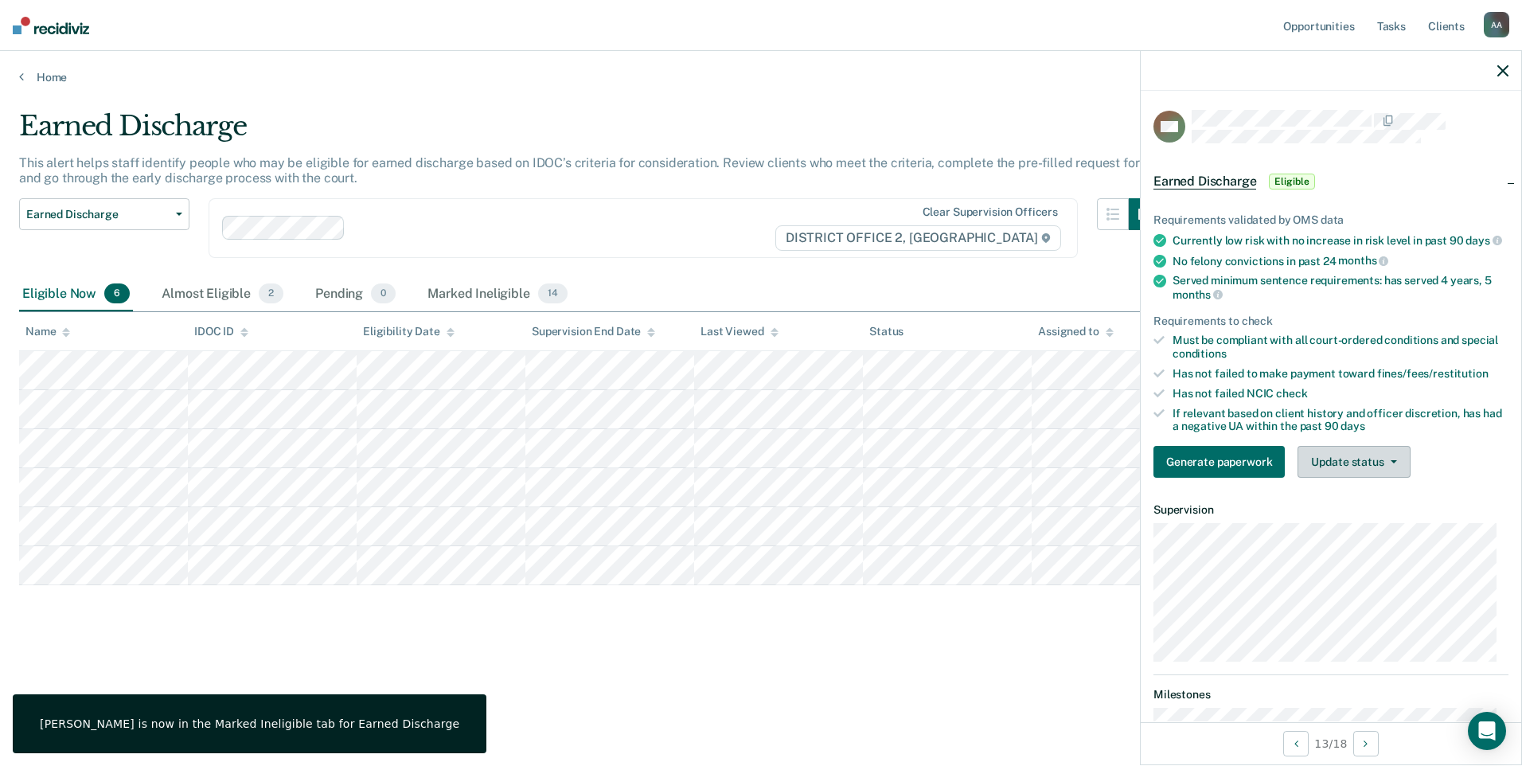
click at [1316, 467] on button "Update status" at bounding box center [1353, 462] width 112 height 32
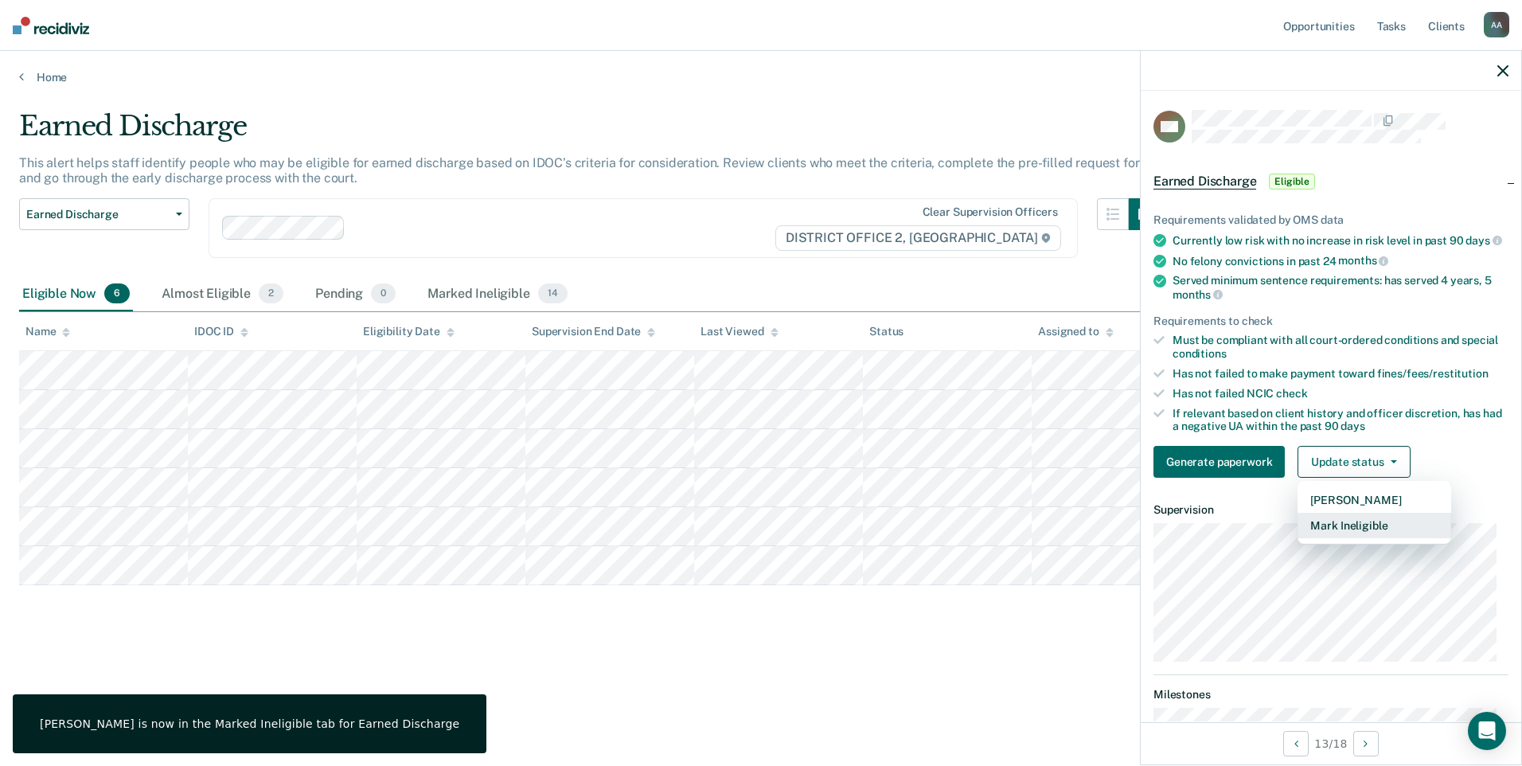
click at [1319, 529] on button "Mark Ineligible" at bounding box center [1374, 525] width 154 height 25
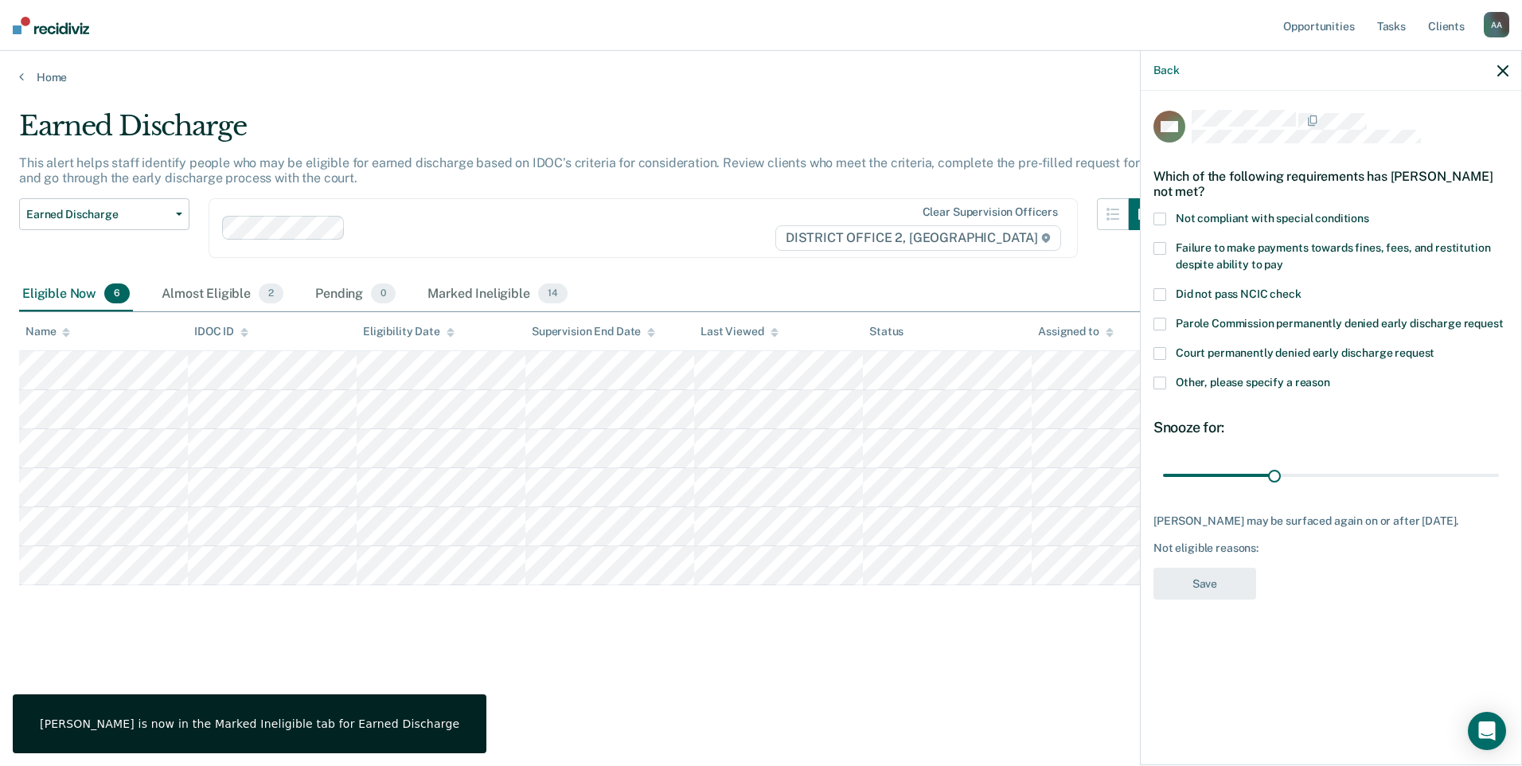
click at [1162, 216] on span at bounding box center [1159, 219] width 13 height 13
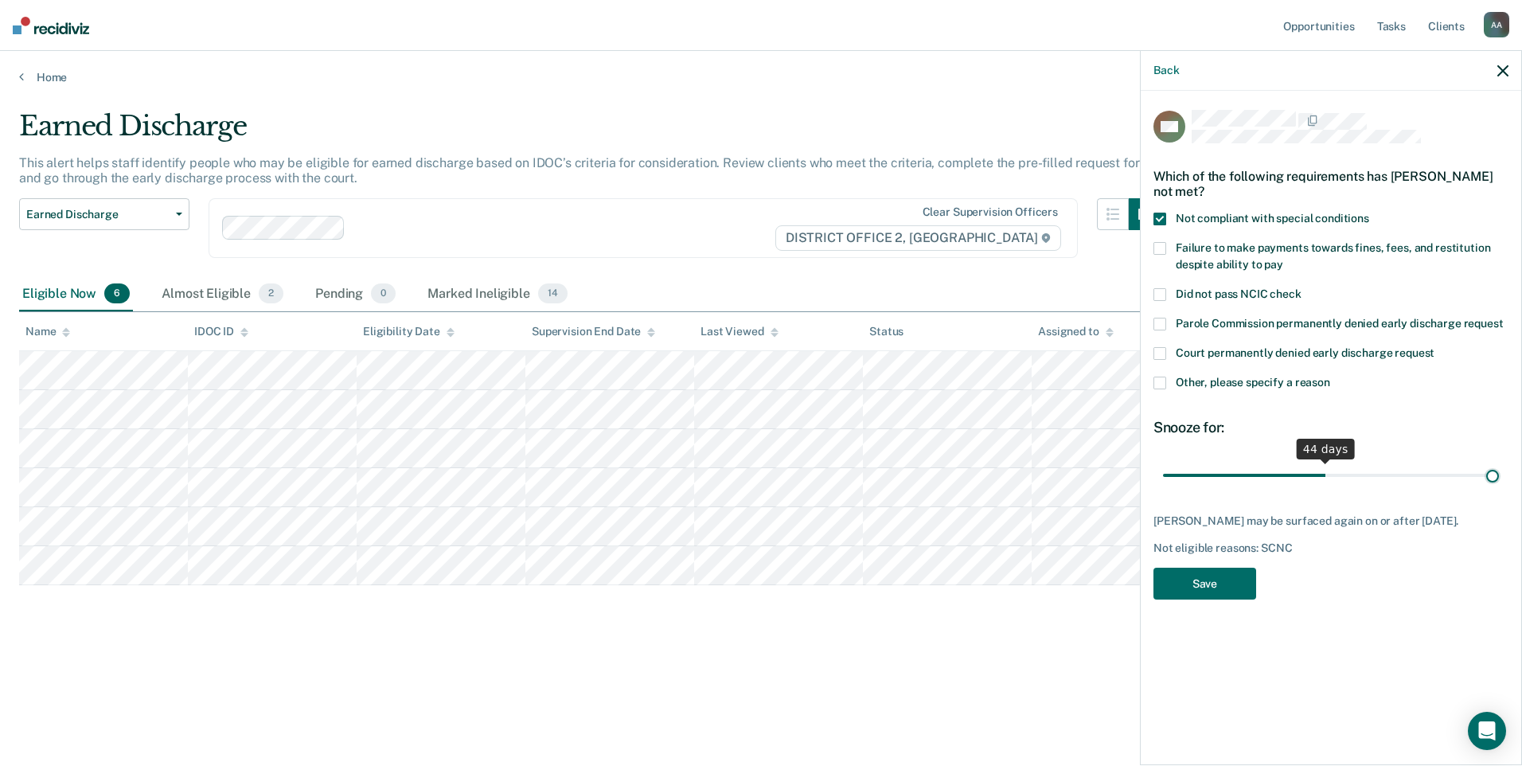
drag, startPoint x: 1275, startPoint y: 471, endPoint x: 1524, endPoint y: 490, distance: 249.8
type input "90"
click at [1499, 489] on input "range" at bounding box center [1331, 475] width 336 height 28
click at [1238, 593] on button "Save" at bounding box center [1204, 584] width 103 height 33
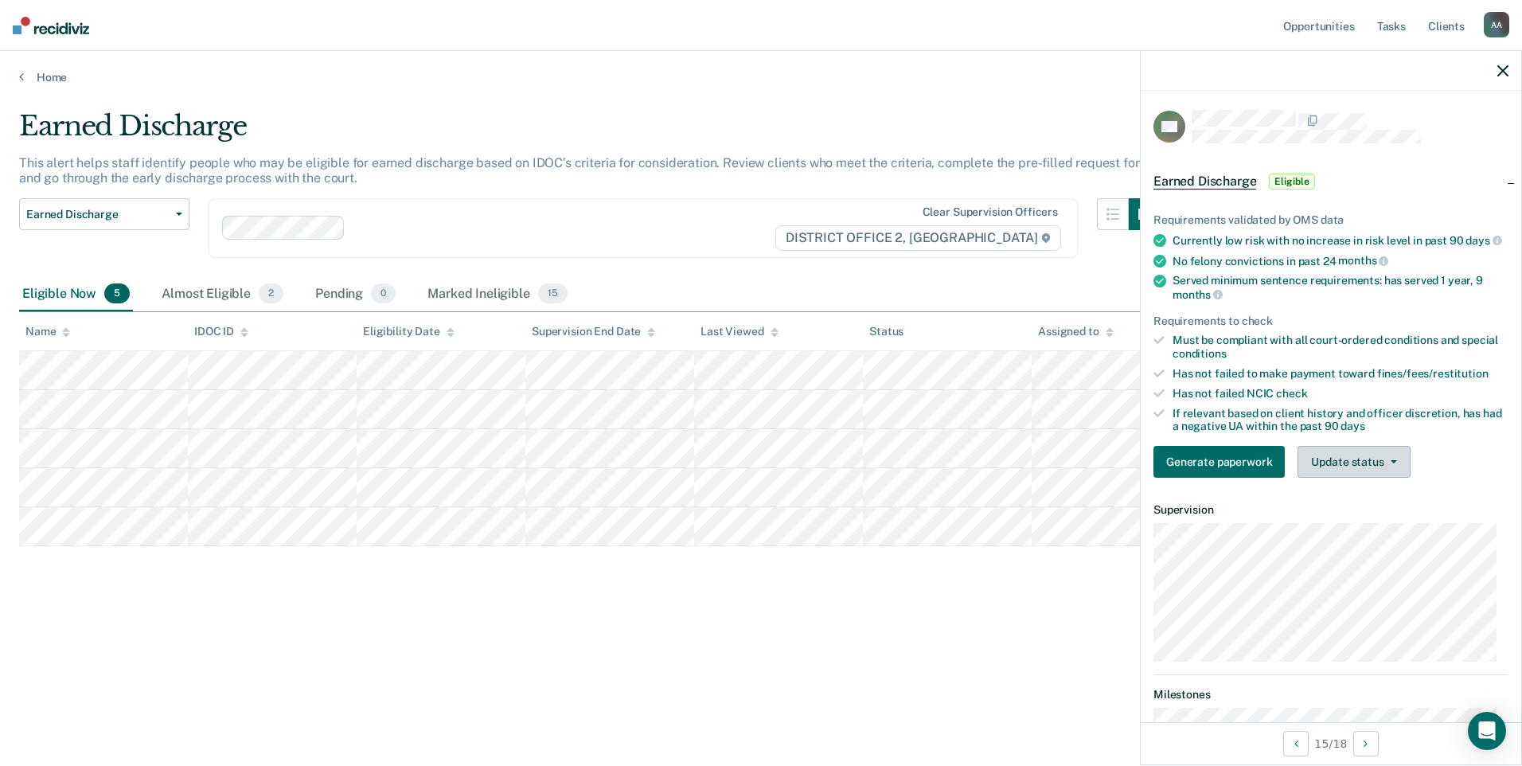
click at [1360, 478] on button "Update status" at bounding box center [1353, 462] width 112 height 32
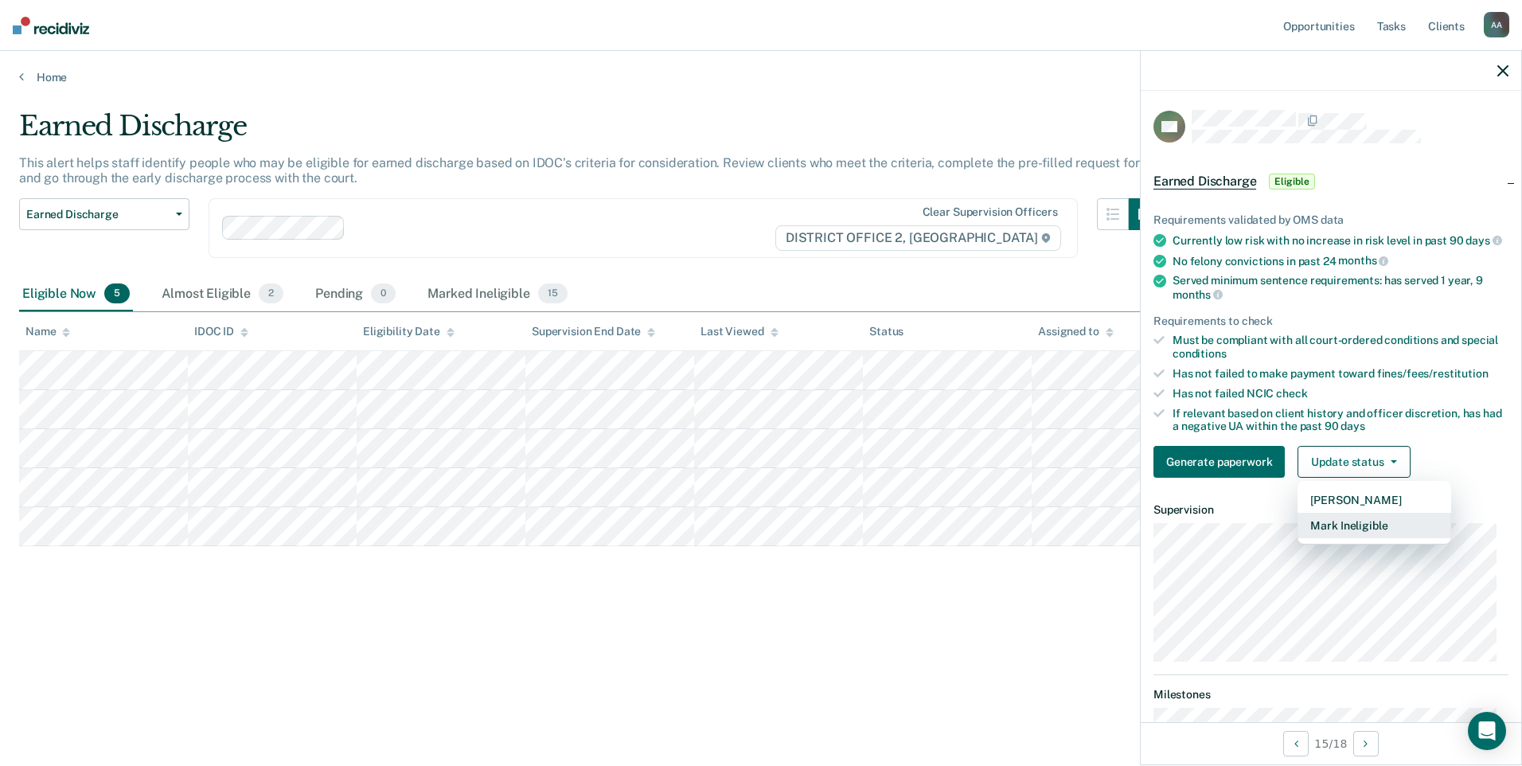
click at [1343, 532] on button "Mark Ineligible" at bounding box center [1374, 525] width 154 height 25
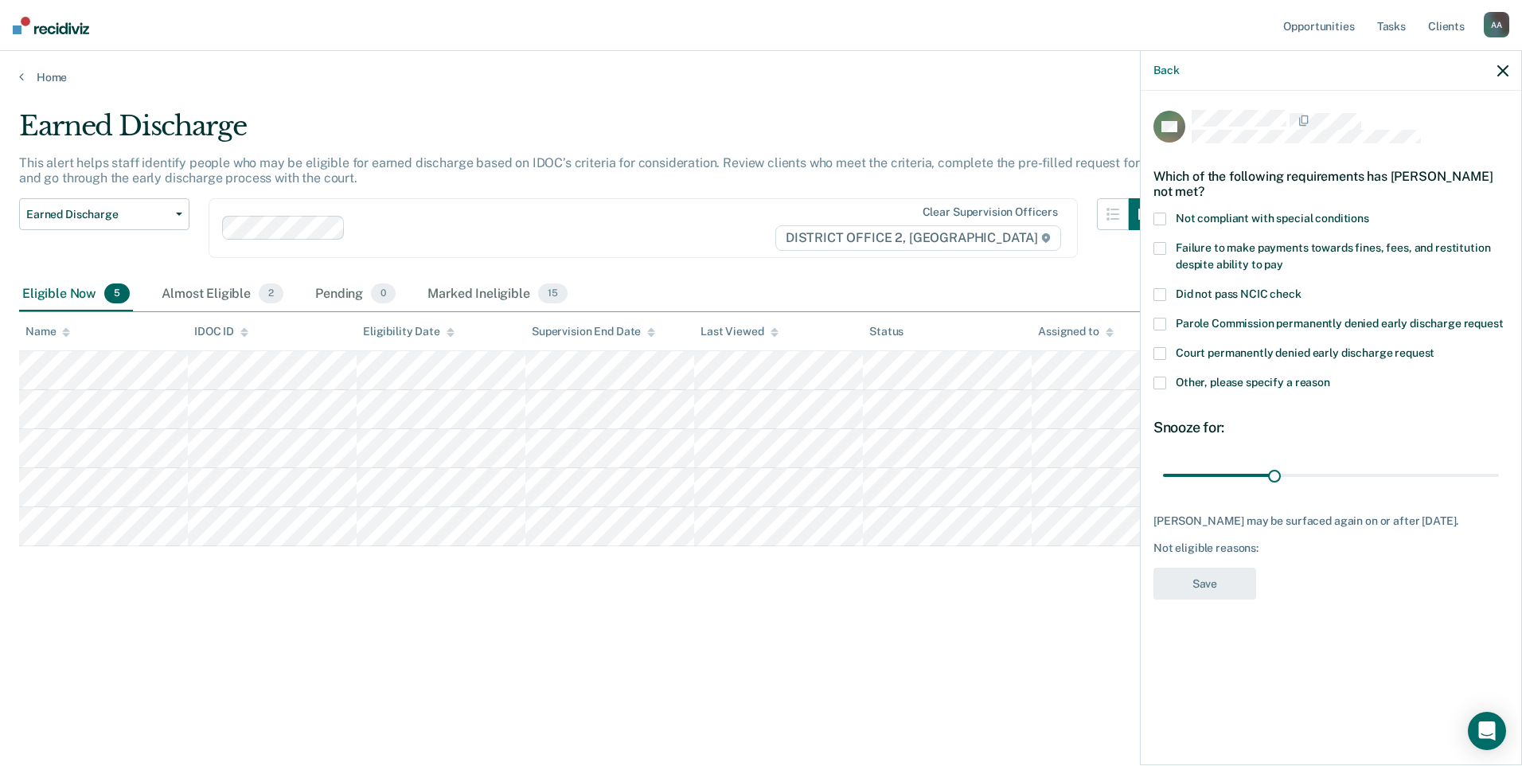
click at [1162, 253] on label "Failure to make payments towards fines, fees, and restitution despite ability t…" at bounding box center [1330, 258] width 355 height 33
drag, startPoint x: 1276, startPoint y: 467, endPoint x: 1524, endPoint y: 477, distance: 248.5
type input "90"
click at [1499, 477] on input "range" at bounding box center [1331, 475] width 336 height 28
click at [1180, 574] on button "Save" at bounding box center [1204, 584] width 103 height 33
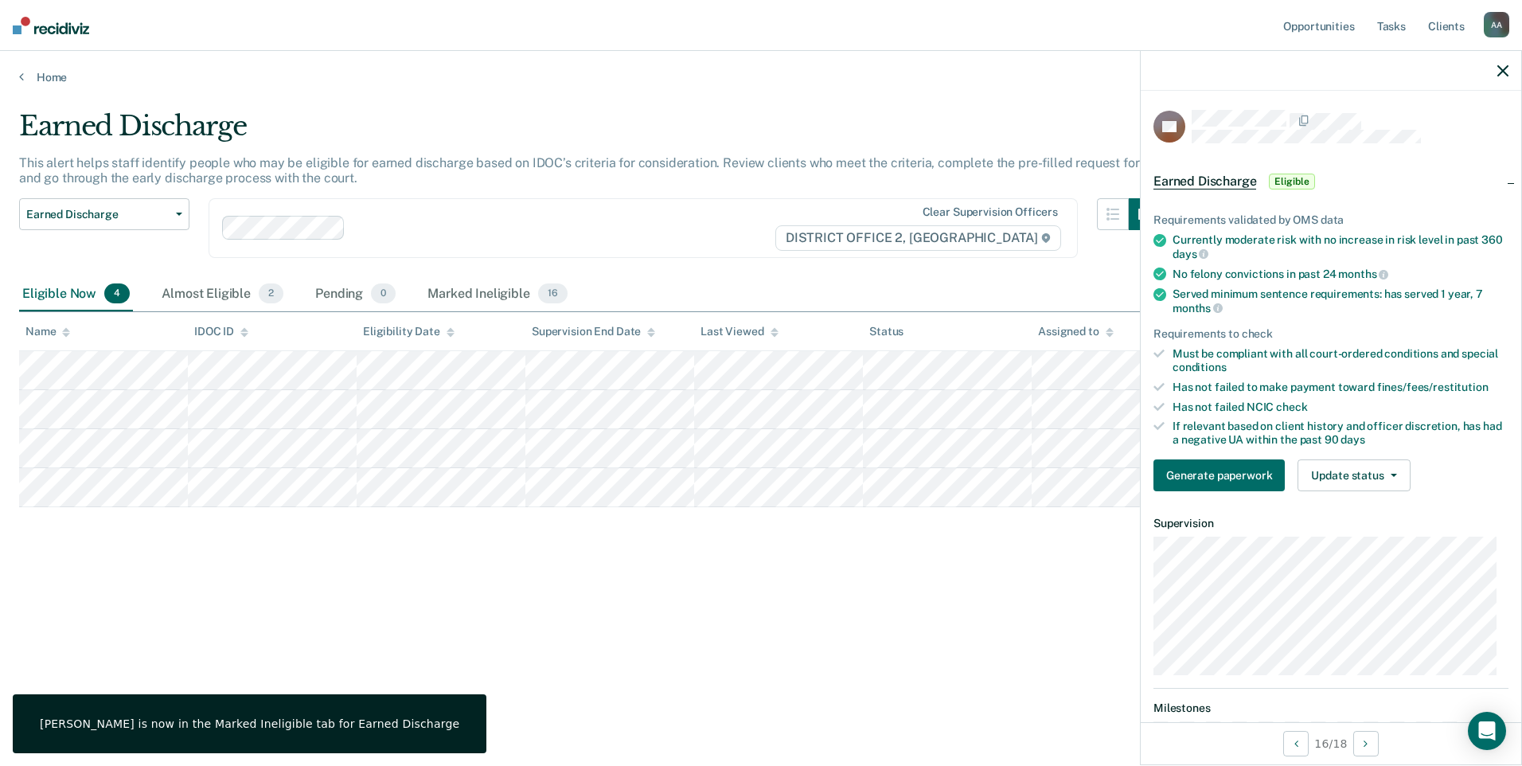
click at [1370, 490] on div "Requirements validated by OMS data Currently moderate risk with no increase in …" at bounding box center [1331, 346] width 380 height 316
click at [1366, 483] on button "Update status" at bounding box center [1353, 475] width 112 height 32
click at [1364, 537] on button "Mark Ineligible" at bounding box center [1374, 538] width 154 height 25
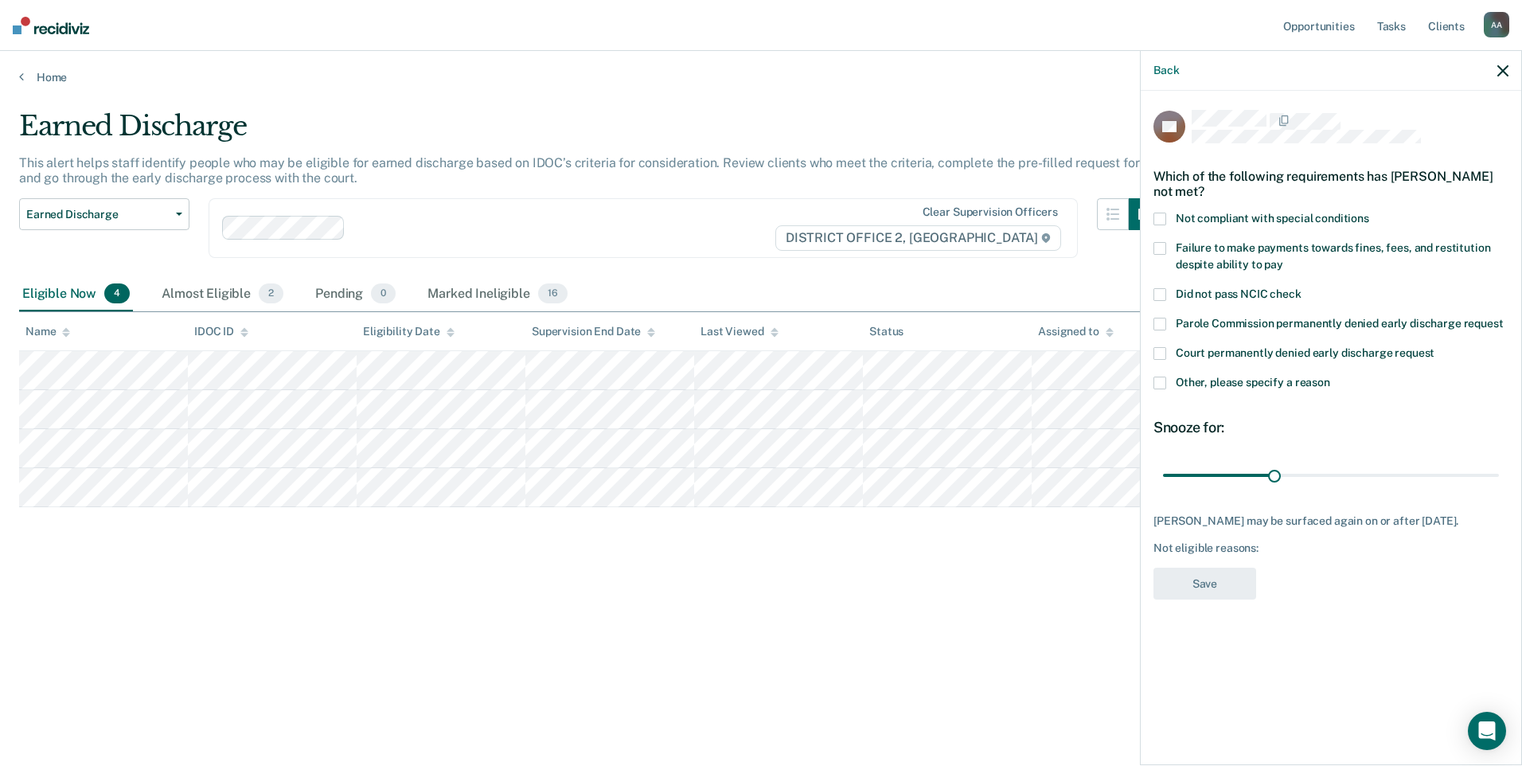
click at [1155, 242] on span at bounding box center [1159, 248] width 13 height 13
click at [1161, 237] on div "Not compliant with special conditions" at bounding box center [1330, 227] width 355 height 29
click at [1160, 219] on span at bounding box center [1159, 219] width 13 height 13
click at [1159, 248] on span at bounding box center [1159, 248] width 13 height 13
click at [1157, 206] on div "Which of the following requirements has [PERSON_NAME] not met?" at bounding box center [1330, 184] width 355 height 56
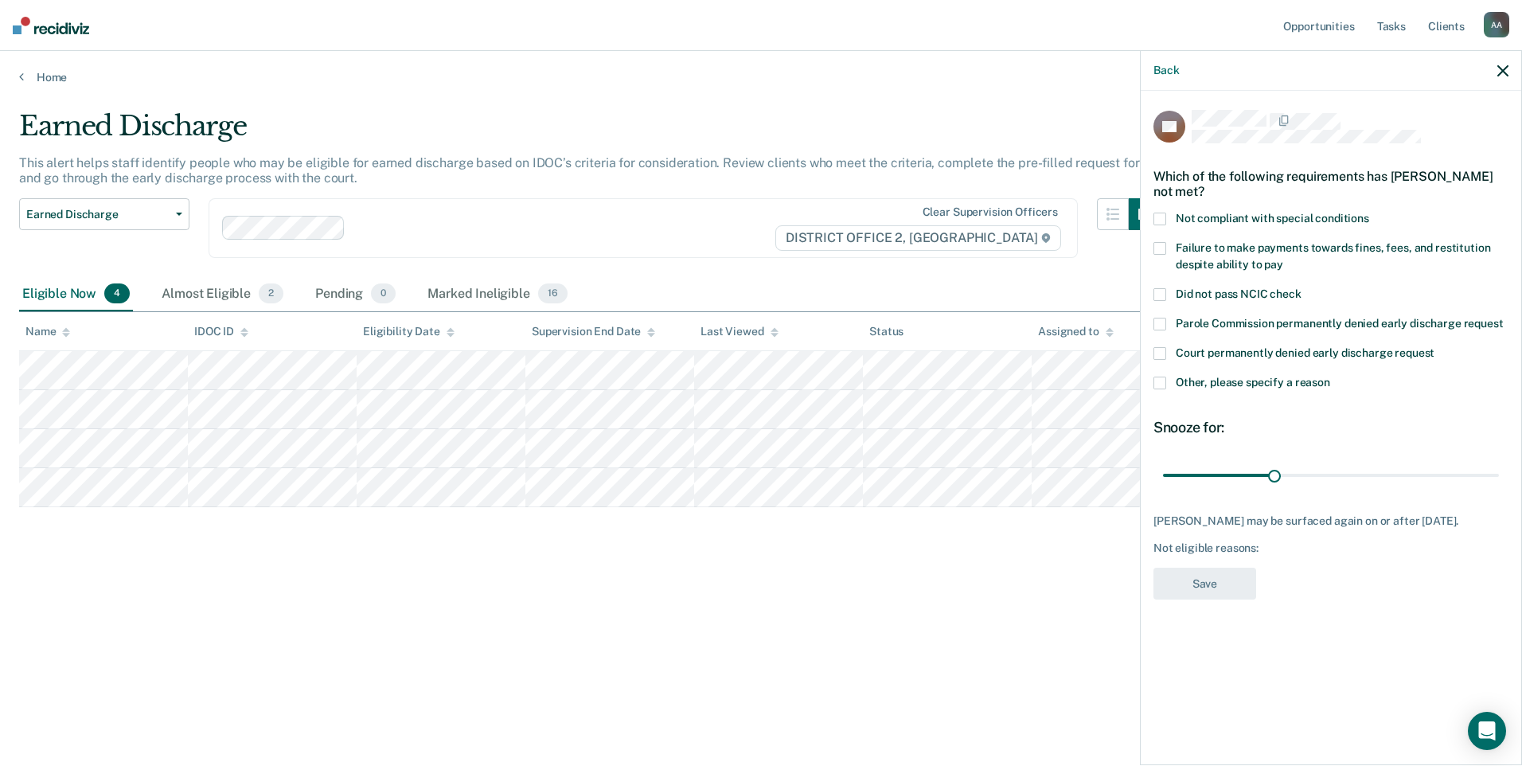
click at [1157, 217] on span at bounding box center [1159, 219] width 13 height 13
drag, startPoint x: 1279, startPoint y: 480, endPoint x: 1524, endPoint y: 496, distance: 245.7
type input "90"
click at [1499, 489] on input "range" at bounding box center [1331, 475] width 336 height 28
click at [1217, 581] on button "Save" at bounding box center [1204, 584] width 103 height 33
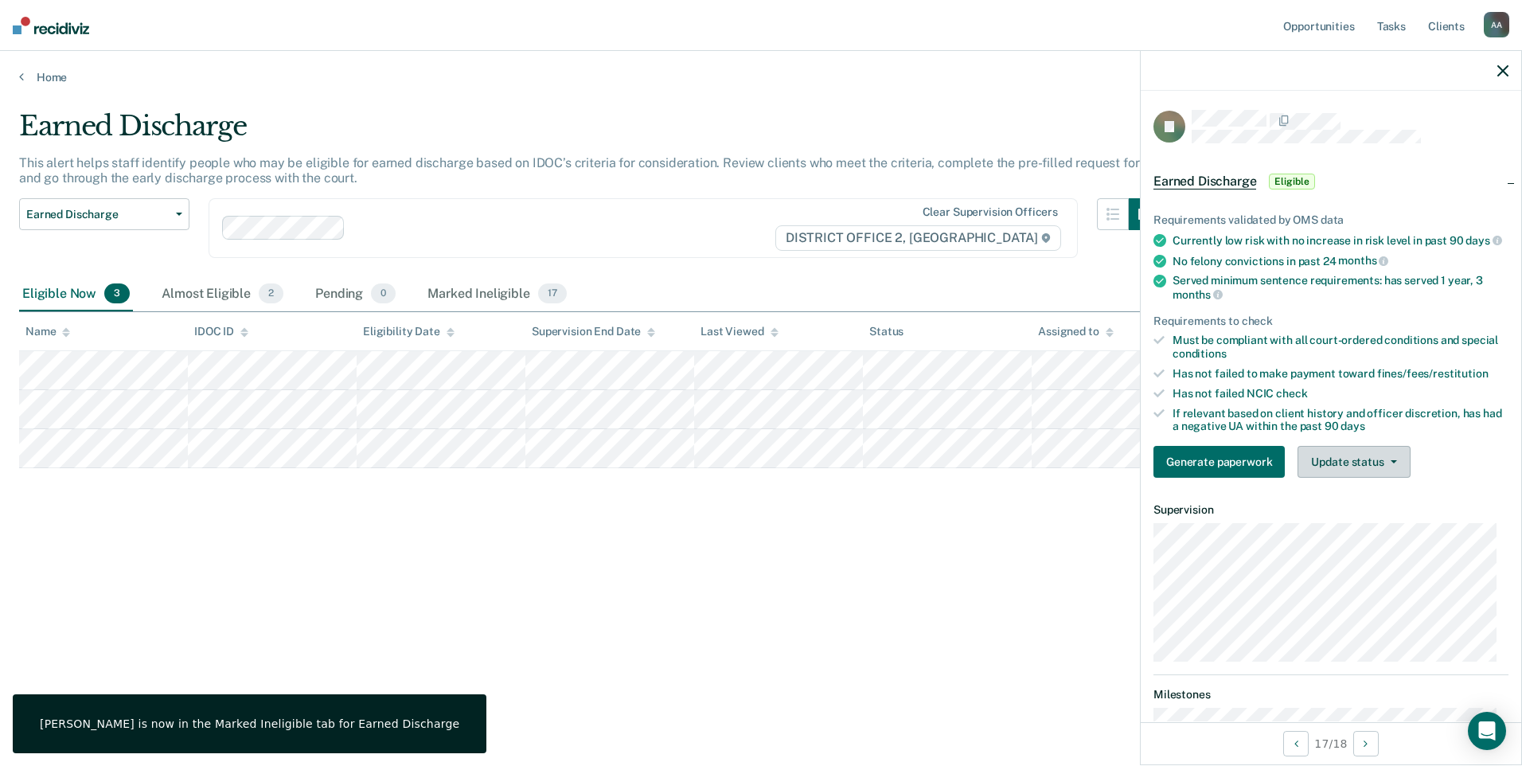
click at [1361, 473] on button "Update status" at bounding box center [1353, 462] width 112 height 32
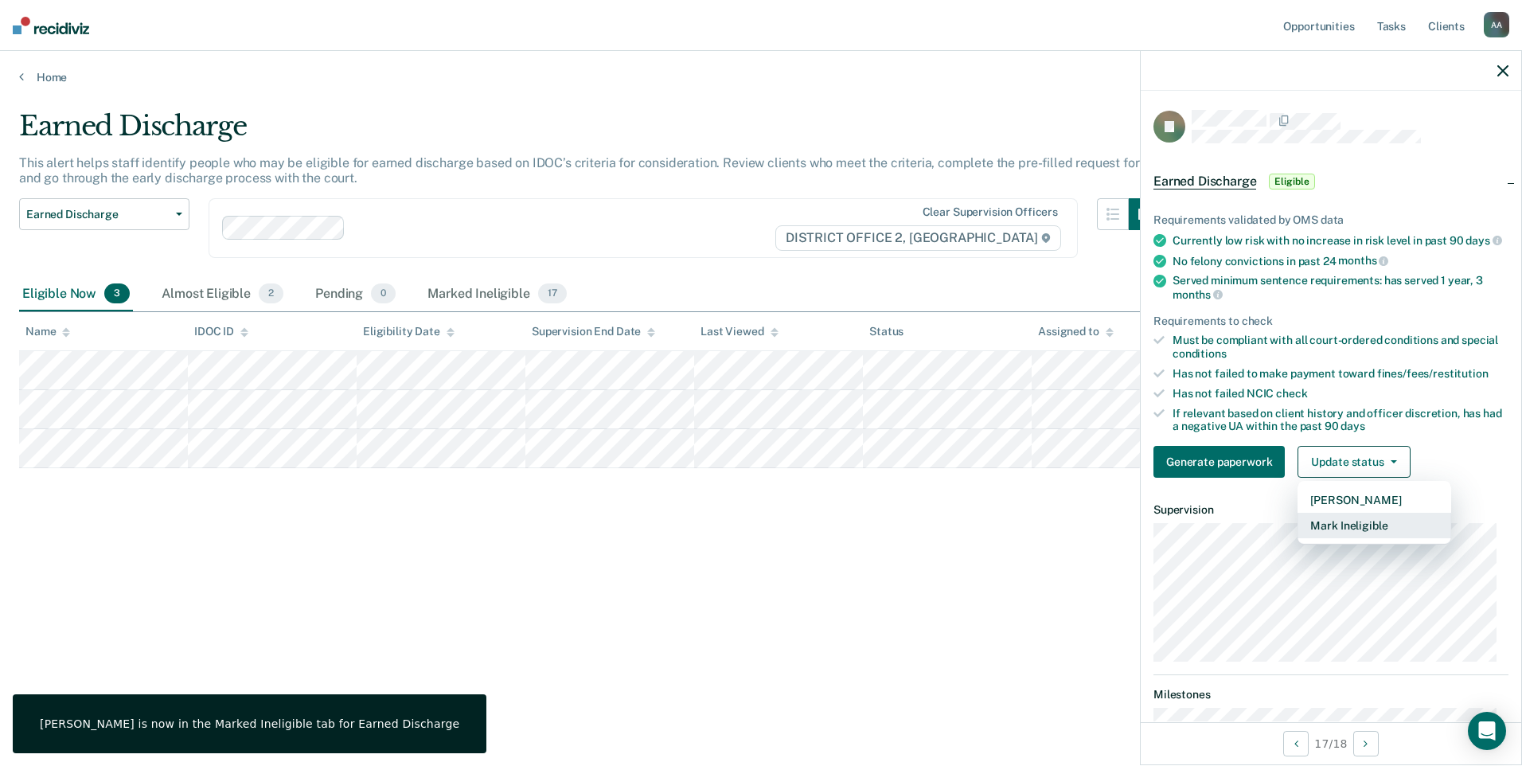
click at [1366, 535] on button "Mark Ineligible" at bounding box center [1374, 525] width 154 height 25
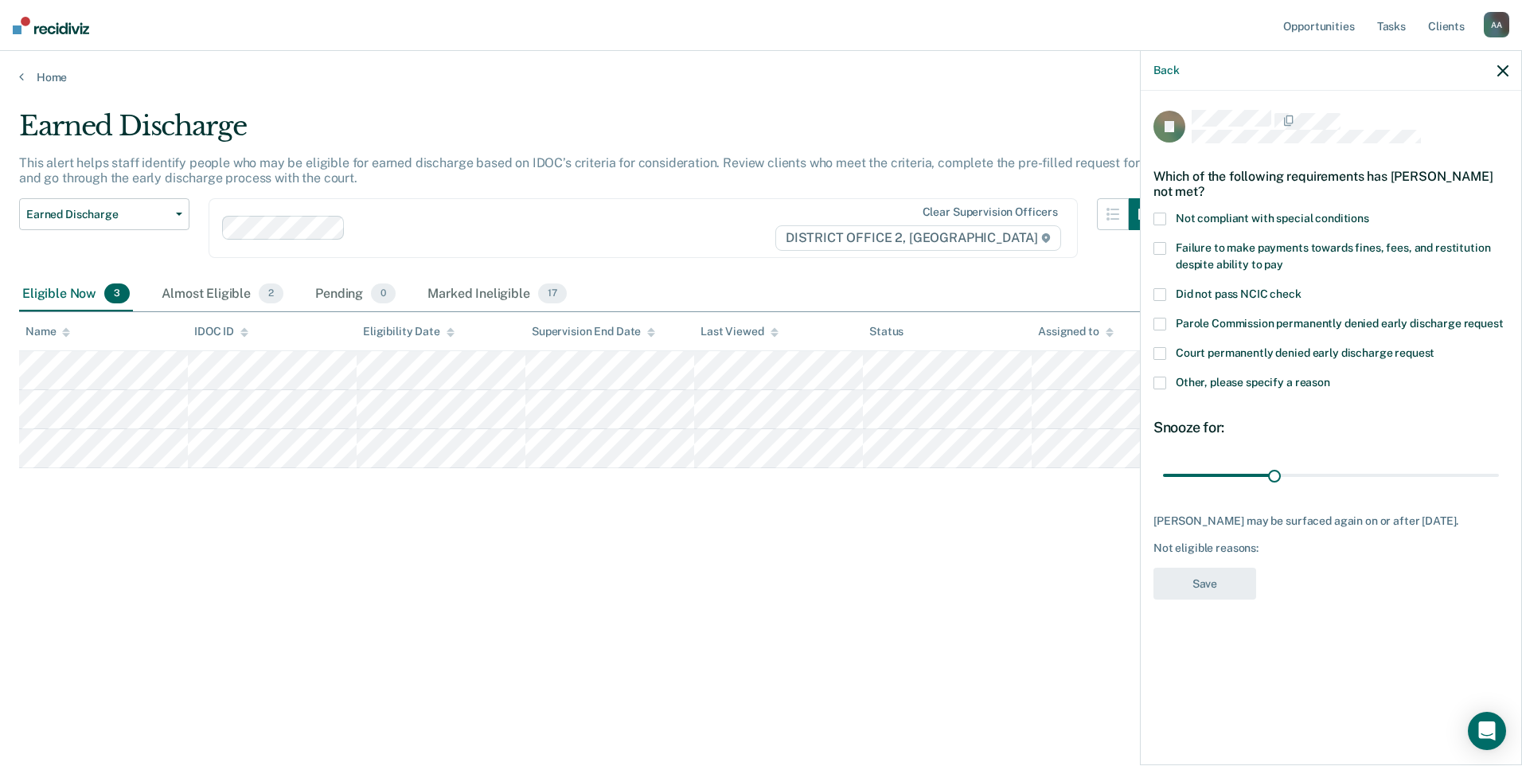
click at [1155, 217] on span at bounding box center [1159, 219] width 13 height 13
click at [1159, 245] on span at bounding box center [1159, 248] width 13 height 13
drag, startPoint x: 1277, startPoint y: 476, endPoint x: 1490, endPoint y: 496, distance: 214.3
type input "90"
click at [1499, 480] on input "range" at bounding box center [1331, 475] width 336 height 28
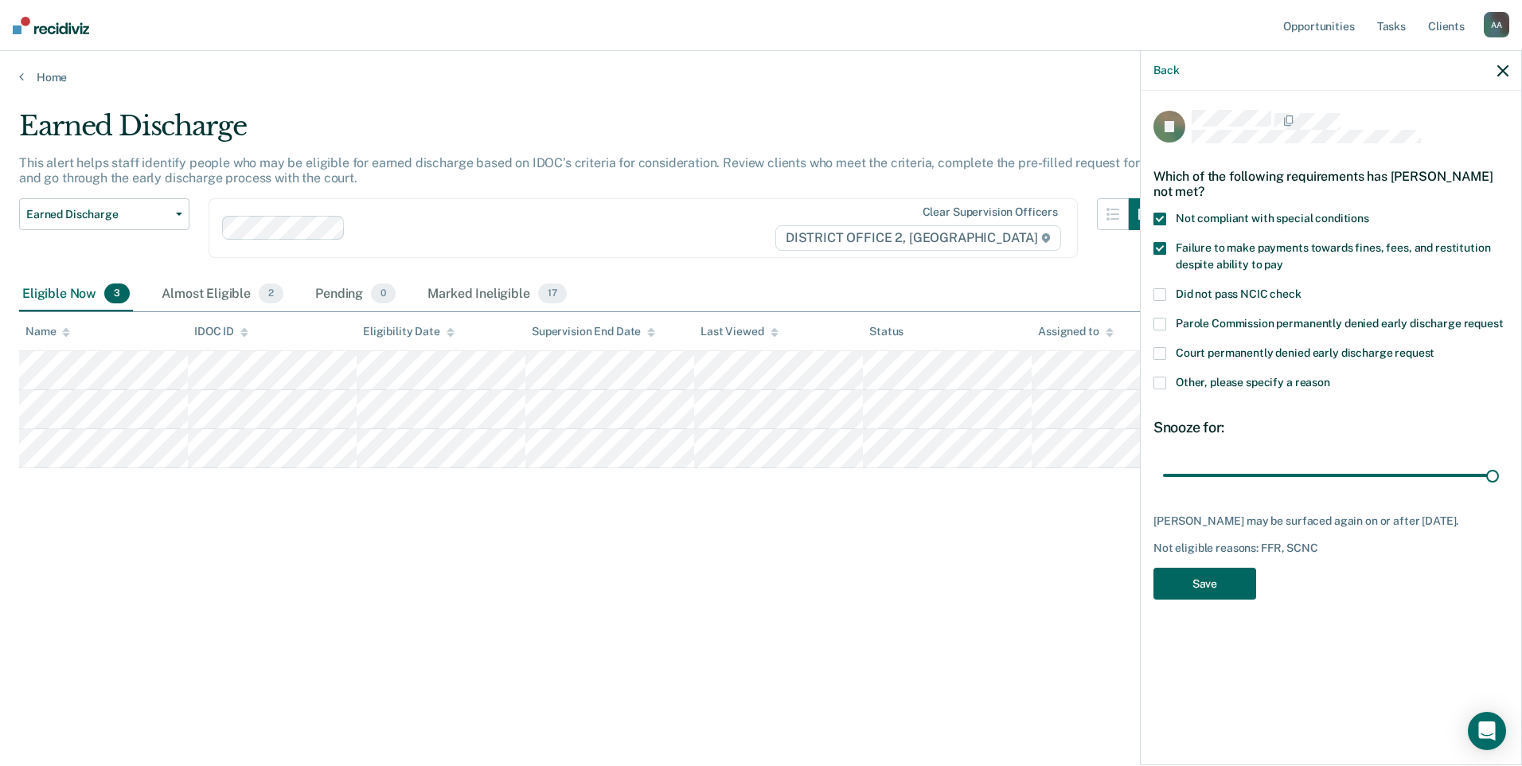
click at [1227, 591] on button "Save" at bounding box center [1204, 584] width 103 height 33
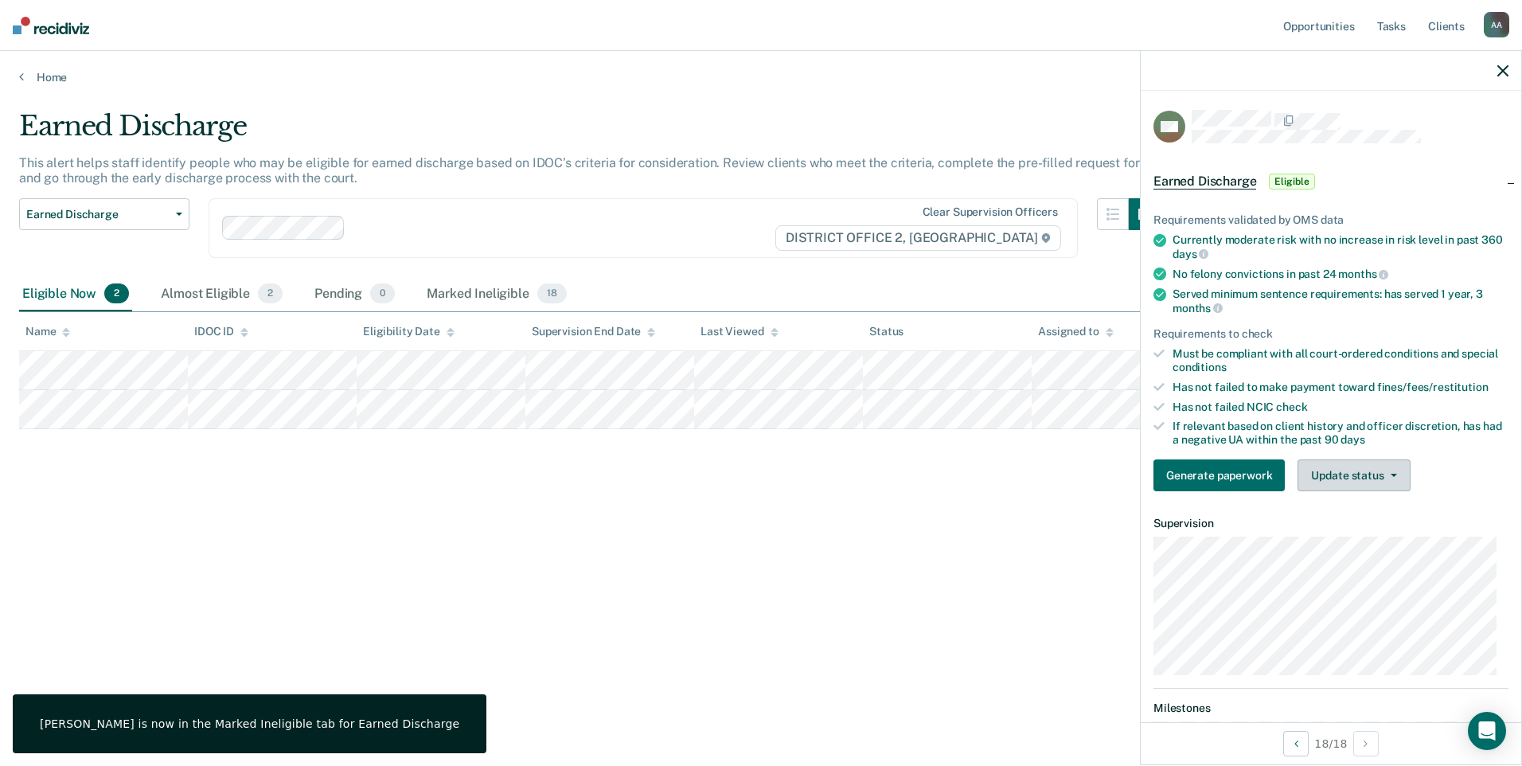
click at [1321, 474] on button "Update status" at bounding box center [1353, 475] width 112 height 32
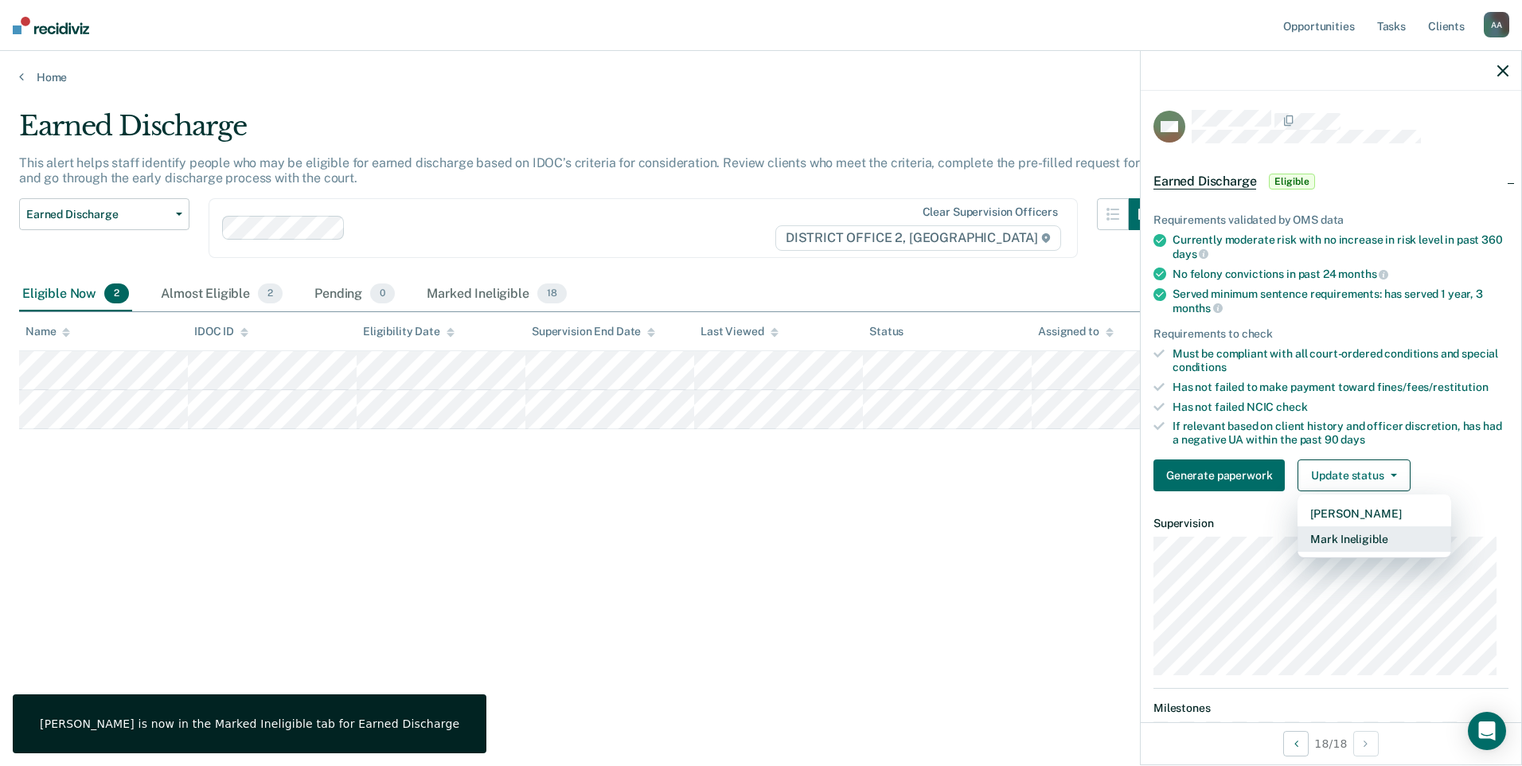
click at [1309, 526] on button "Mark Ineligible" at bounding box center [1374, 538] width 154 height 25
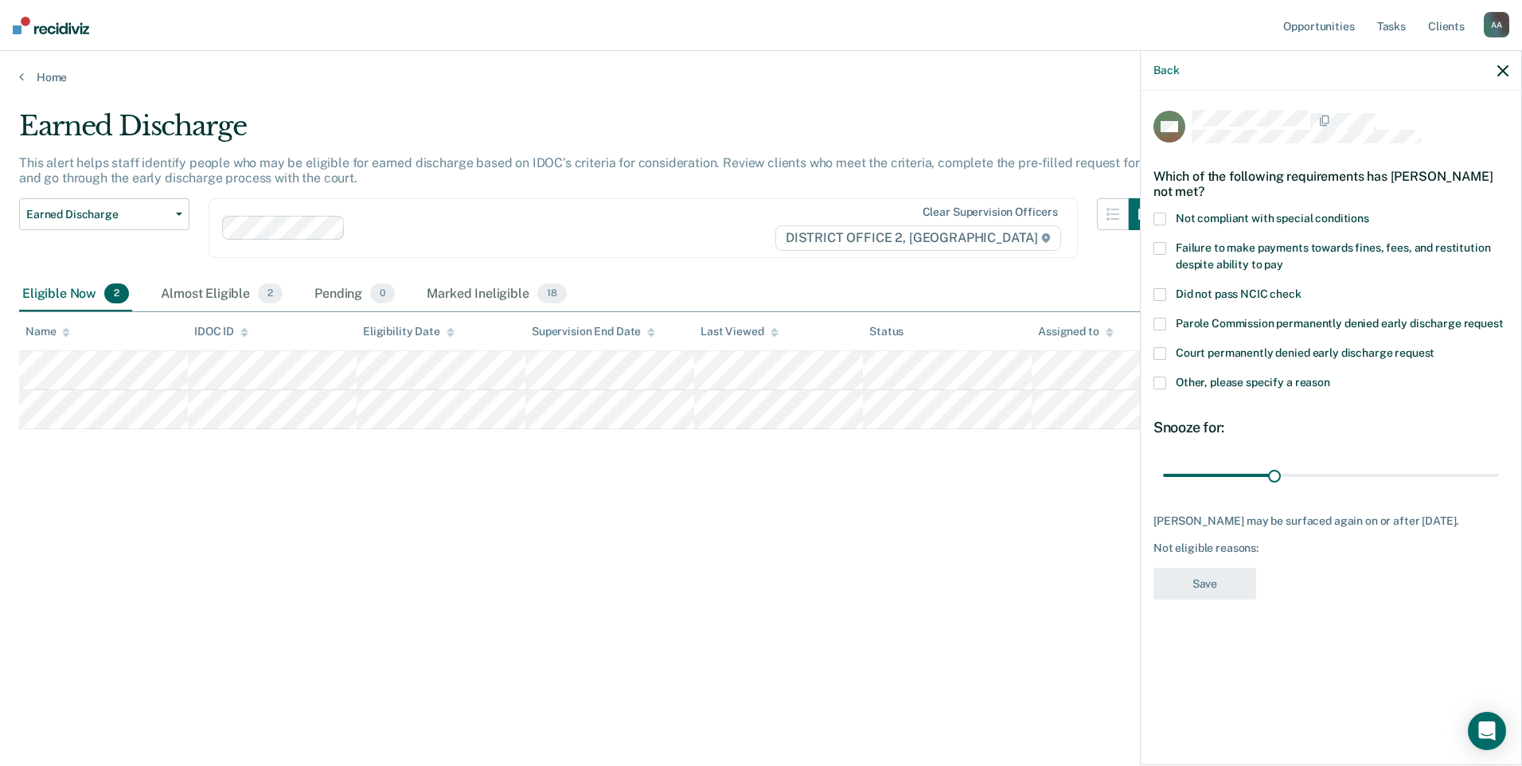
click at [1159, 215] on span at bounding box center [1159, 219] width 13 height 13
drag, startPoint x: 1278, startPoint y: 473, endPoint x: 1521, endPoint y: 484, distance: 243.0
type input "90"
click at [1499, 484] on input "range" at bounding box center [1331, 475] width 336 height 28
click at [1218, 590] on button "Save" at bounding box center [1204, 584] width 103 height 33
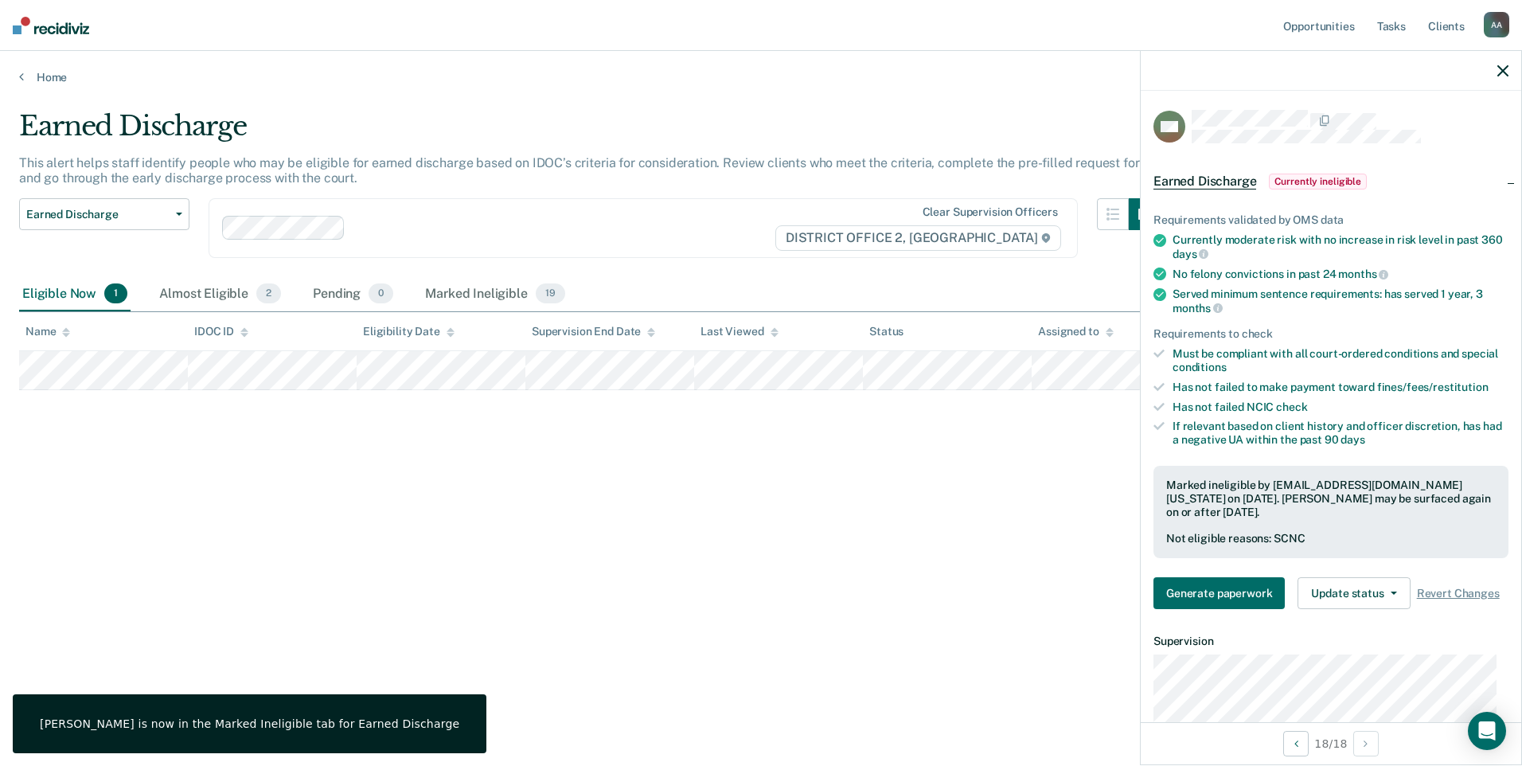
click at [573, 533] on div "Earned Discharge This alert helps staff identify people who may be eligible for…" at bounding box center [761, 378] width 1484 height 536
click at [1497, 72] on icon "button" at bounding box center [1502, 70] width 11 height 11
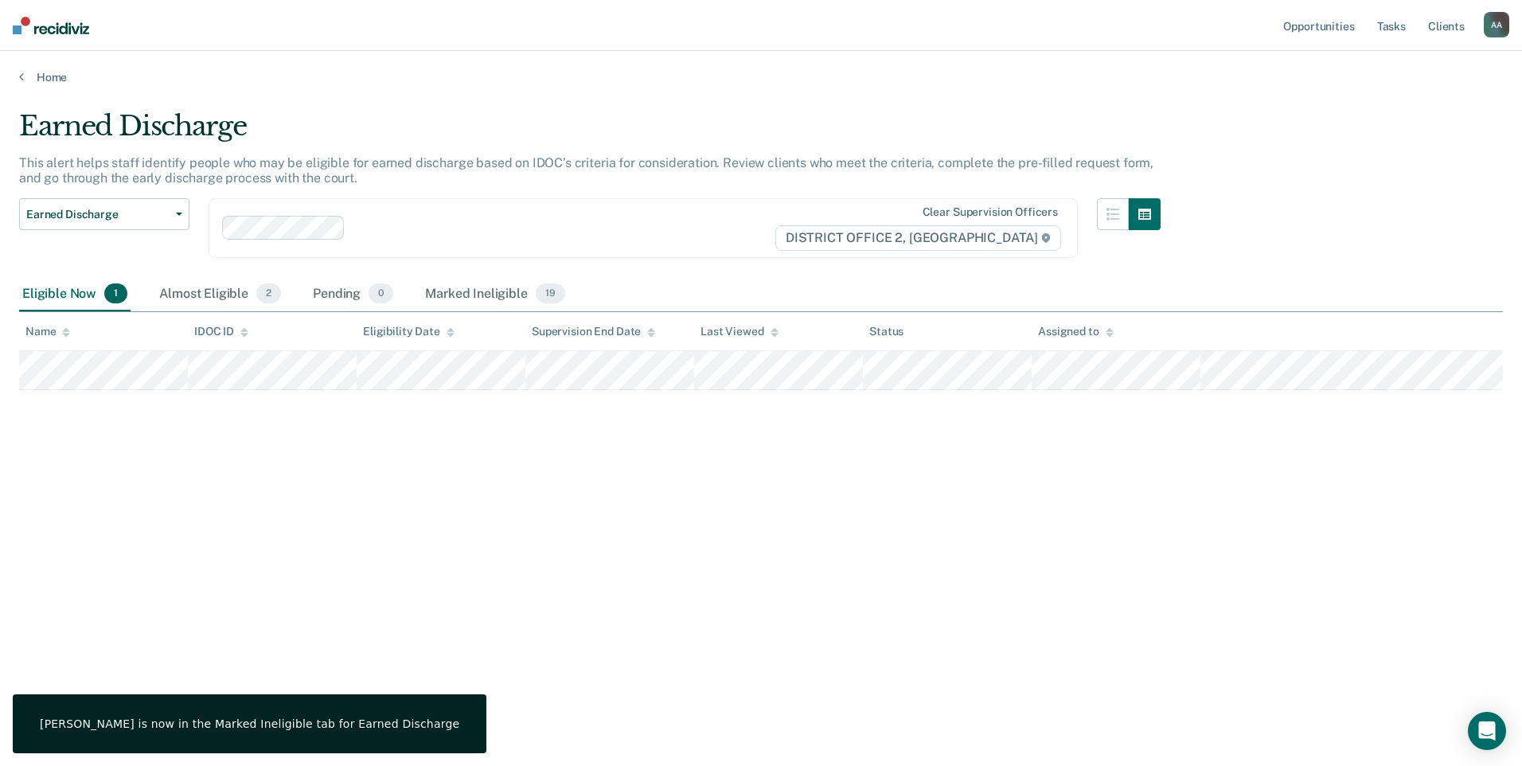
click at [702, 548] on div "Earned Discharge This alert helps staff identify people who may be eligible for…" at bounding box center [761, 378] width 1484 height 536
click at [53, 84] on main "Earned Discharge This alert helps staff identify people who may be eligible for…" at bounding box center [761, 422] width 1522 height 677
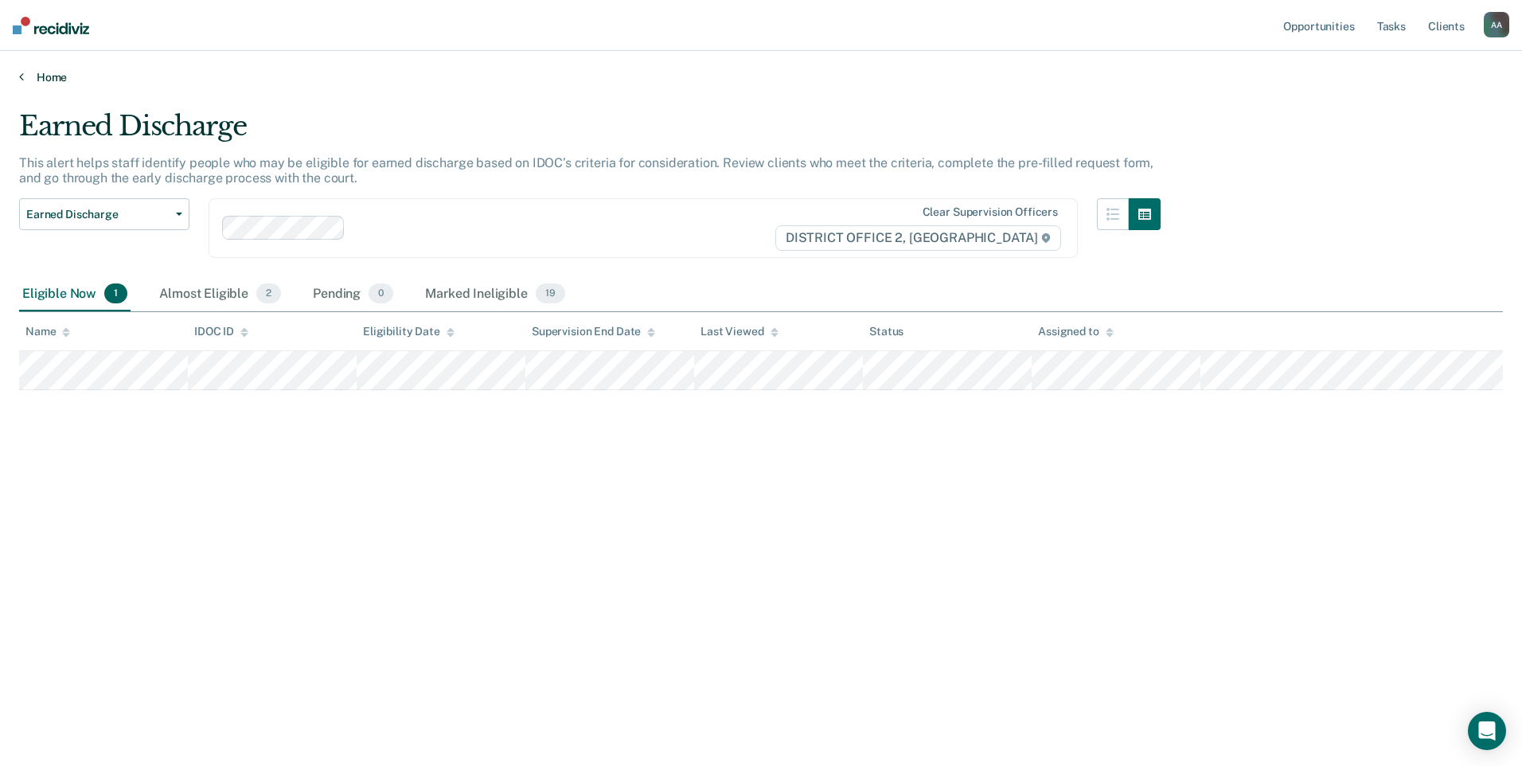
click at [53, 82] on link "Home" at bounding box center [761, 77] width 1484 height 14
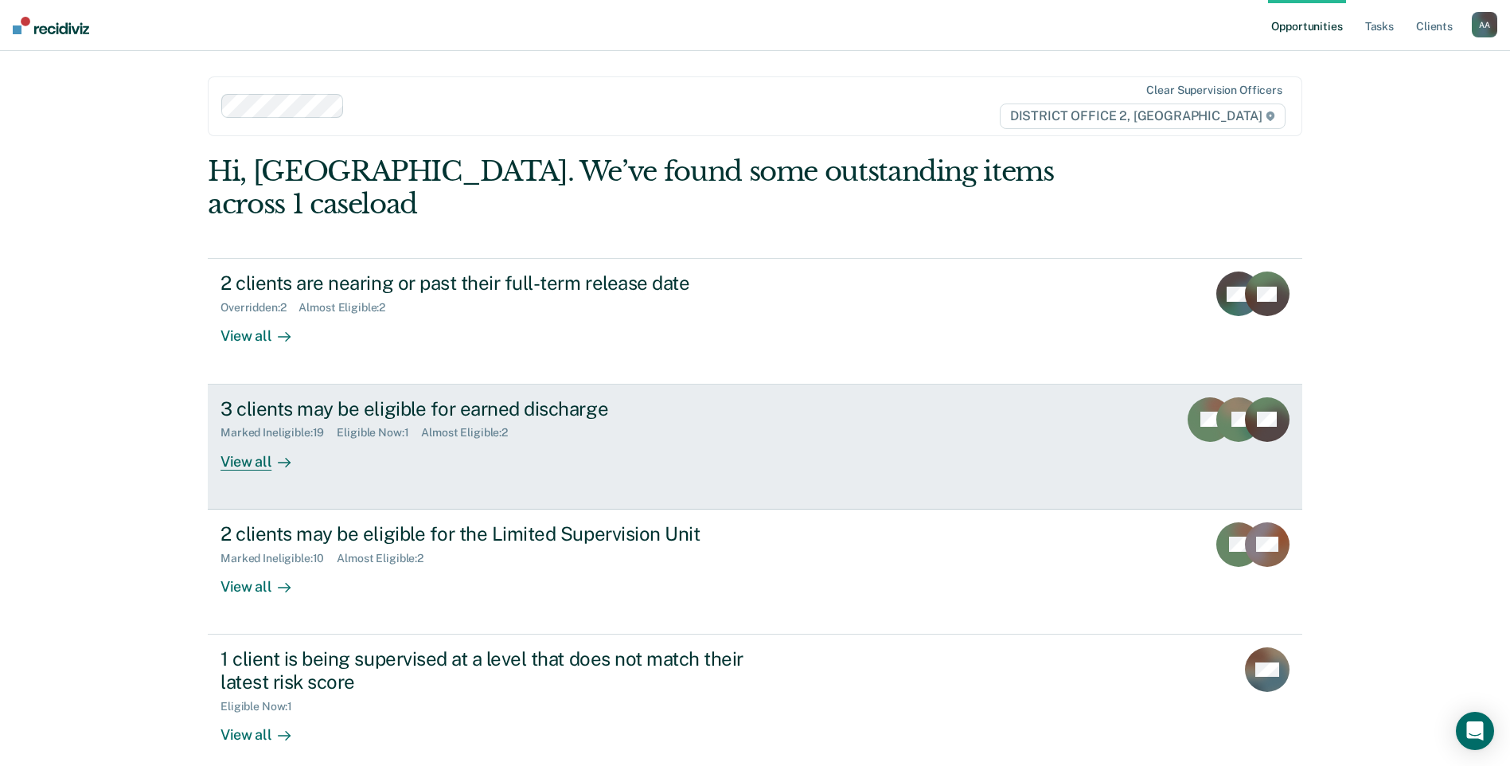
click at [520, 419] on div "Marked Ineligible : 19 Eligible Now : 1 Almost Eligible : 2" at bounding box center [499, 429] width 559 height 20
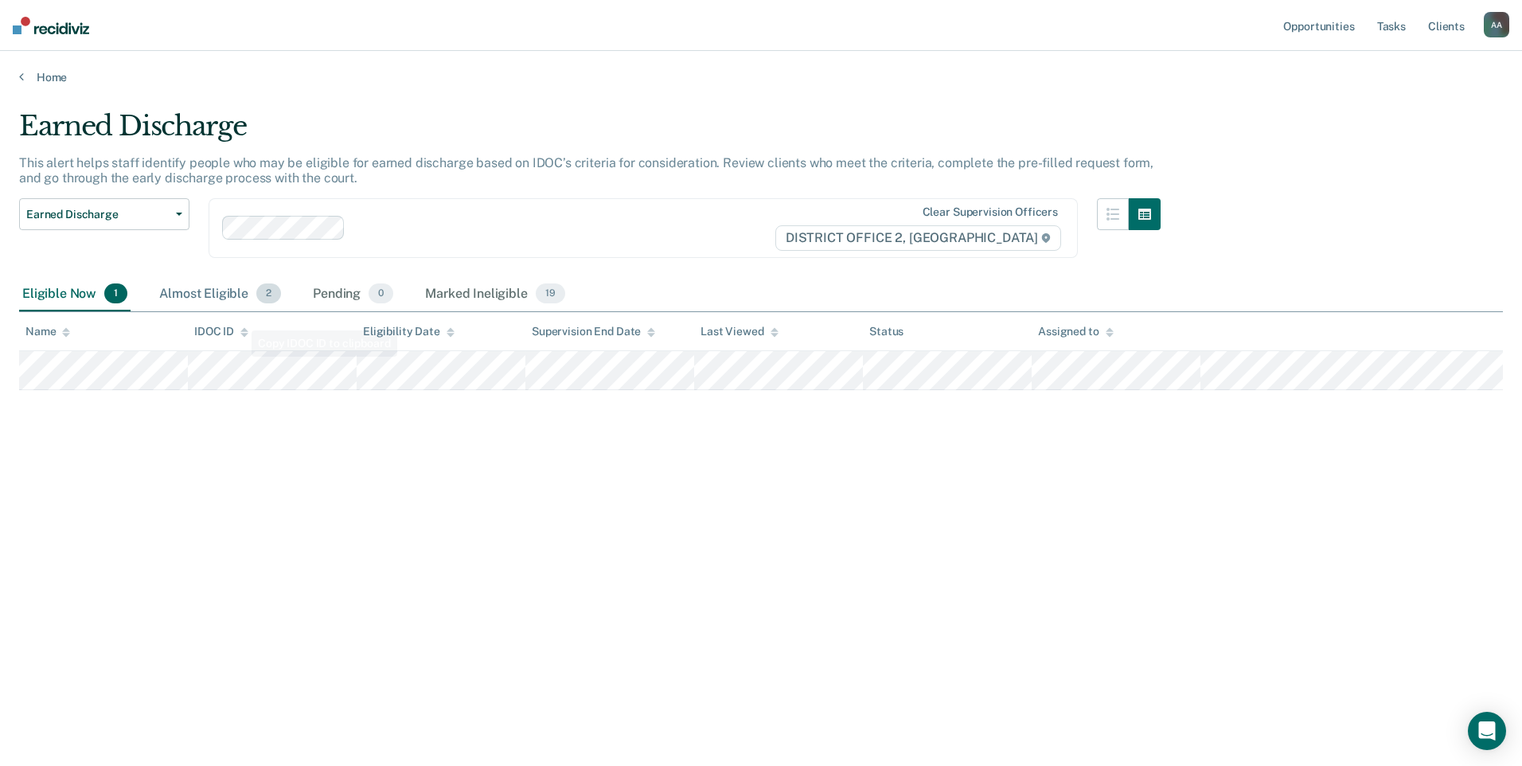
click at [213, 298] on div "Almost Eligible 2" at bounding box center [220, 294] width 128 height 35
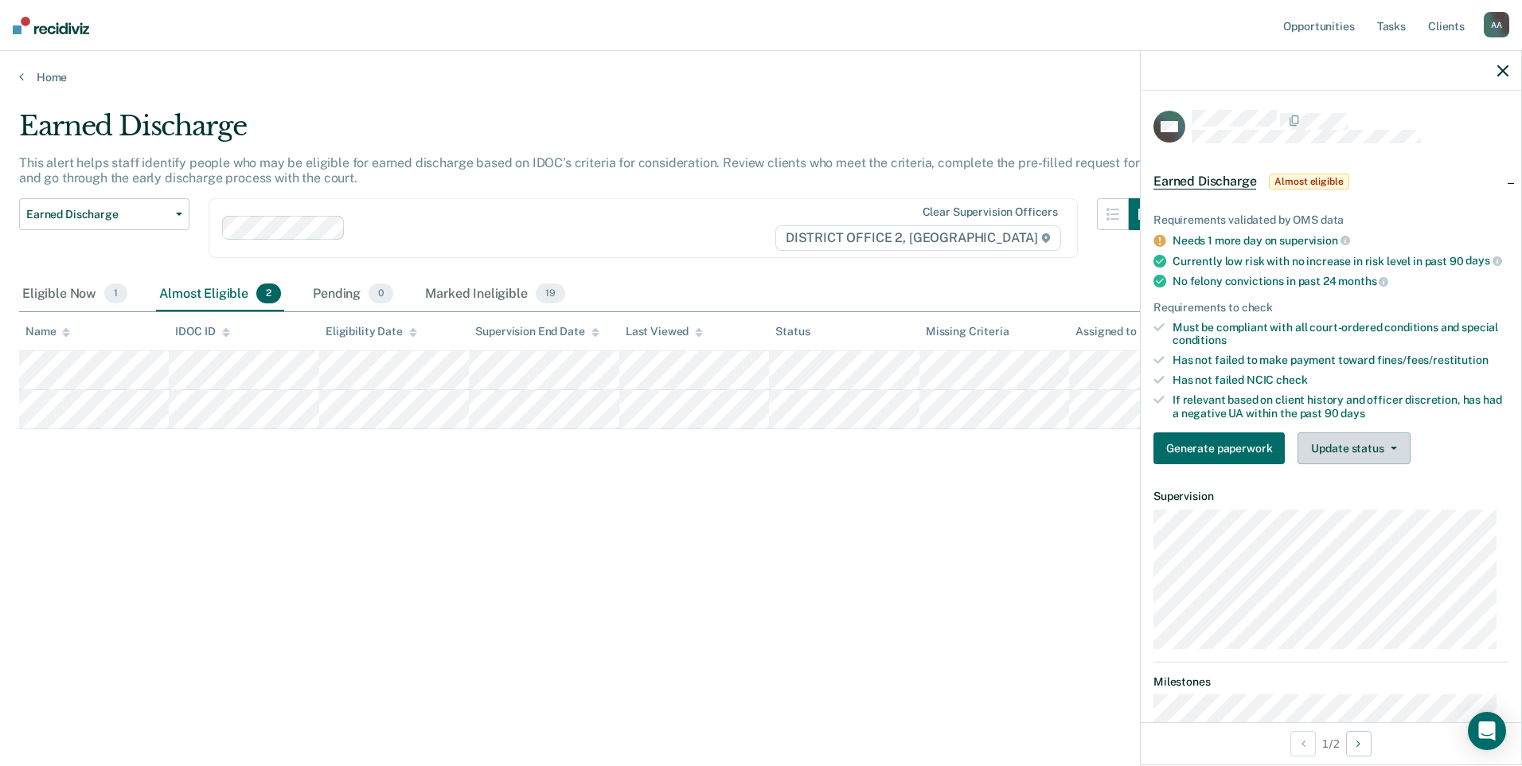
click at [1386, 453] on button "Update status" at bounding box center [1353, 448] width 112 height 32
click at [1371, 522] on button "Mark Ineligible" at bounding box center [1374, 511] width 154 height 25
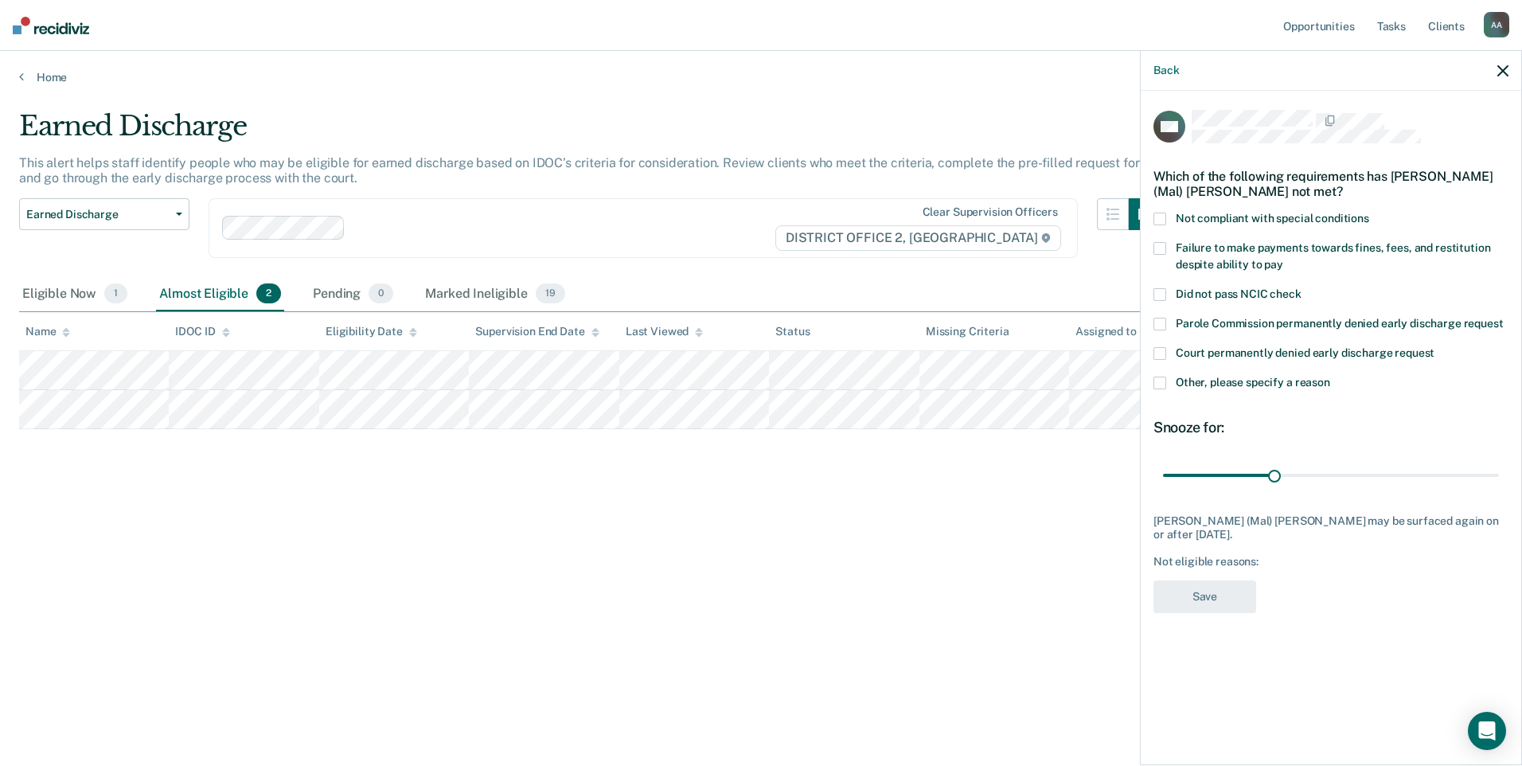
click at [1161, 231] on div "Not compliant with special conditions" at bounding box center [1330, 227] width 355 height 29
drag, startPoint x: 1270, startPoint y: 474, endPoint x: 1524, endPoint y: 501, distance: 256.1
type input "90"
click at [1499, 489] on input "range" at bounding box center [1331, 475] width 336 height 28
click at [1158, 242] on span at bounding box center [1159, 248] width 13 height 13
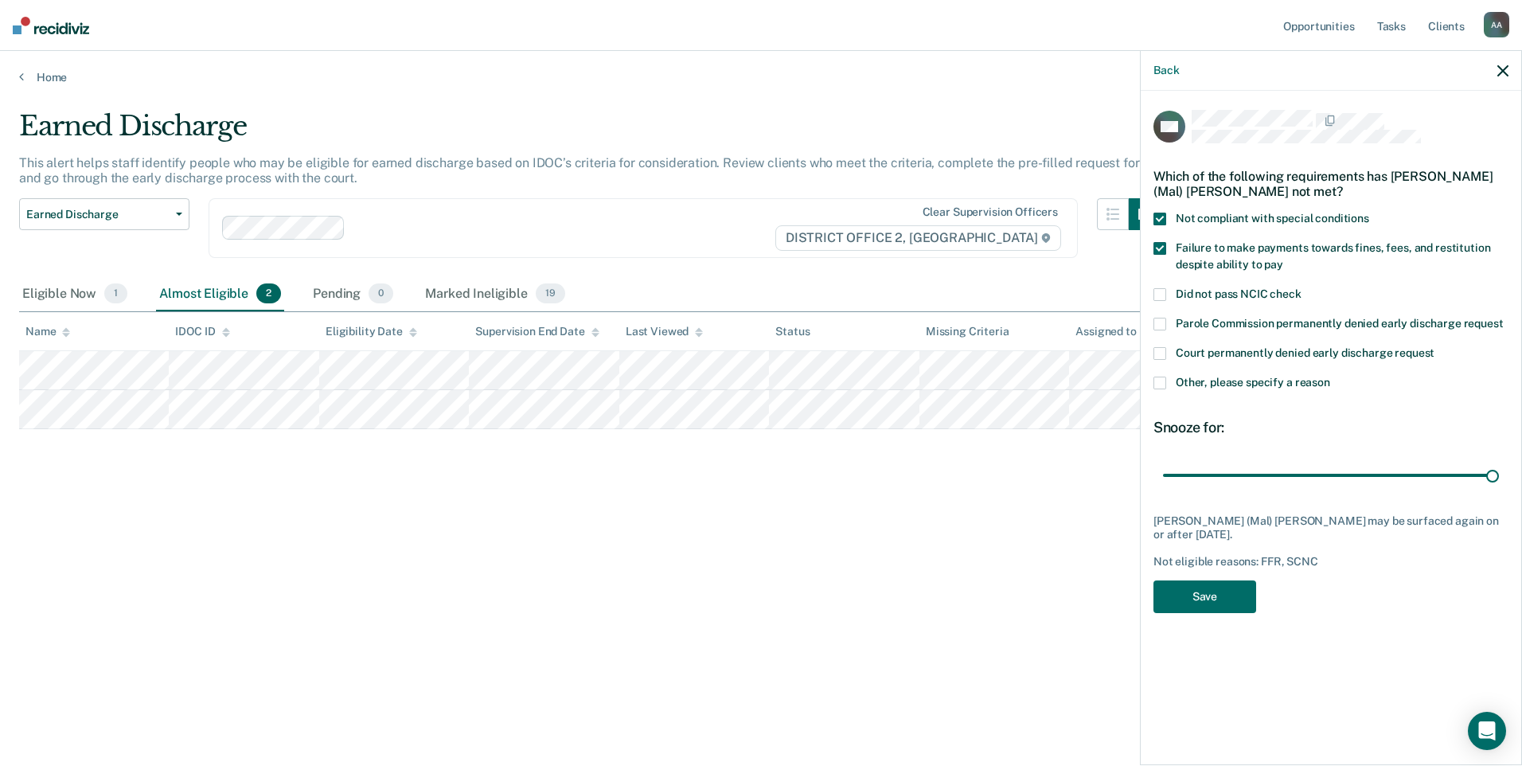
click at [1168, 242] on label "Failure to make payments towards fines, fees, and restitution despite ability t…" at bounding box center [1330, 258] width 355 height 33
click at [1238, 587] on button "Save" at bounding box center [1204, 596] width 103 height 33
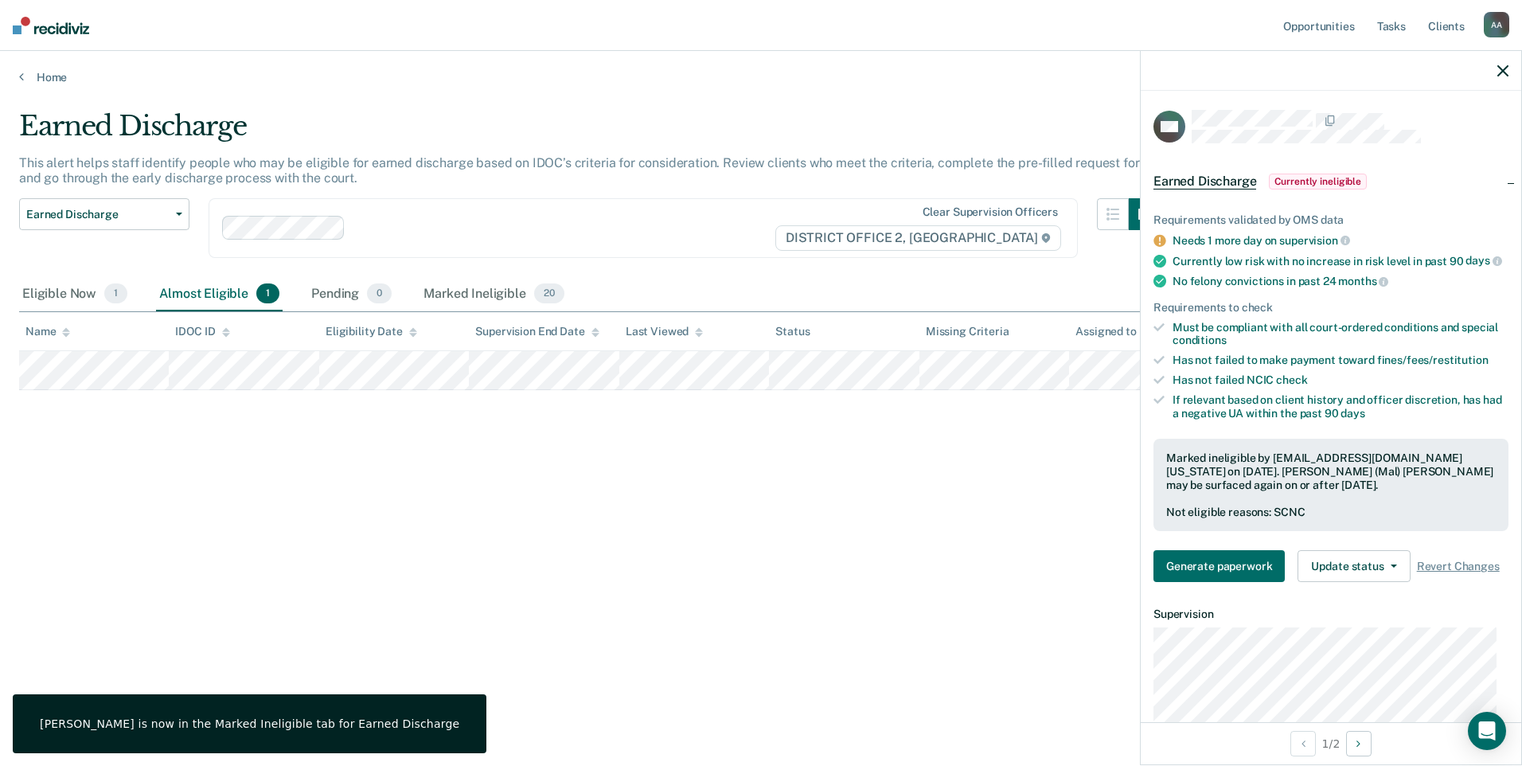
click at [1502, 73] on icon "button" at bounding box center [1502, 70] width 11 height 11
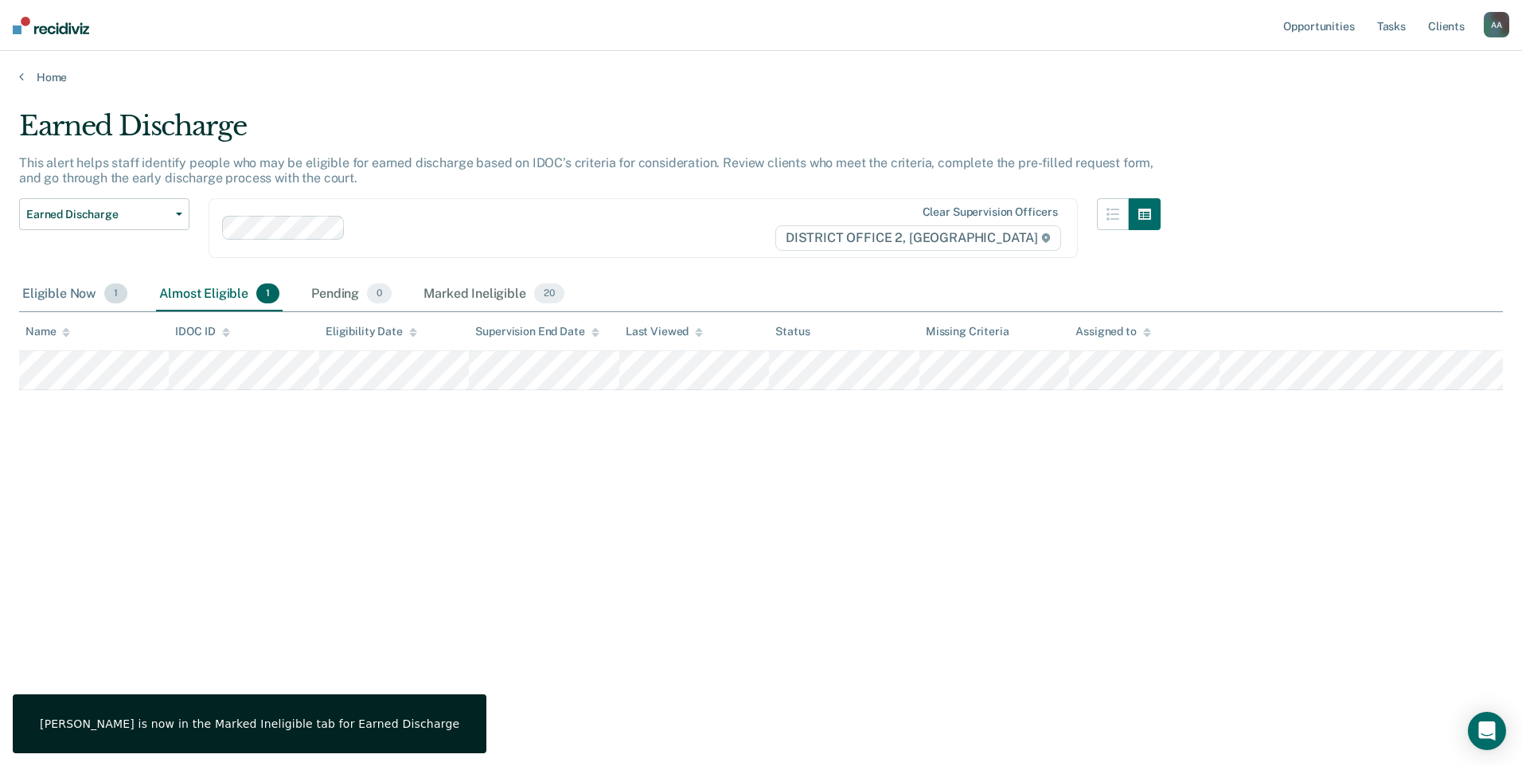
click at [103, 308] on div "Eligible Now 1" at bounding box center [74, 294] width 111 height 35
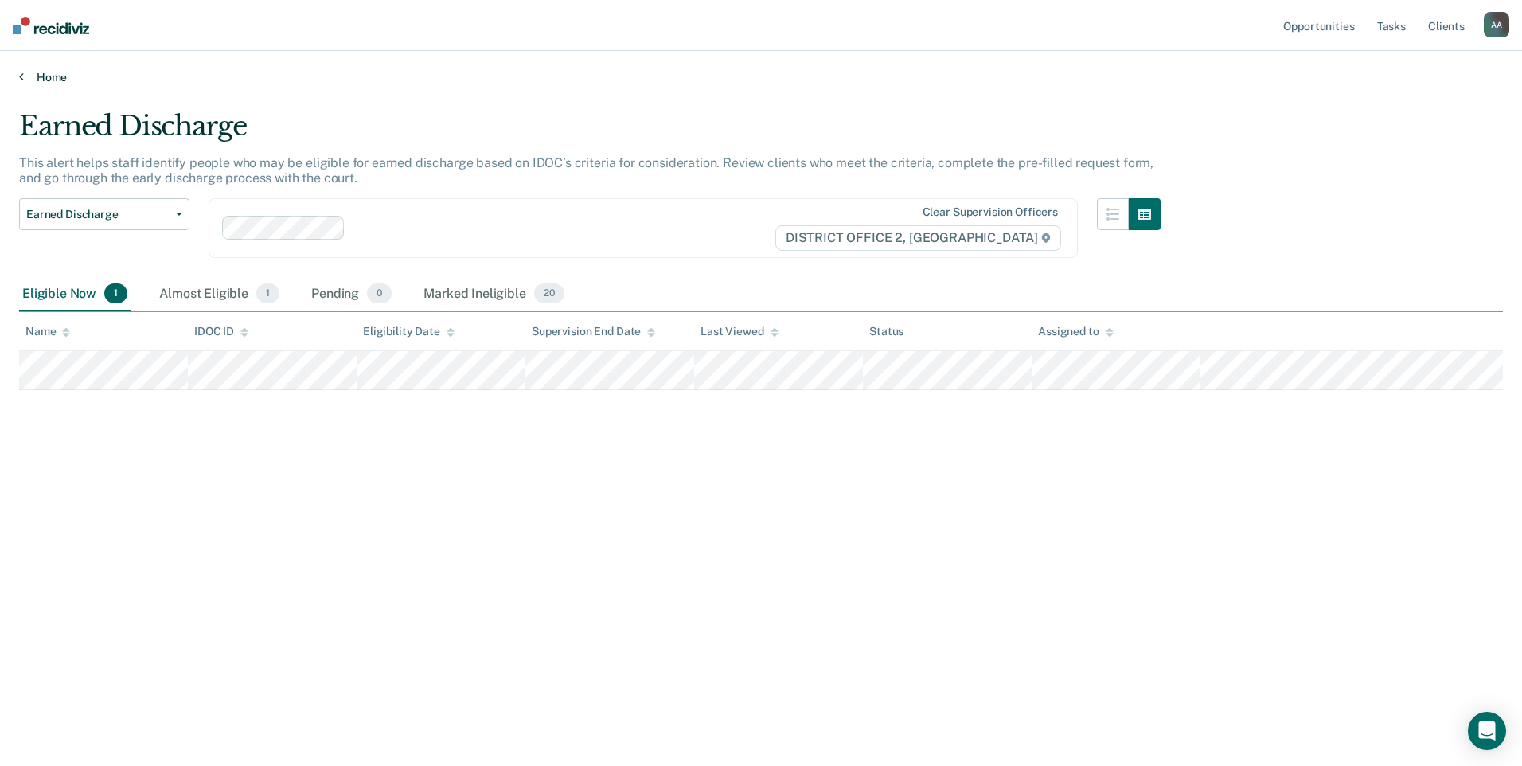
click at [41, 78] on link "Home" at bounding box center [761, 77] width 1484 height 14
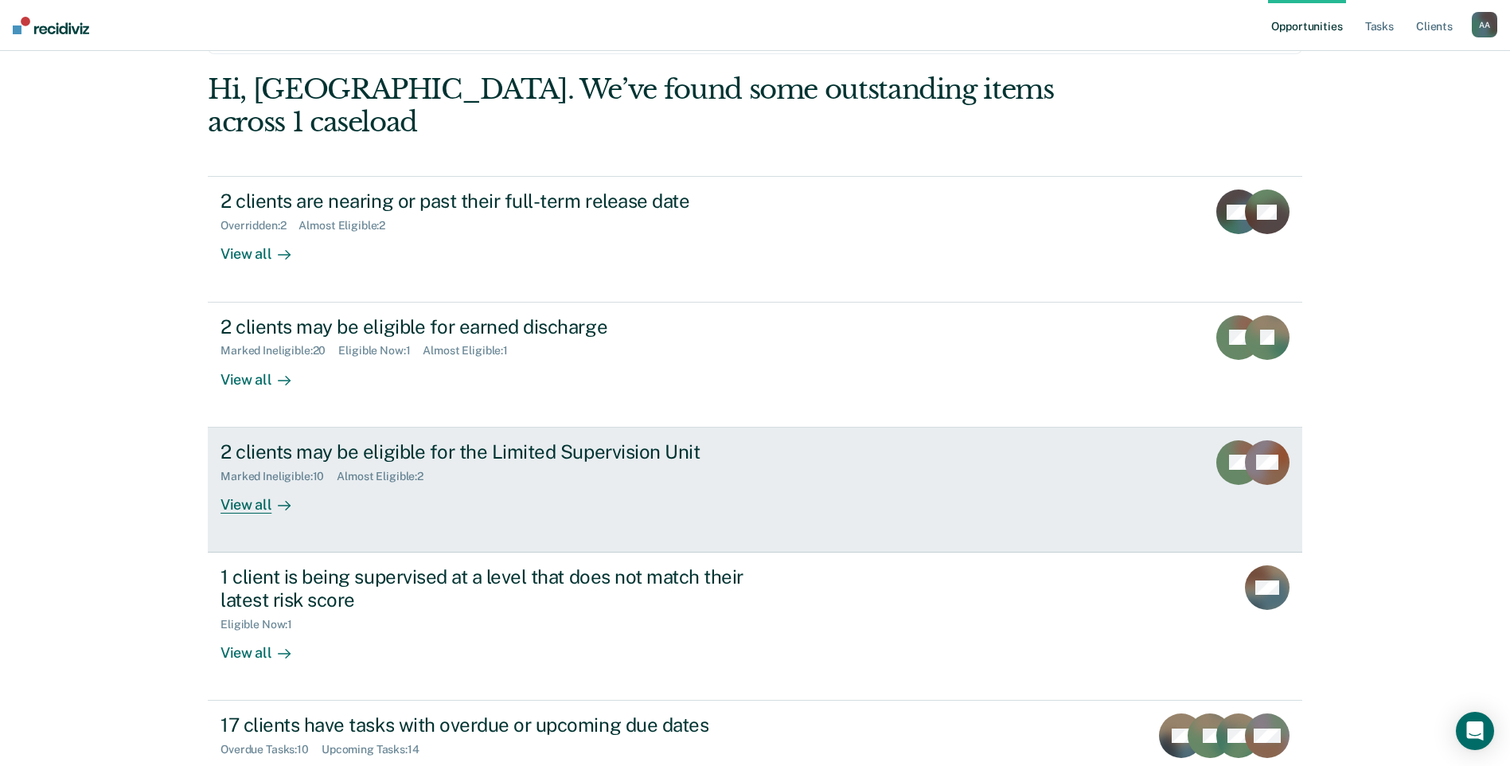
scroll to position [173, 0]
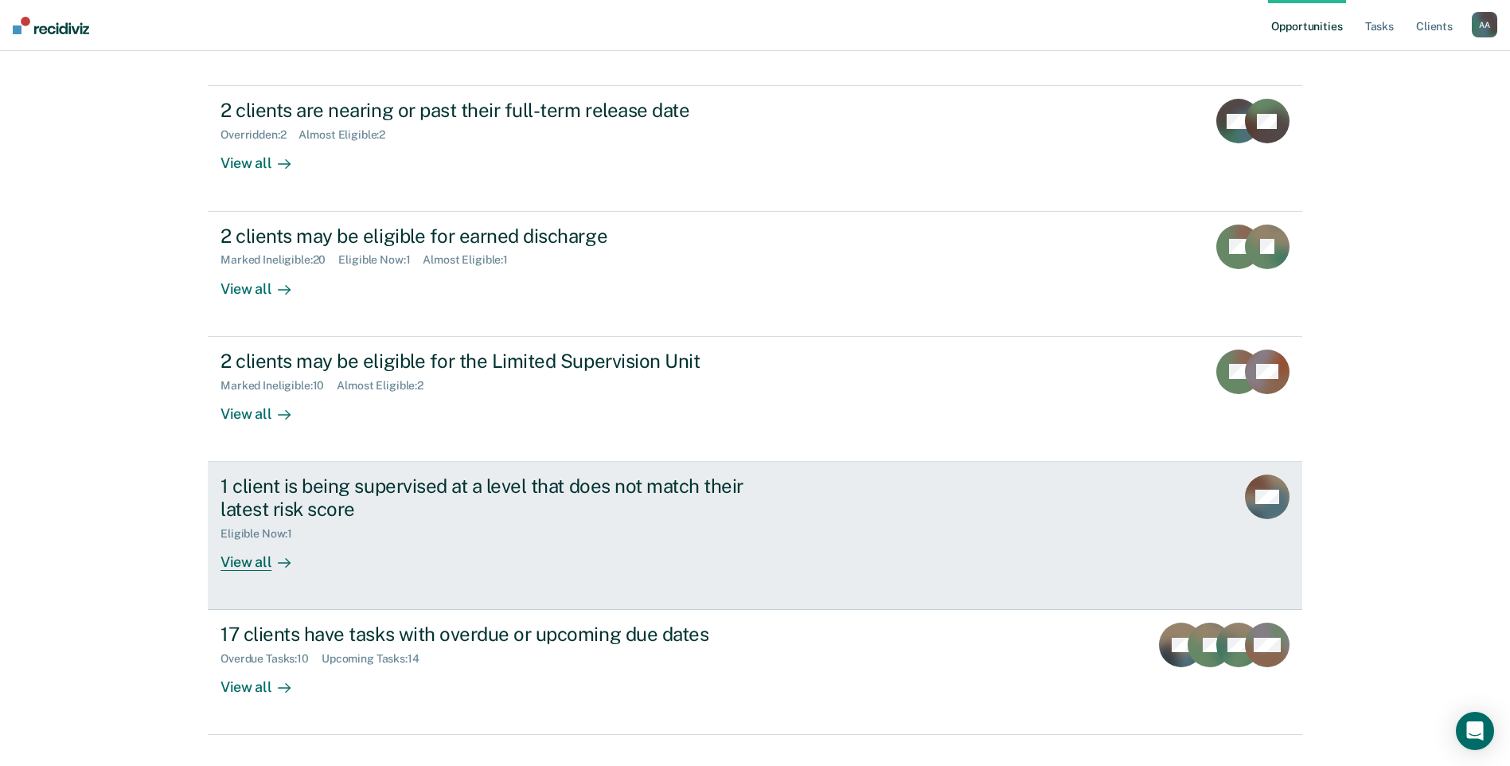
click at [560, 474] on div "1 client is being supervised at a level that does not match their latest risk s…" at bounding box center [499, 497] width 559 height 46
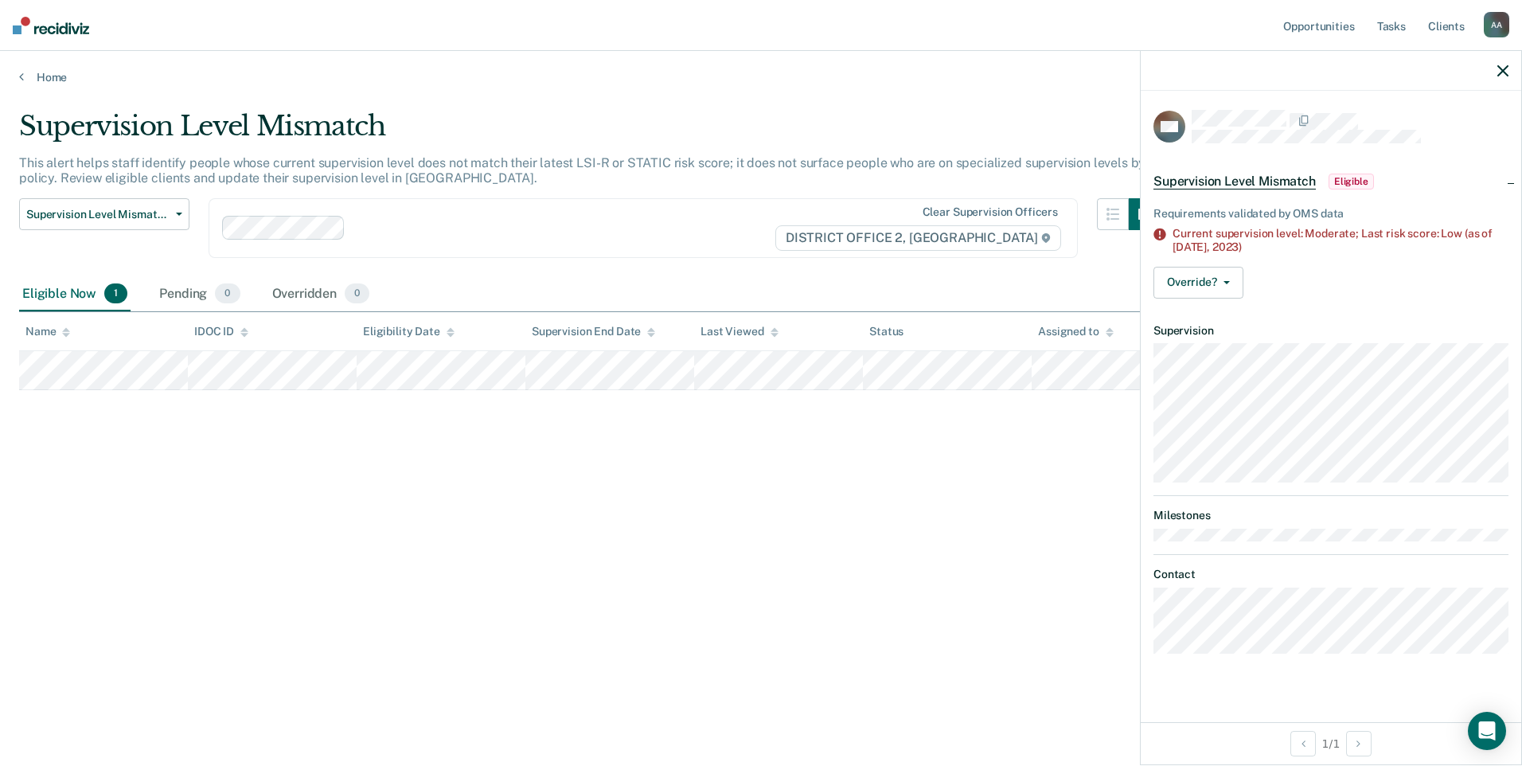
click at [1505, 67] on icon "button" at bounding box center [1502, 70] width 11 height 11
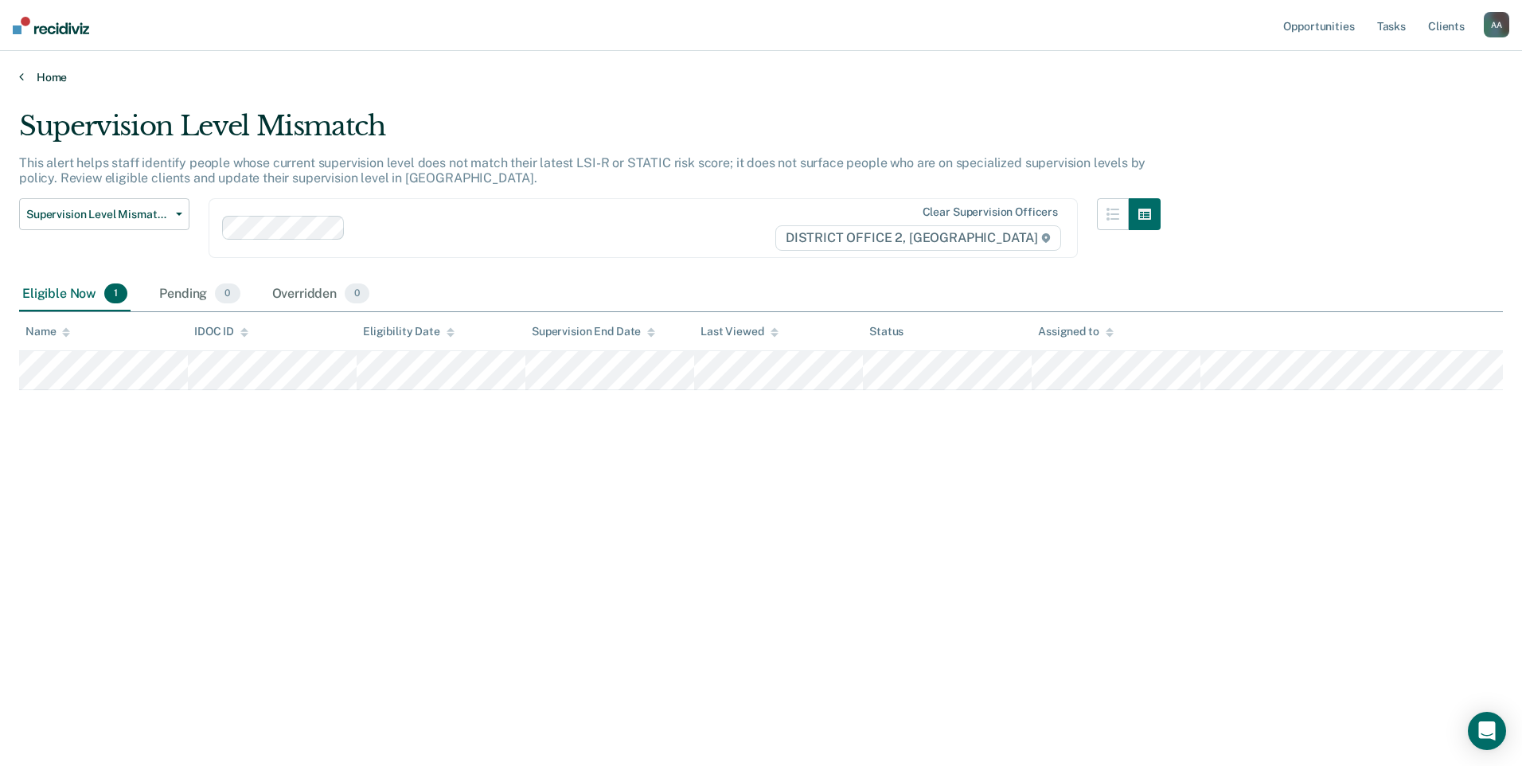
click at [45, 76] on link "Home" at bounding box center [761, 77] width 1484 height 14
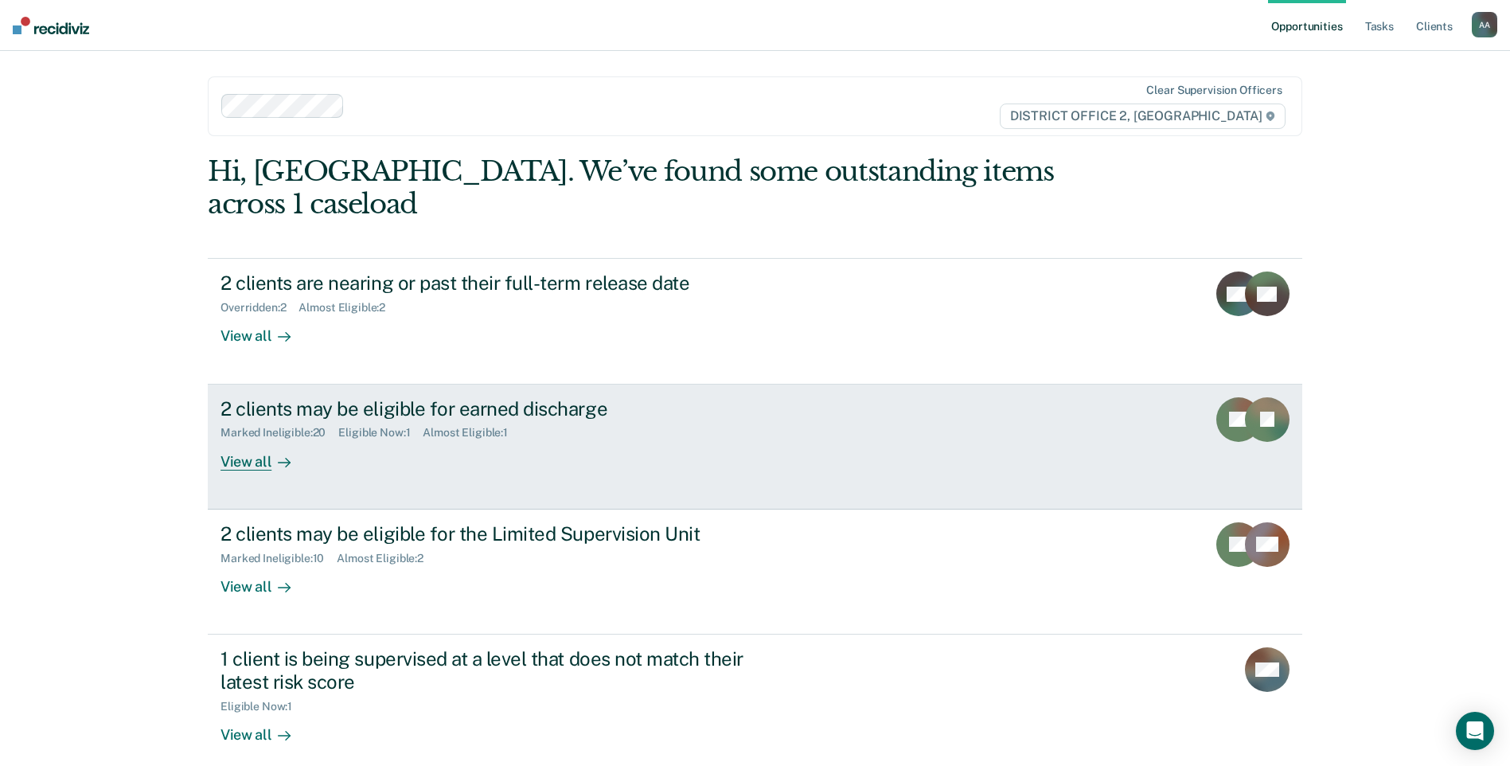
click at [536, 419] on div "Marked Ineligible : 20 Eligible Now : 1 Almost Eligible : 1" at bounding box center [499, 429] width 559 height 20
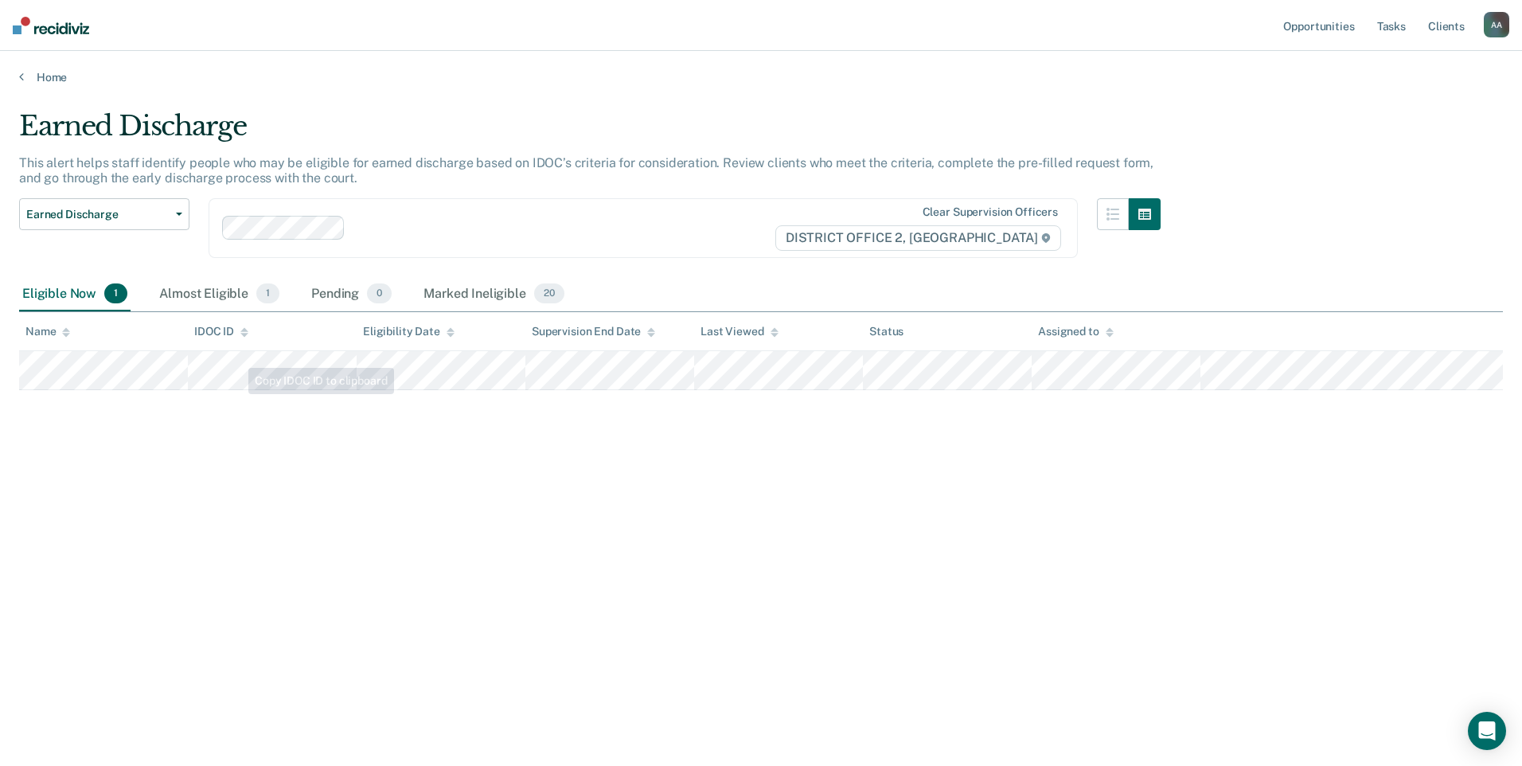
click at [169, 275] on div "Earned Discharge Release from Supervision Earned Discharge Limited Supervision …" at bounding box center [104, 237] width 170 height 79
click at [172, 283] on div "Almost Eligible 1" at bounding box center [219, 294] width 127 height 35
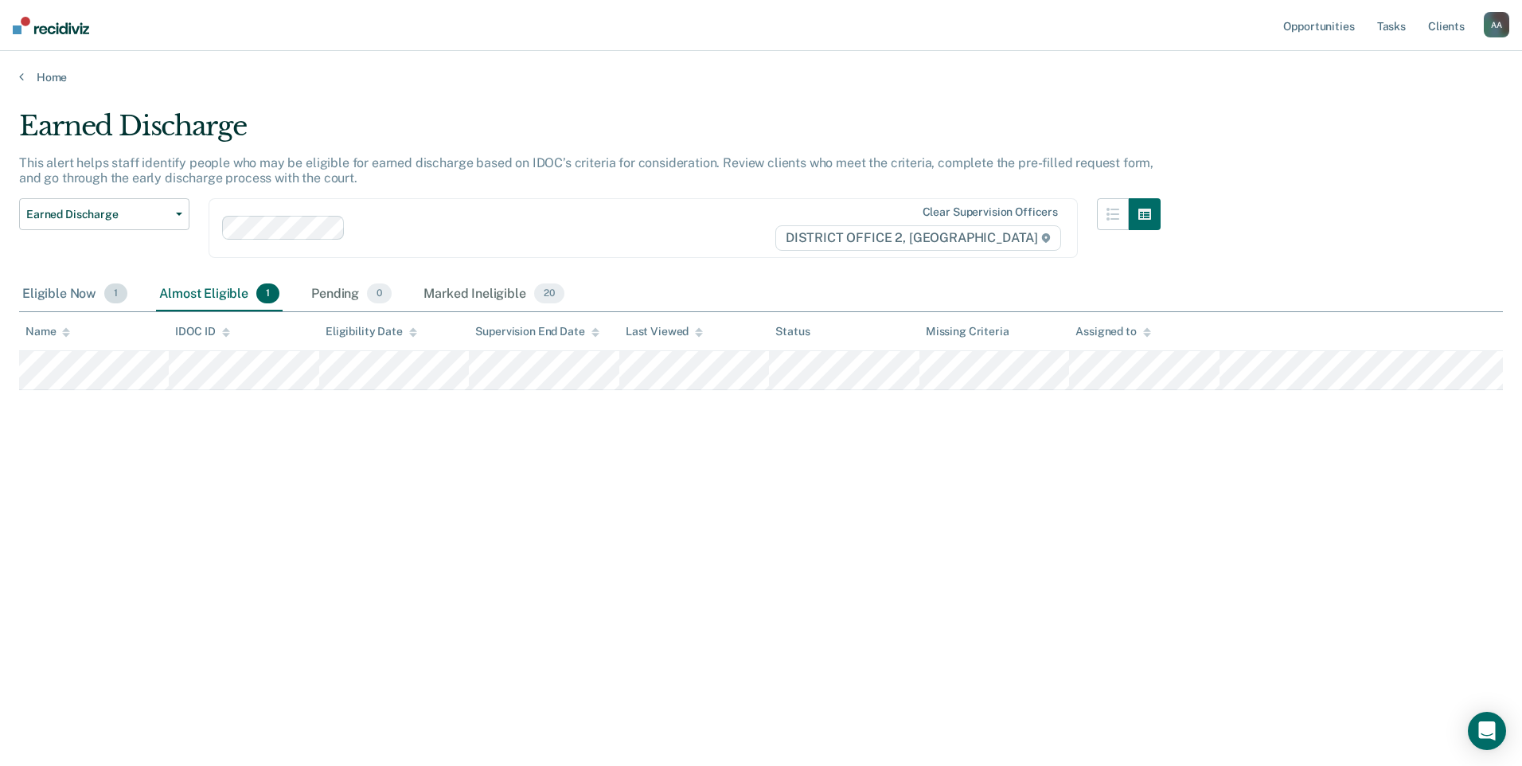
click at [41, 298] on div "Eligible Now 1" at bounding box center [74, 294] width 111 height 35
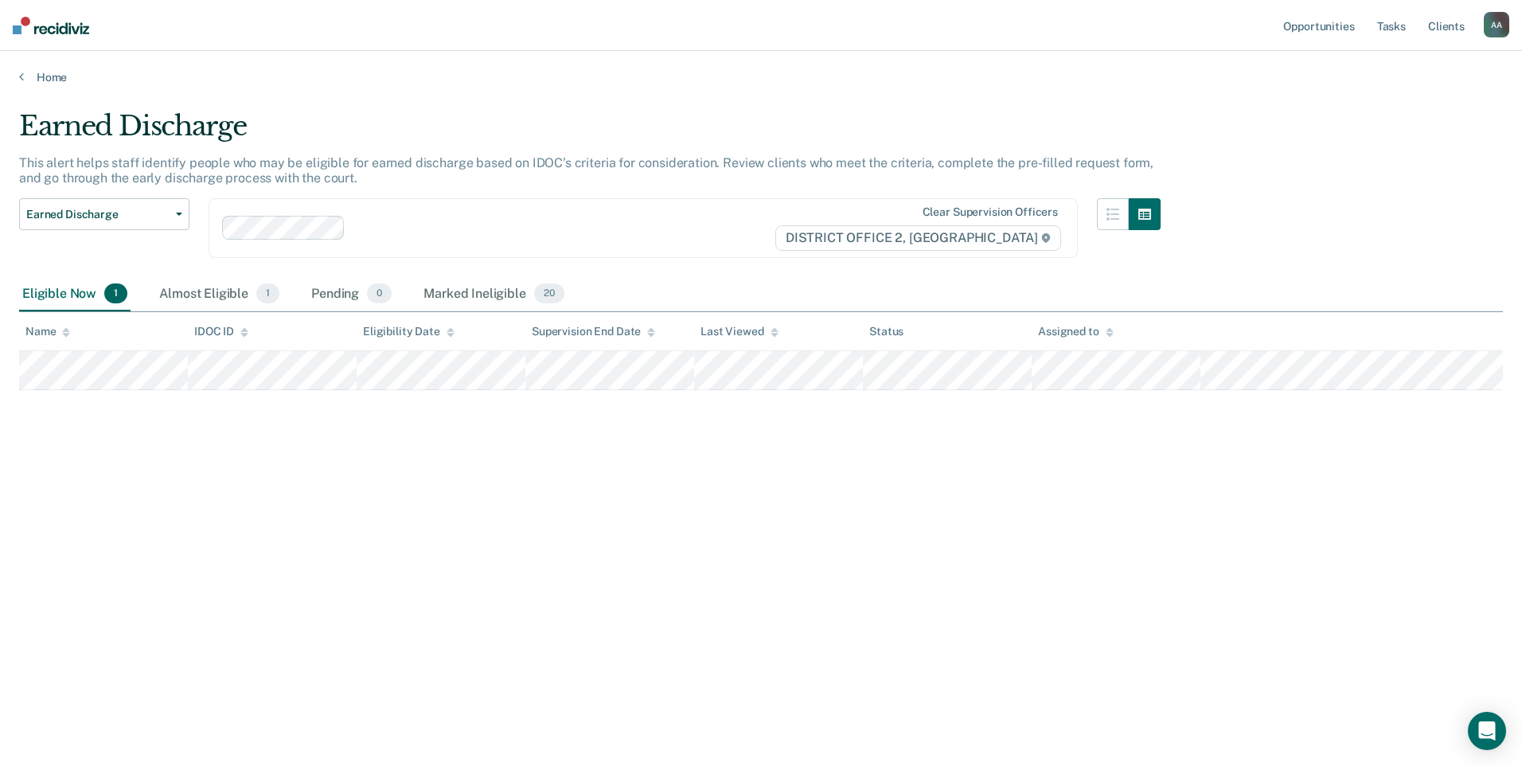
click at [37, 92] on main "Earned Discharge This alert helps staff identify people who may be eligible for…" at bounding box center [761, 422] width 1522 height 677
click at [222, 294] on div "Almost Eligible 1" at bounding box center [219, 294] width 127 height 35
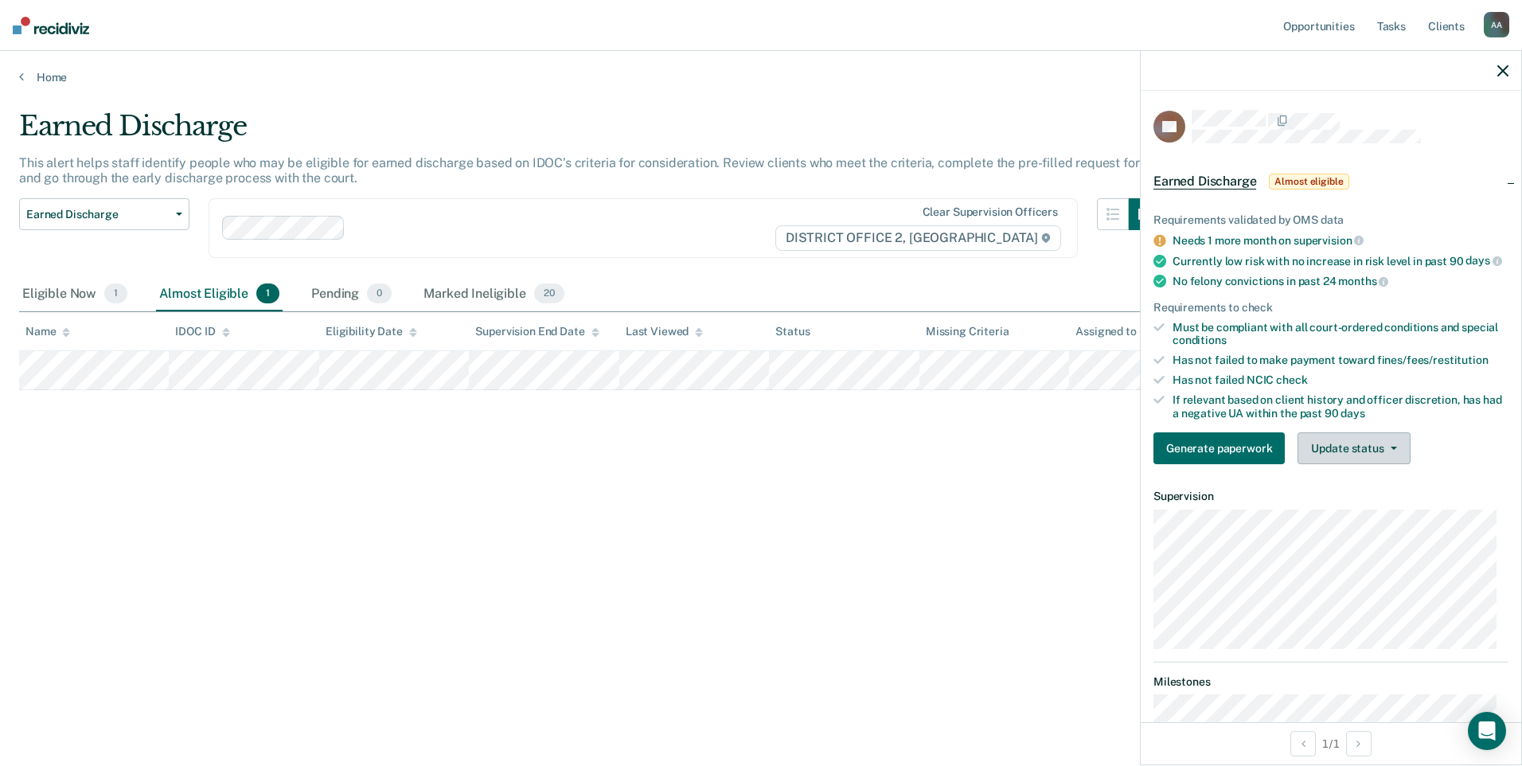
click at [1406, 464] on button "Update status" at bounding box center [1353, 448] width 112 height 32
click at [1365, 518] on button "Mark Ineligible" at bounding box center [1374, 511] width 154 height 25
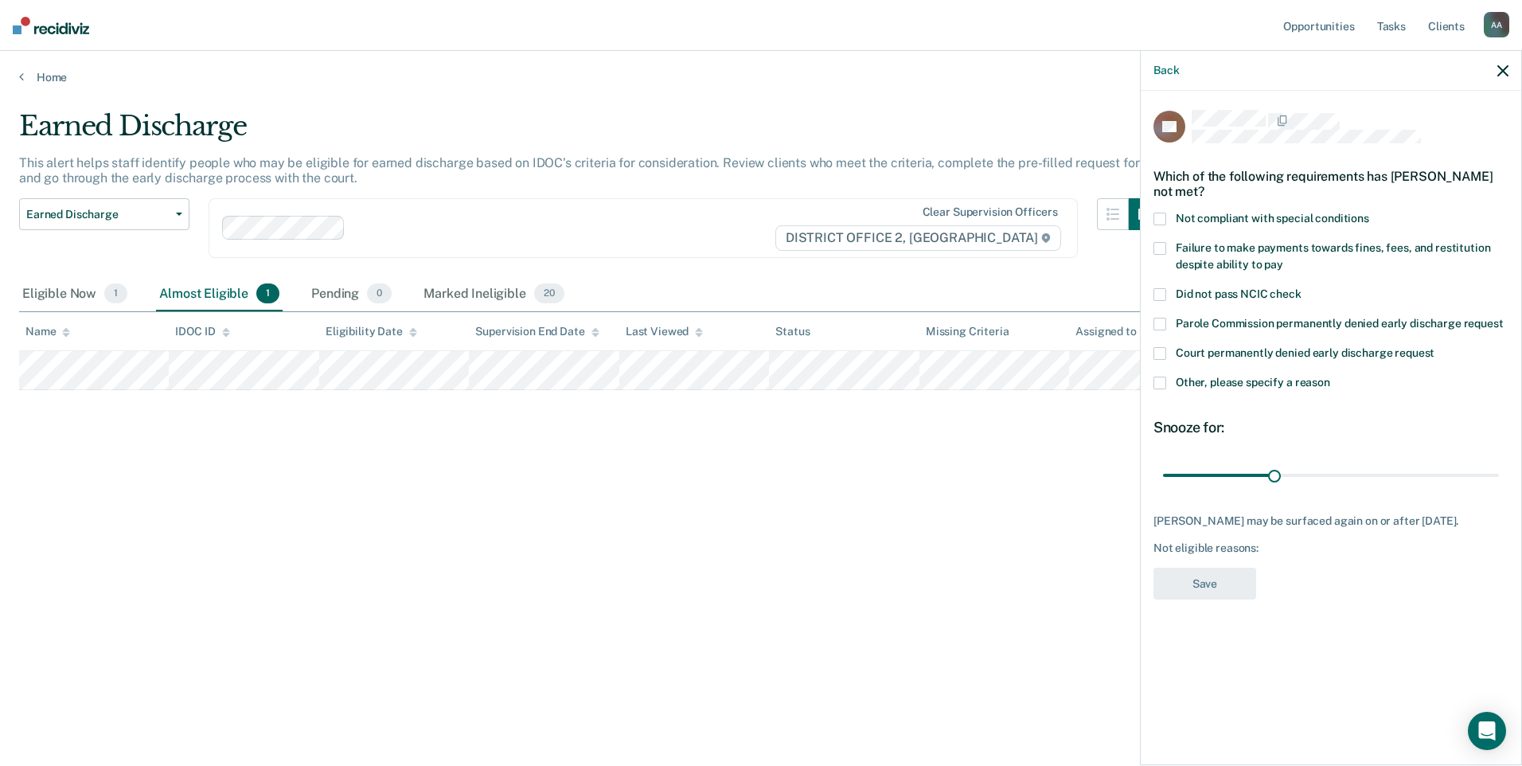
click at [1163, 244] on span at bounding box center [1159, 248] width 13 height 13
click at [1243, 583] on button "Save" at bounding box center [1204, 584] width 103 height 33
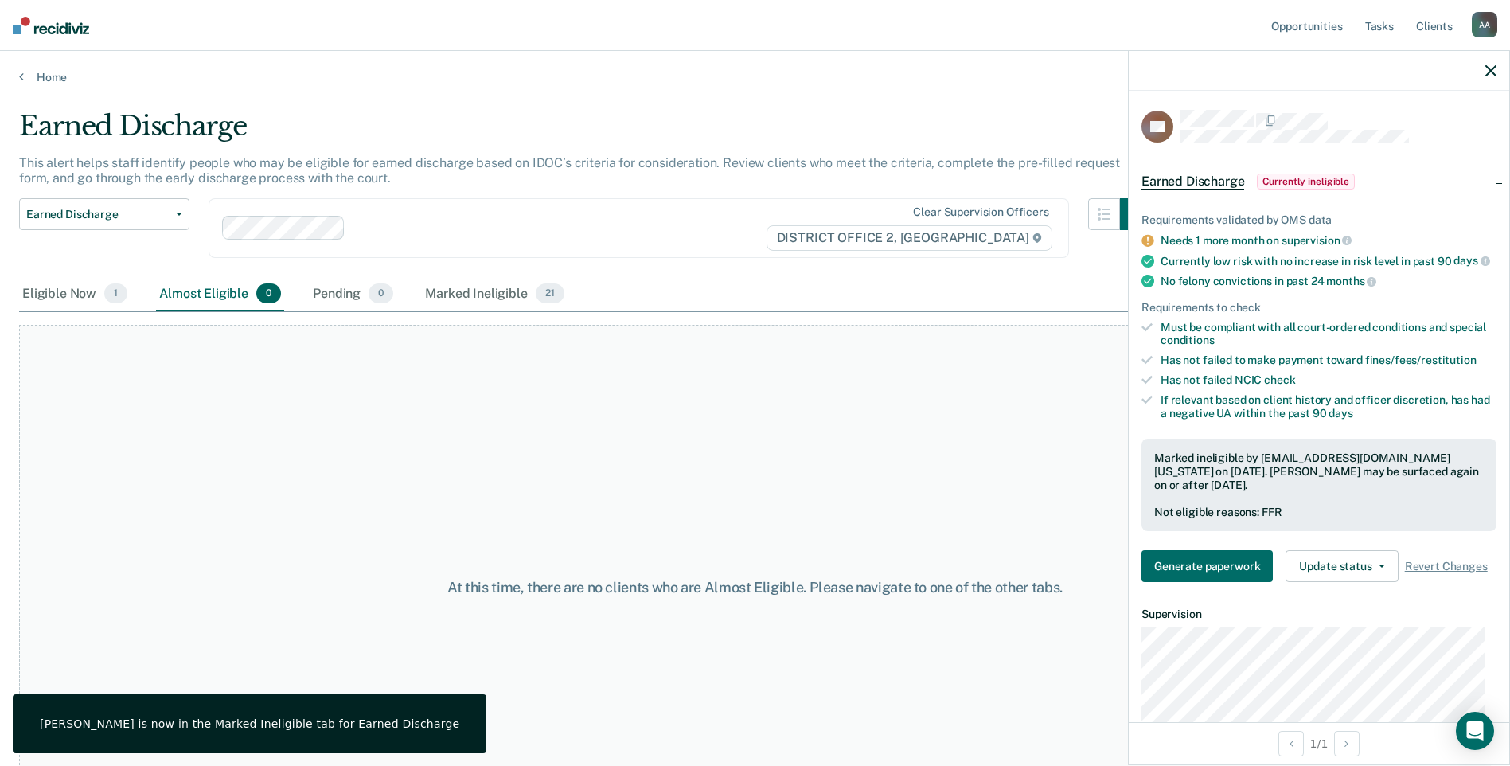
click at [1490, 72] on icon "button" at bounding box center [1490, 70] width 11 height 11
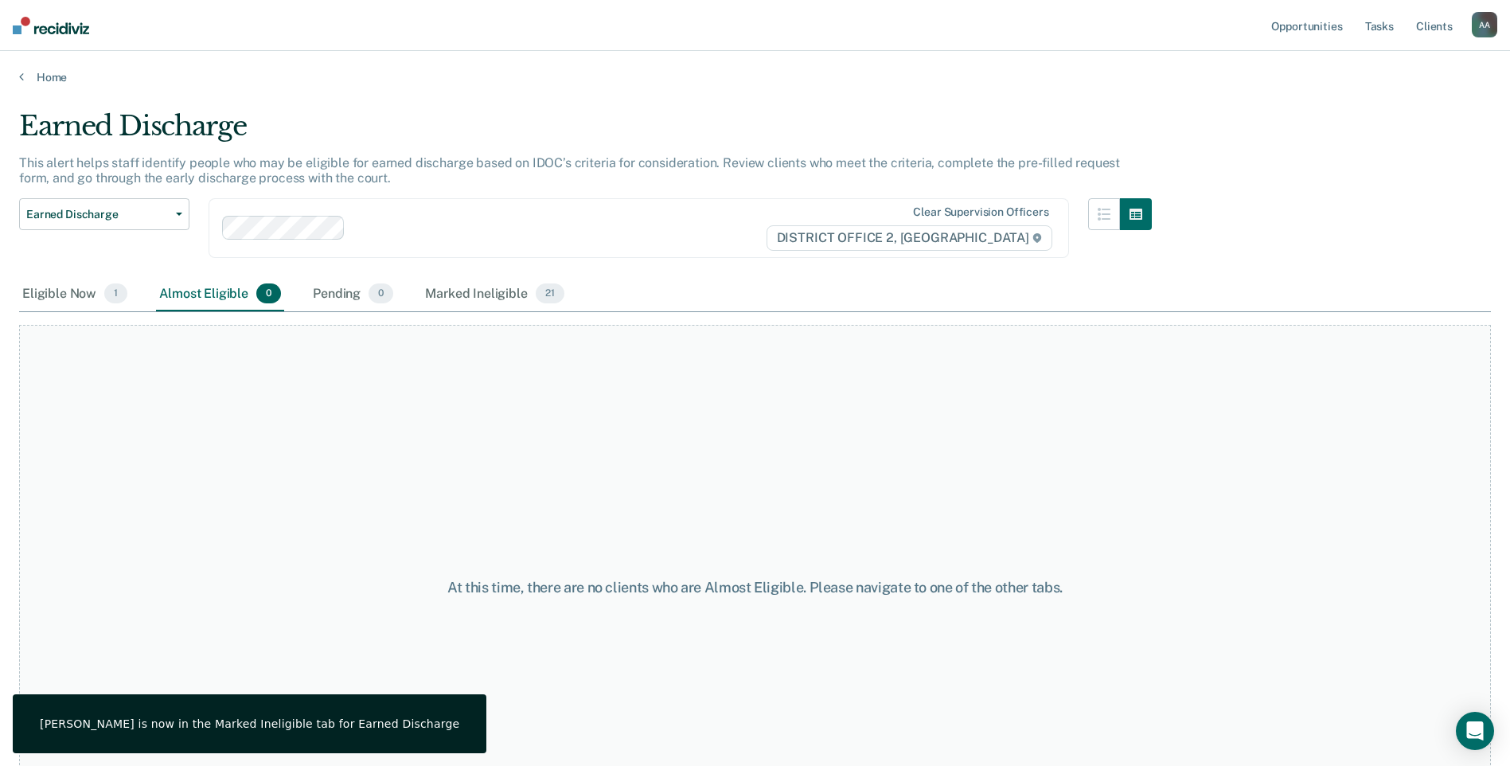
click at [15, 70] on div "Home" at bounding box center [755, 67] width 1510 height 33
click at [41, 77] on link "Home" at bounding box center [755, 77] width 1472 height 14
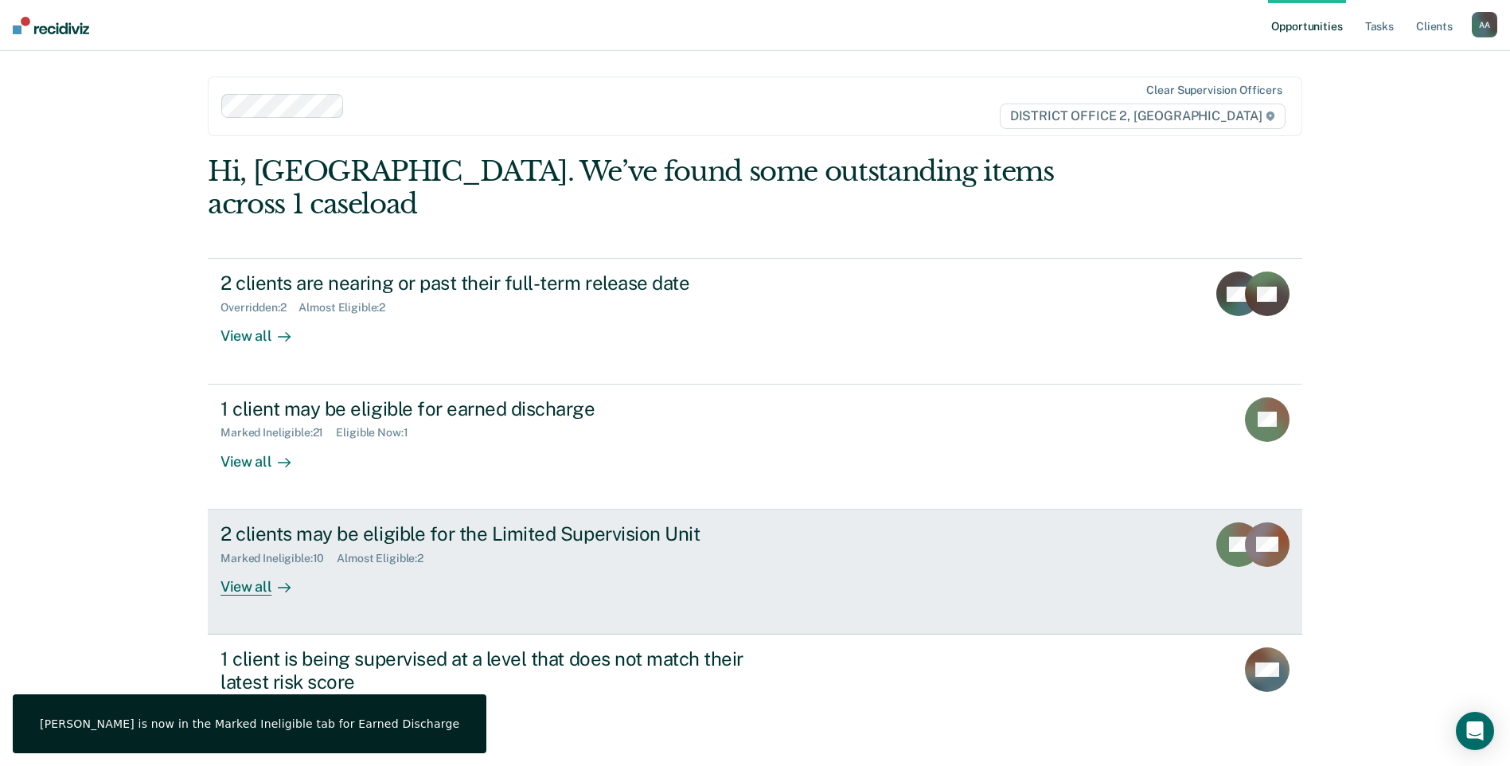
click at [511, 545] on div "Marked Ineligible : 10 Almost Eligible : 2" at bounding box center [499, 555] width 559 height 20
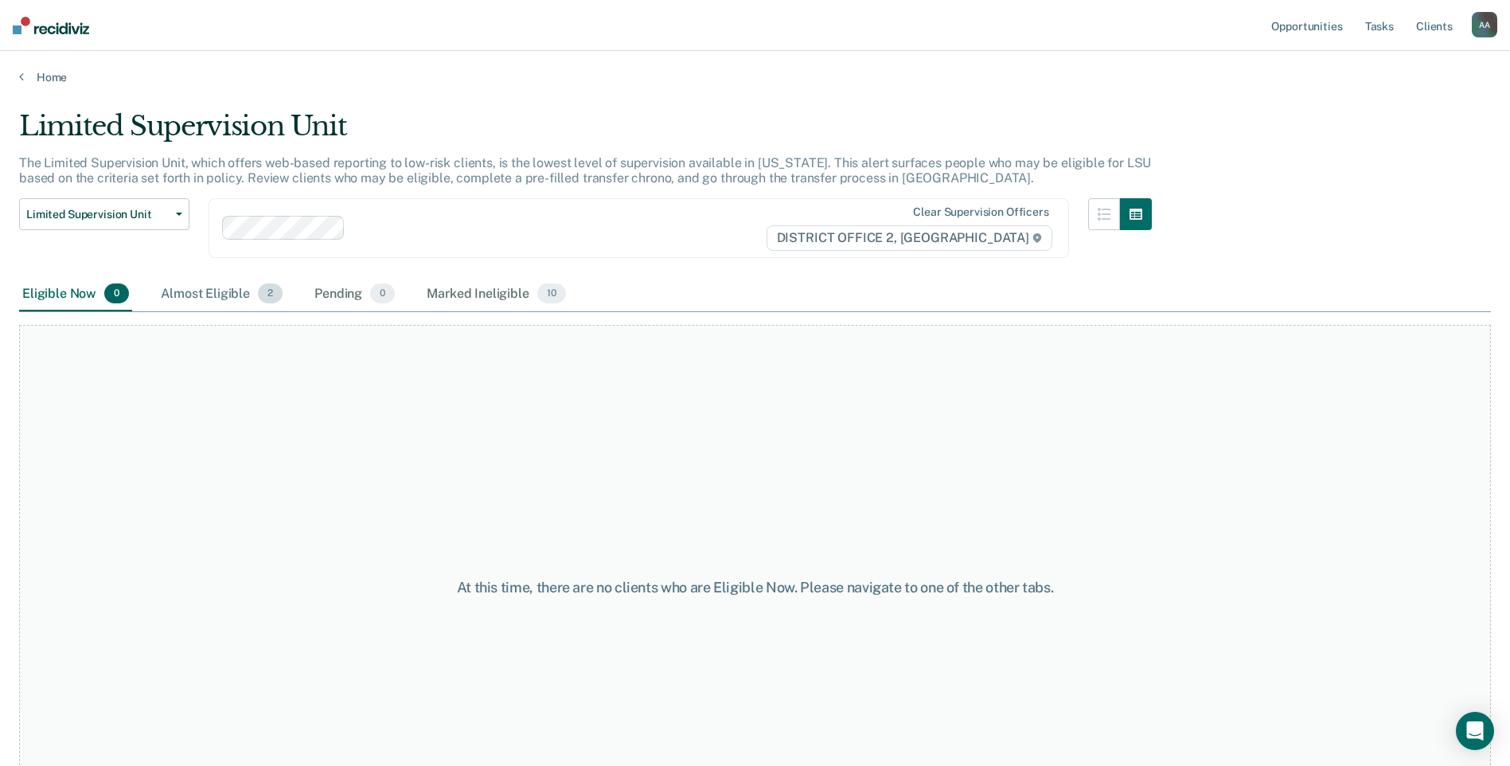
click at [208, 295] on div "Almost Eligible 2" at bounding box center [222, 294] width 128 height 35
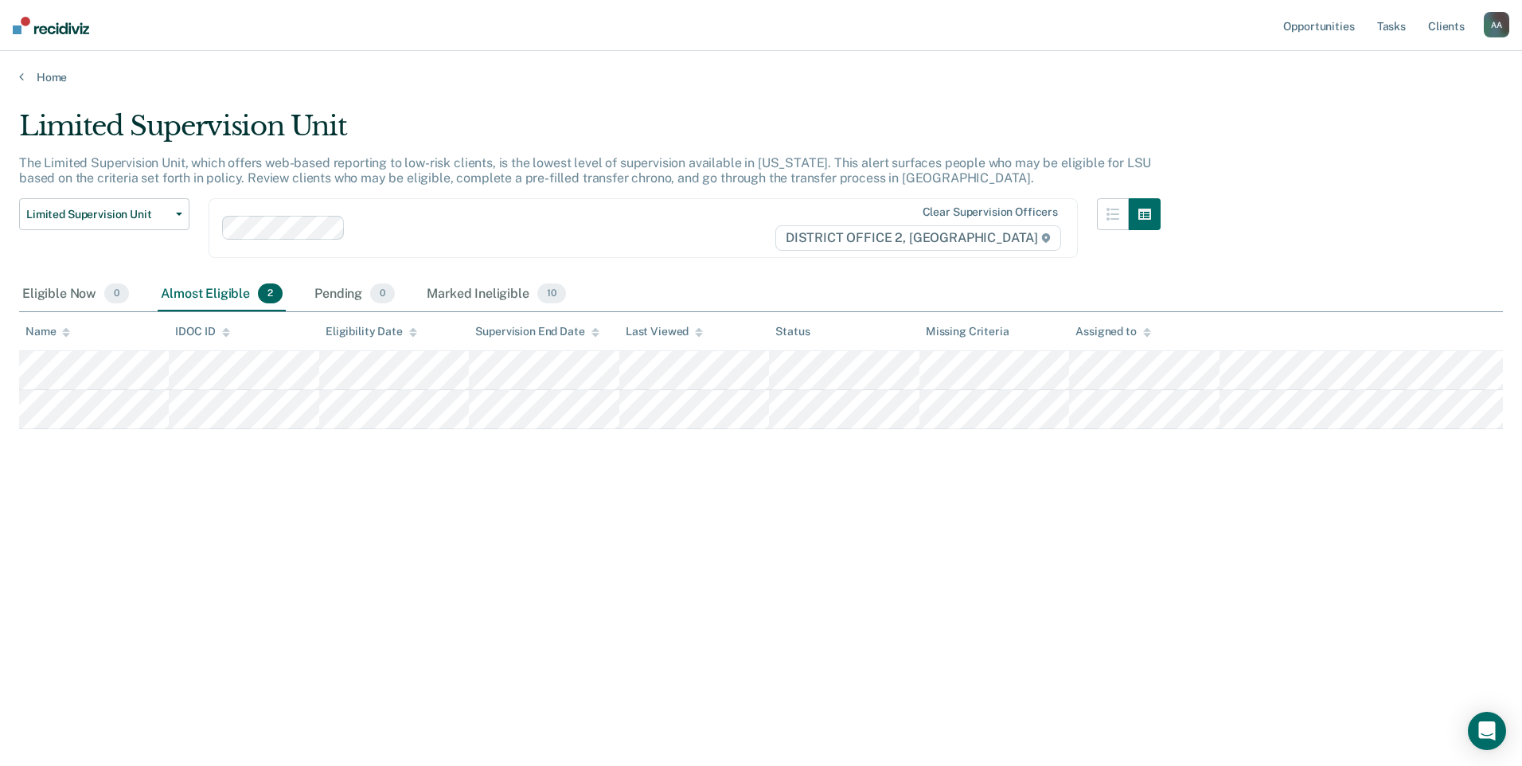
click at [77, 276] on div "Limited Supervision Unit Release from Supervision Earned Discharge Limited Supe…" at bounding box center [104, 237] width 170 height 79
click at [87, 322] on th "Name" at bounding box center [94, 331] width 150 height 39
click at [81, 292] on div "Eligible Now 0" at bounding box center [75, 294] width 113 height 35
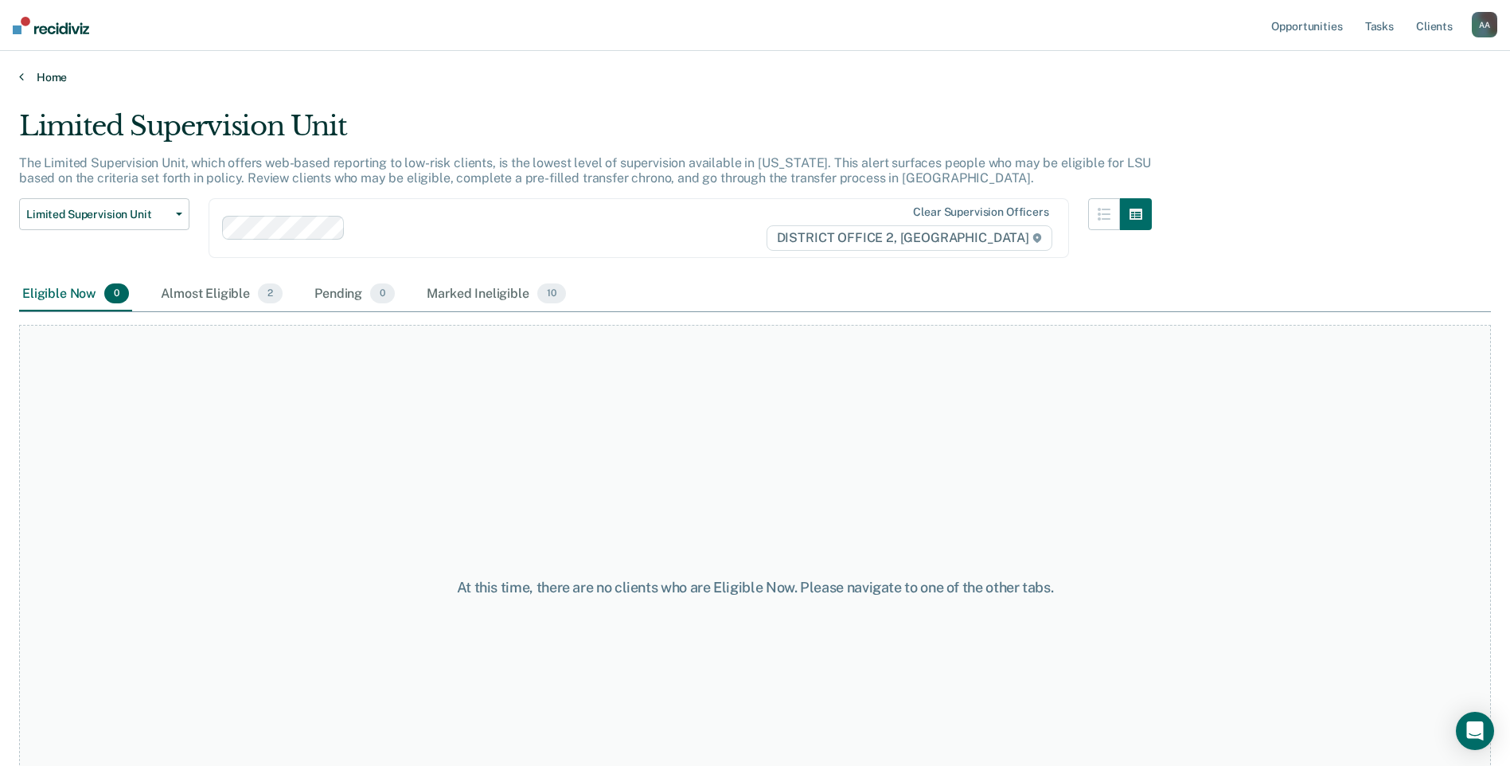
click at [39, 80] on link "Home" at bounding box center [755, 77] width 1472 height 14
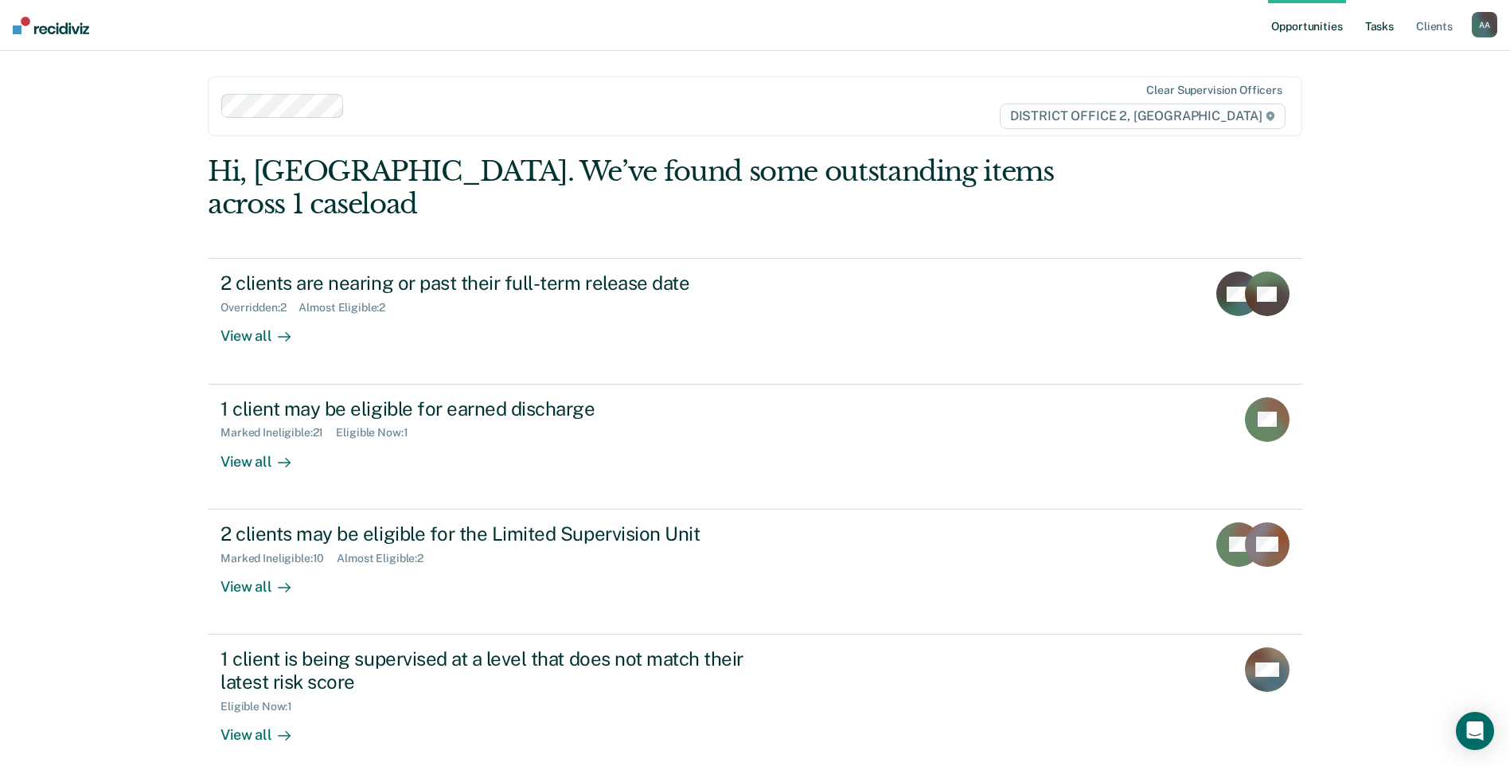
click at [1391, 21] on link "Tasks" at bounding box center [1379, 25] width 35 height 51
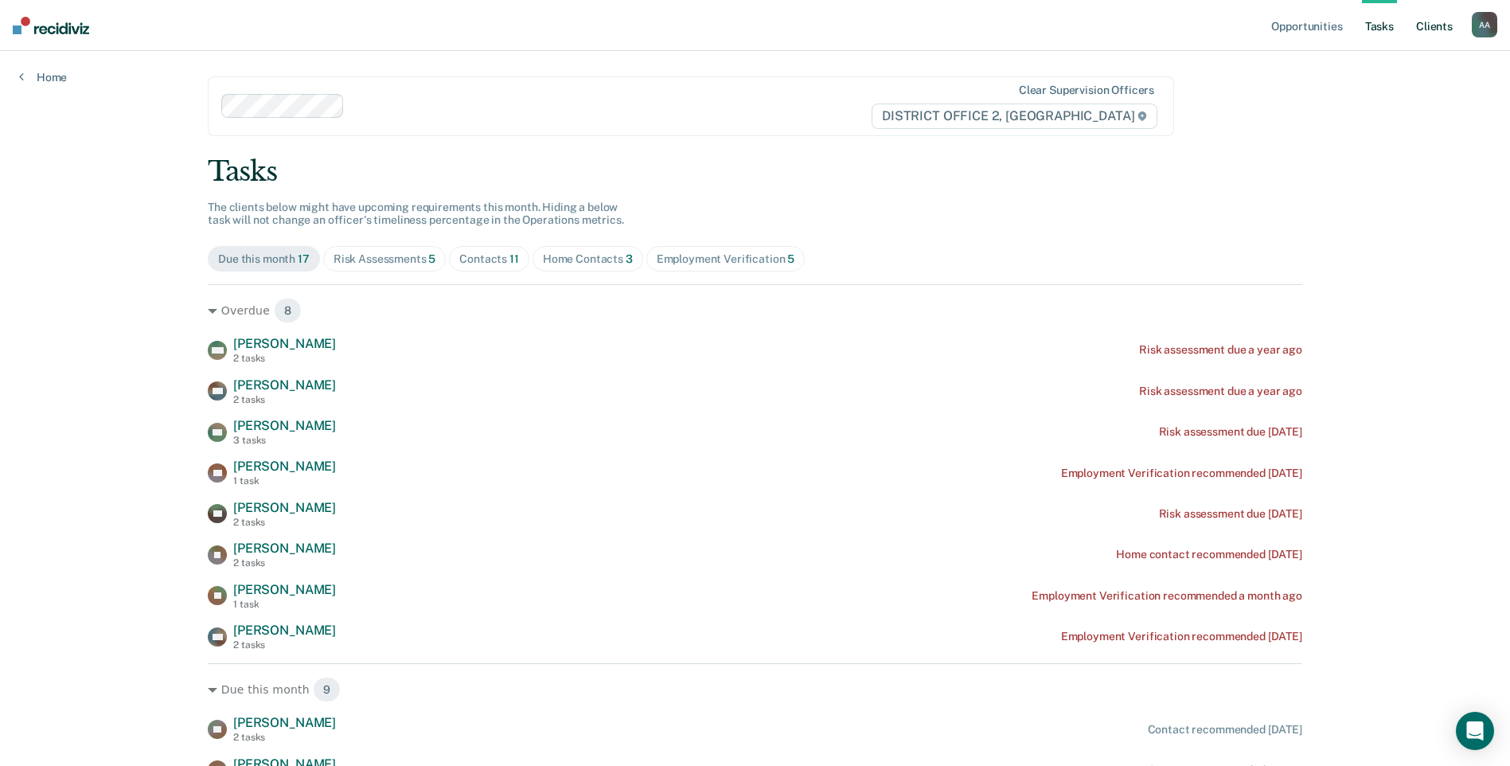
click at [1420, 21] on link "Client s" at bounding box center [1434, 25] width 43 height 51
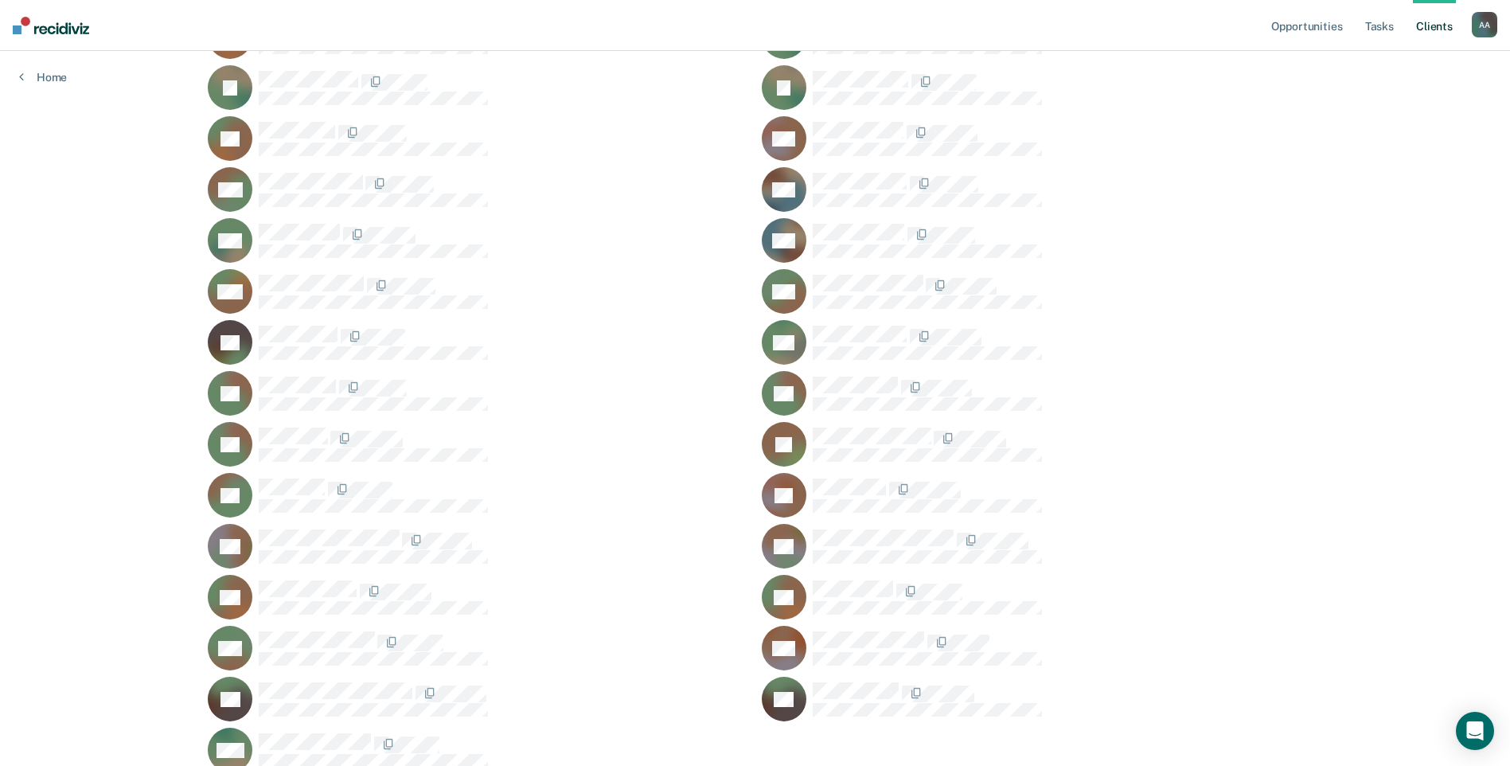
scroll to position [1028, 0]
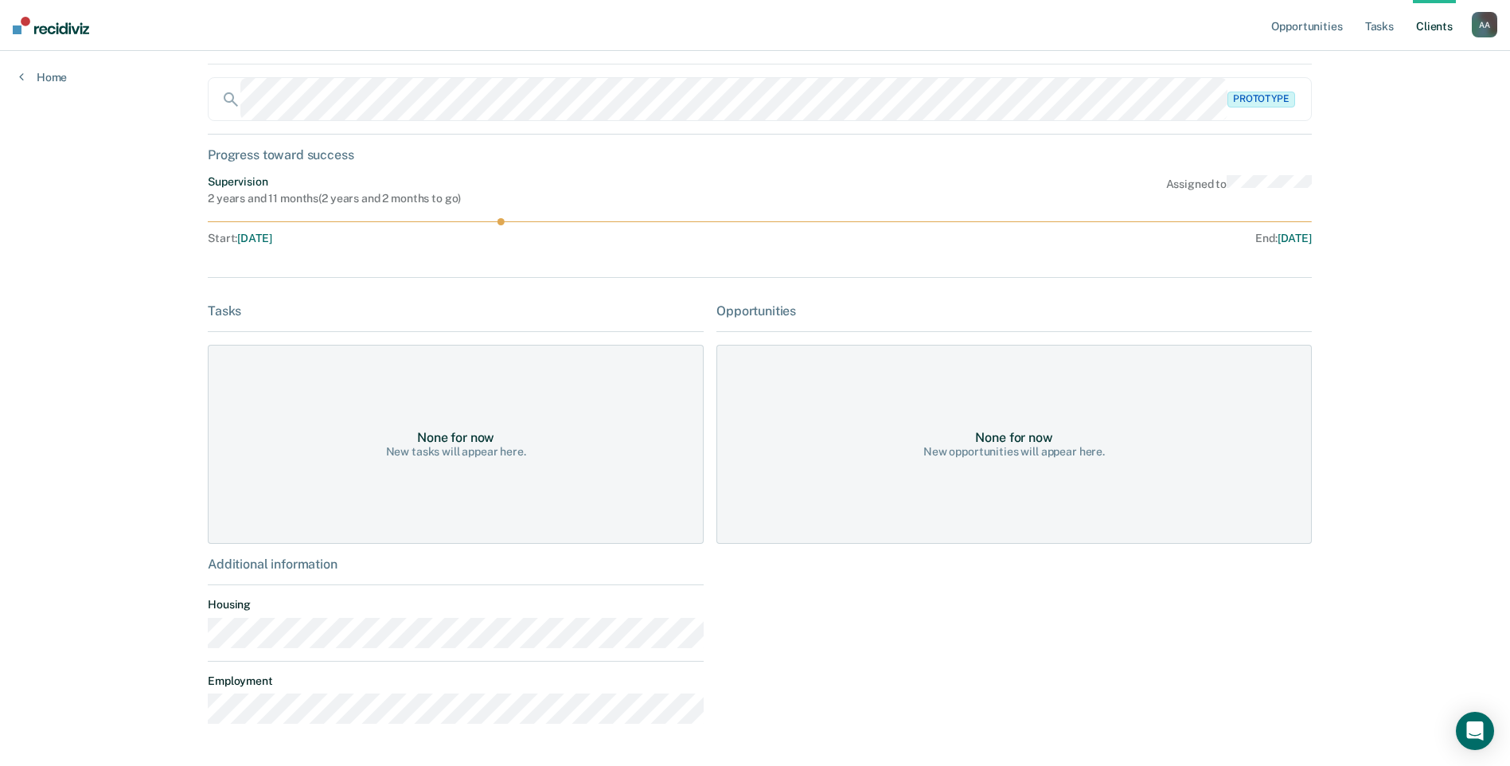
scroll to position [131, 0]
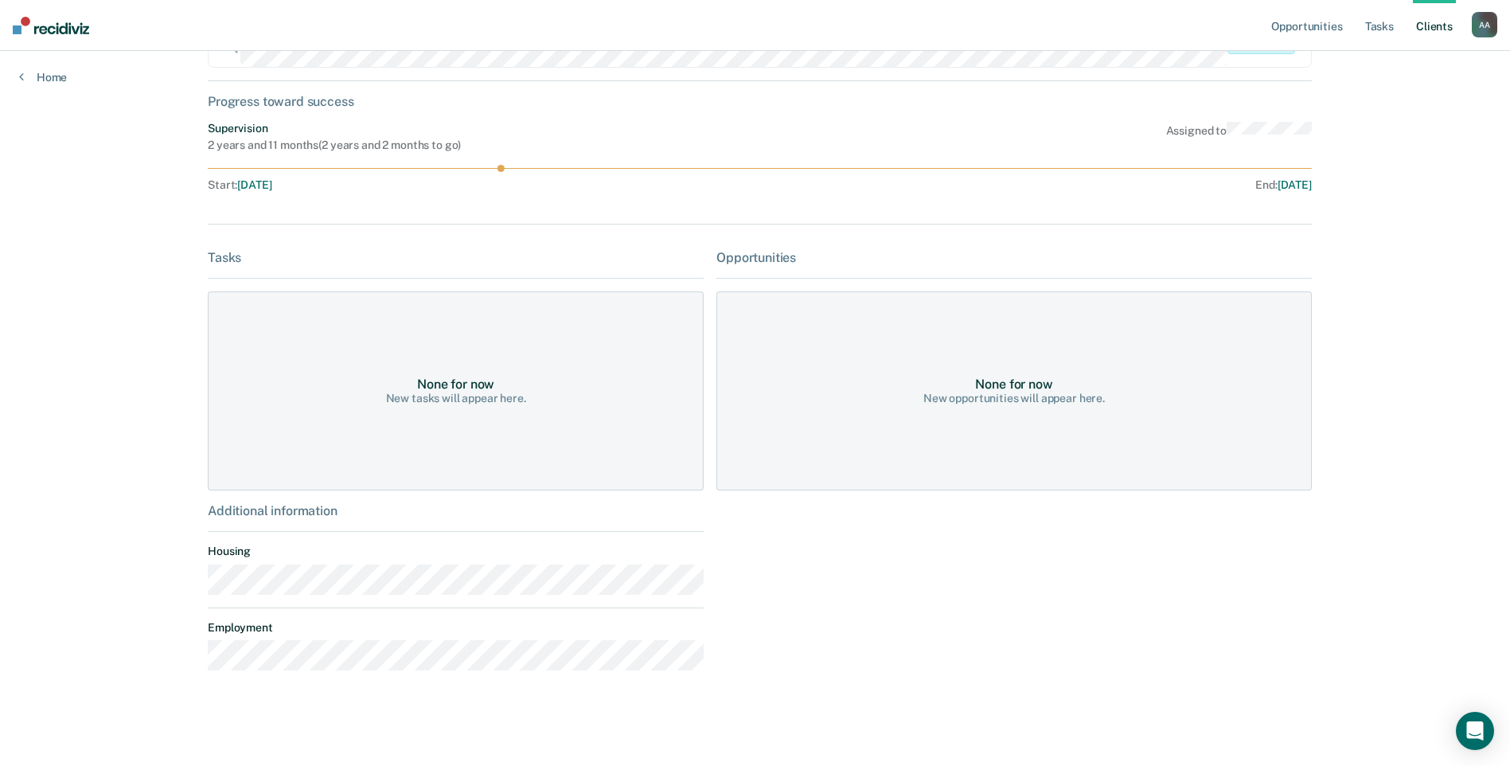
click at [127, 668] on div "Opportunities Tasks Client s [PERSON_NAME][GEOGRAPHIC_DATA] A A Profile How it …" at bounding box center [755, 317] width 1510 height 896
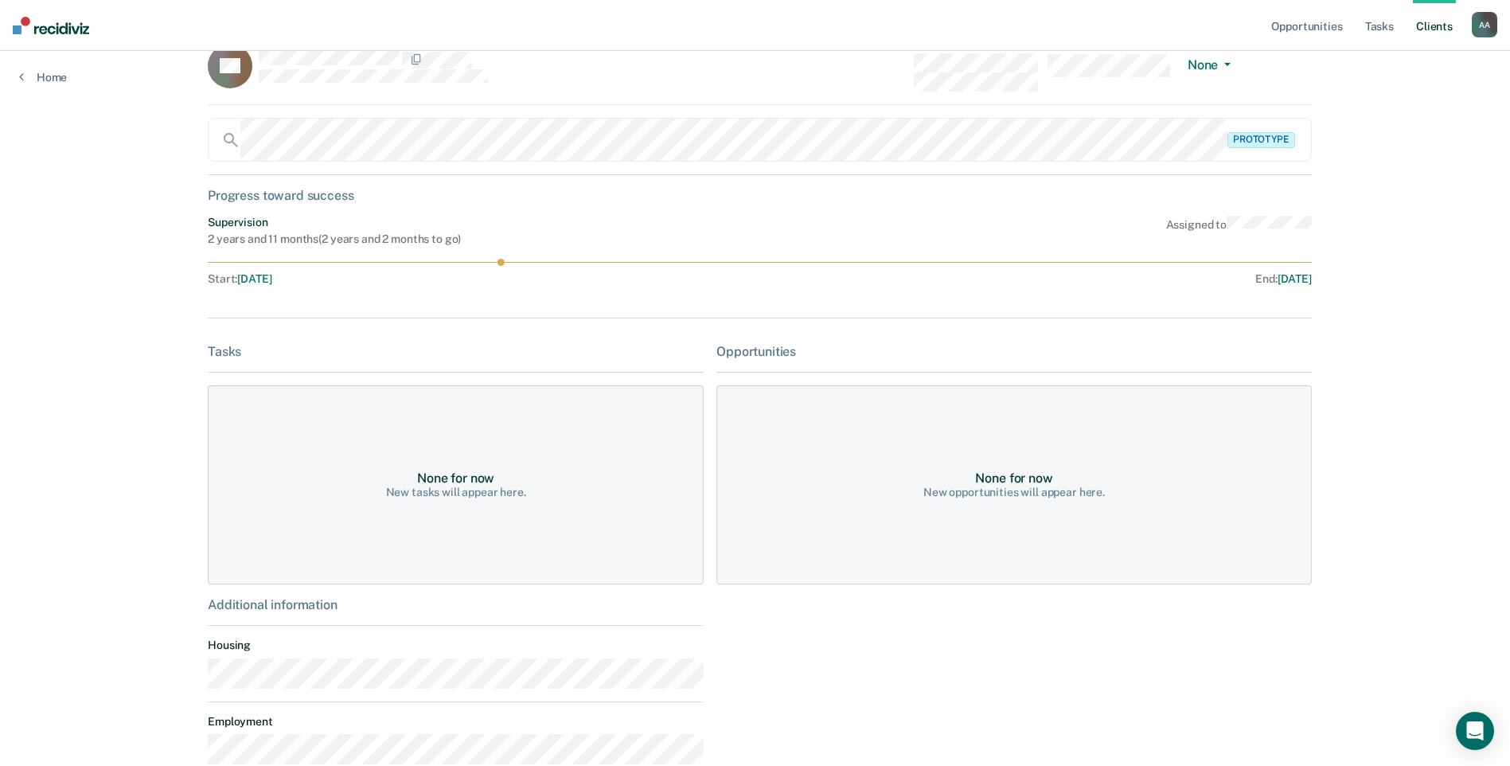
scroll to position [0, 0]
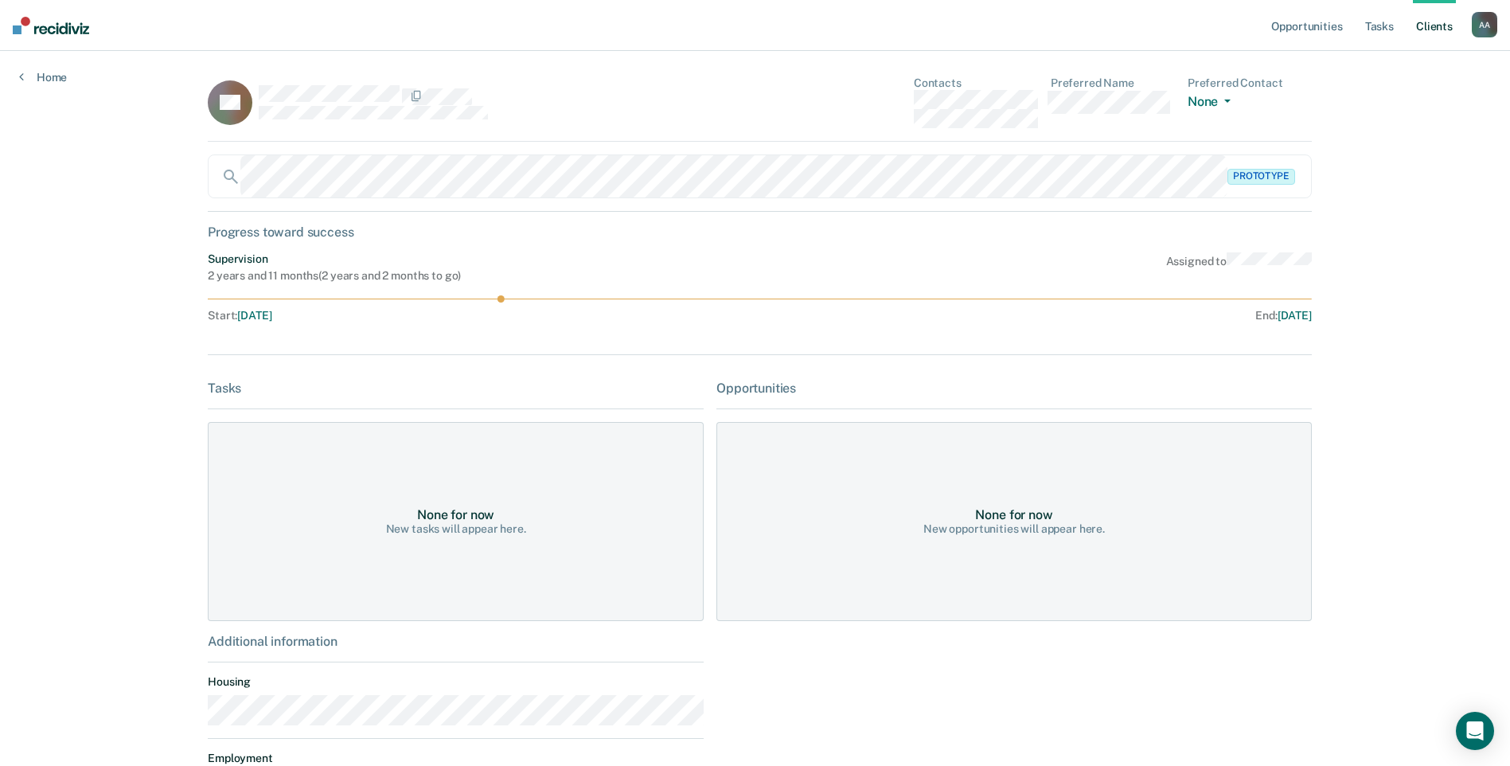
click at [57, 88] on div "Opportunities Tasks Client s [PERSON_NAME][GEOGRAPHIC_DATA] A A Profile How it …" at bounding box center [755, 448] width 1510 height 896
click at [59, 80] on link "Home" at bounding box center [43, 77] width 48 height 14
